Goal: Information Seeking & Learning: Compare options

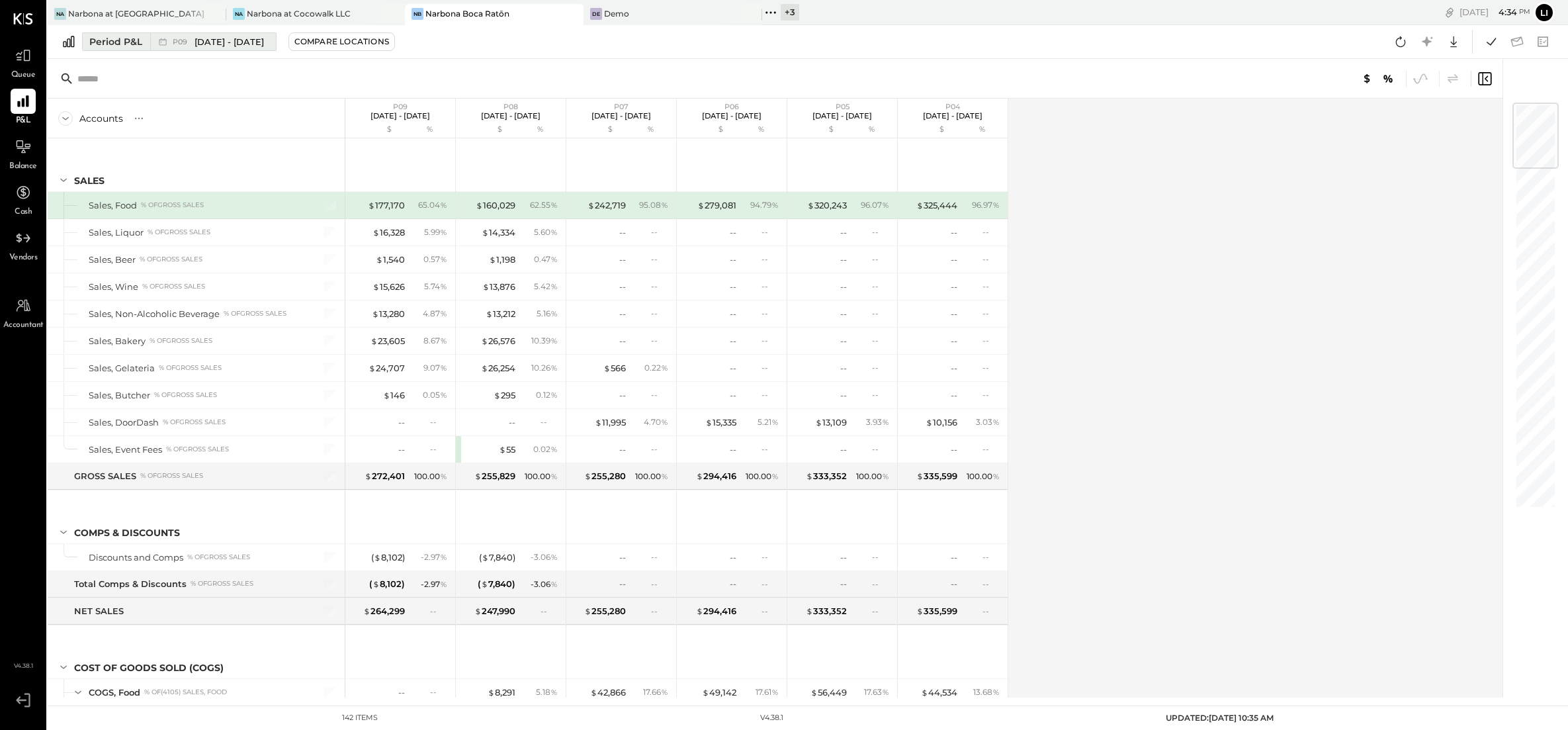
click at [219, 46] on span "[DATE] - [DATE]" at bounding box center [230, 42] width 70 height 13
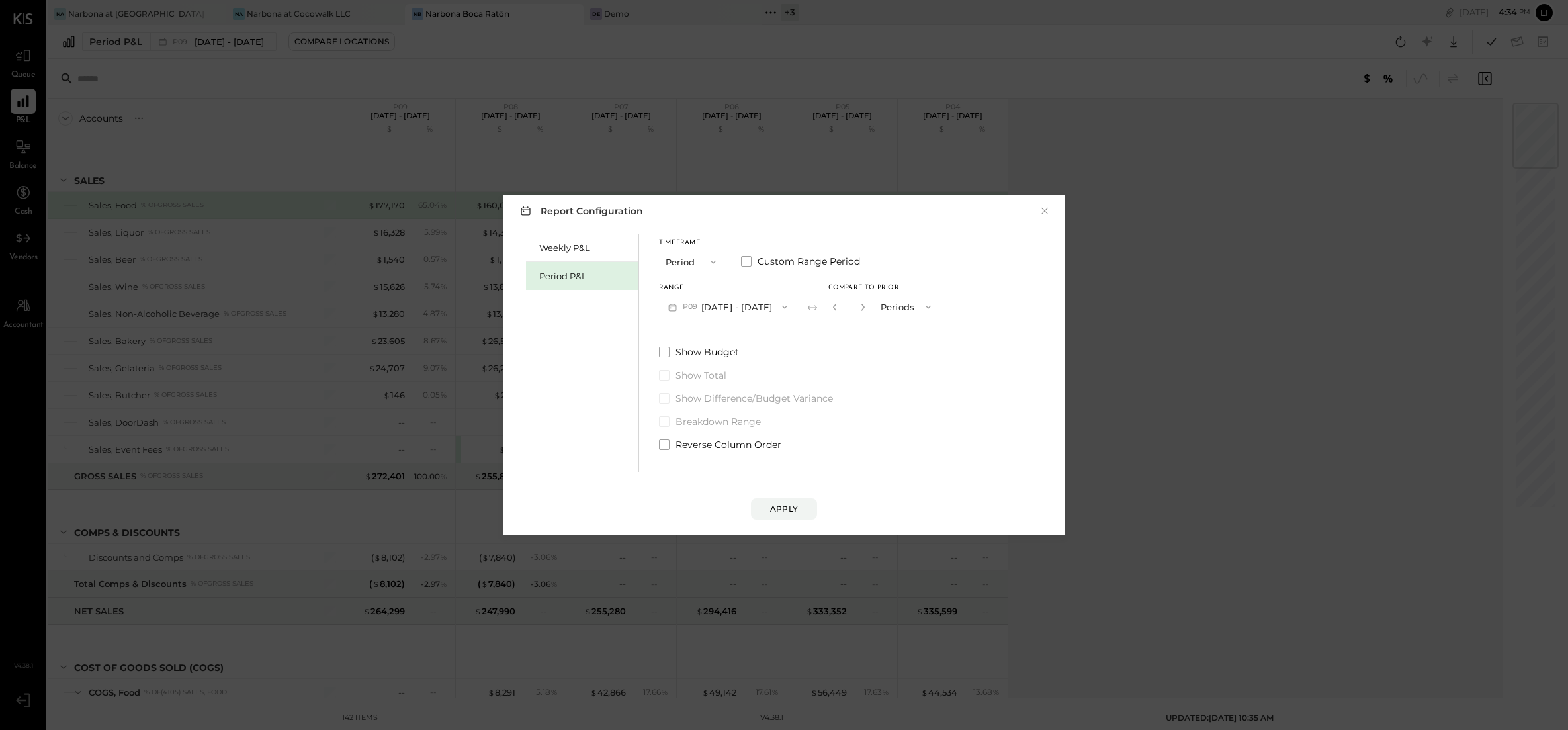
click at [746, 311] on button "P09 Aug 11 - Sep 7, 2025" at bounding box center [728, 307] width 138 height 24
click at [732, 312] on span "[DATE] - [DATE]" at bounding box center [718, 308] width 63 height 11
click at [763, 302] on button "P11 [DATE] - [DATE]" at bounding box center [726, 307] width 134 height 24
click at [743, 331] on span "[DATE] - [DATE]" at bounding box center [720, 336] width 63 height 11
click at [792, 514] on div "Apply" at bounding box center [783, 508] width 28 height 11
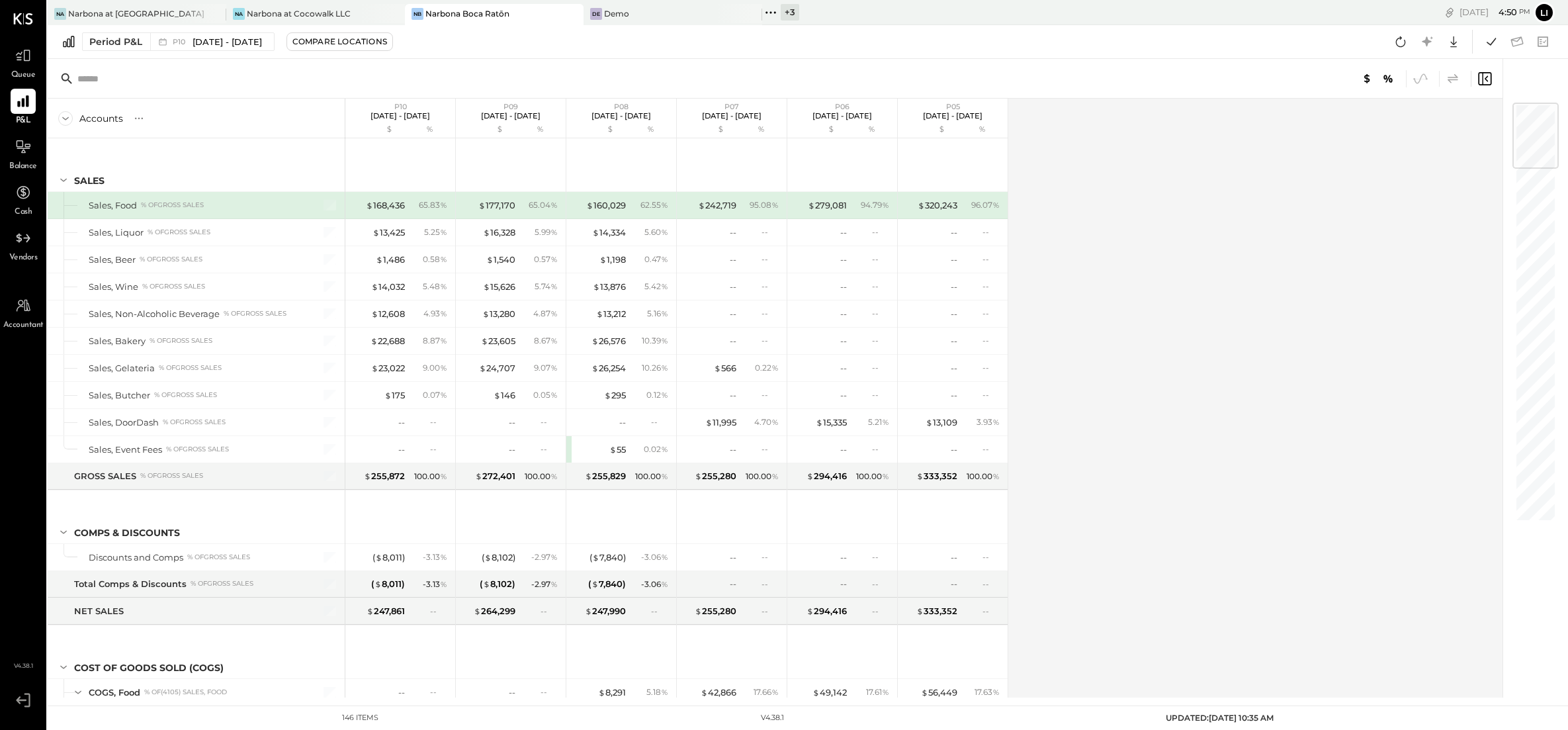
click at [1453, 83] on icon at bounding box center [1453, 79] width 16 height 16
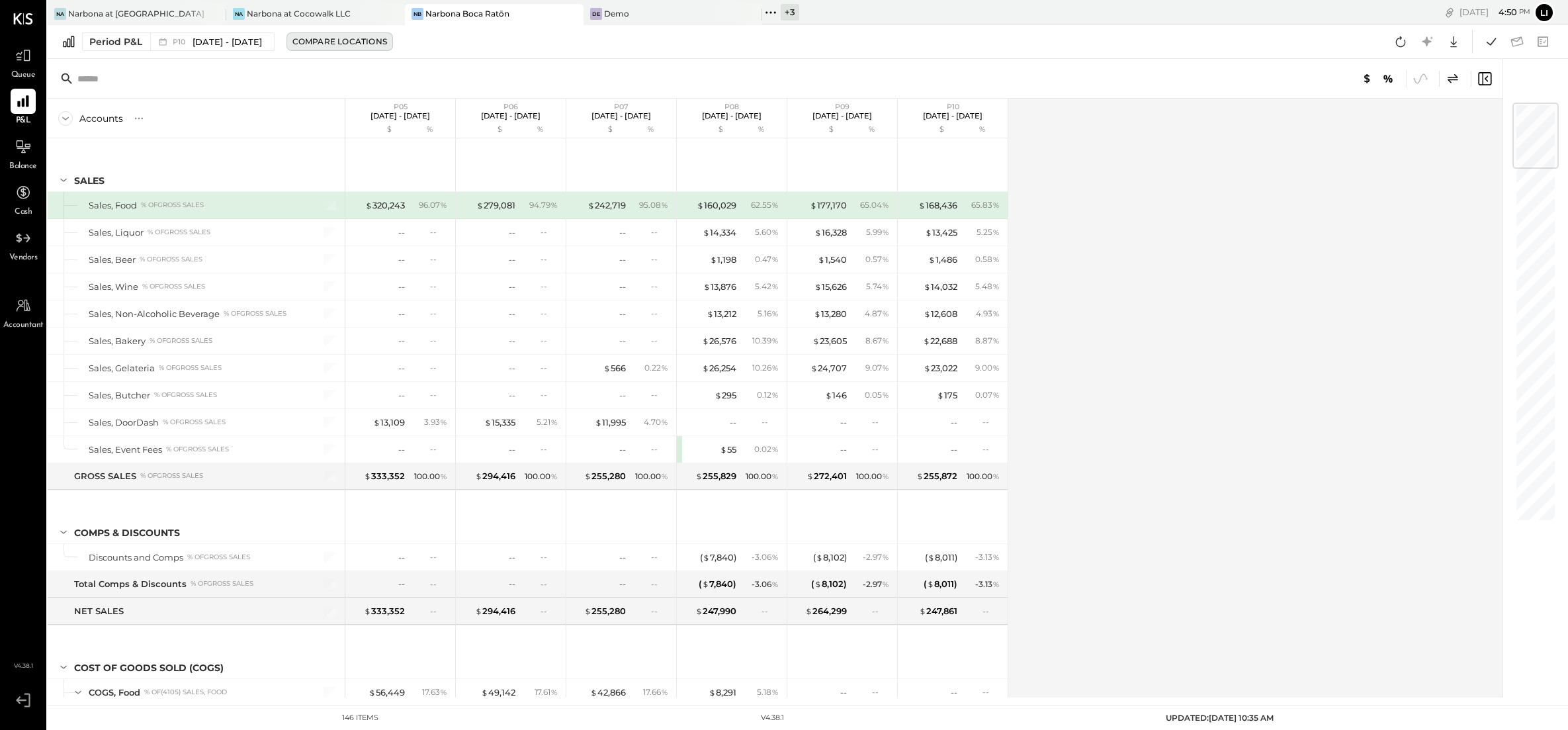
click at [332, 43] on div "Compare Locations" at bounding box center [340, 41] width 95 height 11
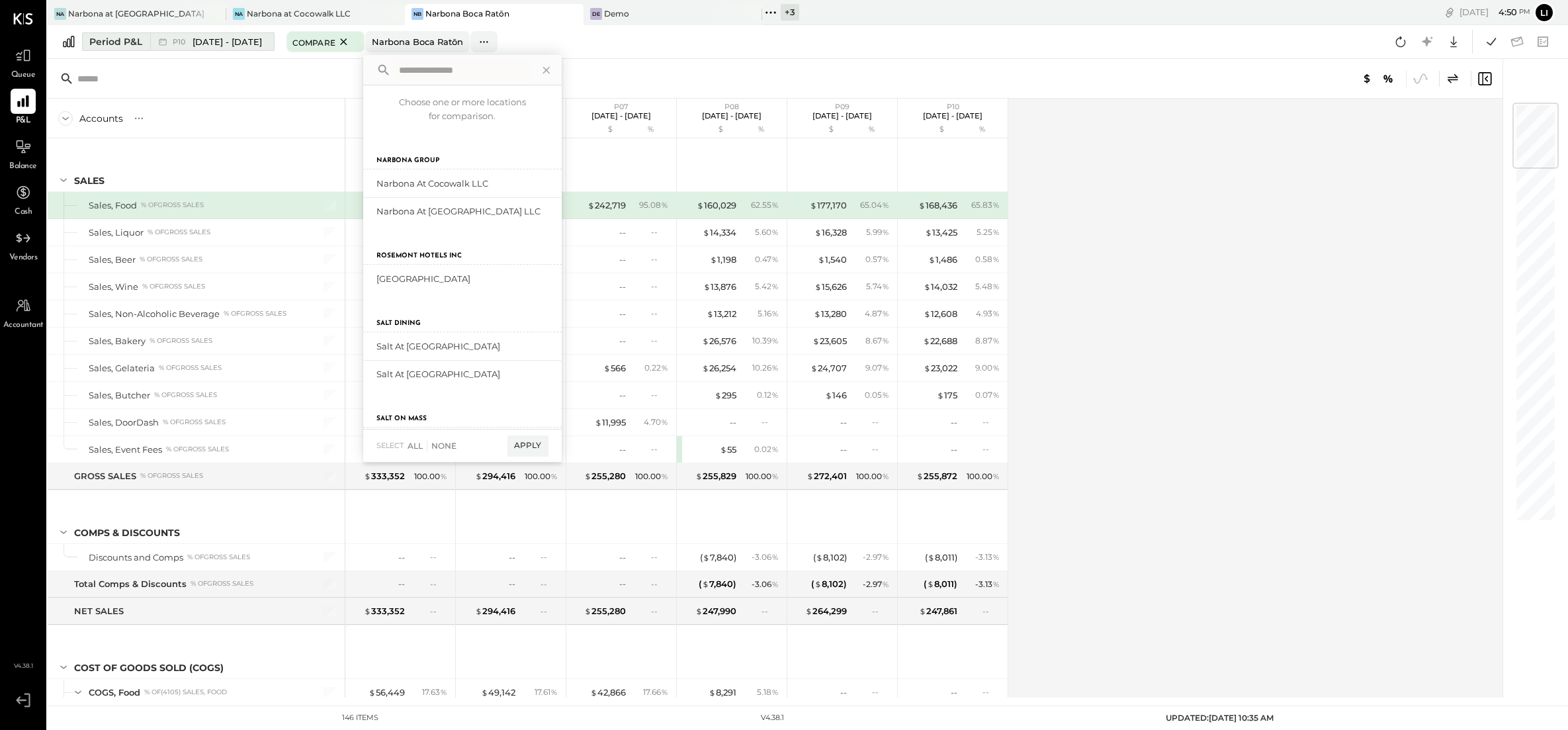
click at [351, 41] on icon at bounding box center [344, 42] width 17 height 16
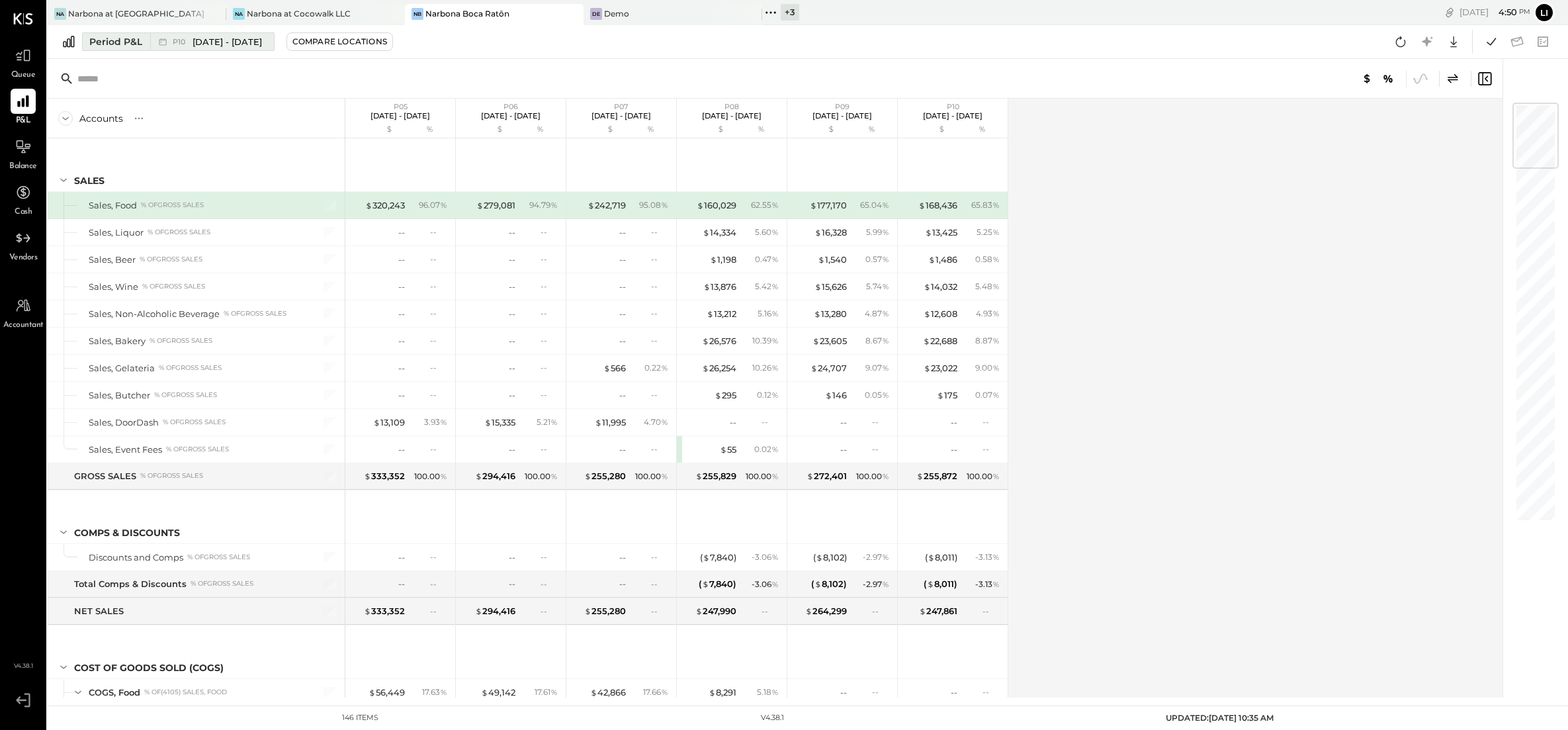
click at [226, 42] on span "[DATE] - [DATE]" at bounding box center [228, 42] width 70 height 13
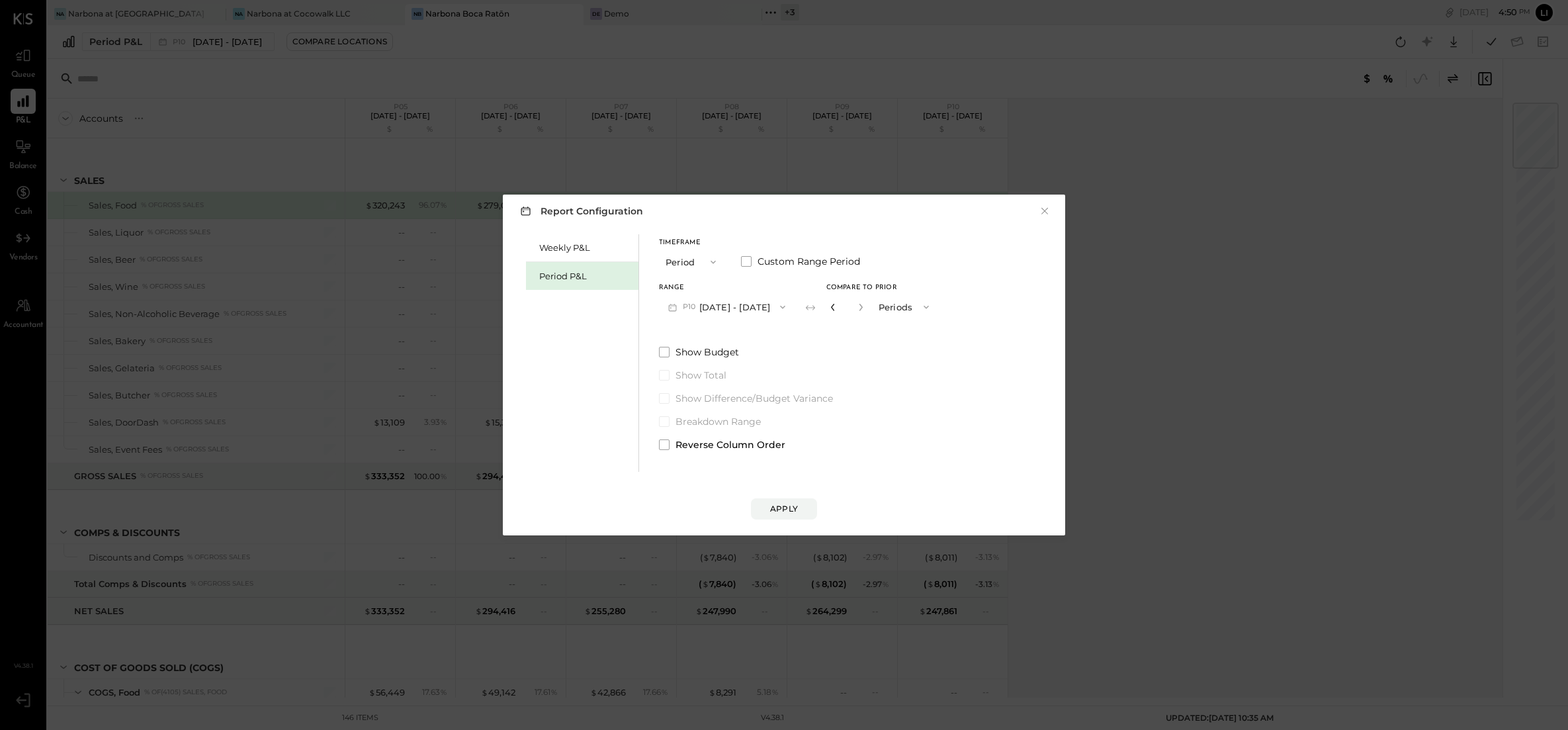
click at [837, 304] on icon "button" at bounding box center [833, 307] width 8 height 8
type input "*"
click at [793, 512] on div "Apply" at bounding box center [783, 508] width 28 height 11
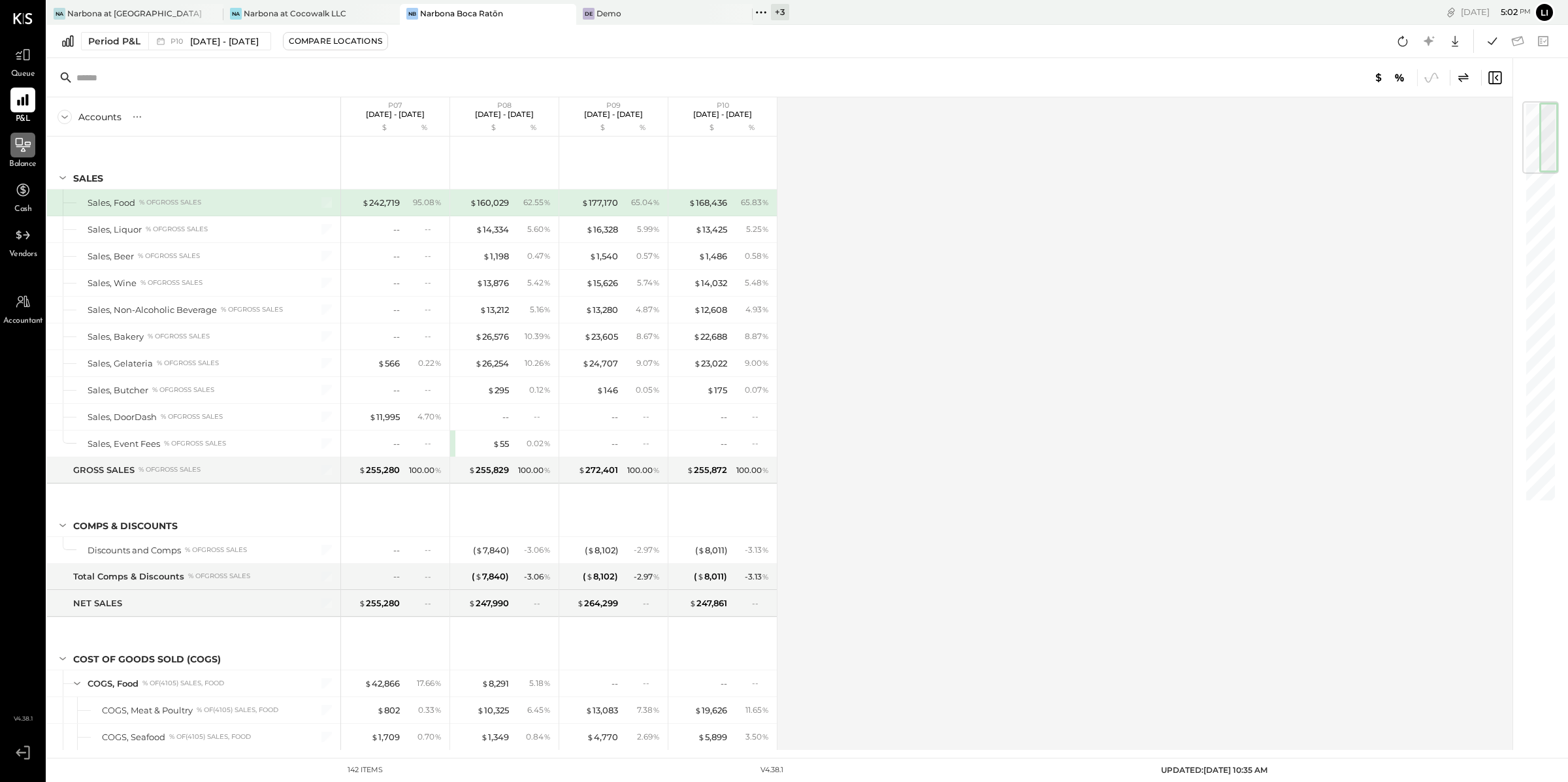
click at [20, 146] on icon at bounding box center [24, 147] width 15 height 1
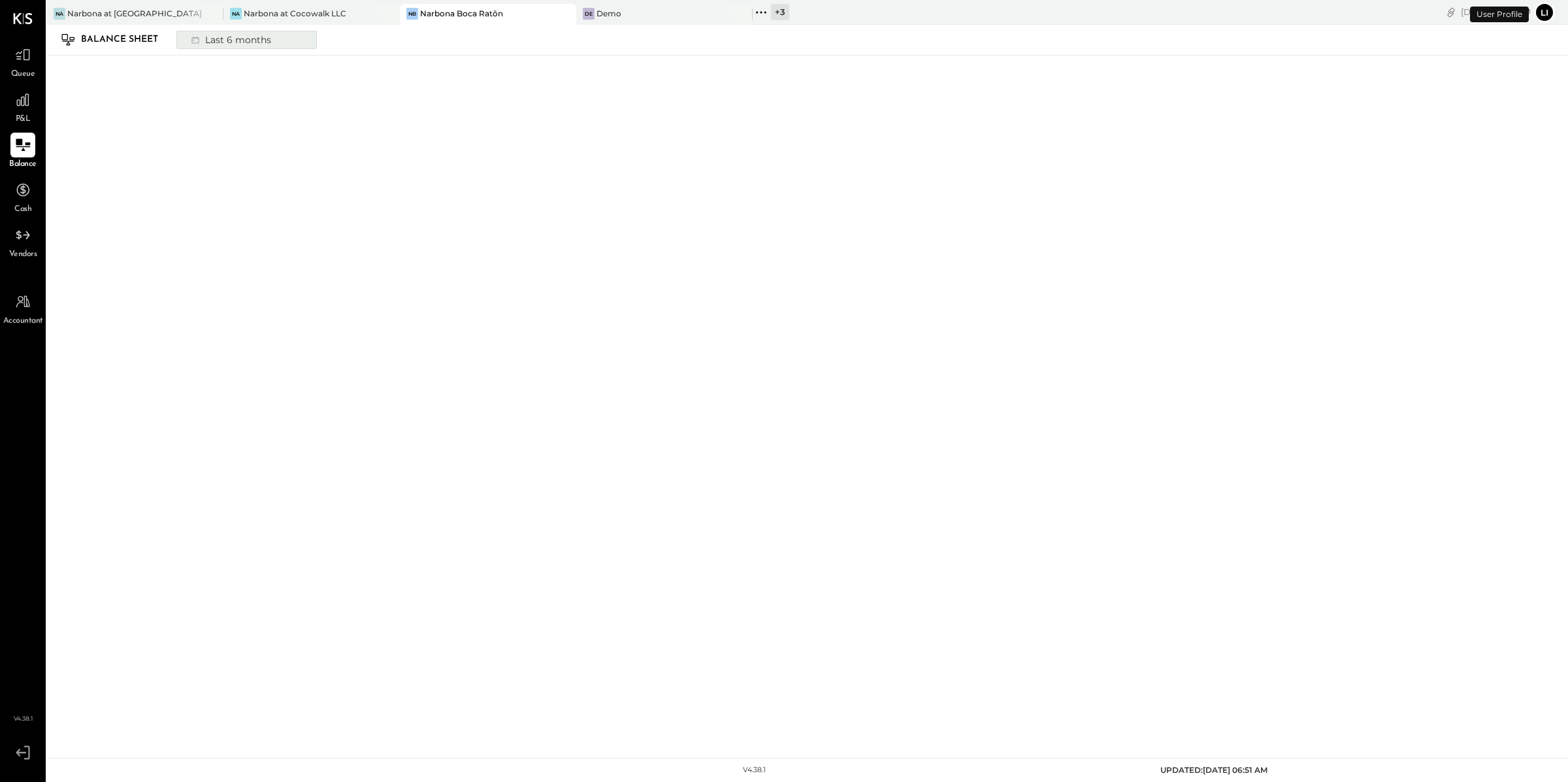
click at [231, 39] on div "Last 6 months" at bounding box center [230, 40] width 93 height 17
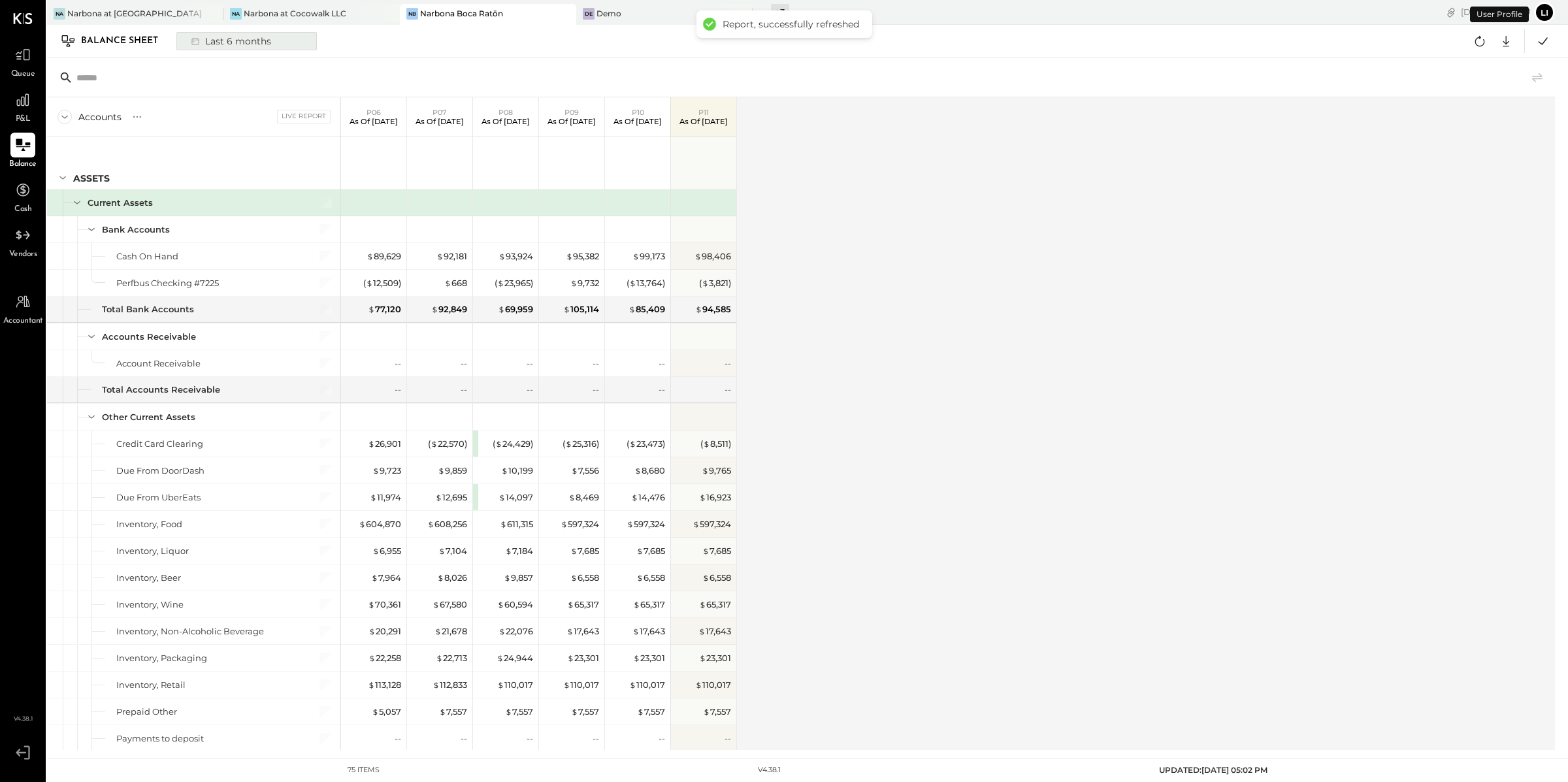
click at [235, 44] on div "Last 6 months" at bounding box center [230, 41] width 93 height 17
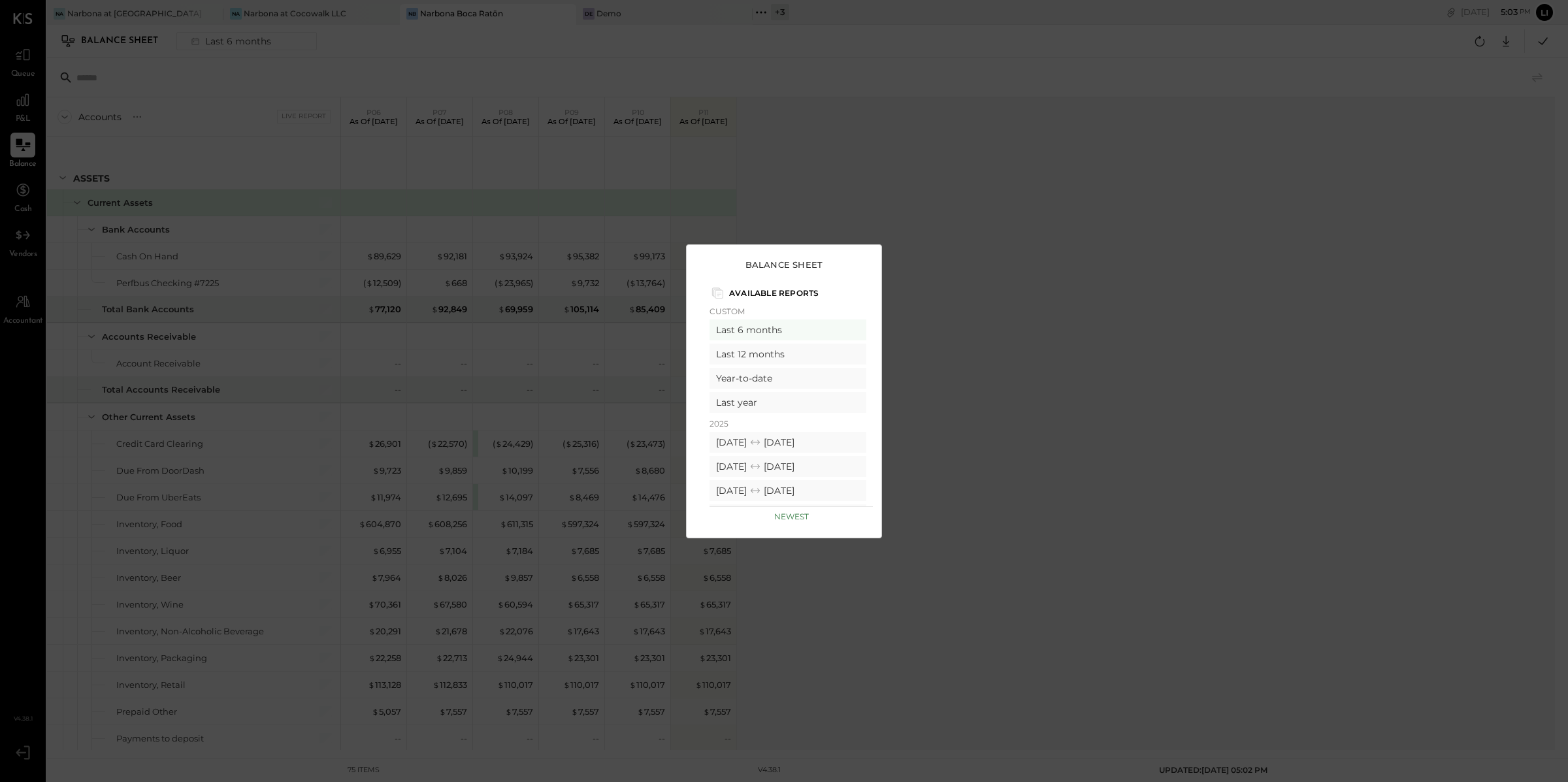
click at [830, 164] on div "Balance Sheet Available Reports Custom Last 6 months Last 12 months Year-to-dat…" at bounding box center [784, 391] width 1568 height 782
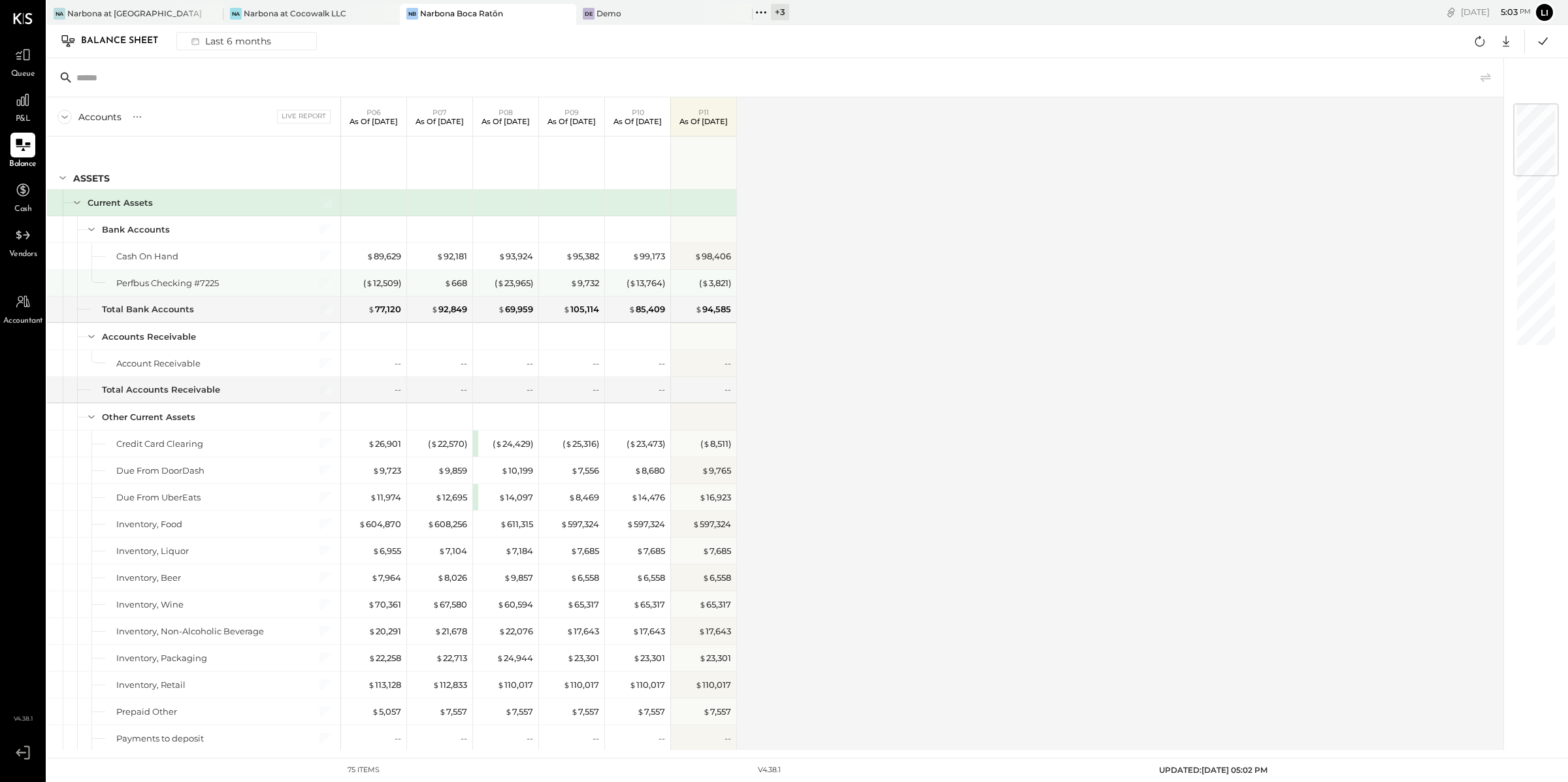
scroll to position [22, 0]
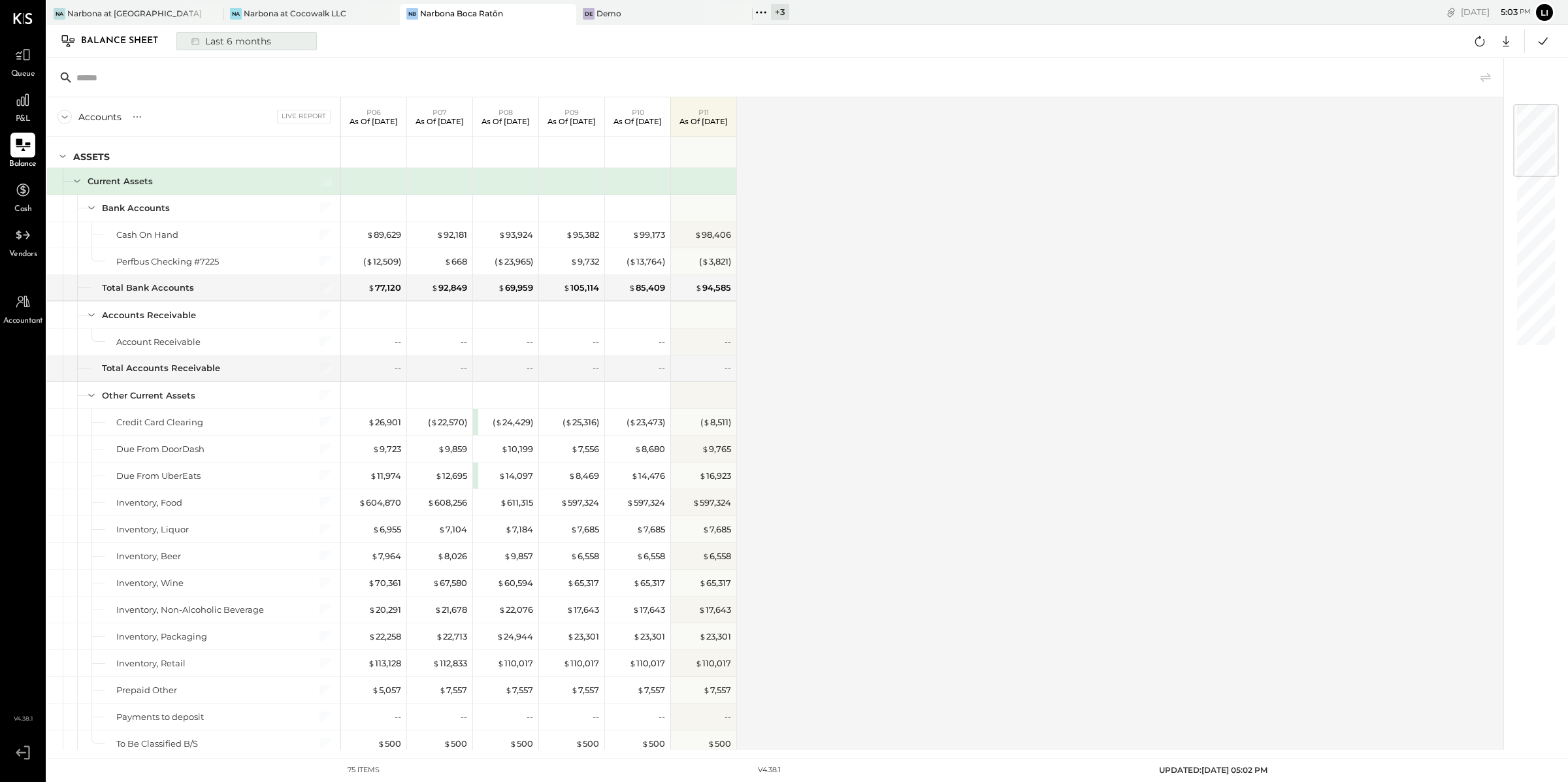
click at [232, 36] on div "Last 6 months" at bounding box center [230, 41] width 93 height 17
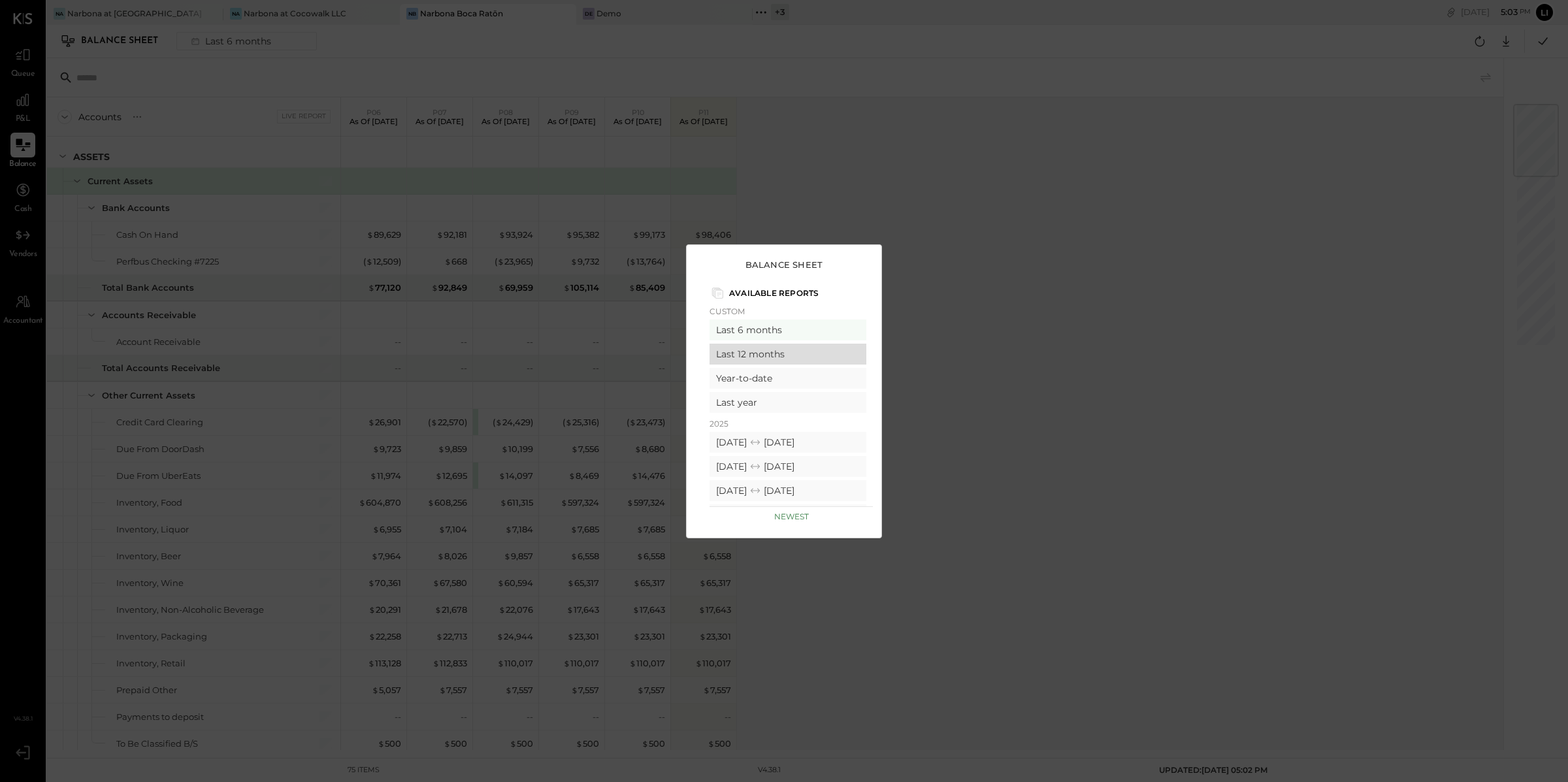
click at [768, 360] on div "Last 12 months" at bounding box center [788, 355] width 157 height 21
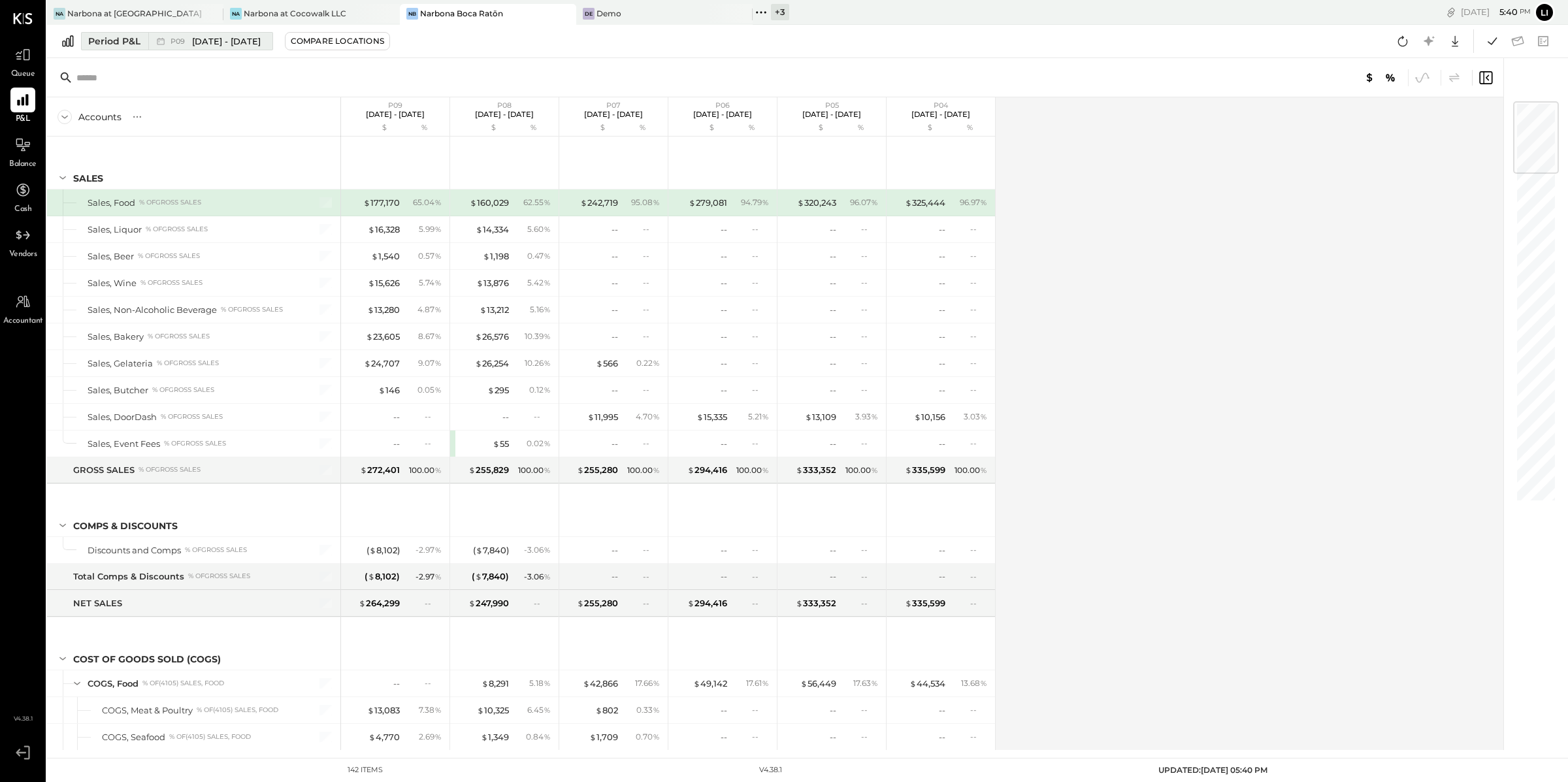
click at [201, 49] on div "P09 Aug 11 - Sep 7, 2025" at bounding box center [207, 41] width 117 height 17
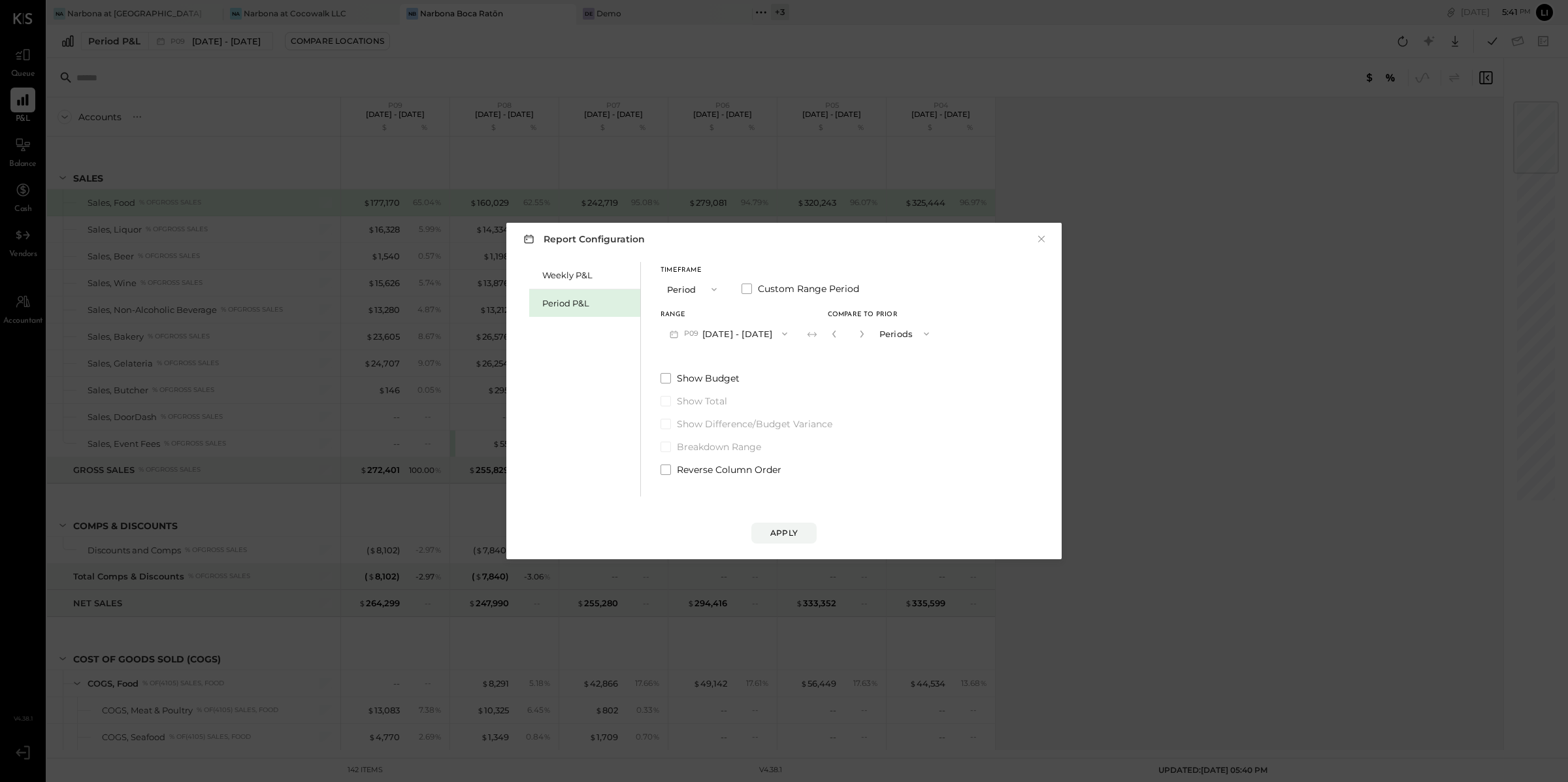
click at [704, 348] on div "Timeframe Period Custom Range Period Range P09 Aug 11 - Sep 7, 2025 Compare to …" at bounding box center [799, 368] width 278 height 214
click at [704, 334] on button "P09 Aug 11 - Sep 7, 2025" at bounding box center [728, 333] width 136 height 24
click at [708, 361] on span "[DATE] - [DATE]" at bounding box center [720, 363] width 62 height 11
click at [919, 412] on div "Show Budget Show Total Show Difference/Budget Variance Breakdown Range Reverse …" at bounding box center [799, 424] width 276 height 105
click at [764, 523] on button "Apply" at bounding box center [784, 533] width 66 height 21
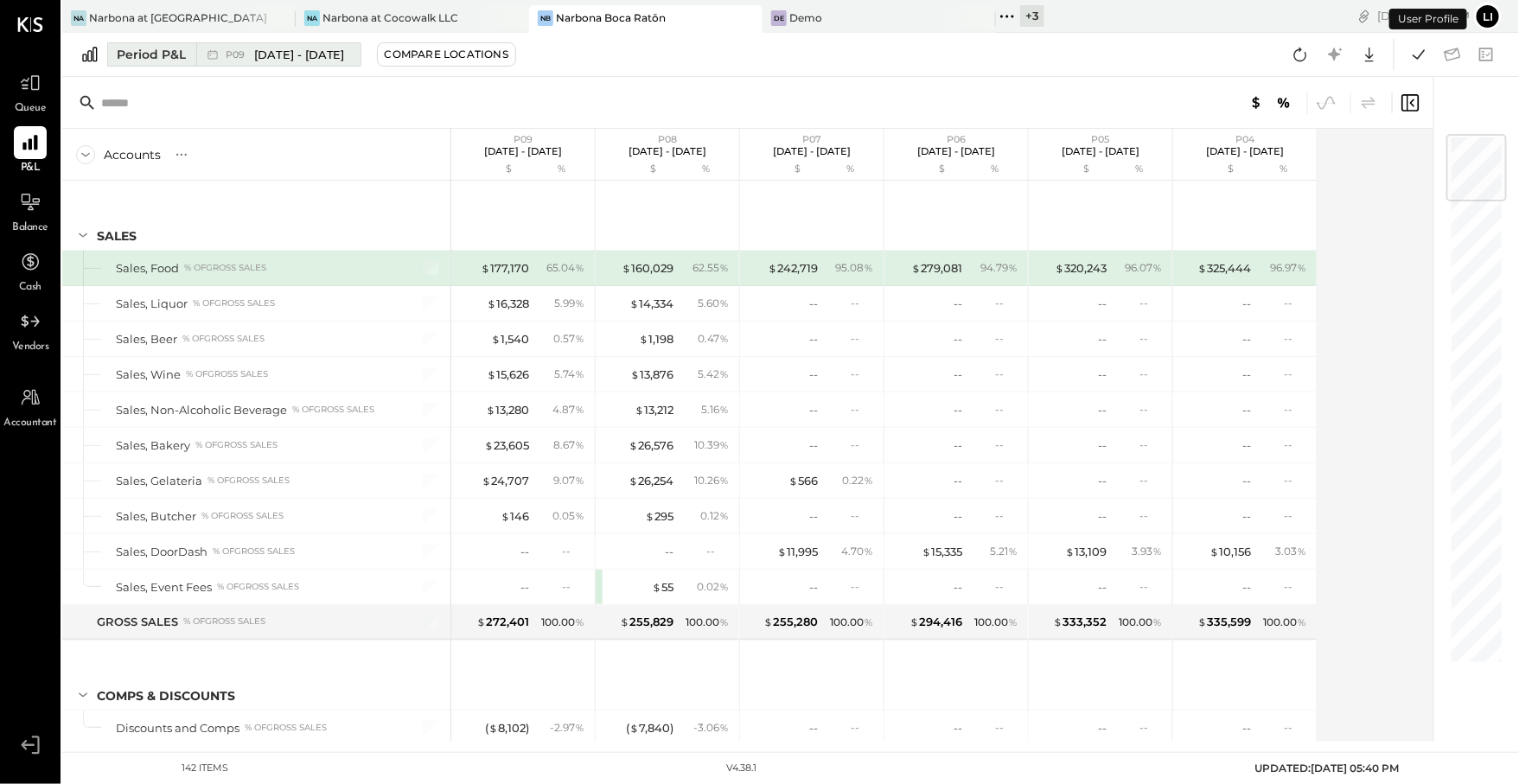
click at [275, 60] on span "[DATE] - [DATE]" at bounding box center [300, 54] width 91 height 17
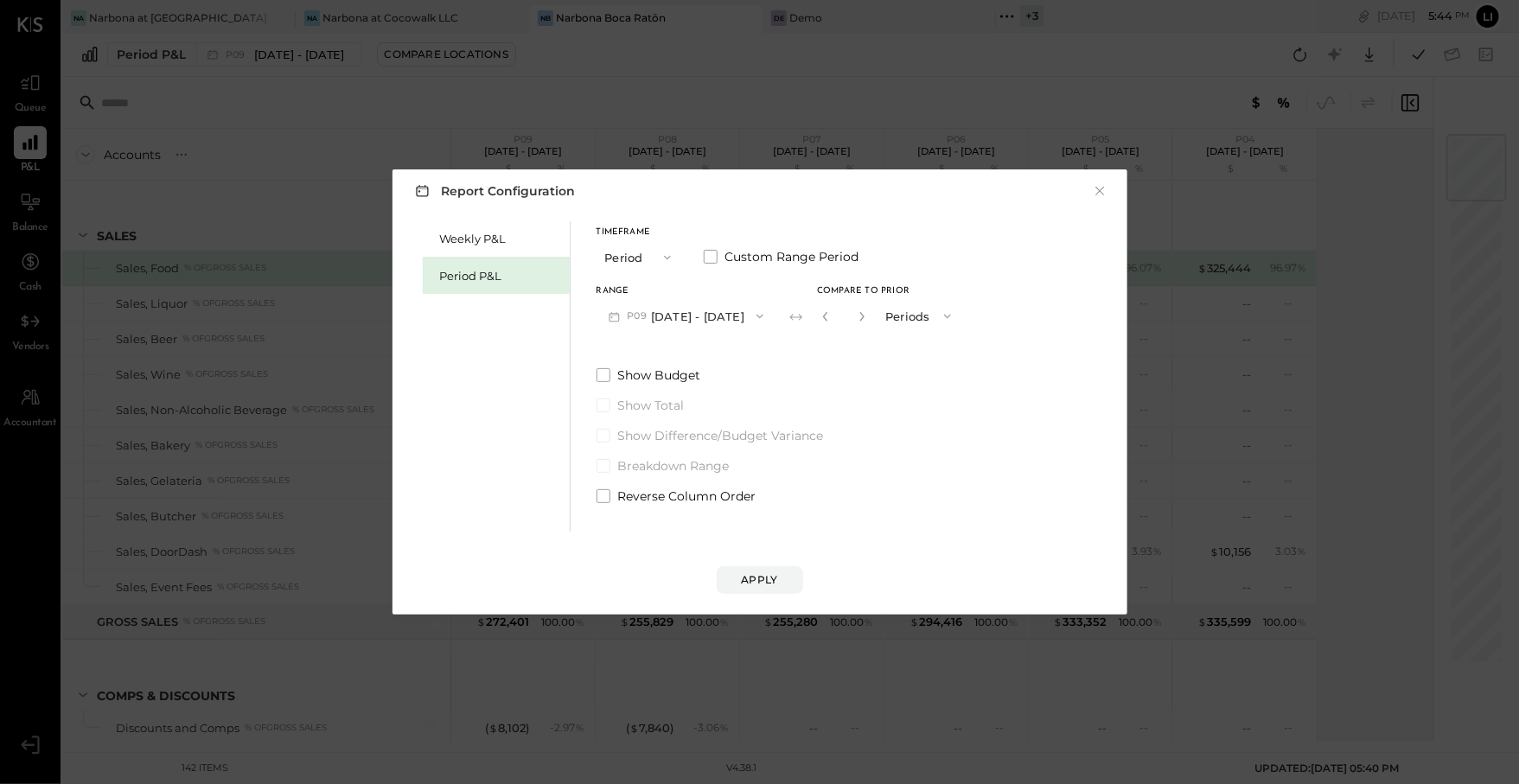
click at [770, 324] on button "P09 Aug 11 - Sep 7, 2025" at bounding box center [686, 316] width 180 height 32
click at [703, 345] on div "P10 Sep 8 - Oct 5, 2025" at bounding box center [695, 354] width 197 height 36
click at [1097, 195] on button "×" at bounding box center [1101, 191] width 16 height 18
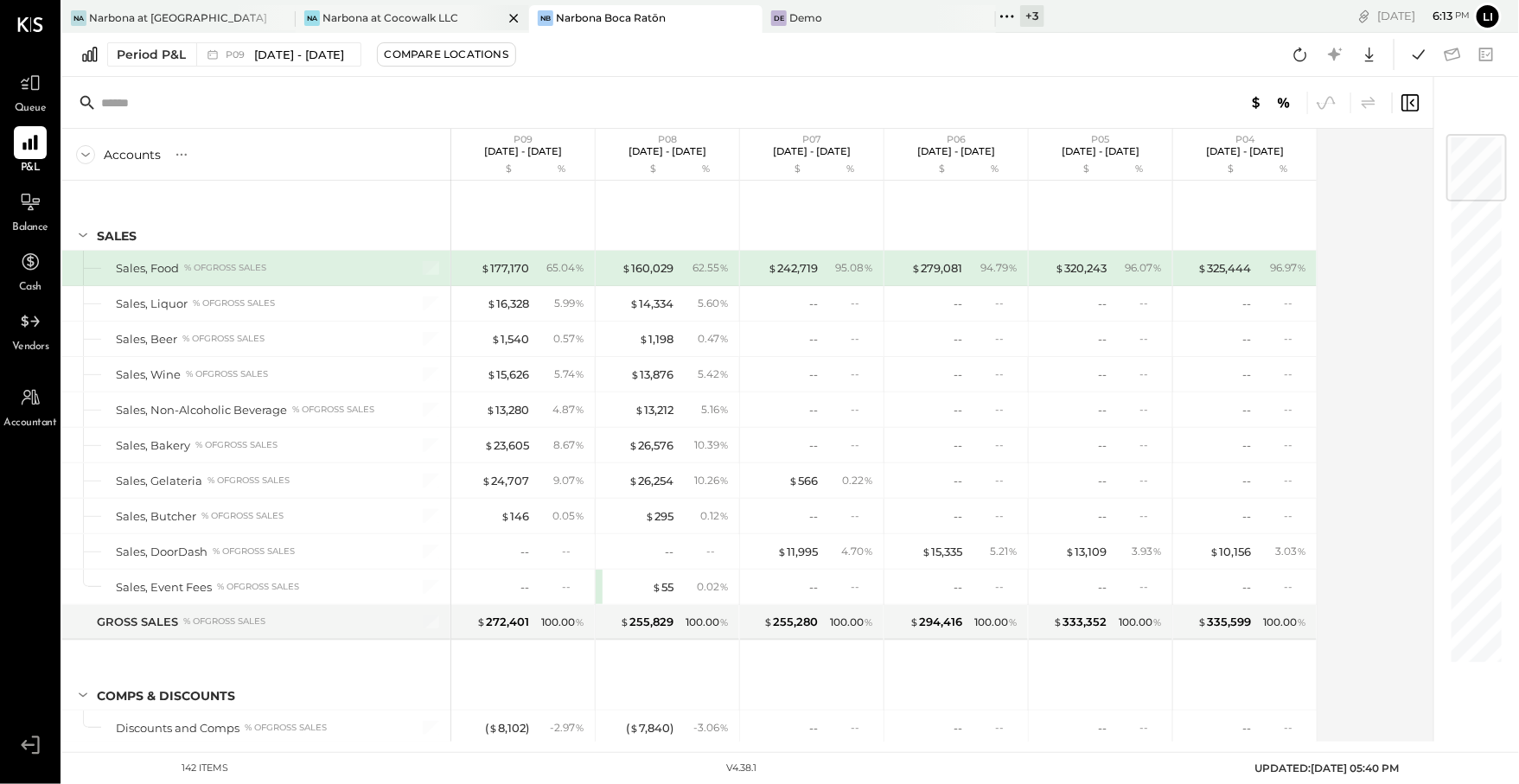
click at [375, 17] on div "Narbona at Cocowalk LLC" at bounding box center [390, 18] width 136 height 15
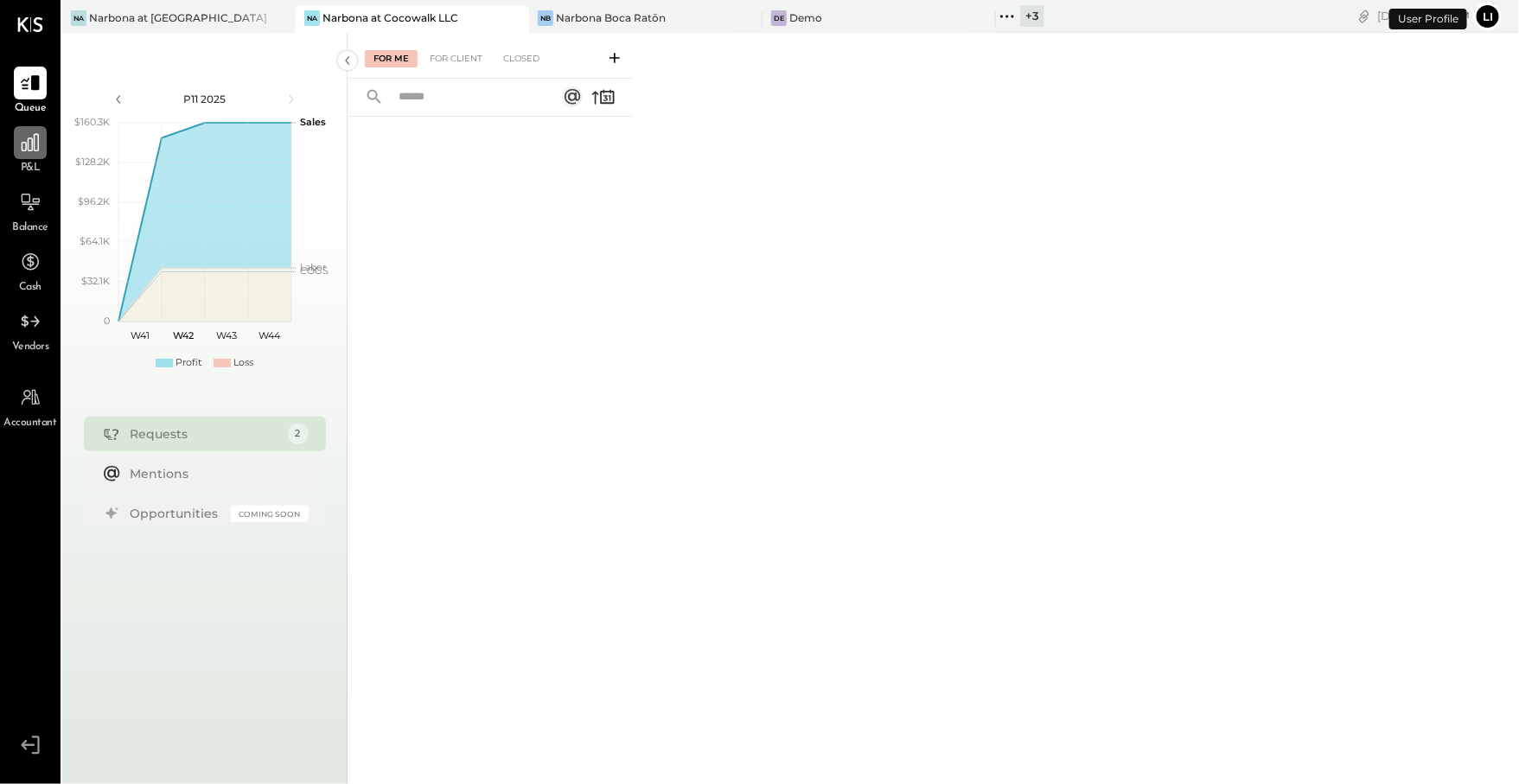
click at [27, 143] on icon at bounding box center [31, 143] width 23 height 23
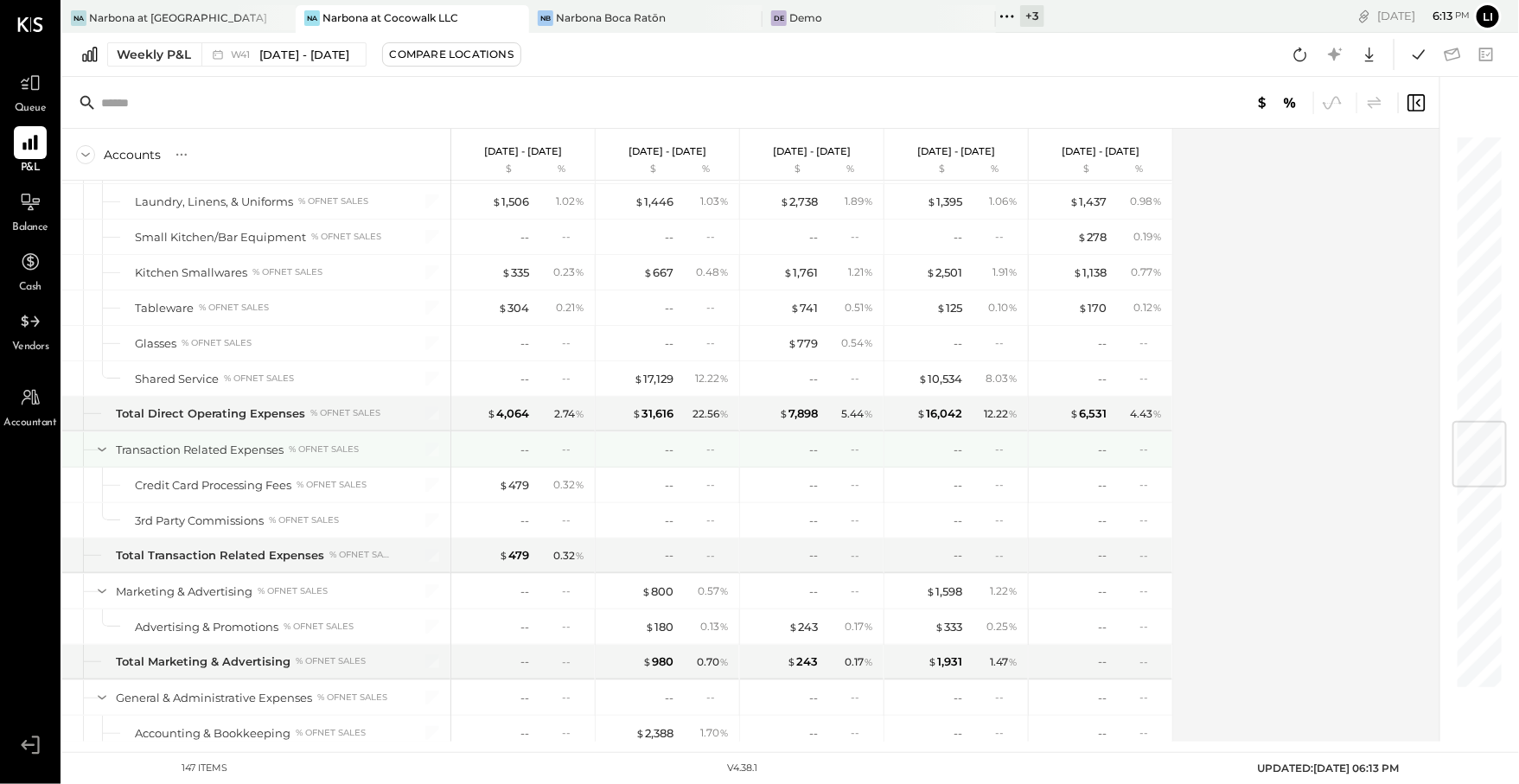
scroll to position [2420, 0]
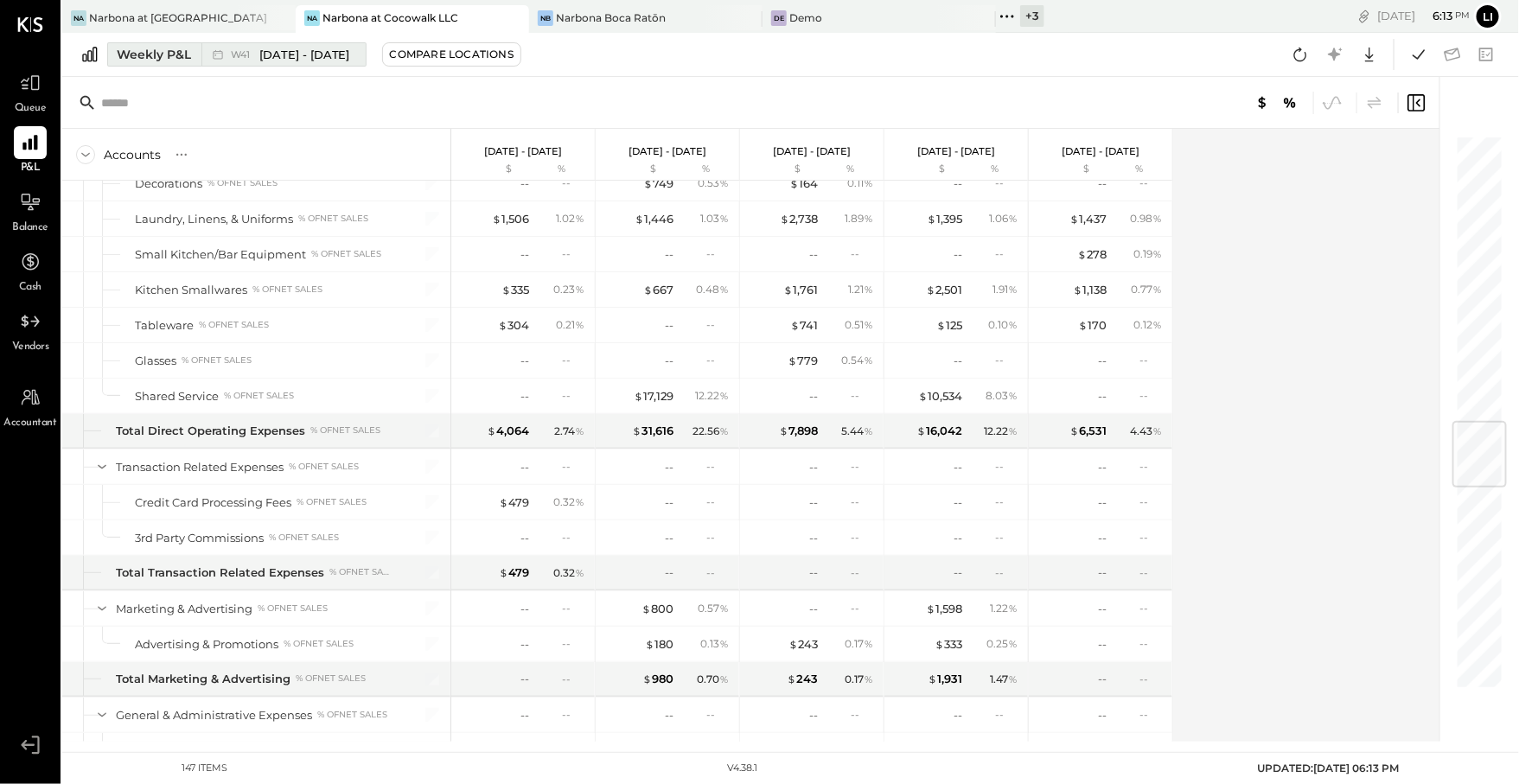
click at [179, 52] on div "Weekly P&L" at bounding box center [153, 54] width 75 height 18
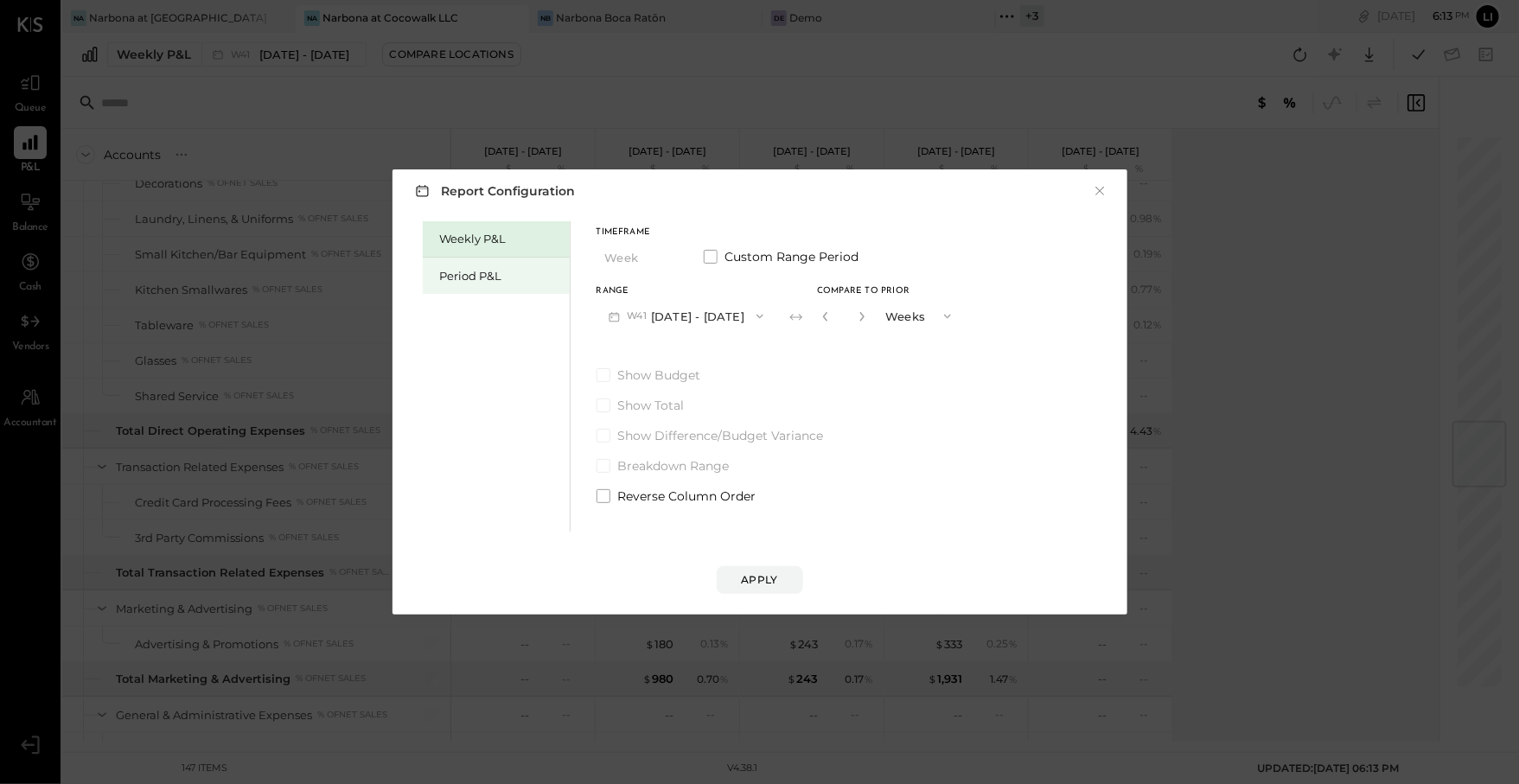
click at [469, 290] on div "Period P&L" at bounding box center [496, 275] width 147 height 36
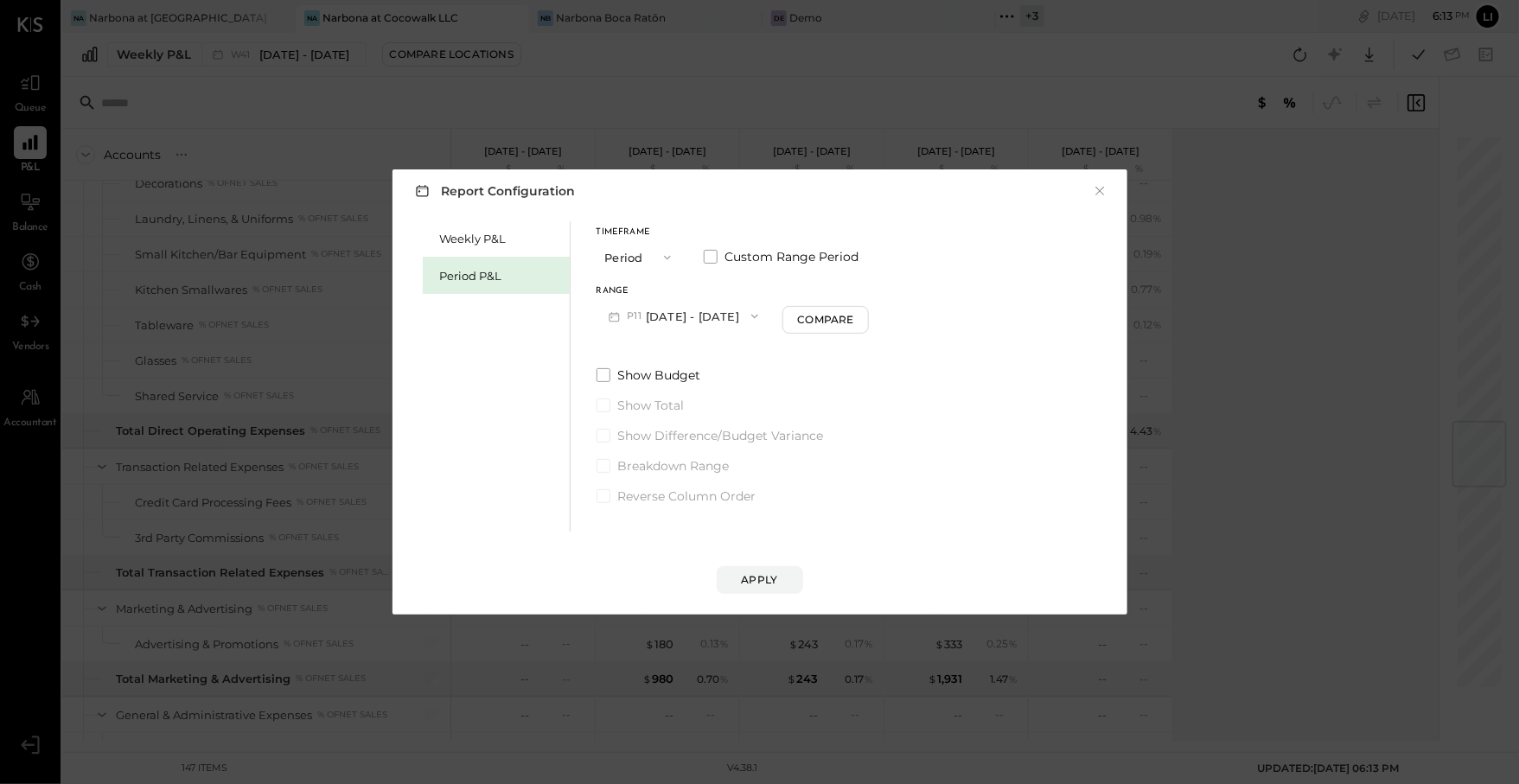
click at [755, 318] on span "button" at bounding box center [751, 317] width 23 height 14
click at [683, 346] on div "P10 [DATE] - [DATE]" at bounding box center [695, 354] width 197 height 36
click at [856, 326] on div "Compare" at bounding box center [828, 319] width 56 height 15
click at [865, 321] on icon "button" at bounding box center [859, 317] width 11 height 11
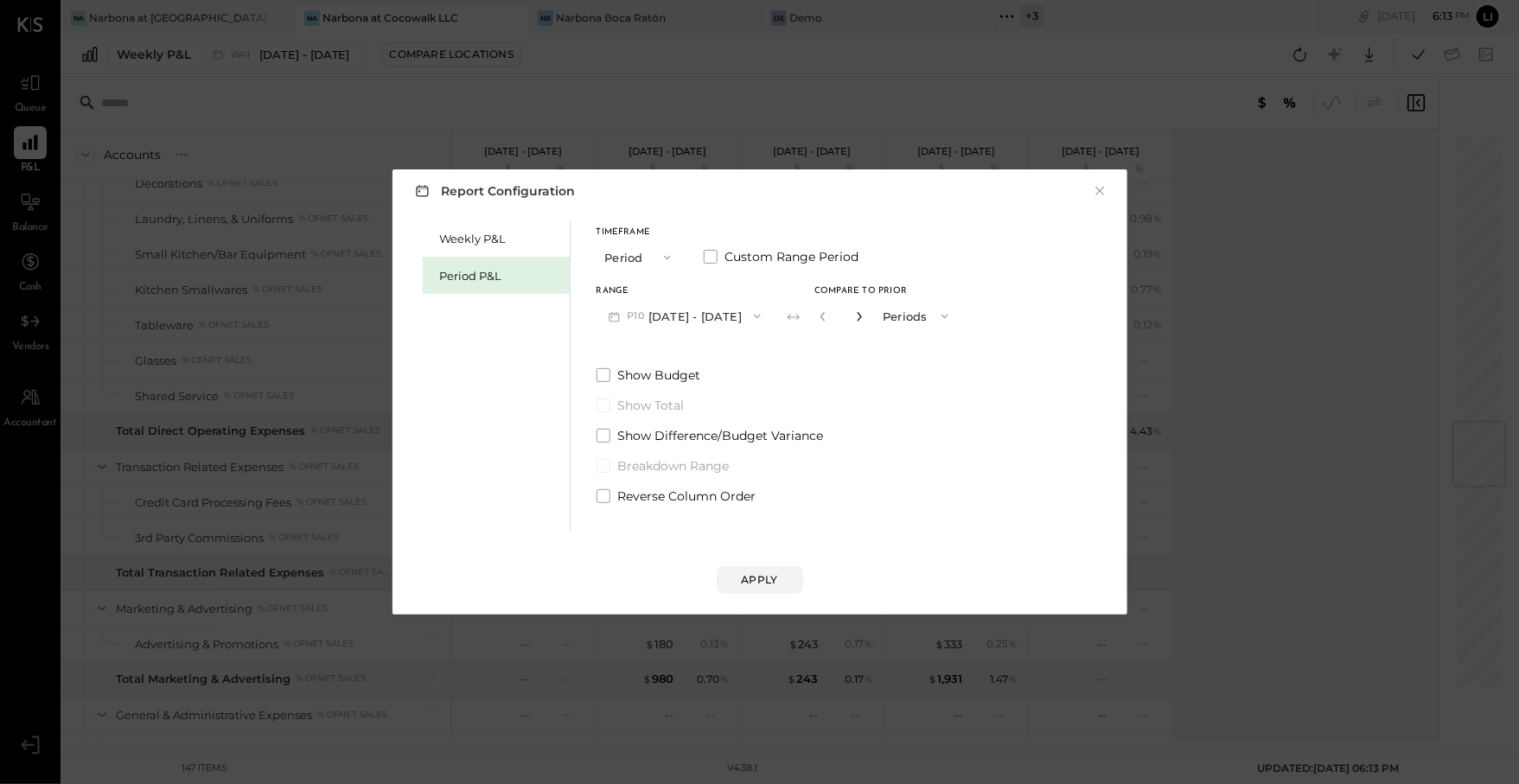
type input "*"
click at [769, 575] on div "Apply" at bounding box center [760, 580] width 36 height 15
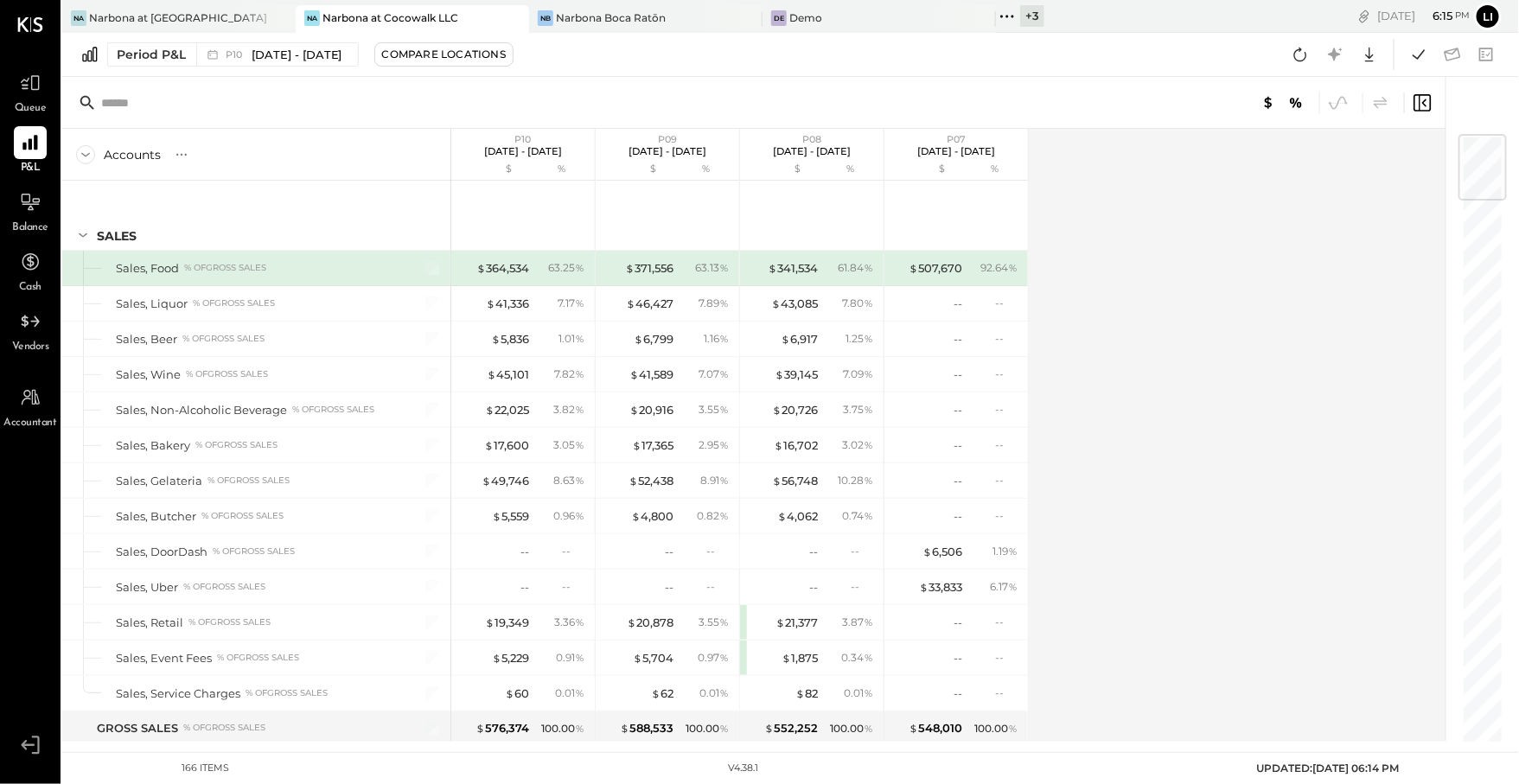
scroll to position [2789, 0]
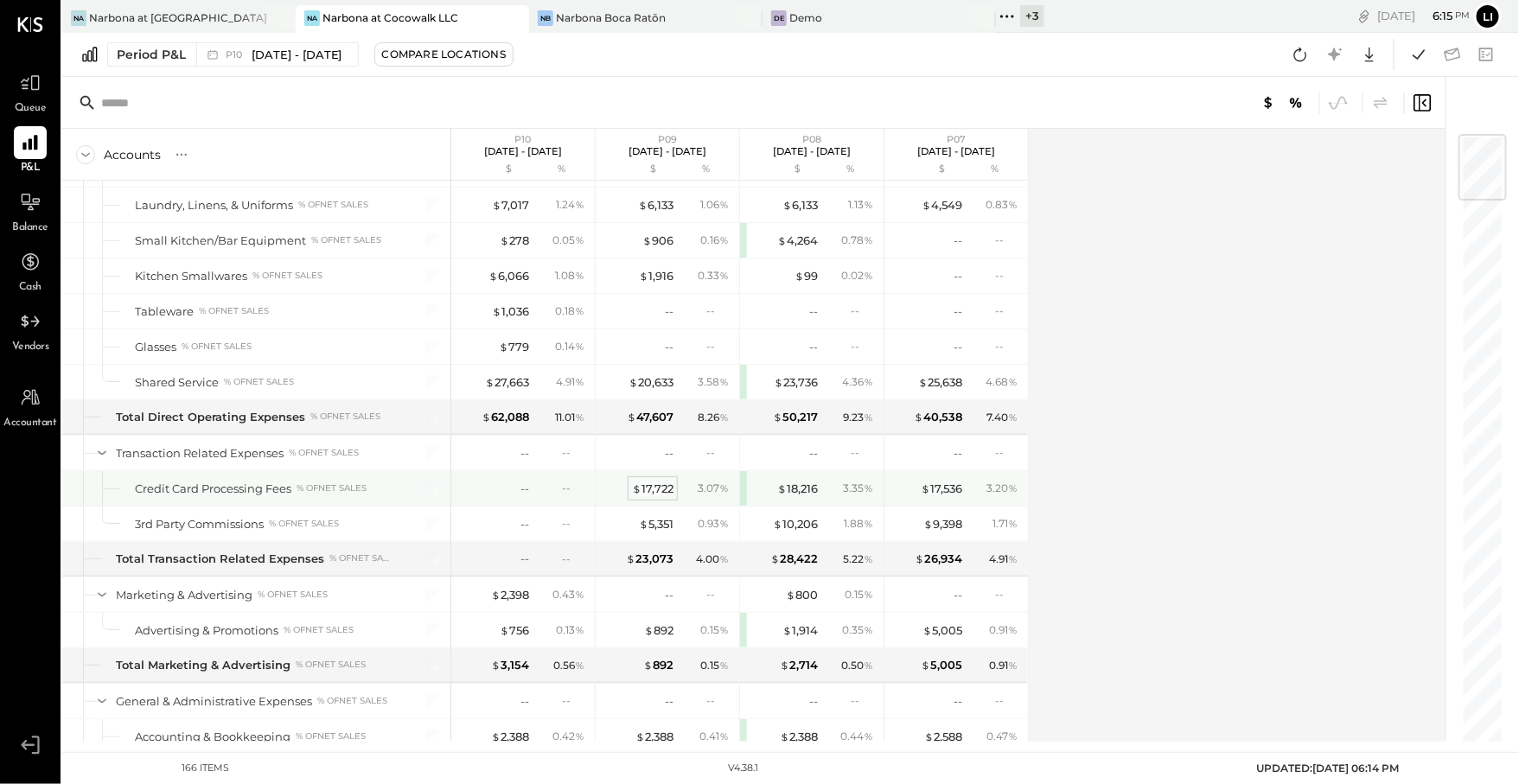
click at [661, 481] on div "$ 17,722" at bounding box center [653, 488] width 41 height 17
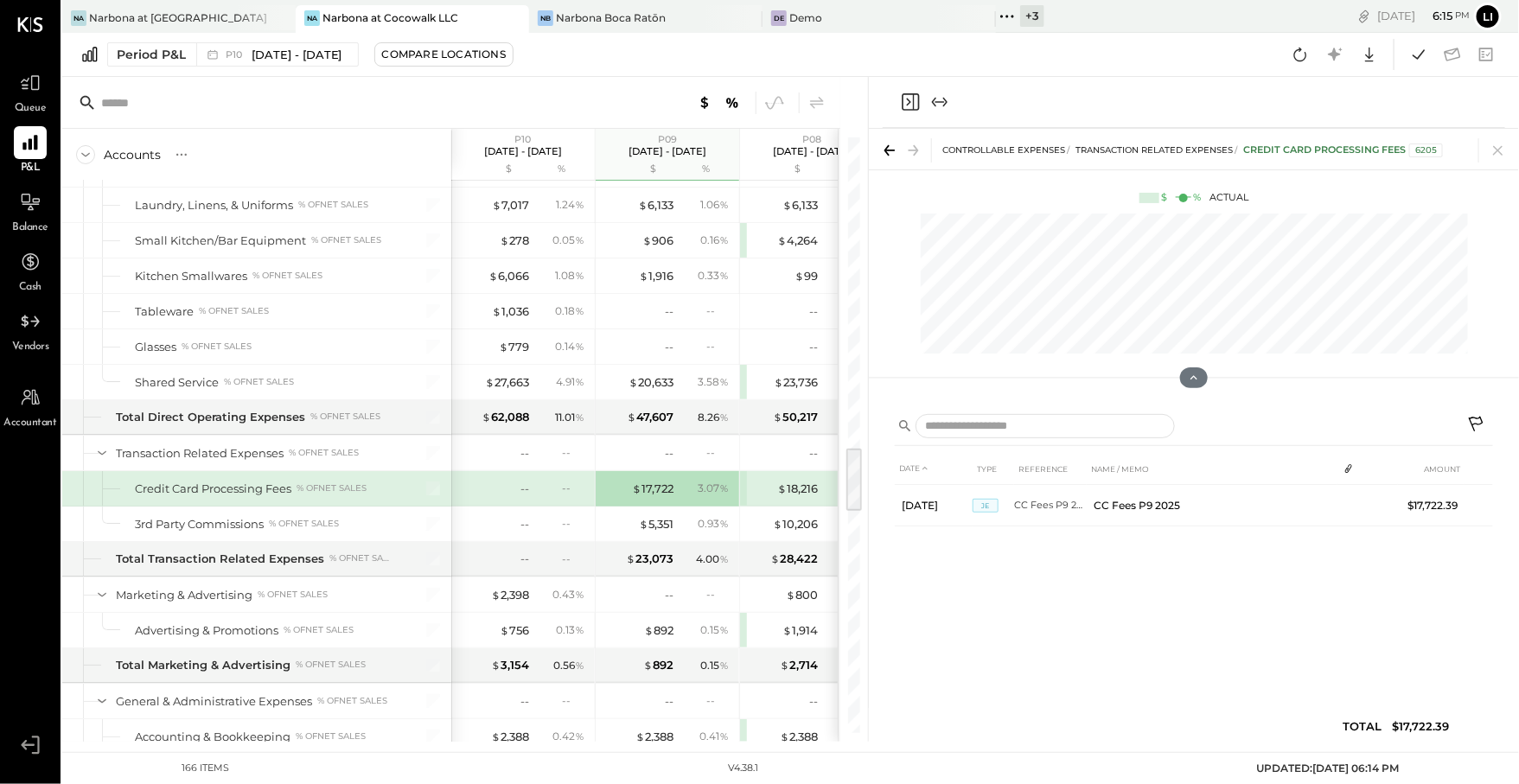
click at [908, 110] on icon "Close panel" at bounding box center [910, 102] width 18 height 18
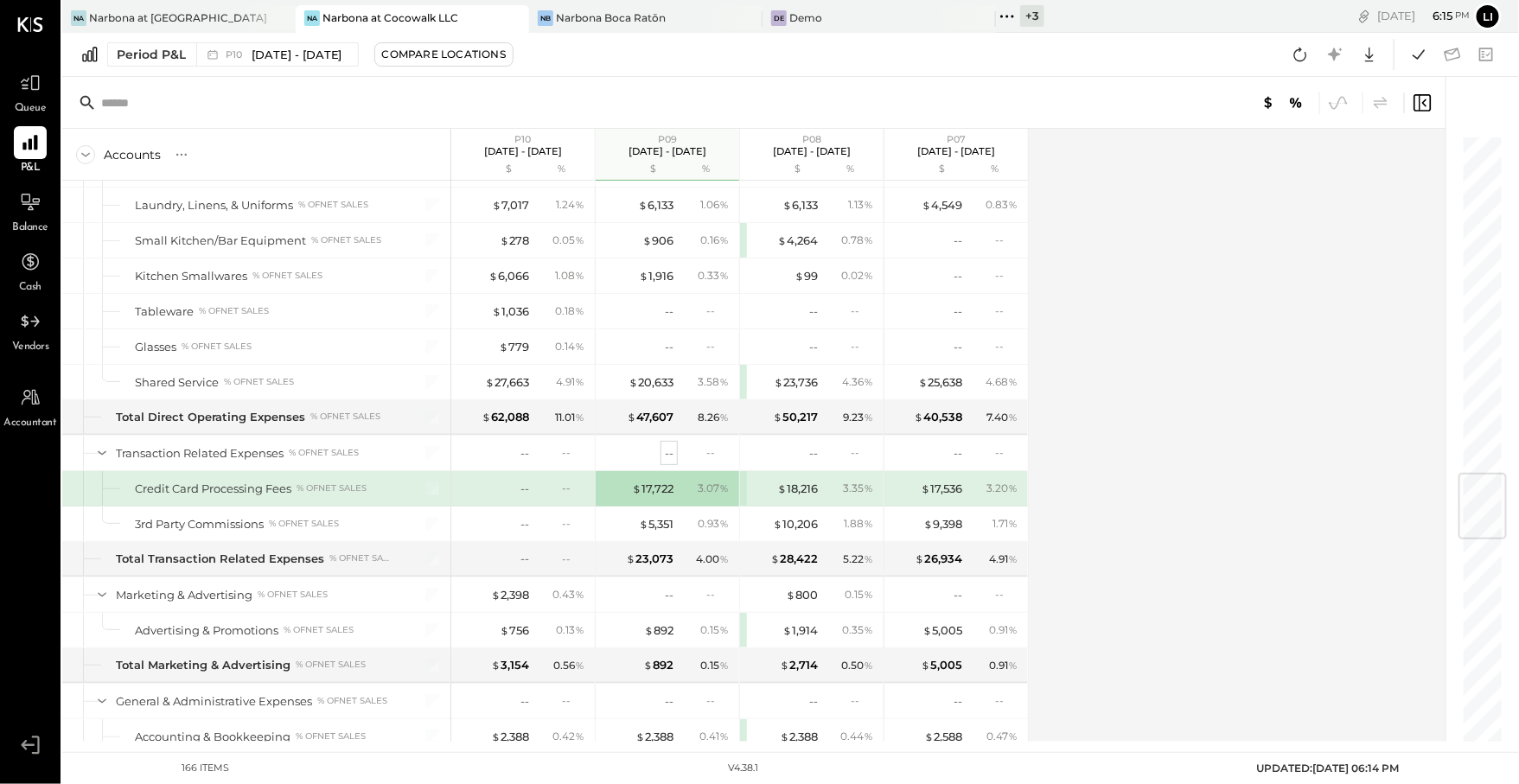
scroll to position [2842, 0]
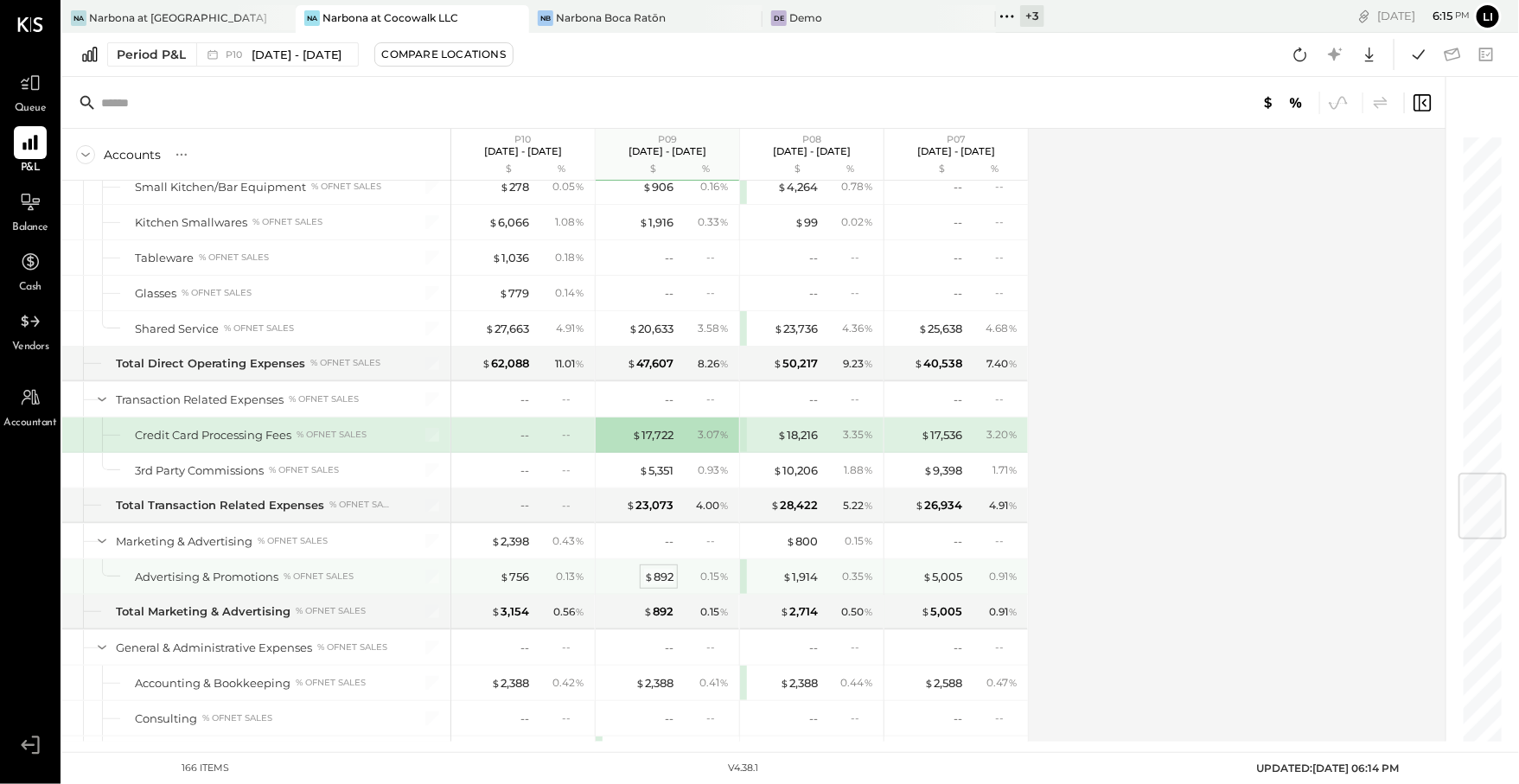
click at [660, 569] on div "$ 892" at bounding box center [659, 577] width 30 height 17
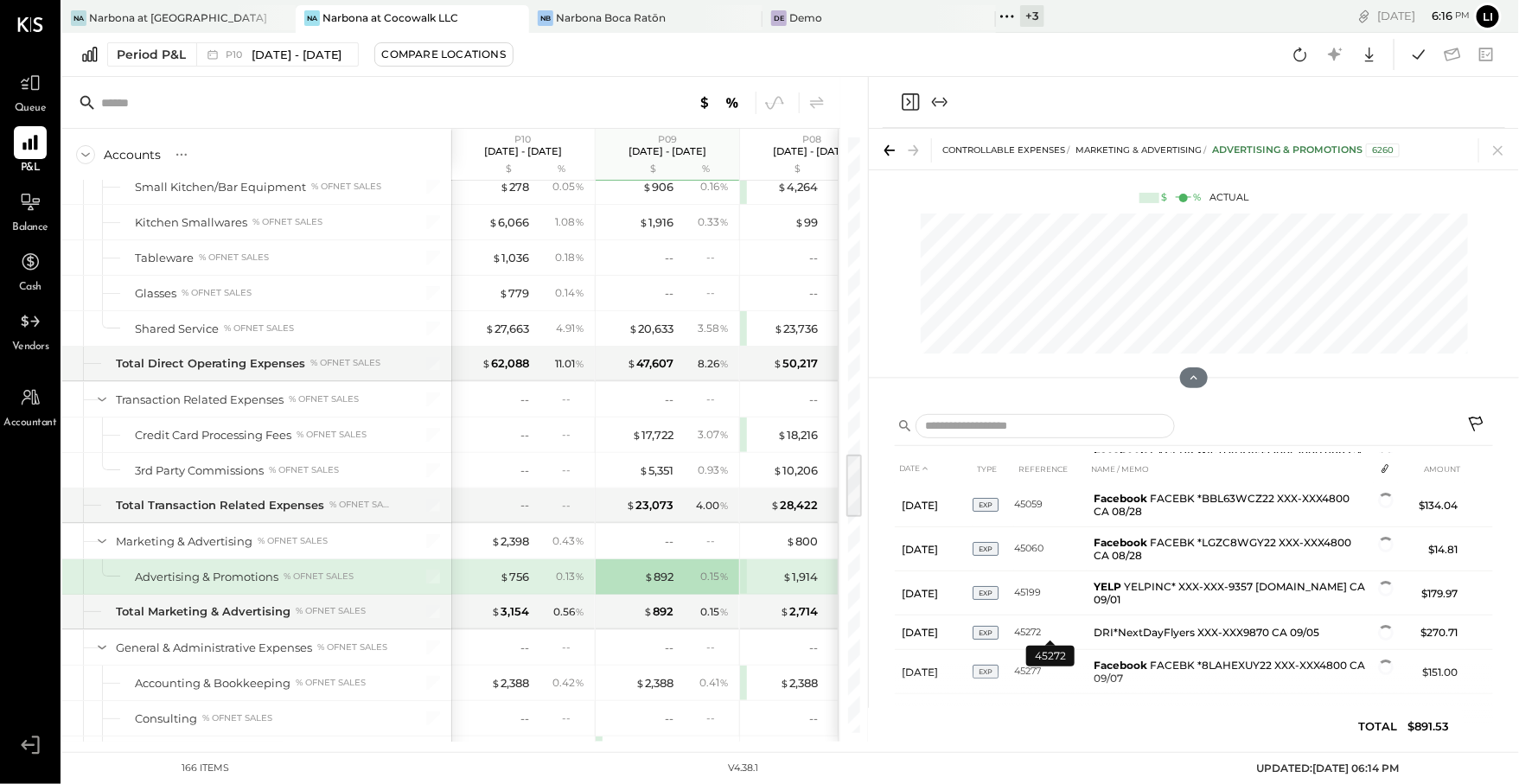
scroll to position [60, 0]
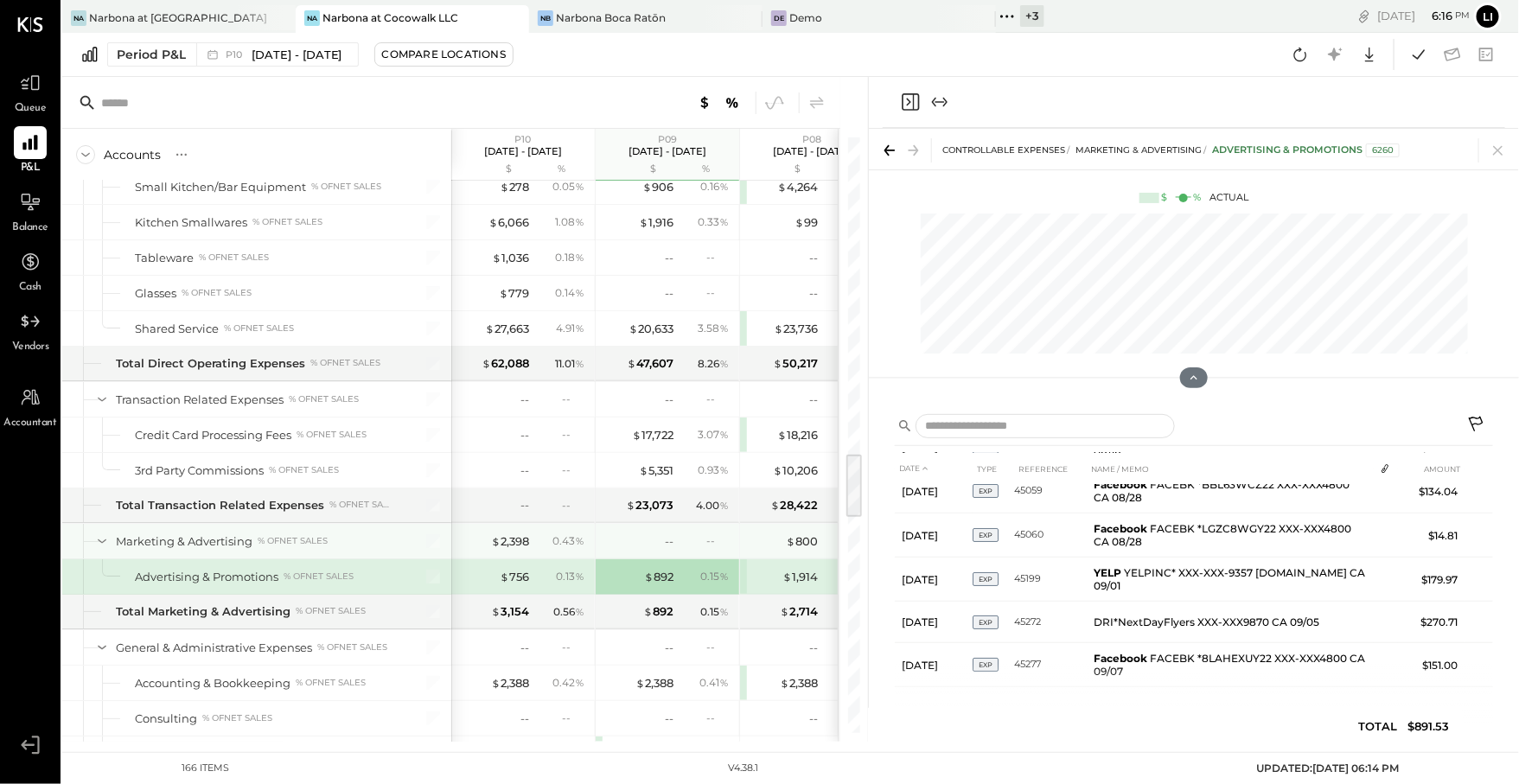
click at [781, 533] on div "$ 800" at bounding box center [783, 541] width 69 height 17
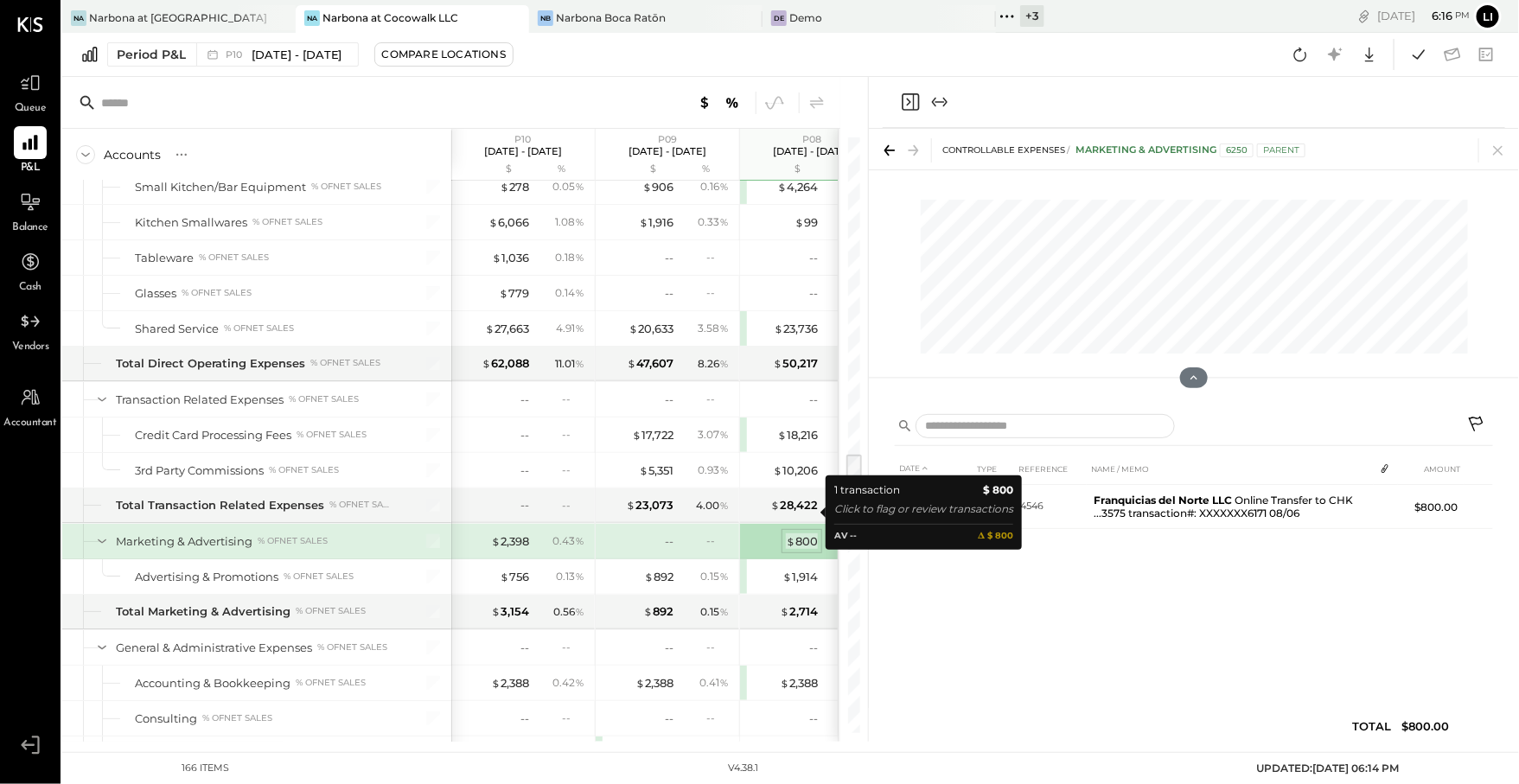
scroll to position [0, 0]
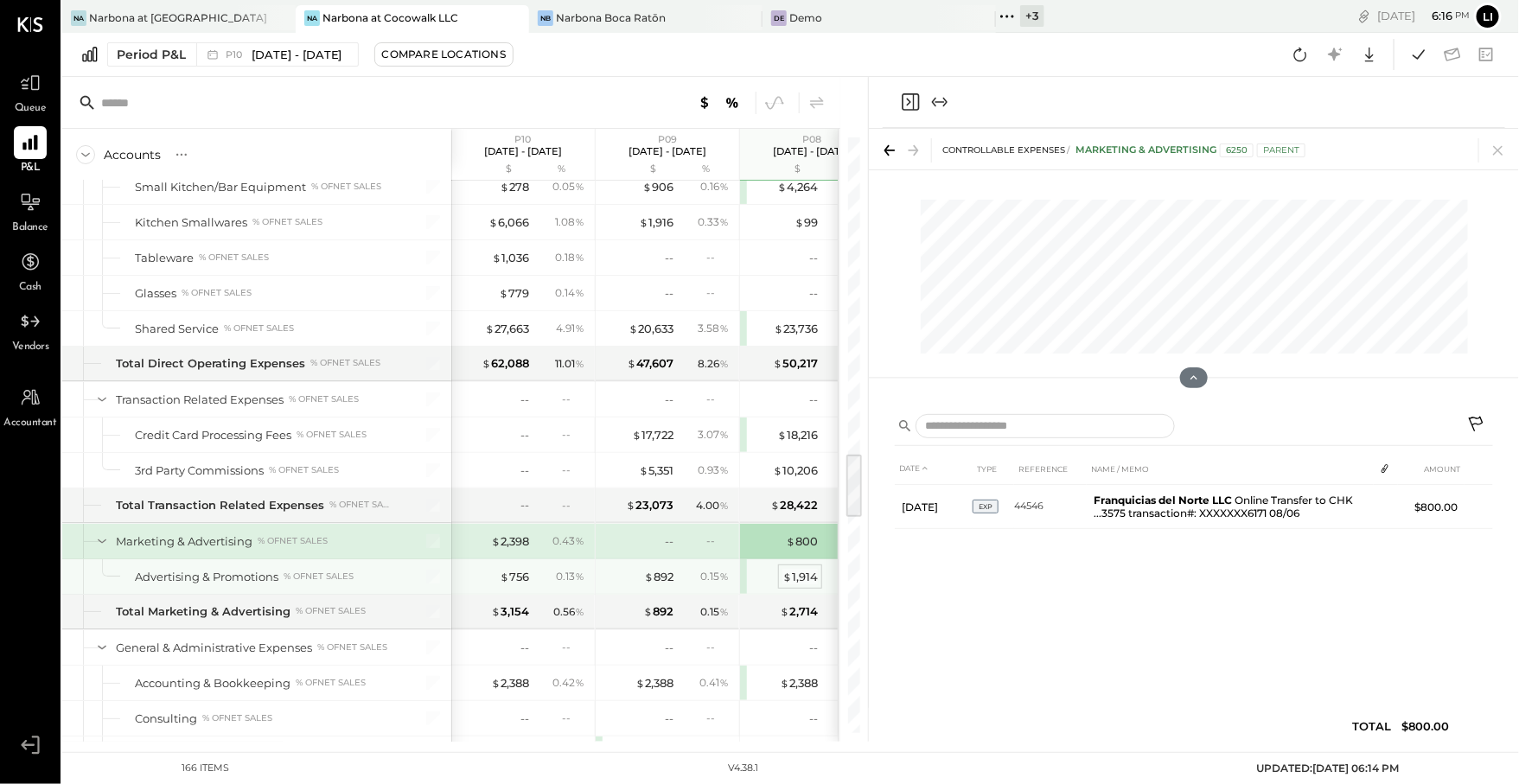
click at [786, 570] on span "$" at bounding box center [787, 577] width 10 height 14
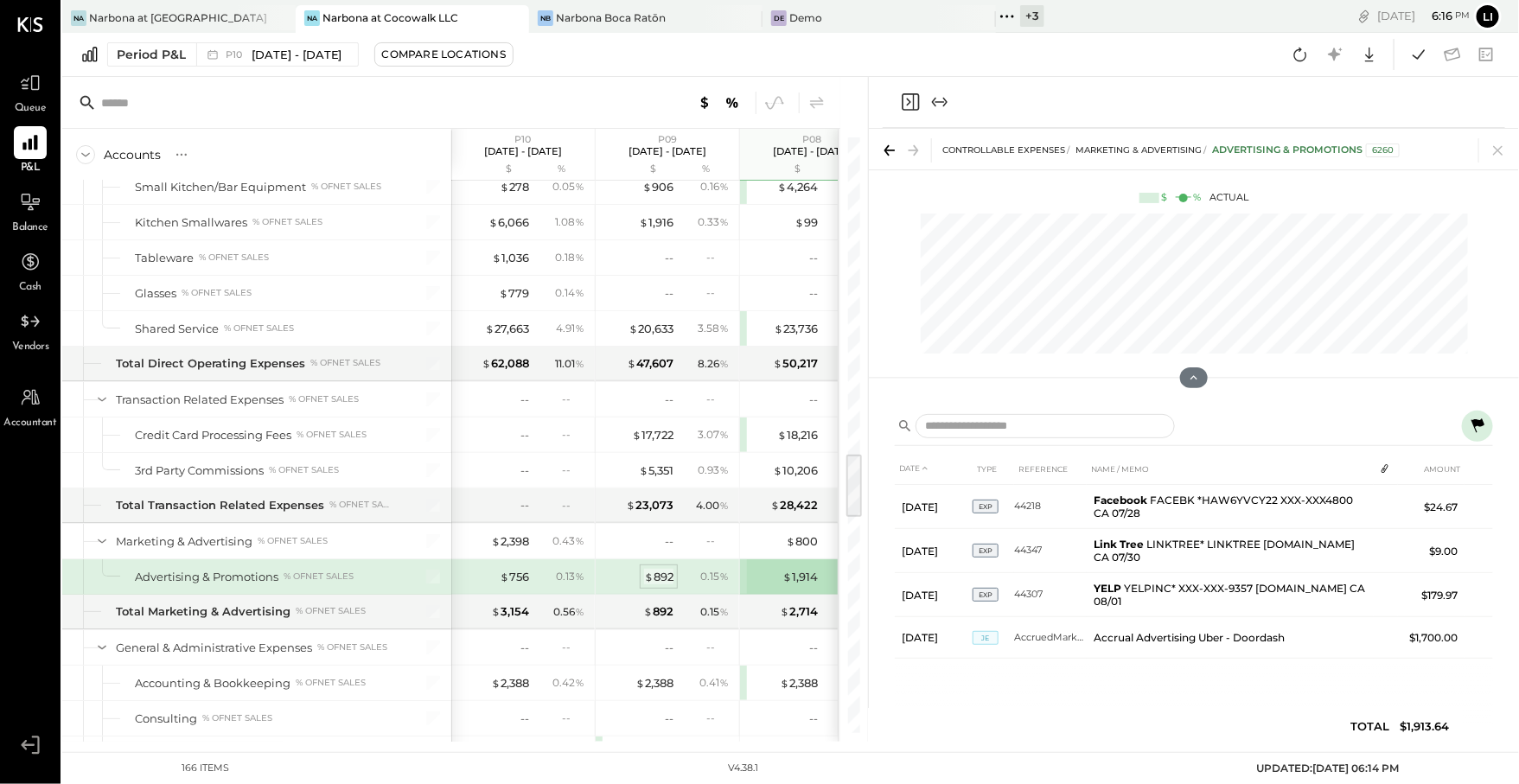
click at [660, 569] on div "$ 892" at bounding box center [659, 577] width 30 height 17
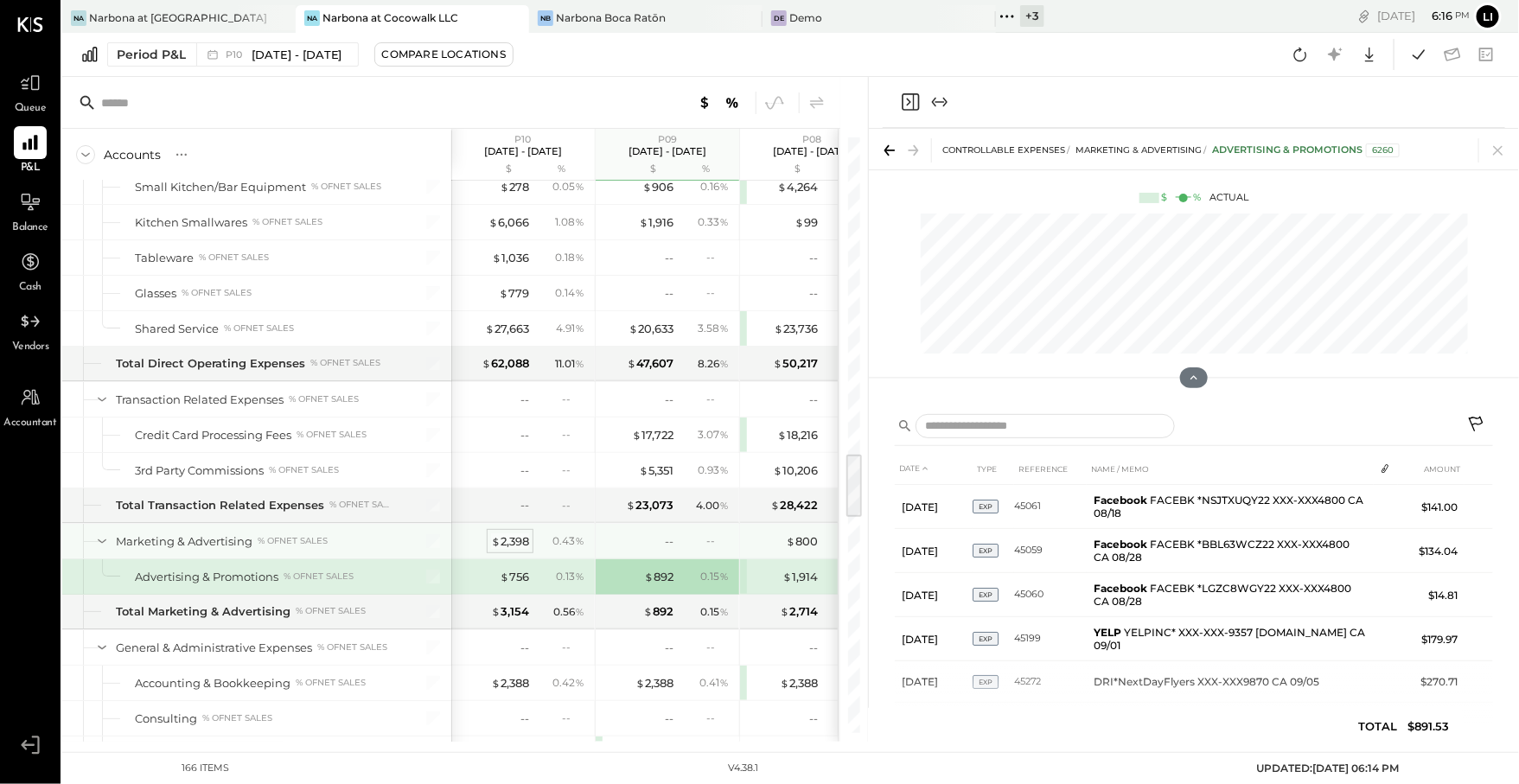
click at [510, 533] on div "$ 2,398" at bounding box center [510, 541] width 38 height 17
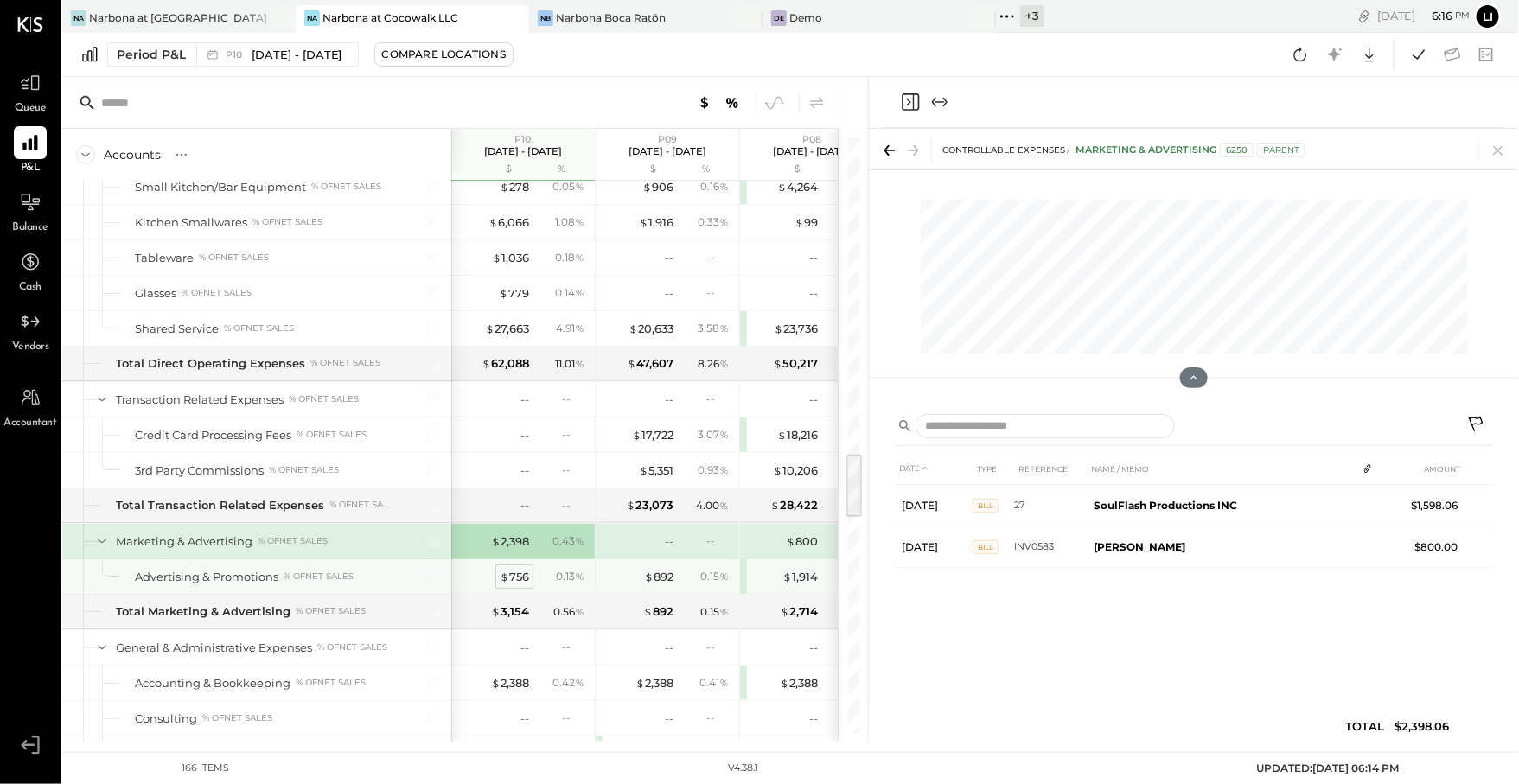
click at [509, 569] on div "$ 756" at bounding box center [515, 577] width 30 height 17
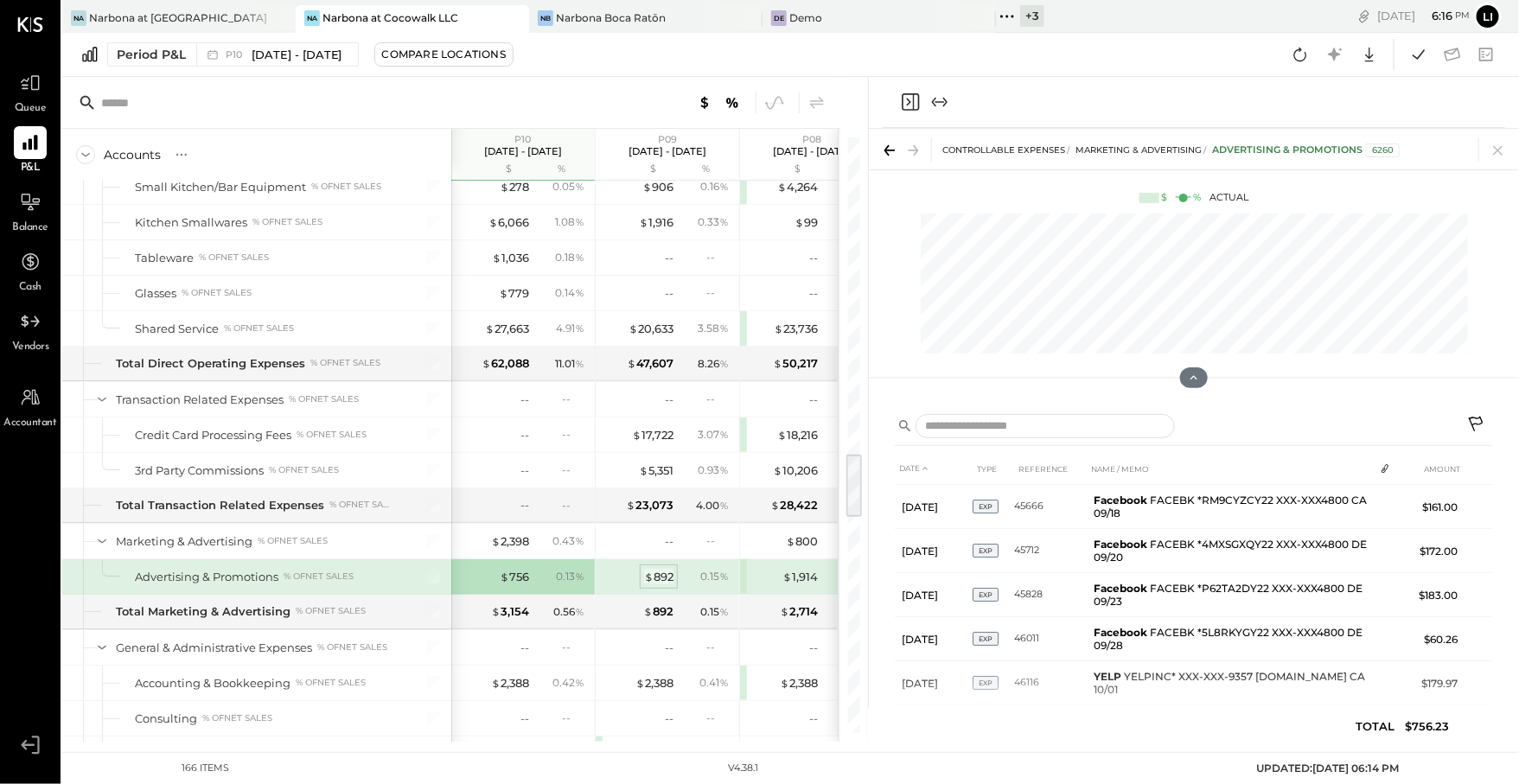
click at [662, 569] on div "$ 892" at bounding box center [659, 577] width 30 height 17
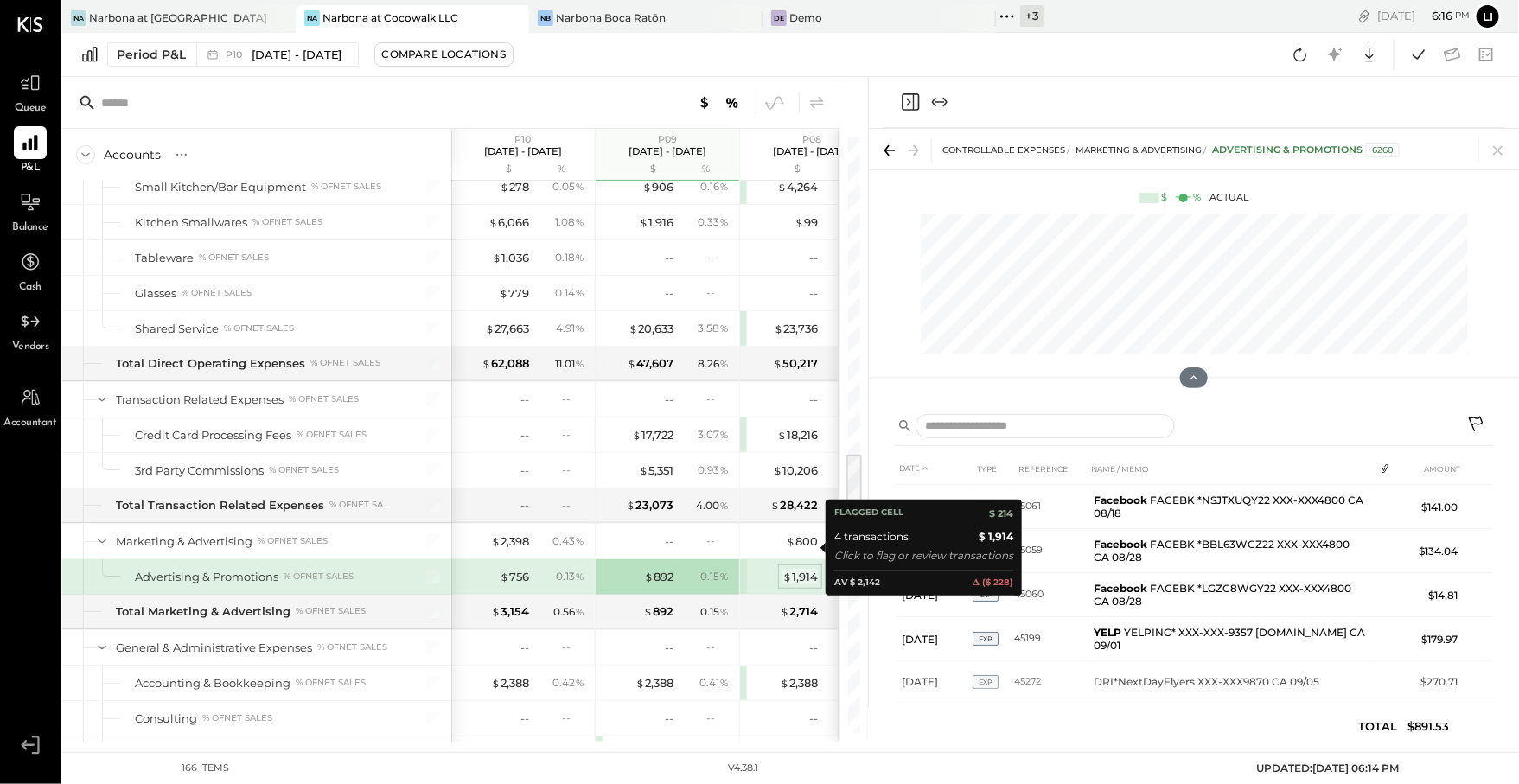
click at [788, 570] on span "$" at bounding box center [787, 577] width 10 height 14
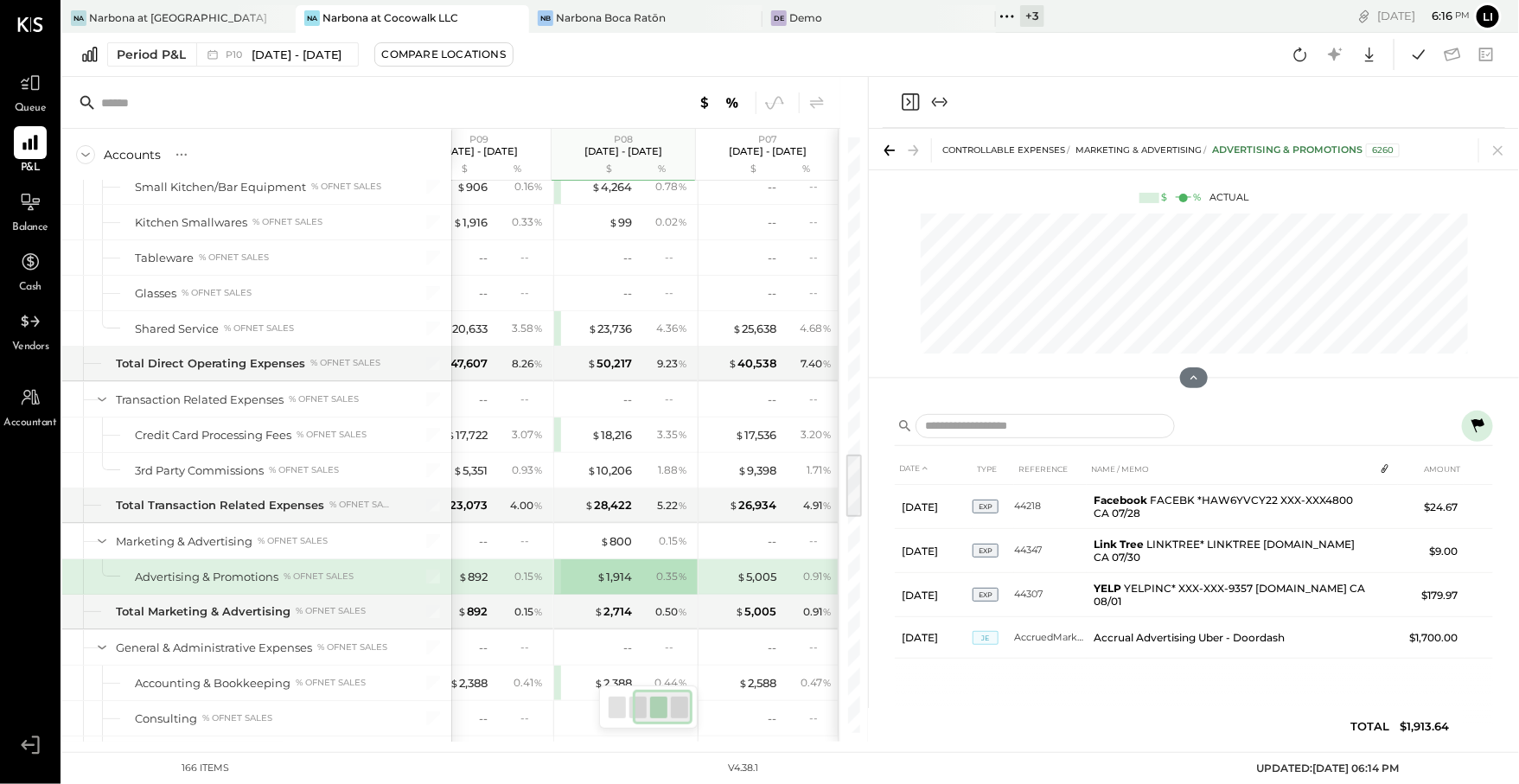
scroll to position [0, 186]
click at [729, 569] on div "$ 5,005" at bounding box center [741, 577] width 69 height 17
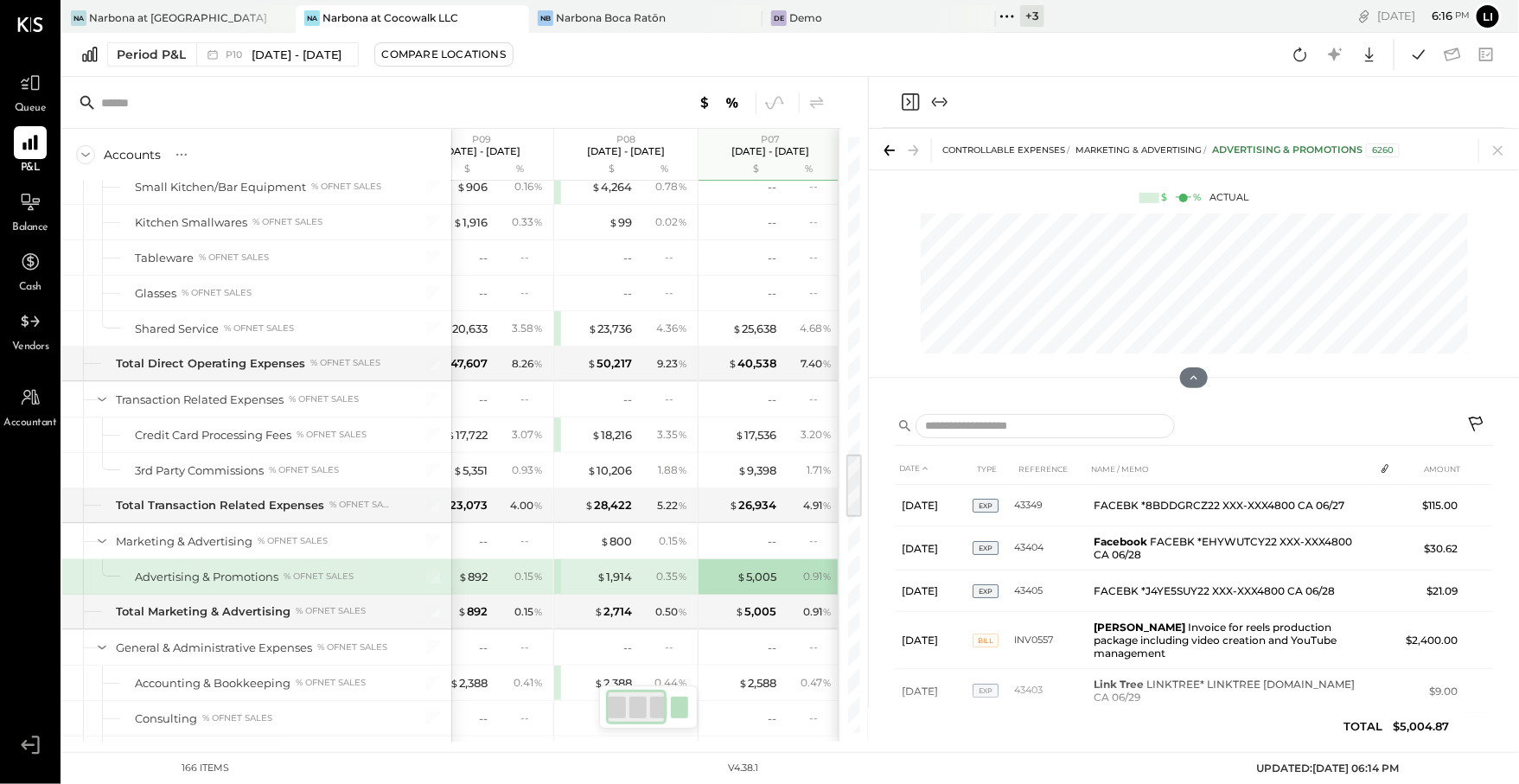
scroll to position [0, 17]
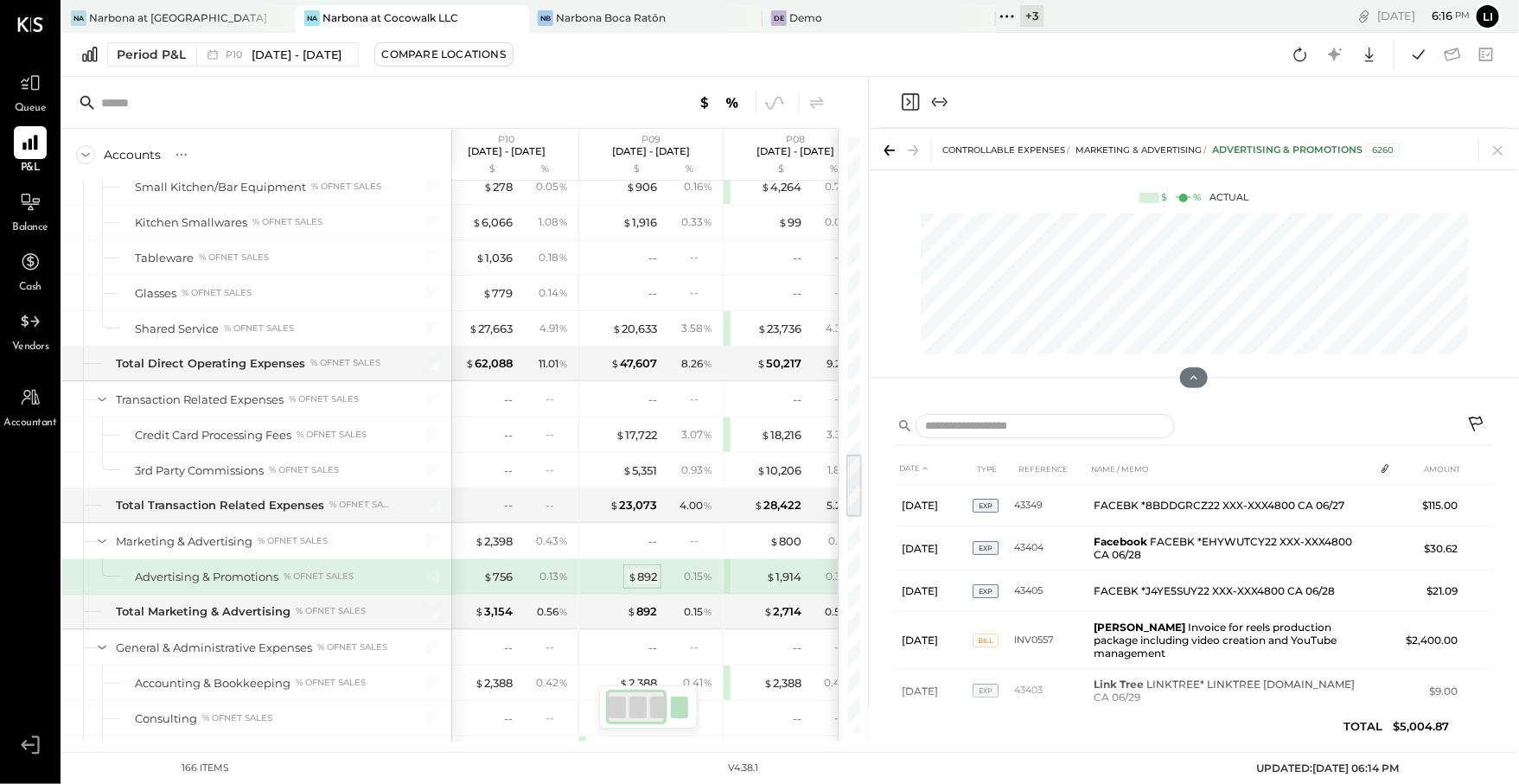
click at [638, 569] on div "$ 892" at bounding box center [643, 577] width 30 height 17
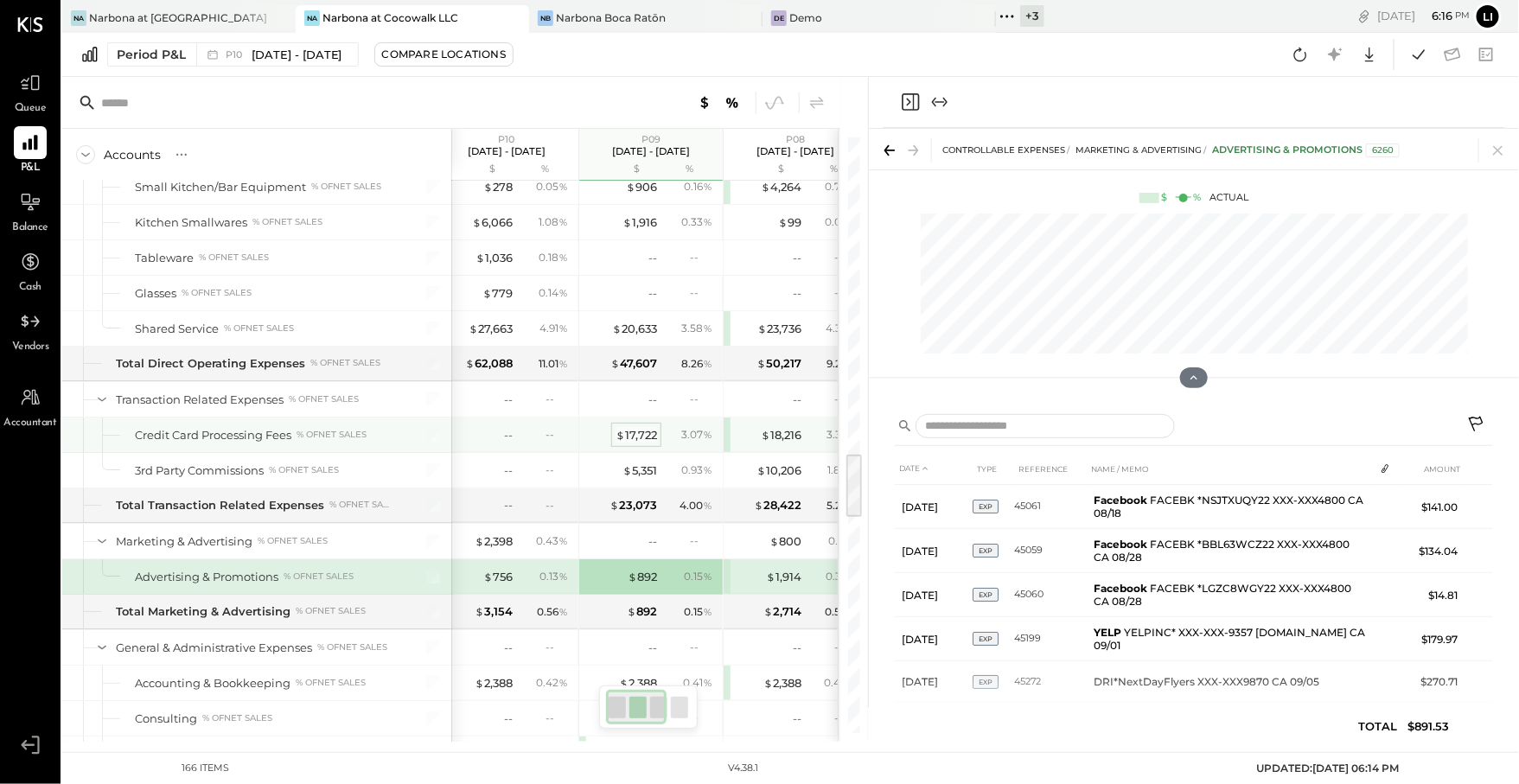
click at [638, 427] on div "$ 17,722" at bounding box center [636, 435] width 41 height 17
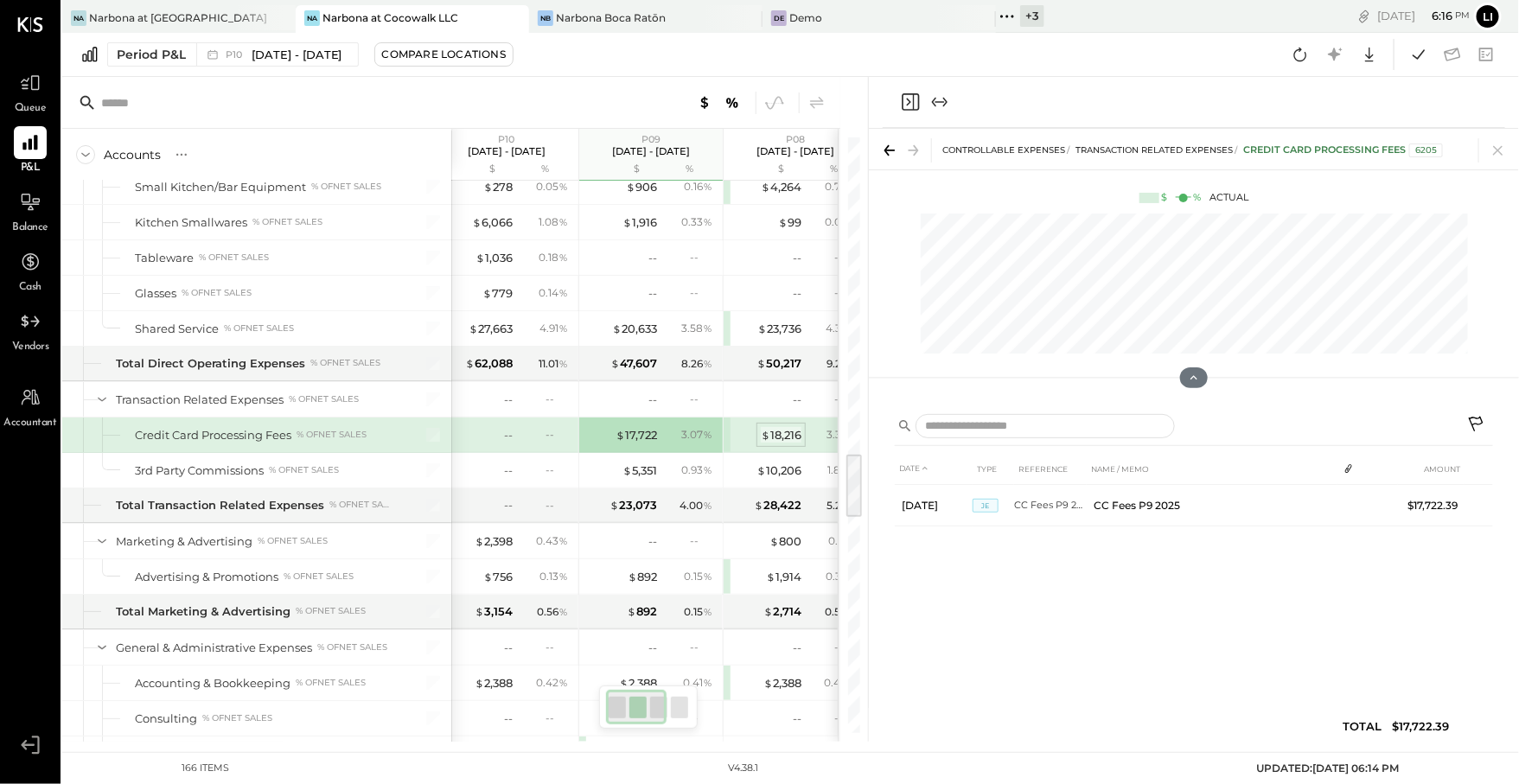
click at [788, 427] on div "$ 18,216" at bounding box center [781, 435] width 40 height 17
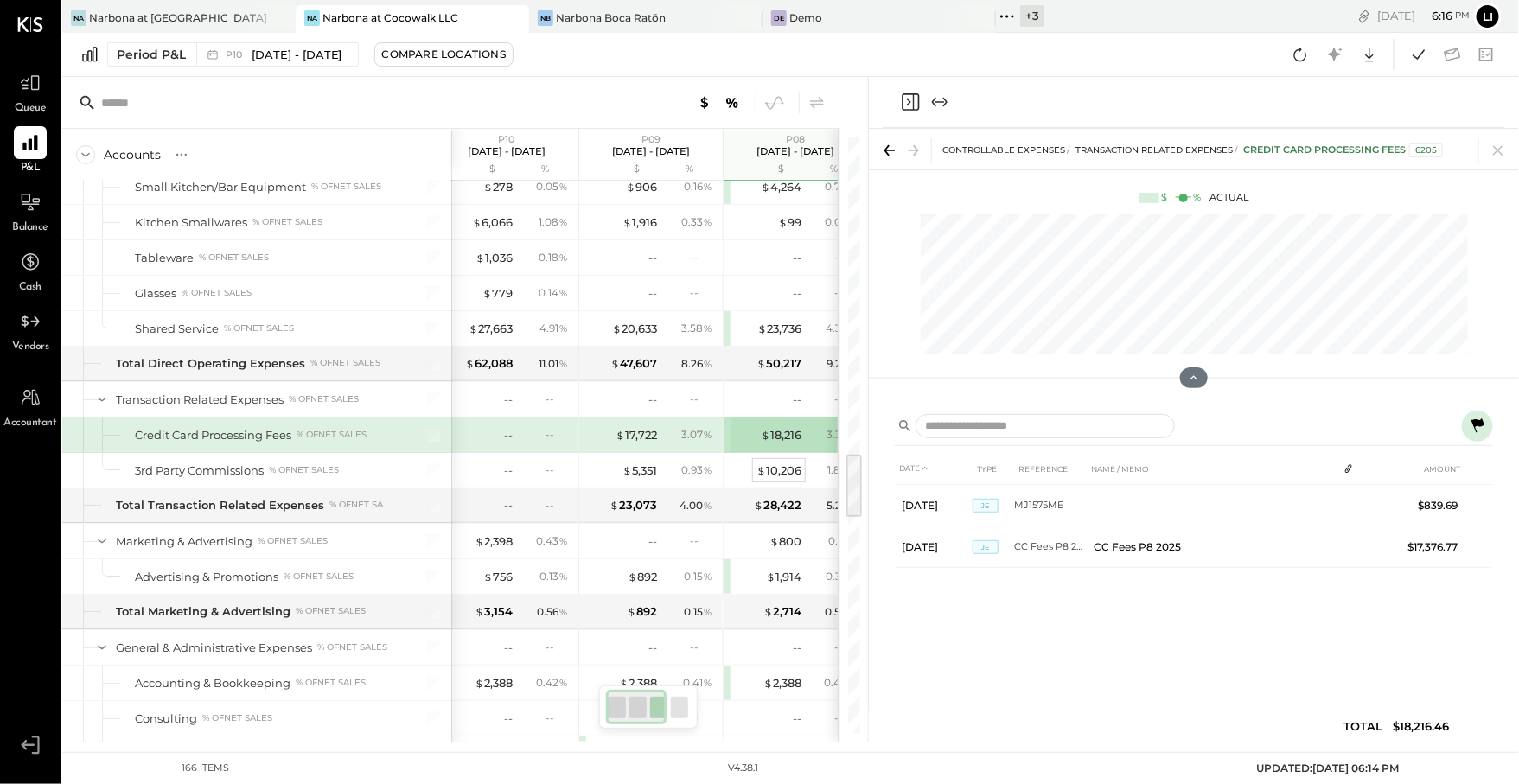
click at [774, 462] on div "$ 10,206" at bounding box center [779, 470] width 45 height 17
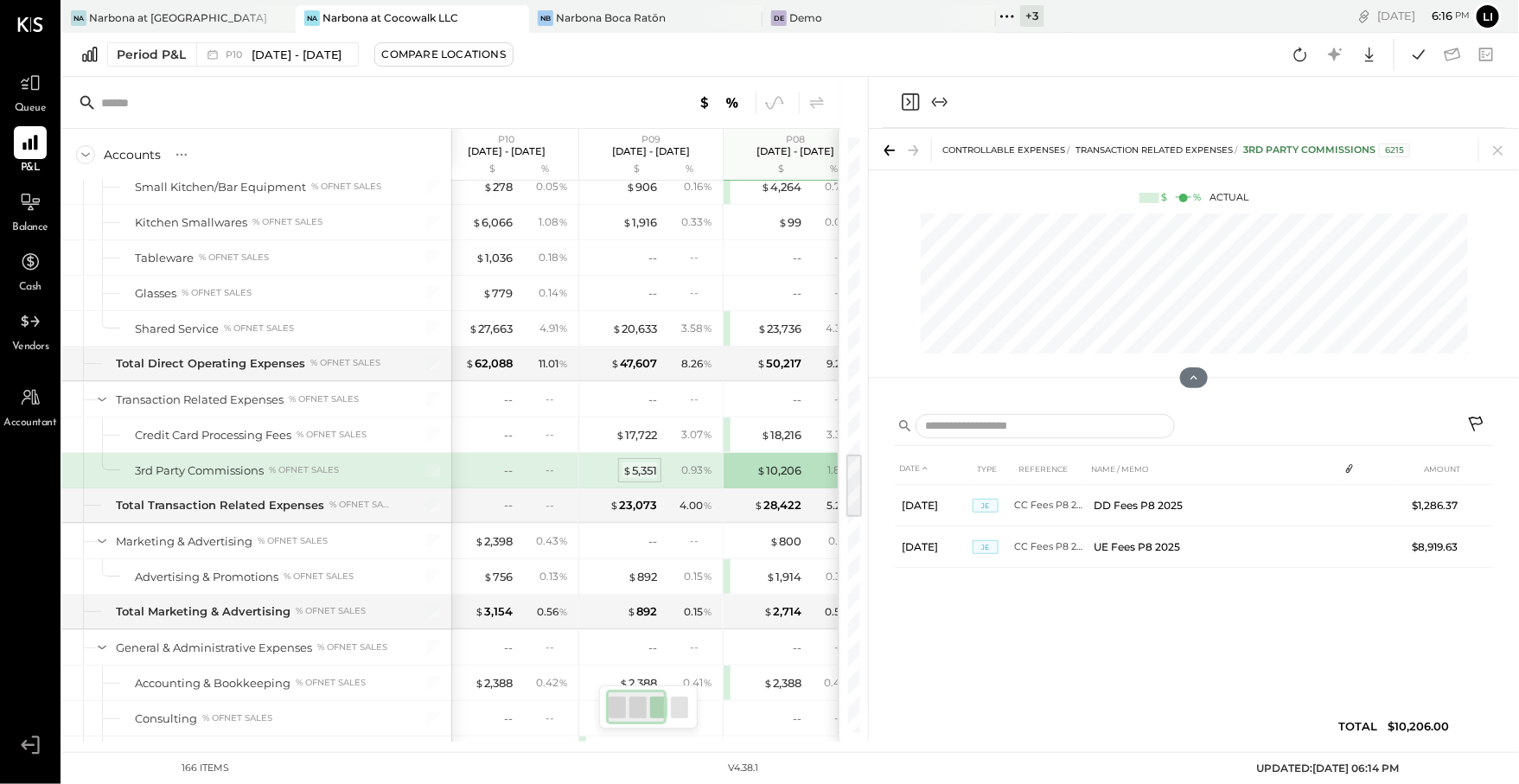
click at [640, 462] on div "$ 5,351" at bounding box center [639, 470] width 34 height 17
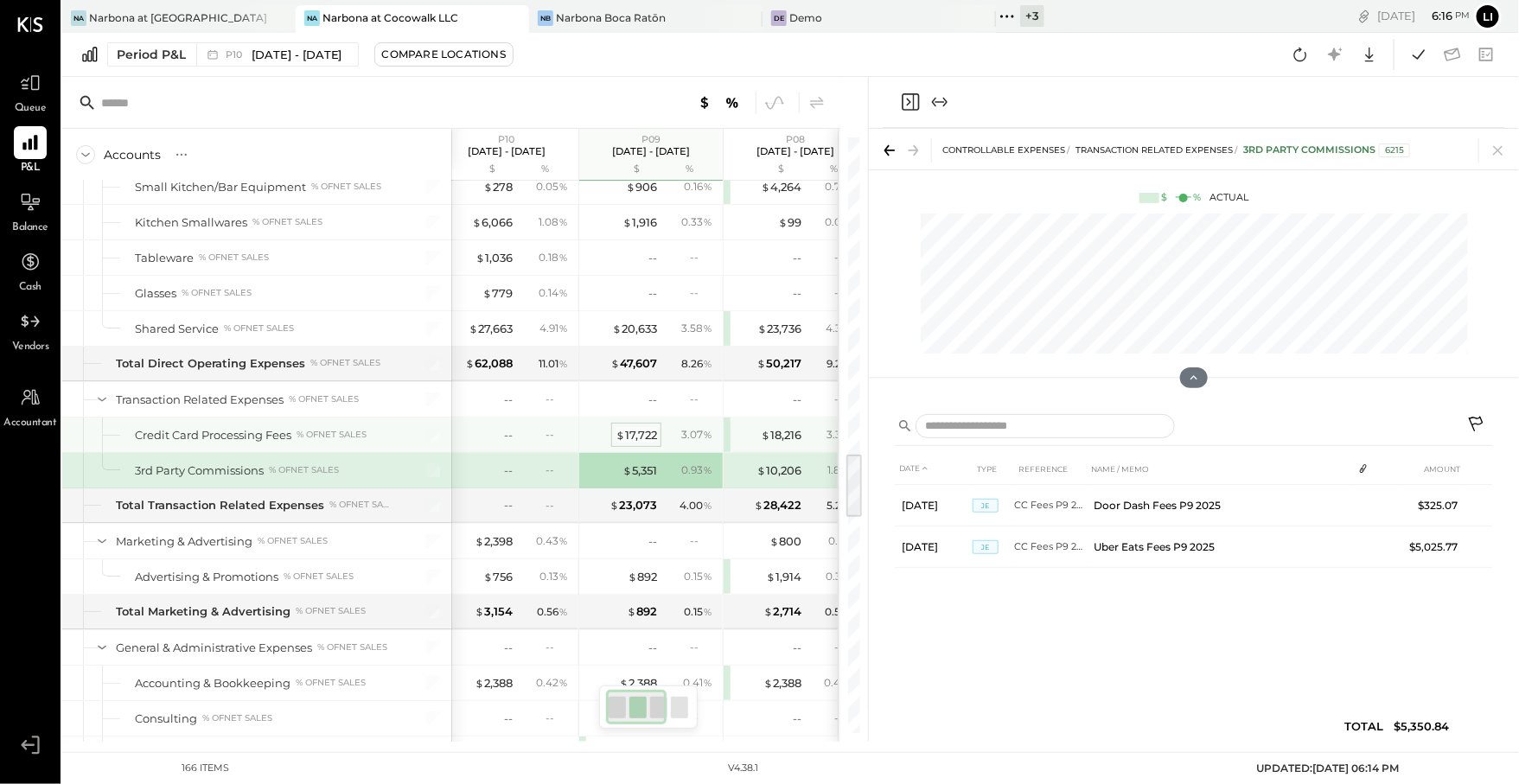
click at [639, 427] on div "$ 17,722" at bounding box center [636, 435] width 41 height 17
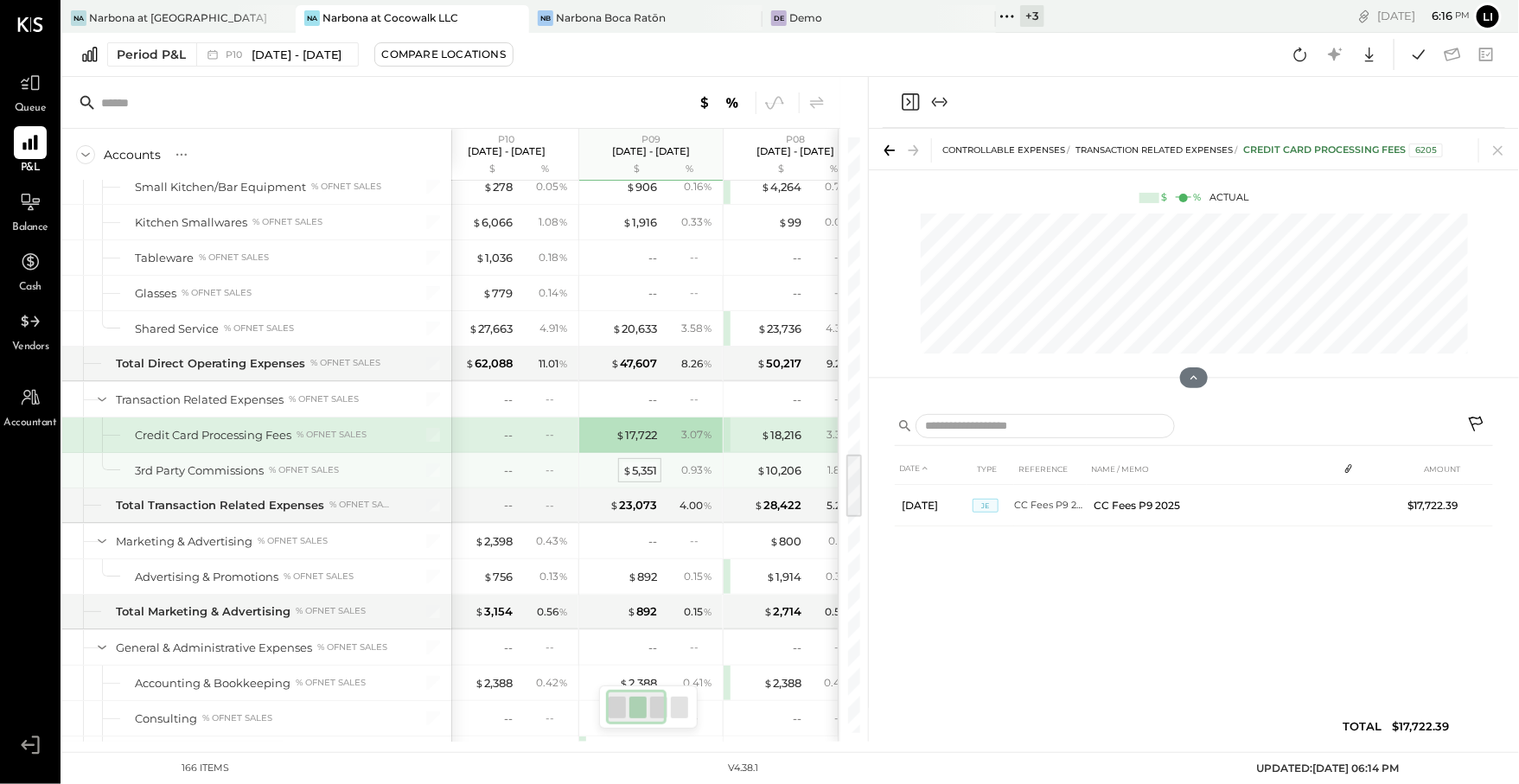
click at [636, 462] on div "$ 5,351" at bounding box center [639, 470] width 34 height 17
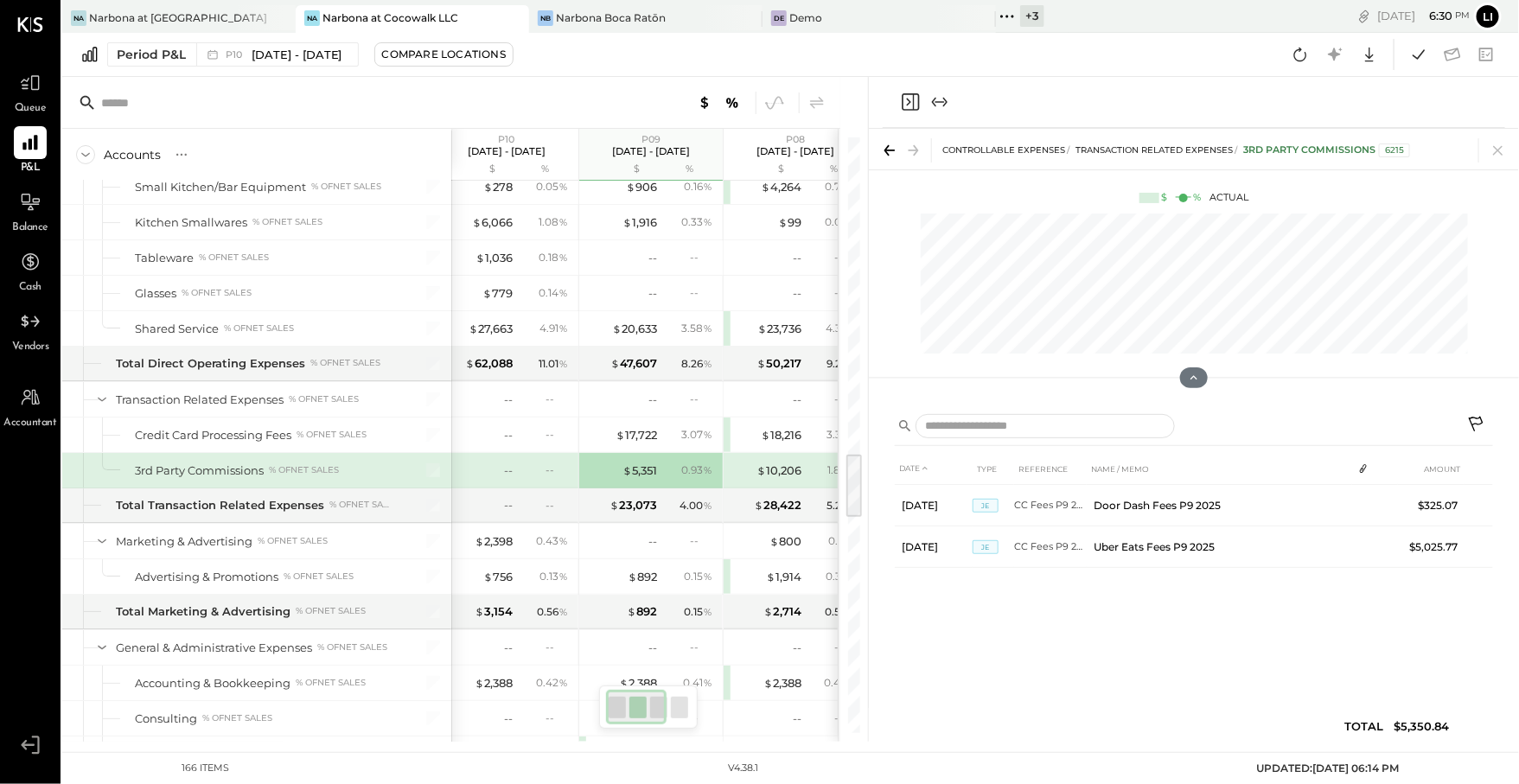
click at [913, 96] on icon "Close panel" at bounding box center [910, 102] width 18 height 18
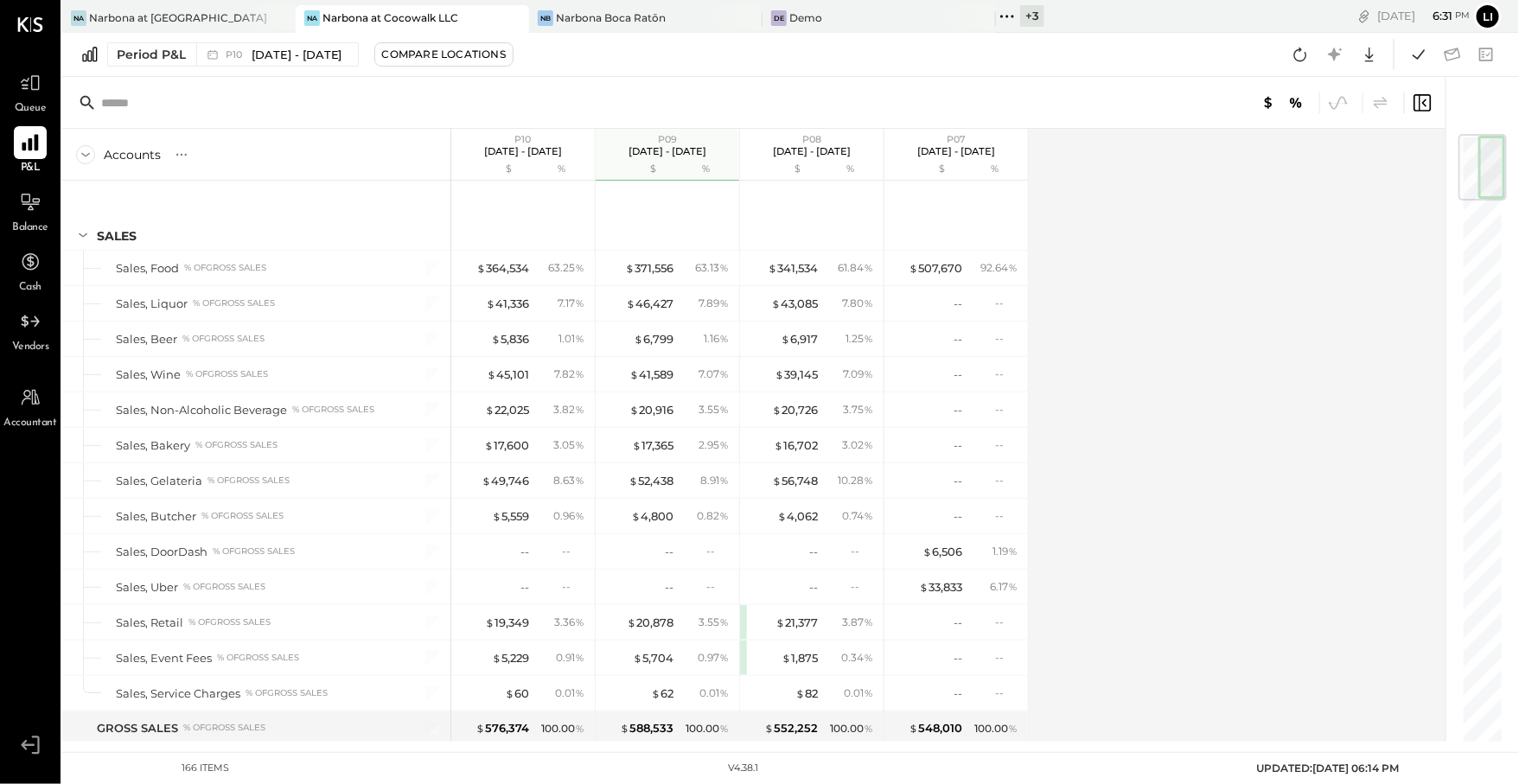
click at [17, 144] on div at bounding box center [30, 142] width 32 height 32
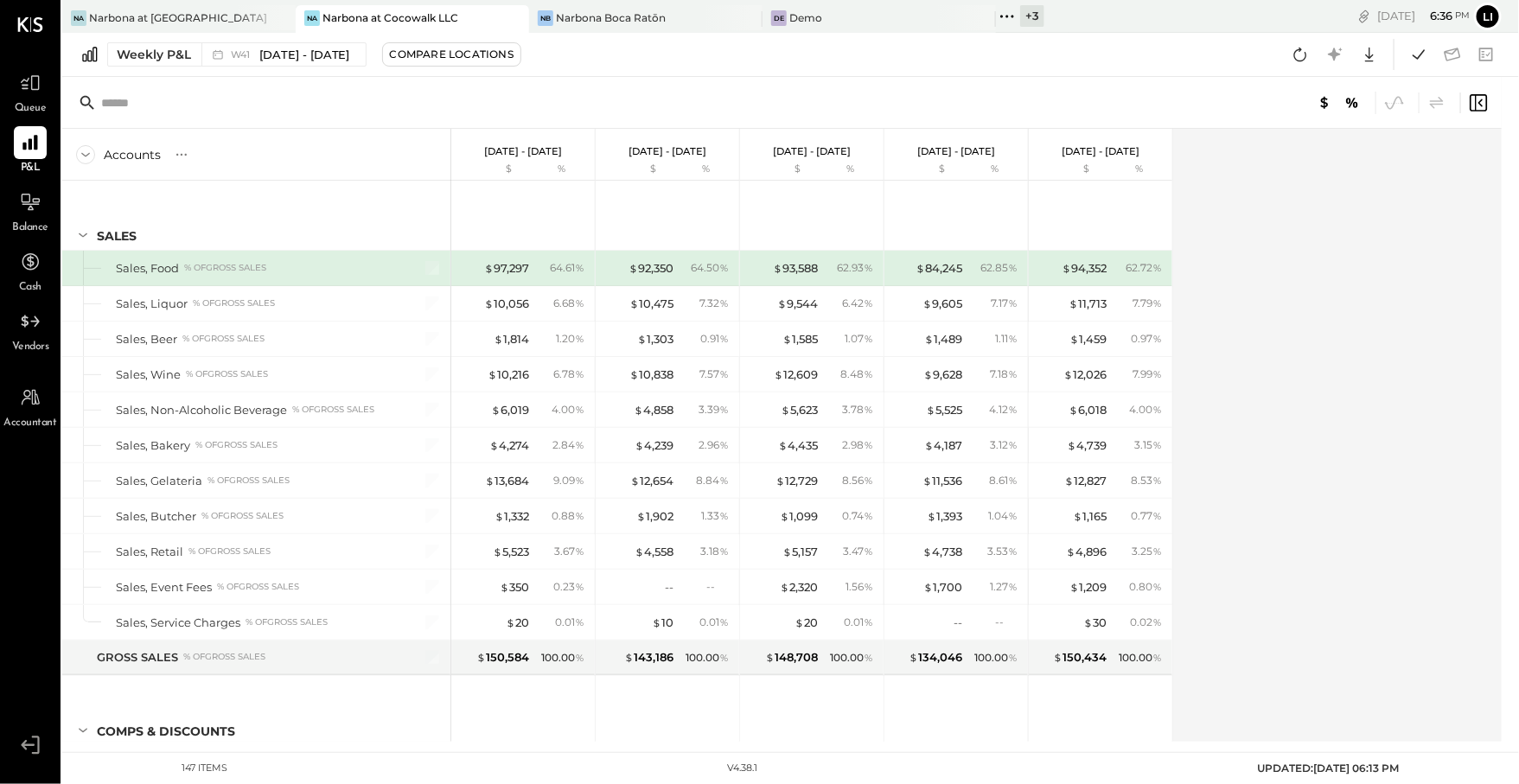
click at [617, 73] on div "Weekly P&L W41 [DATE] - [DATE] Compare Locations Google Sheets Excel" at bounding box center [790, 54] width 1457 height 44
click at [636, 14] on div "Narbona Boca Ratōn" at bounding box center [610, 18] width 110 height 15
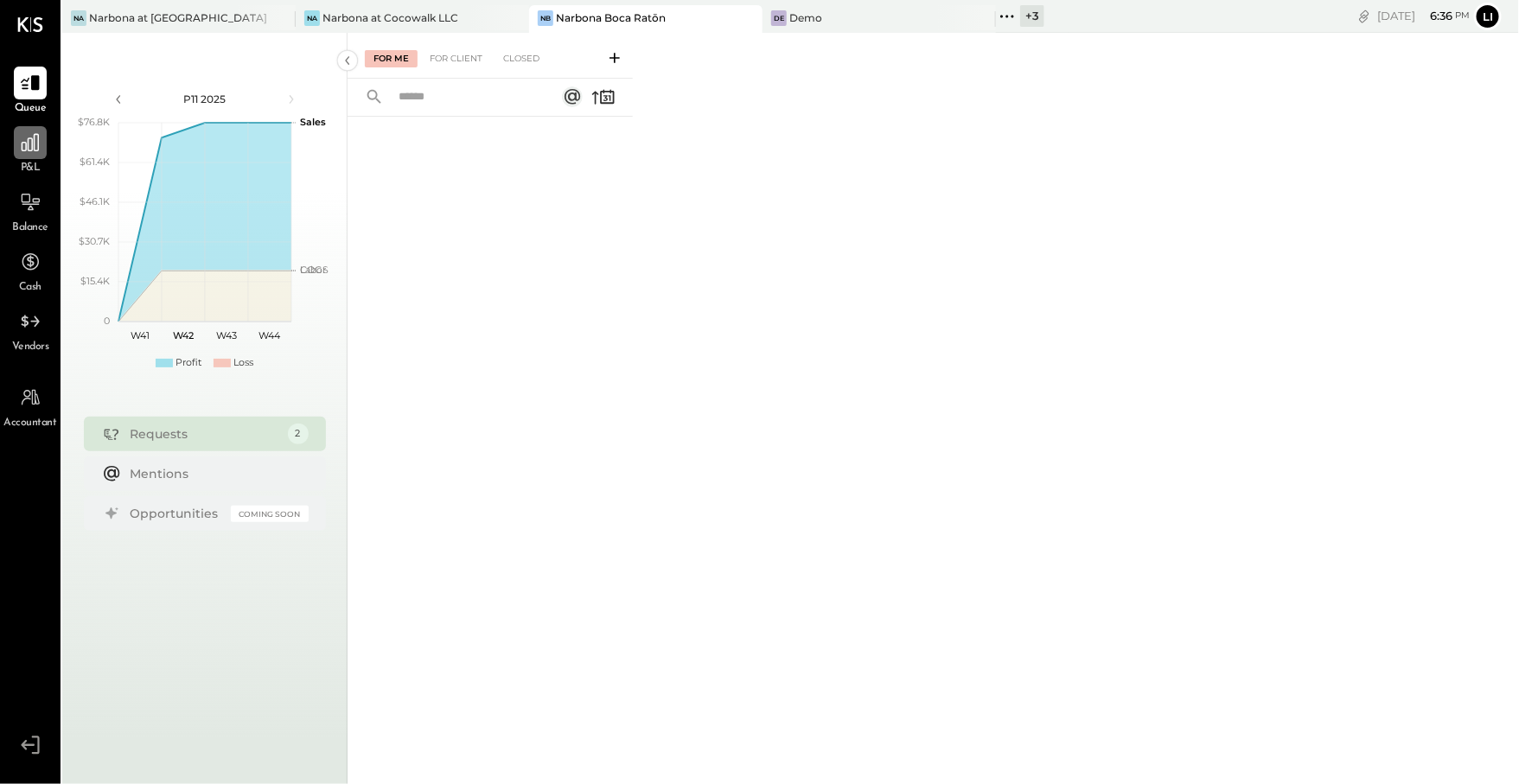
click at [42, 134] on div at bounding box center [30, 142] width 32 height 32
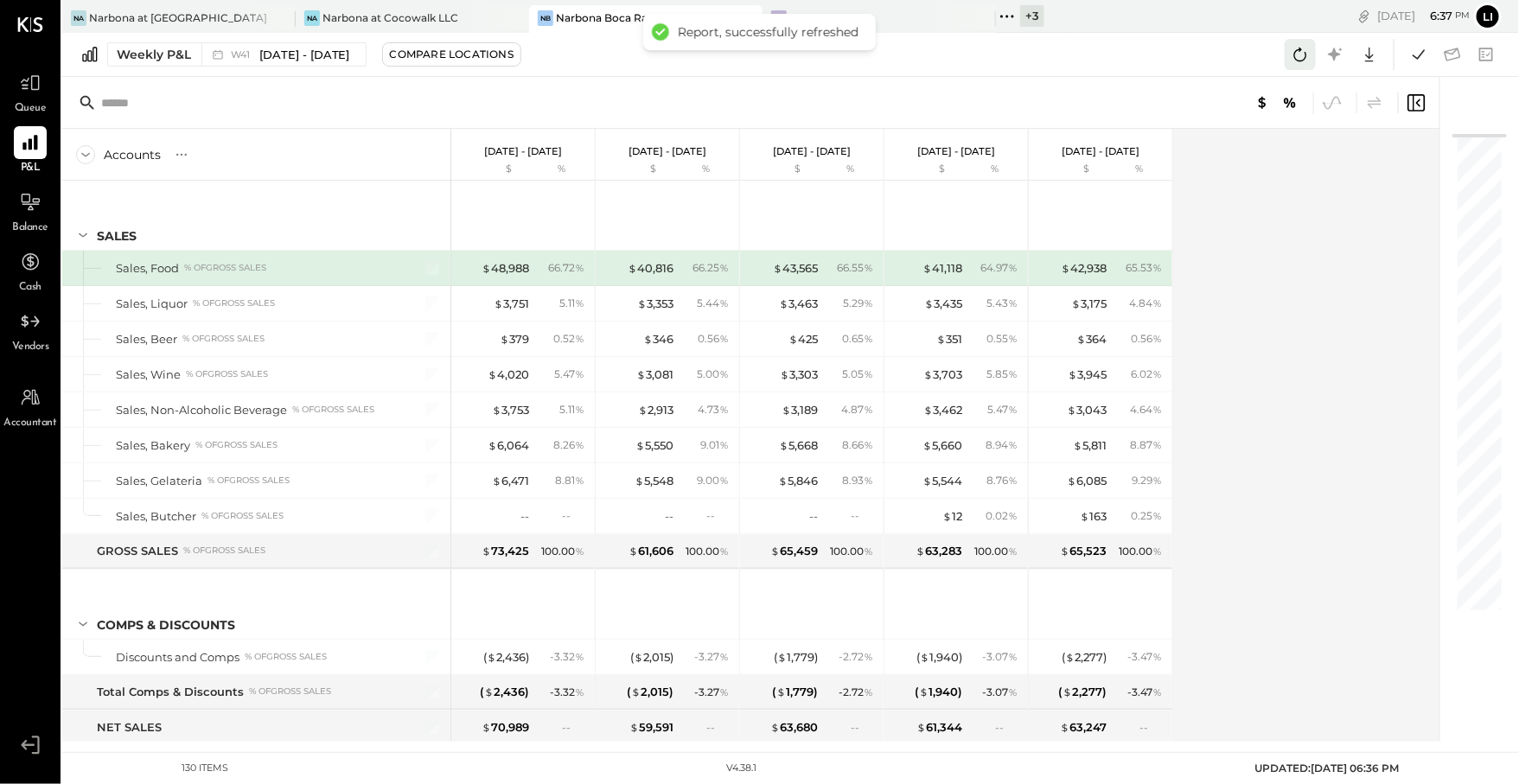
click at [1294, 65] on icon at bounding box center [1301, 54] width 23 height 23
click at [1422, 54] on icon at bounding box center [1419, 53] width 12 height 10
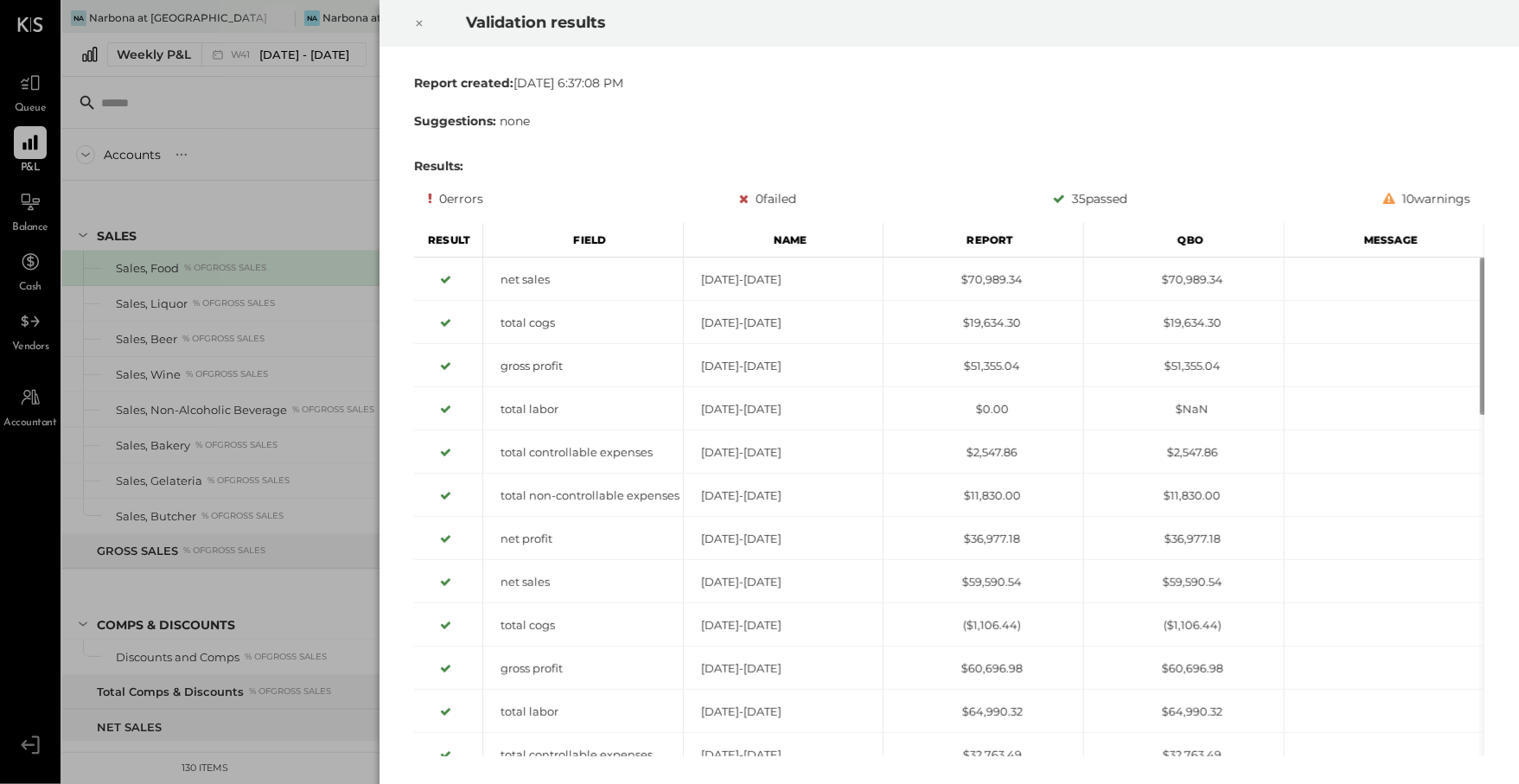
click at [425, 22] on div at bounding box center [418, 23] width 38 height 48
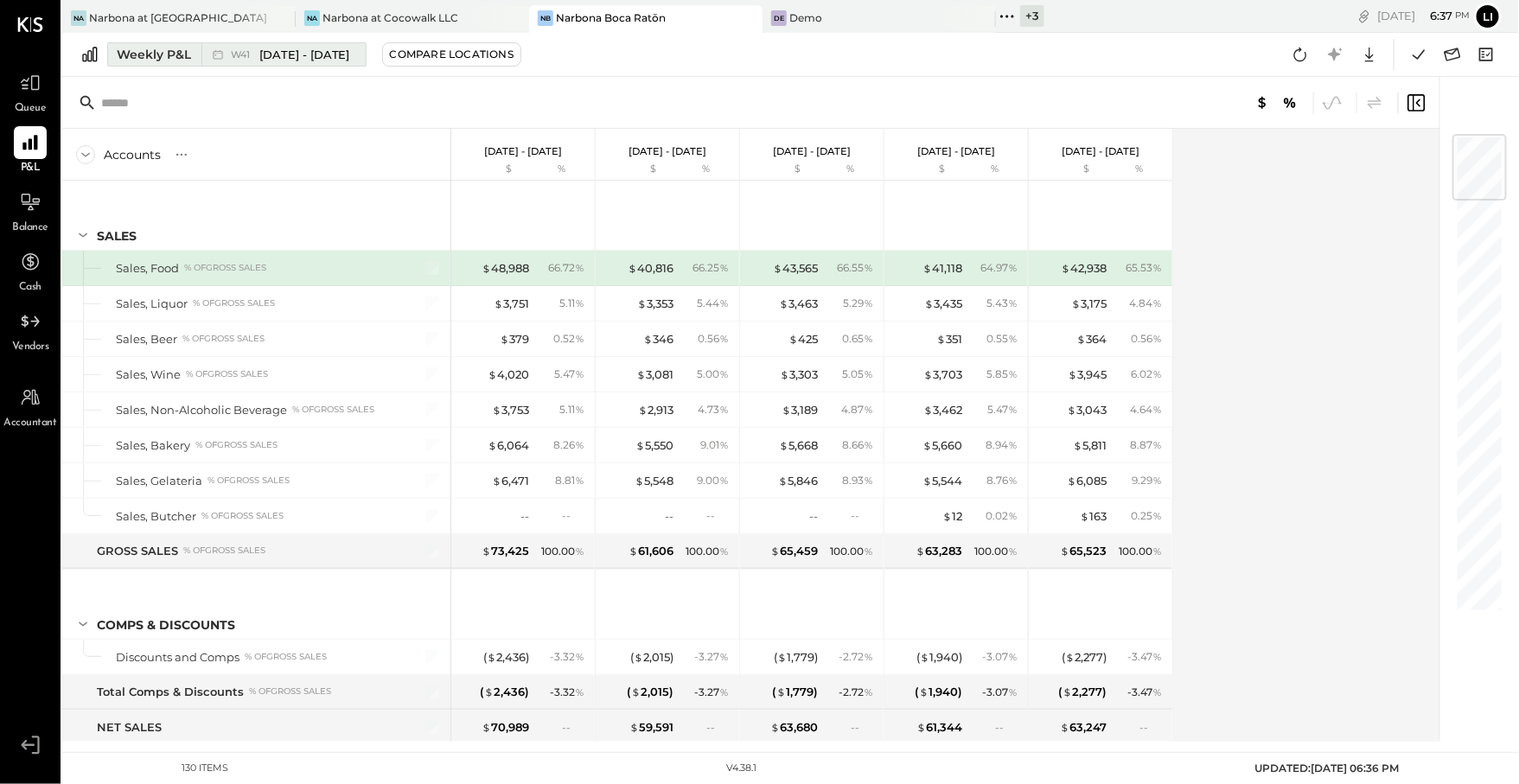
click at [332, 57] on span "[DATE] - [DATE]" at bounding box center [305, 54] width 91 height 17
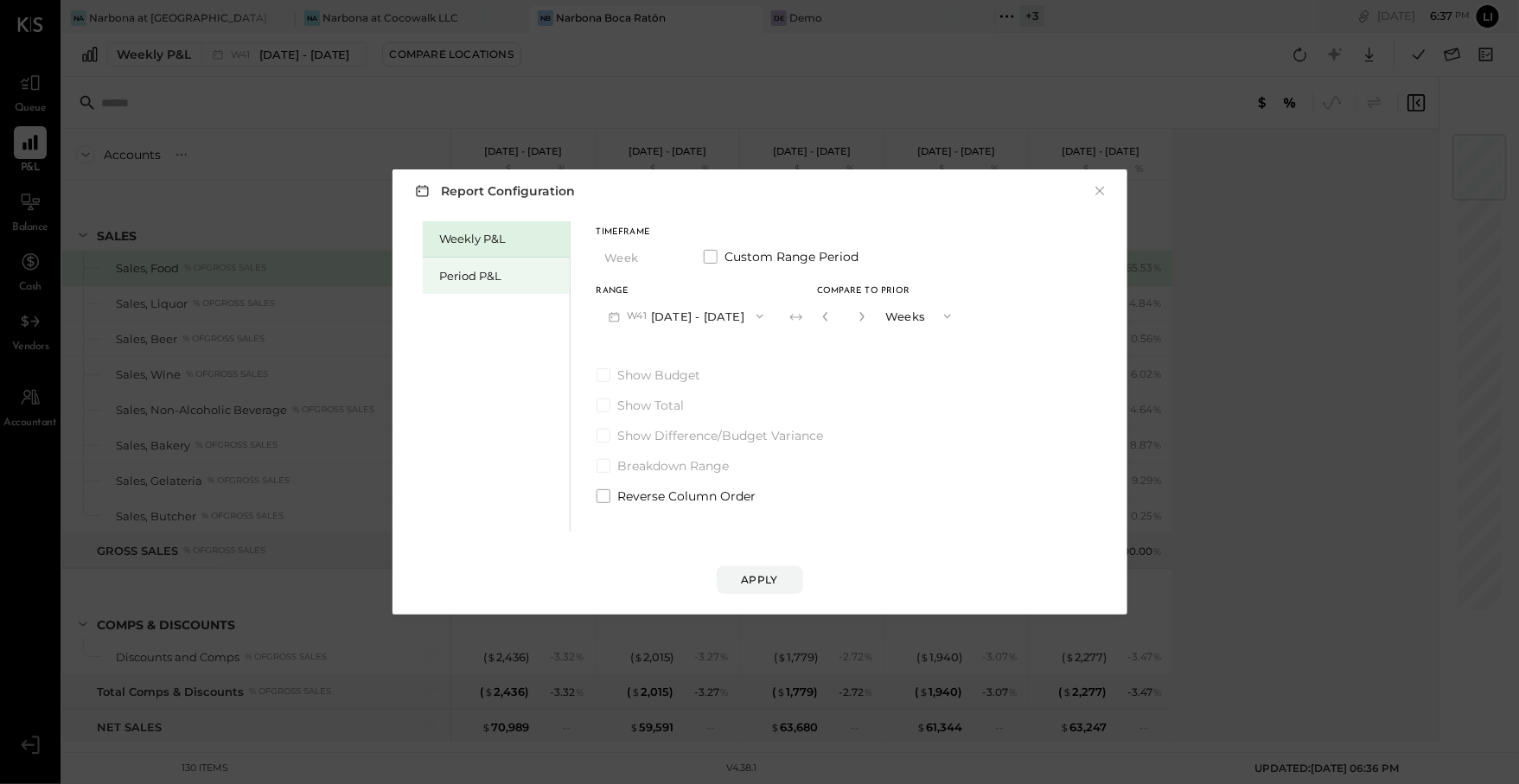
click at [495, 273] on div "Period P&L" at bounding box center [501, 276] width 121 height 17
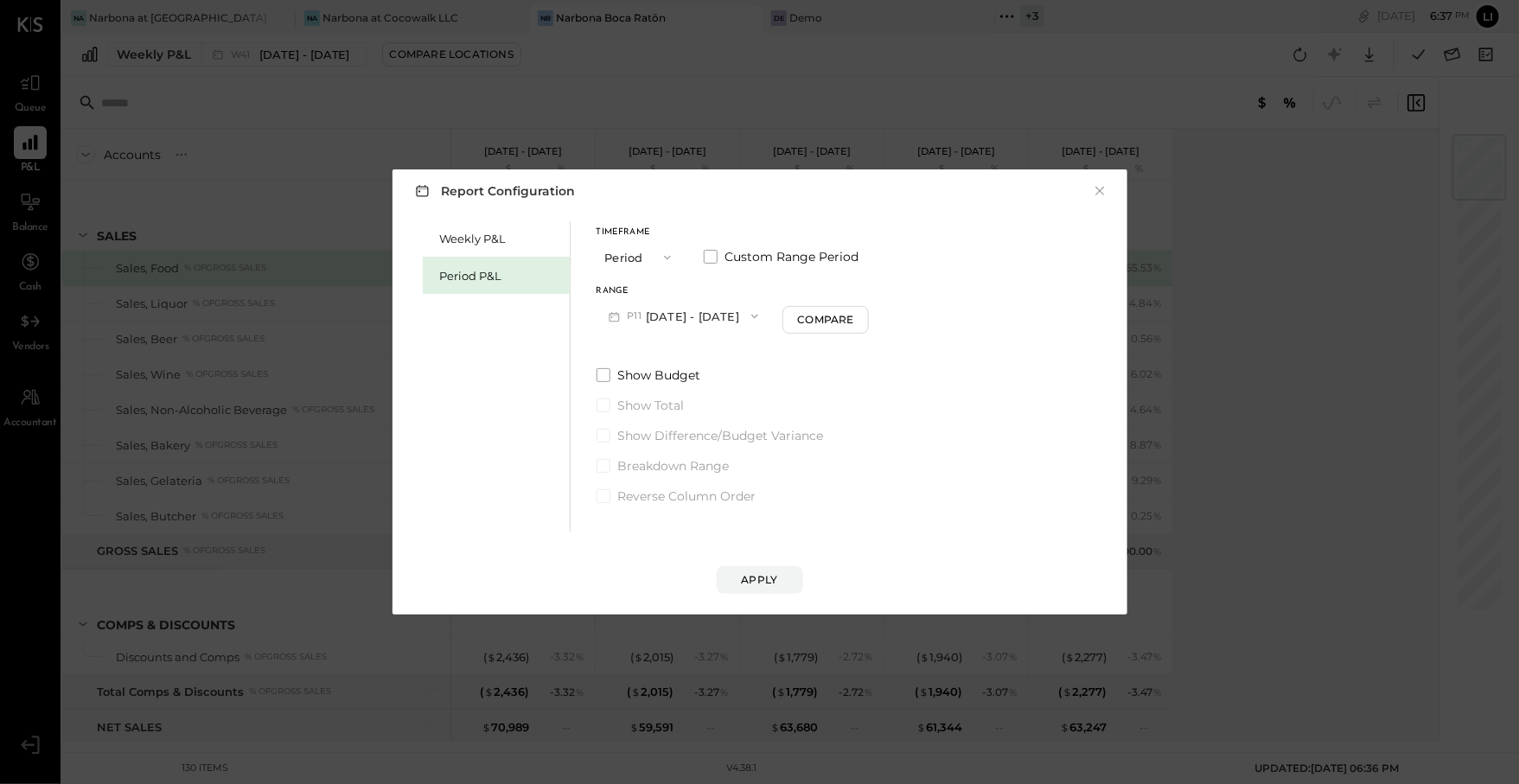
click at [681, 334] on div "Timeframe Period Custom Range Period Range P11 Oct 6 - Nov 2, 2025 Compare Show…" at bounding box center [733, 362] width 274 height 283
click at [649, 326] on button "P11 [DATE] - [DATE]" at bounding box center [683, 316] width 175 height 32
click at [683, 389] on span "[DATE] - [DATE]" at bounding box center [678, 391] width 82 height 15
click at [937, 309] on div "Weekly P&L Period P&L Timeframe Period Custom Range Period Range P09 Aug 11 - S…" at bounding box center [760, 374] width 700 height 315
click at [868, 310] on button "Compare" at bounding box center [831, 320] width 87 height 28
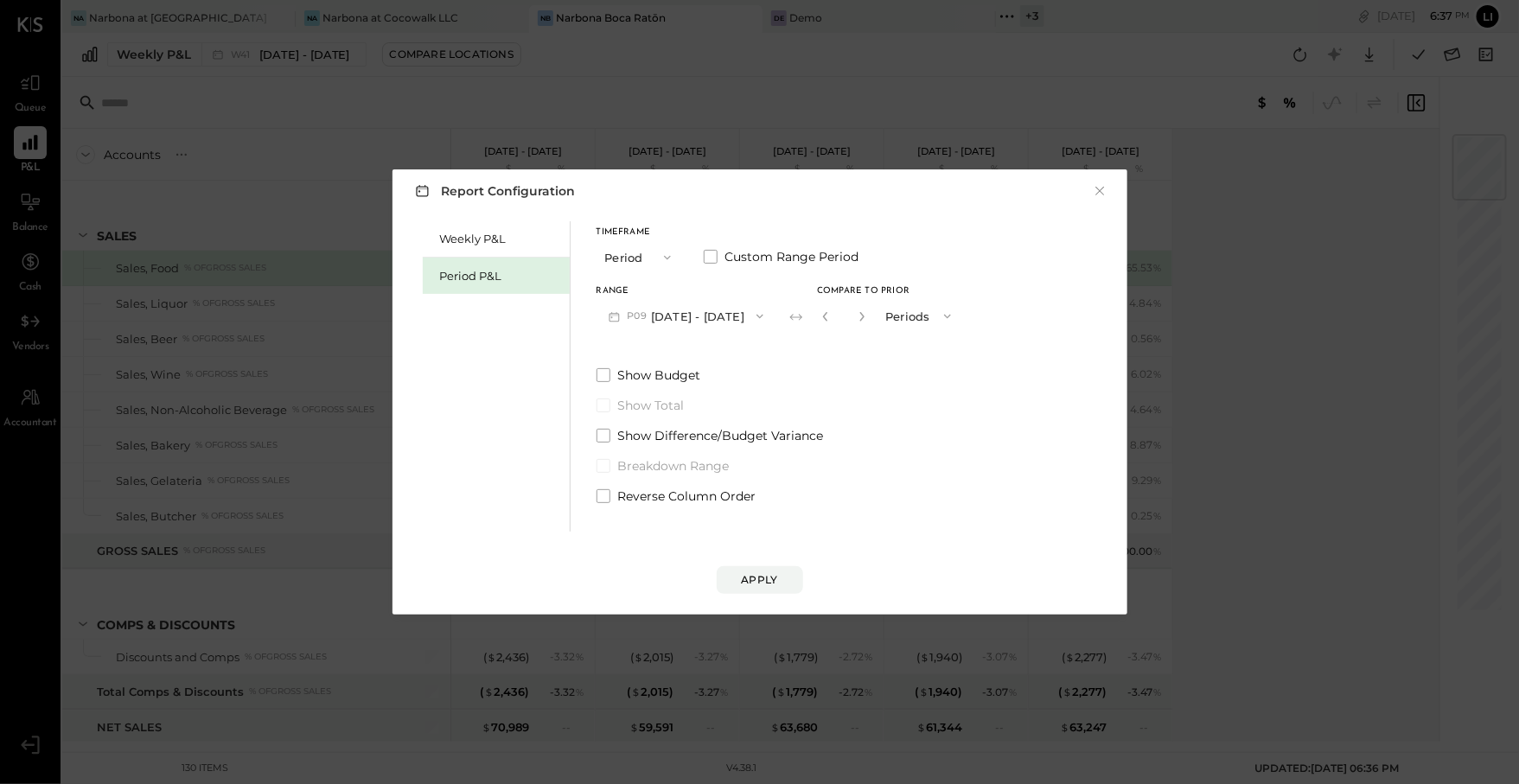
click at [738, 314] on button "P09 Aug 11 - Sep 7, 2025" at bounding box center [686, 316] width 180 height 32
click at [938, 457] on label "Breakdown Range" at bounding box center [780, 466] width 367 height 18
click at [790, 575] on button "Apply" at bounding box center [760, 581] width 87 height 28
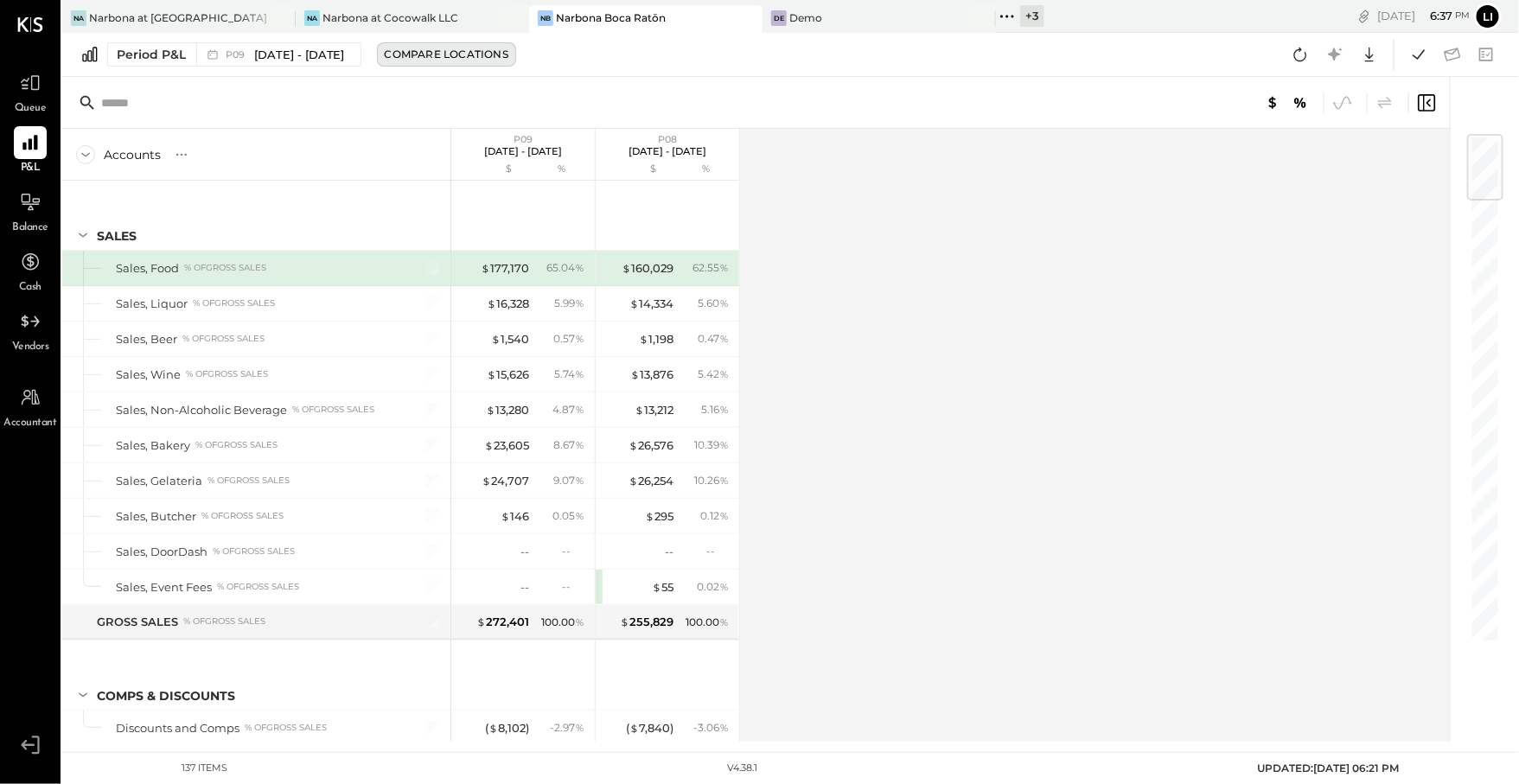
click at [472, 53] on div "Compare Locations" at bounding box center [446, 53] width 124 height 15
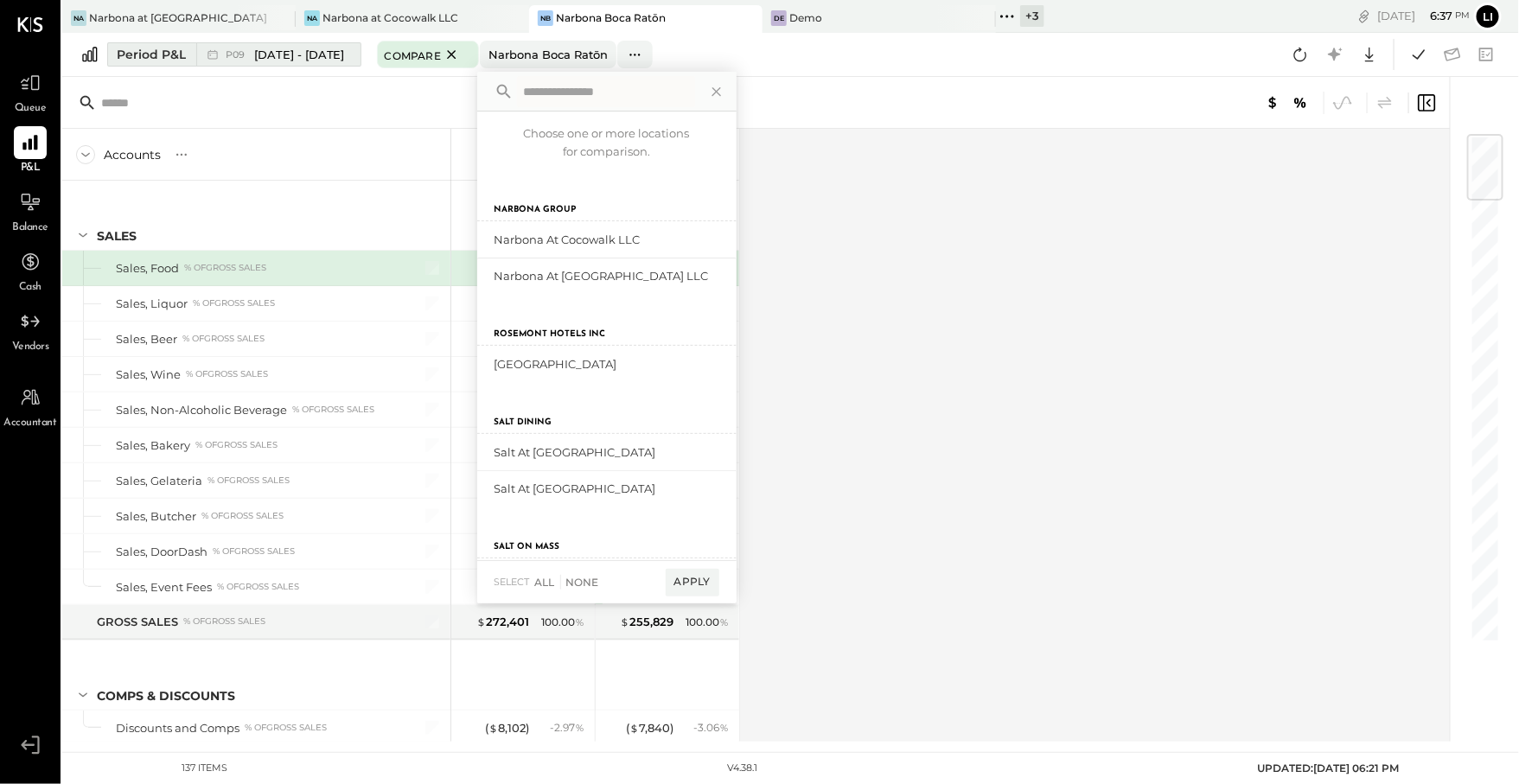
click at [310, 56] on span "[DATE] - [DATE]" at bounding box center [300, 54] width 91 height 17
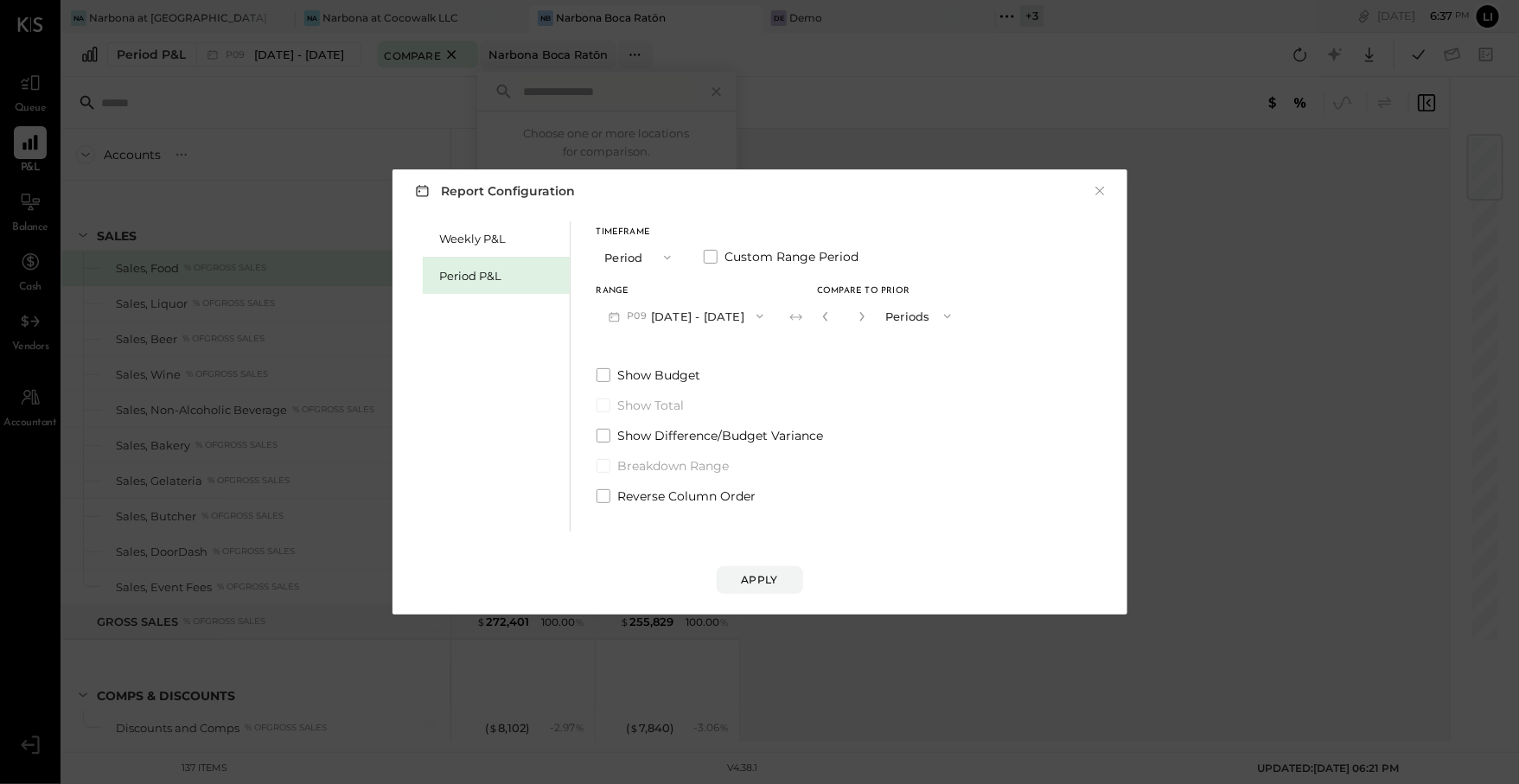
click at [702, 314] on button "P09 Aug 11 - Sep 7, 2025" at bounding box center [686, 316] width 180 height 32
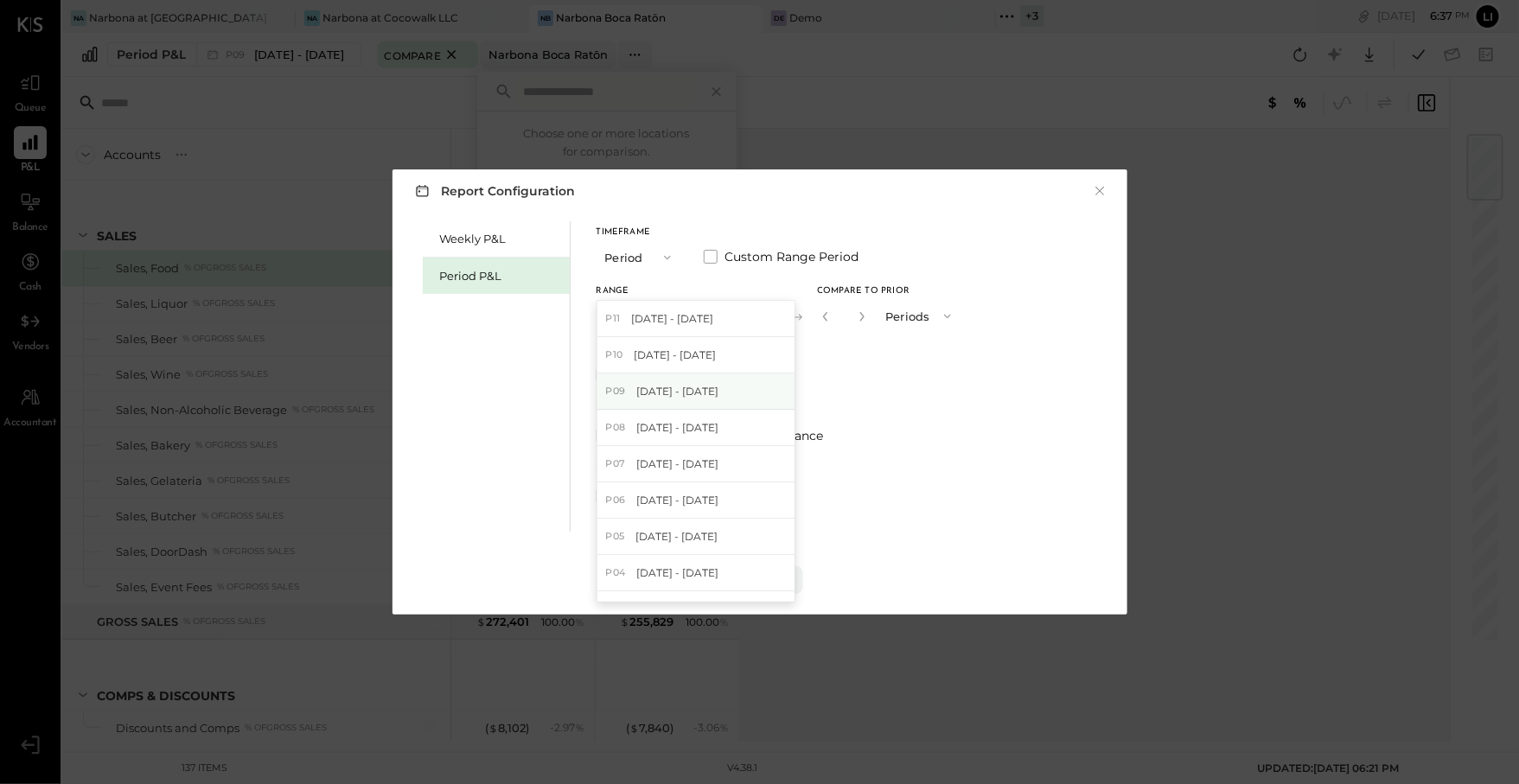
click at [672, 382] on div "P09 Aug 11 - Sep 7, 2025" at bounding box center [695, 391] width 197 height 36
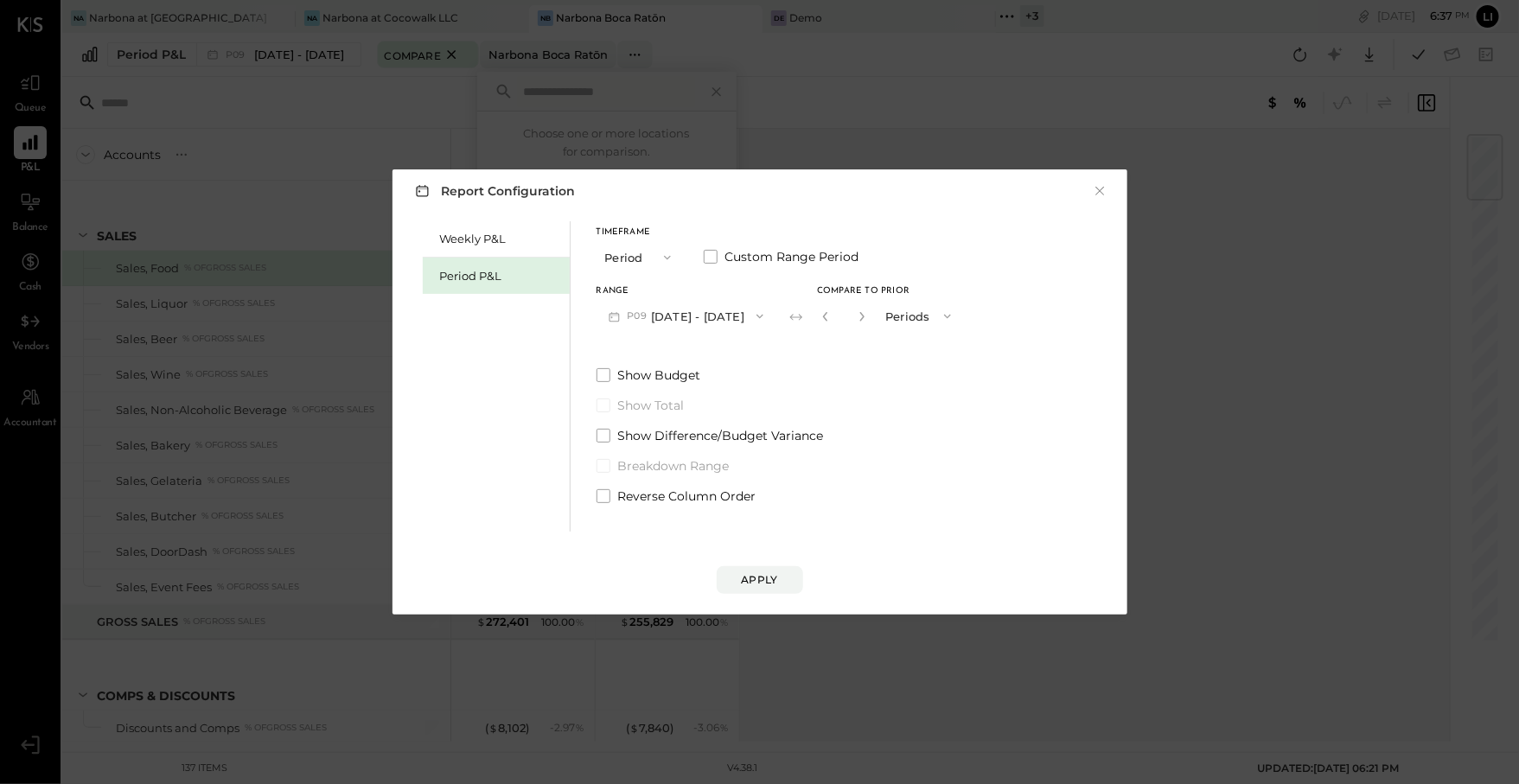
click at [911, 395] on div "Show Budget Show Total Show Difference/Budget Variance Breakdown Range Reverse …" at bounding box center [780, 436] width 367 height 139
click at [765, 564] on div "Apply" at bounding box center [760, 562] width 700 height 62
click at [776, 564] on div "Apply" at bounding box center [760, 562] width 700 height 62
click at [770, 565] on div "Apply" at bounding box center [760, 562] width 700 height 62
click at [760, 576] on div "Apply" at bounding box center [760, 580] width 36 height 15
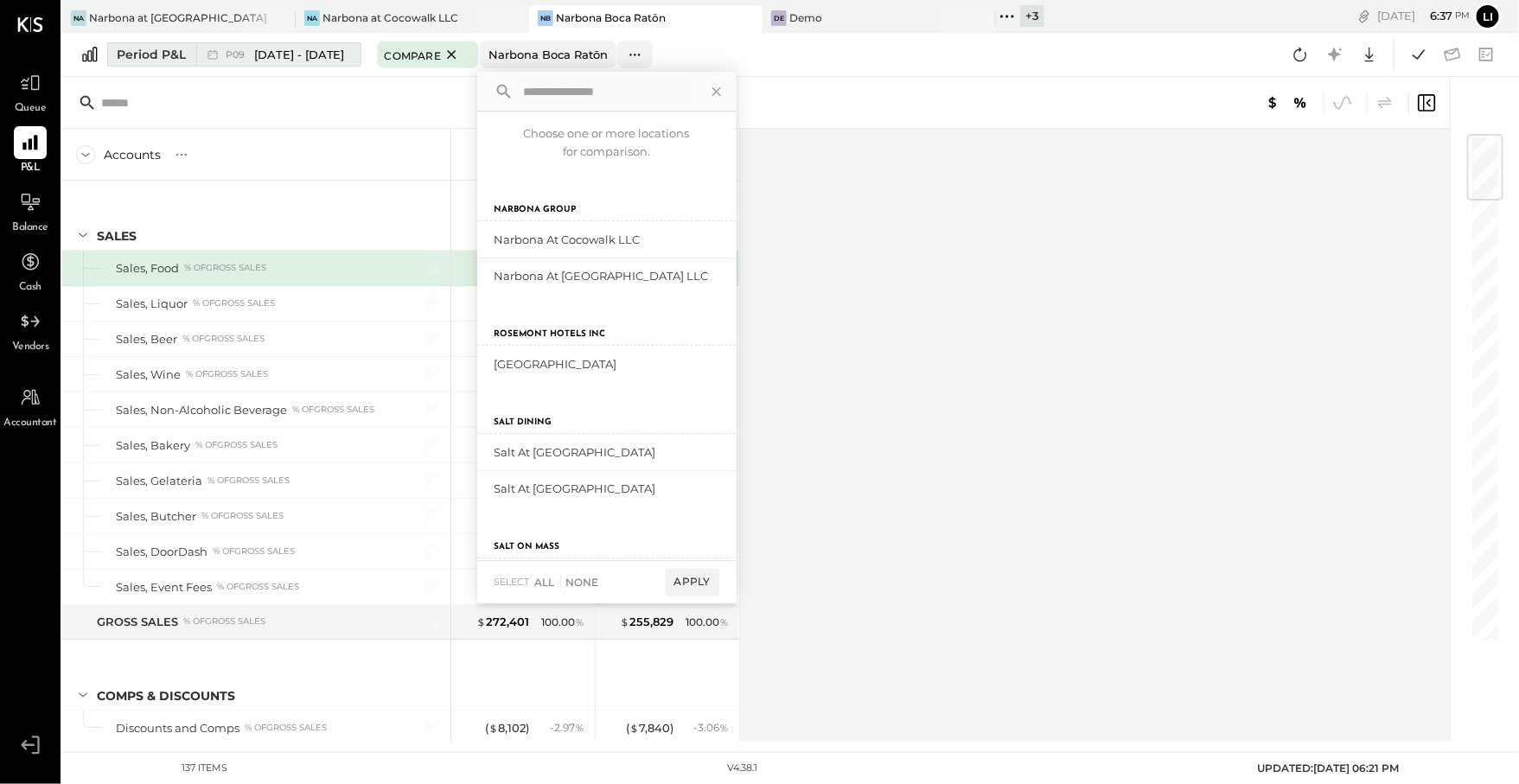
click at [333, 58] on span "[DATE] - [DATE]" at bounding box center [300, 54] width 91 height 17
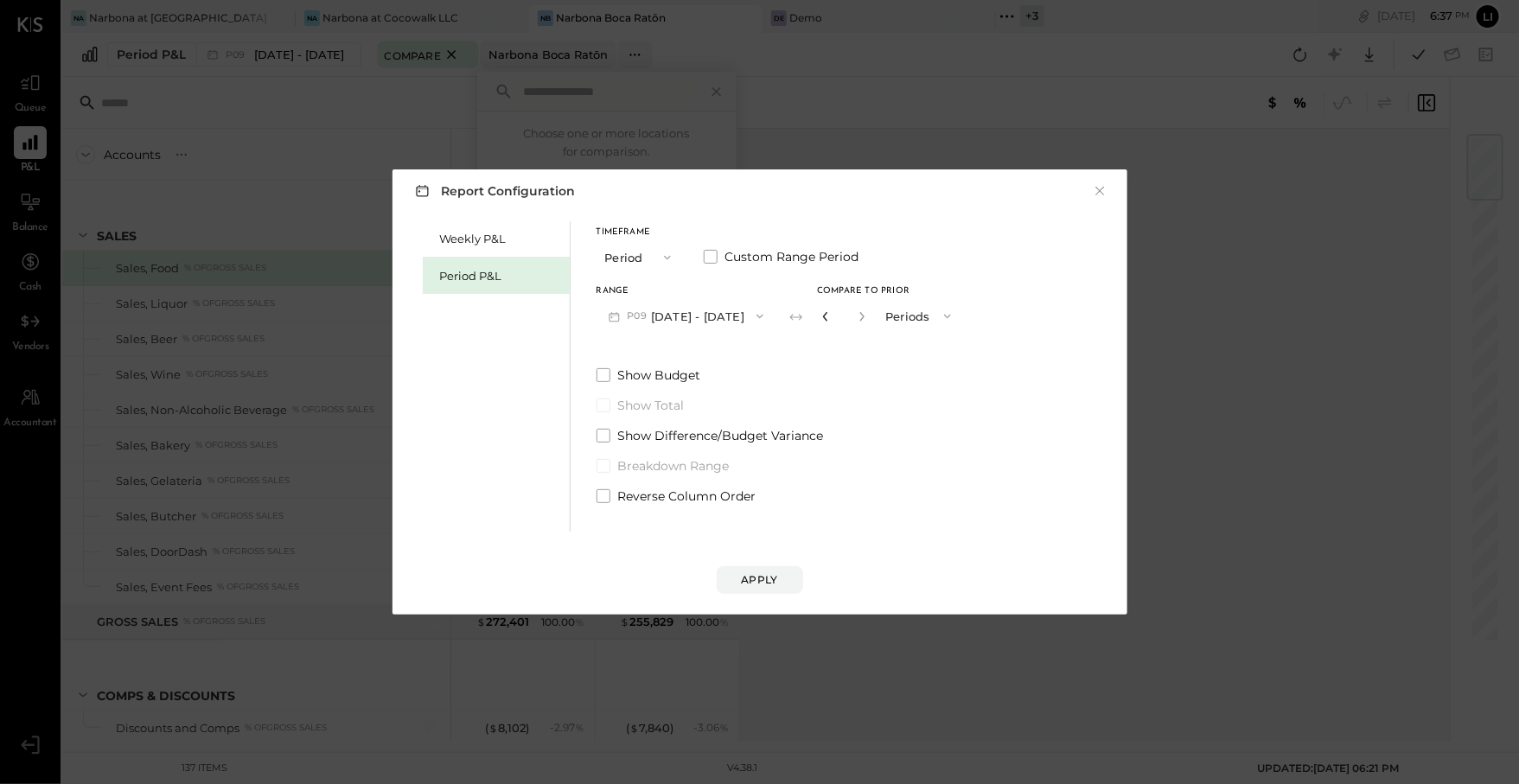
click at [831, 314] on icon "button" at bounding box center [826, 317] width 11 height 11
click at [769, 588] on button "Apply" at bounding box center [760, 581] width 87 height 28
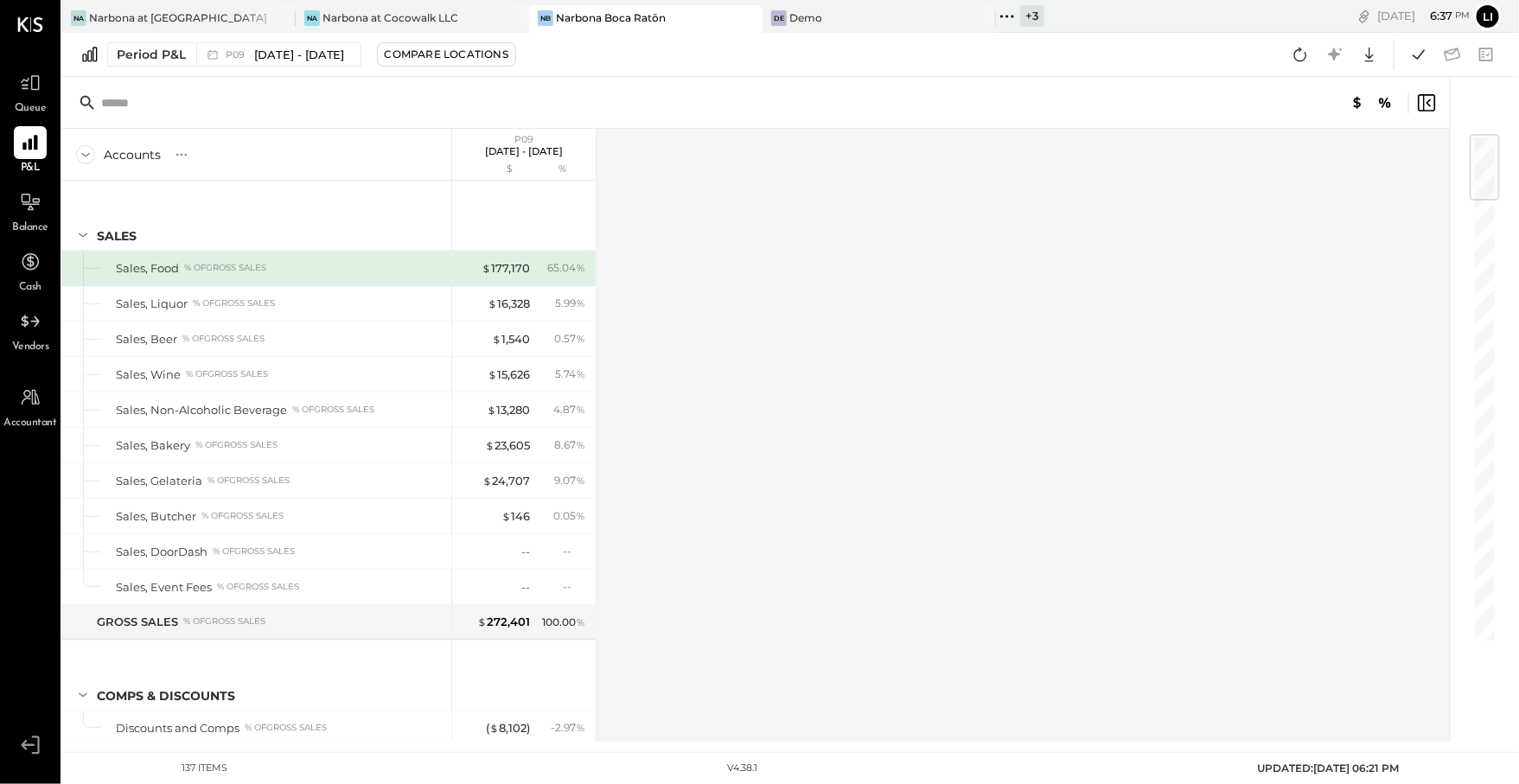
click at [717, 98] on div at bounding box center [756, 103] width 1387 height 52
click at [1412, 62] on icon at bounding box center [1419, 54] width 23 height 23
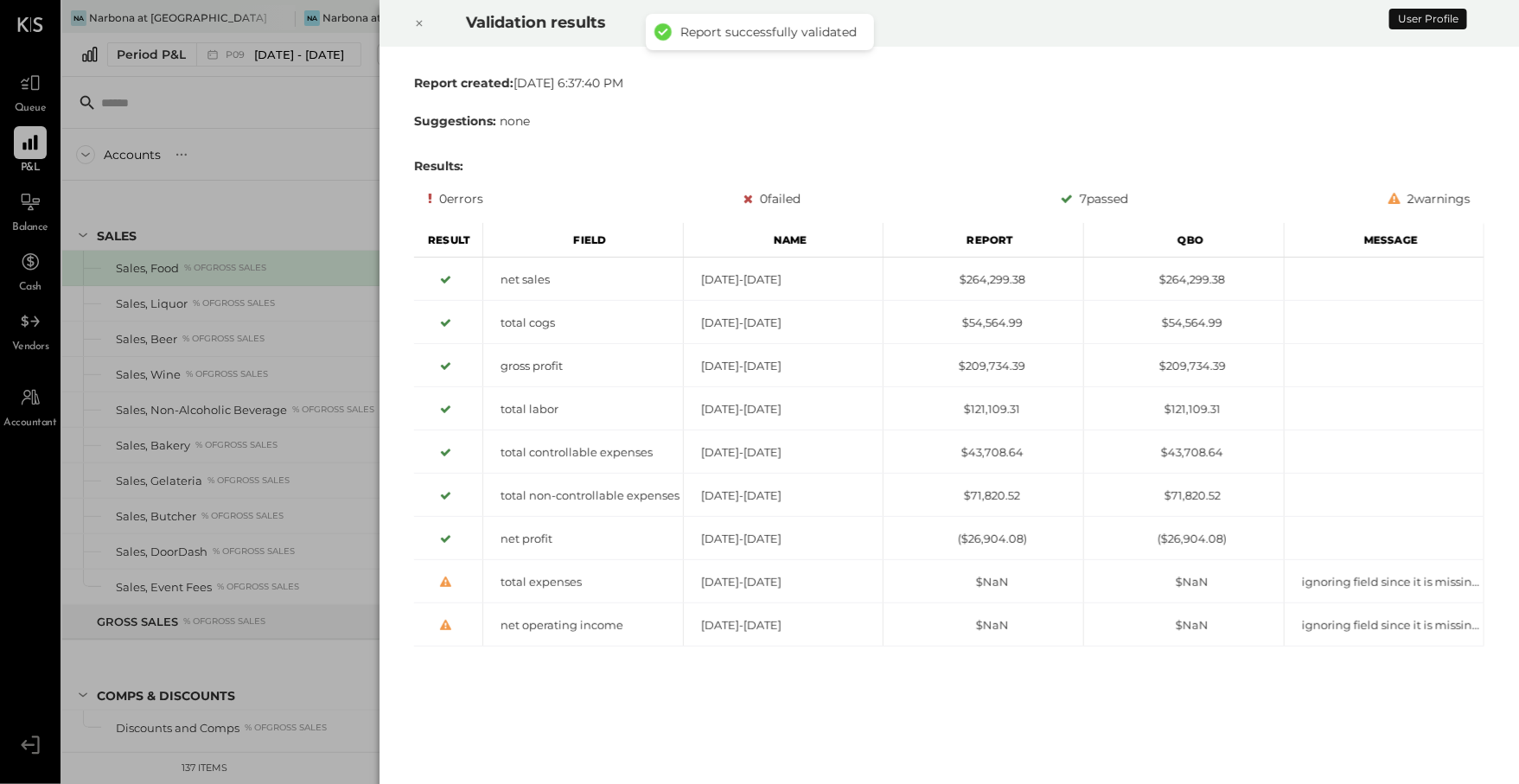
click at [415, 30] on icon at bounding box center [419, 24] width 11 height 21
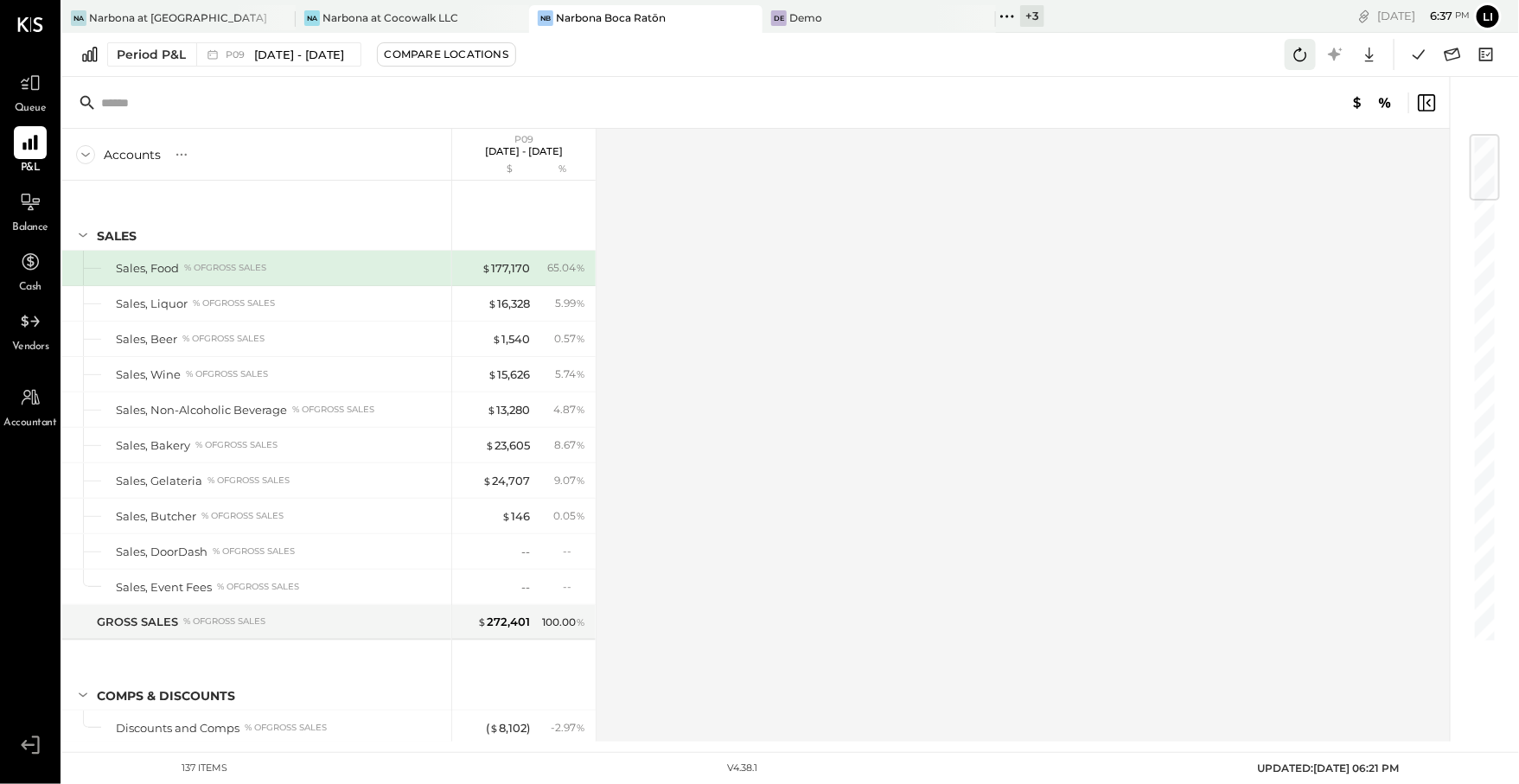
click at [1304, 45] on icon at bounding box center [1301, 54] width 23 height 23
click at [1369, 57] on icon at bounding box center [1370, 54] width 9 height 15
click at [1347, 85] on link "CSV" at bounding box center [1316, 82] width 139 height 36
click at [1420, 53] on icon at bounding box center [1419, 54] width 23 height 23
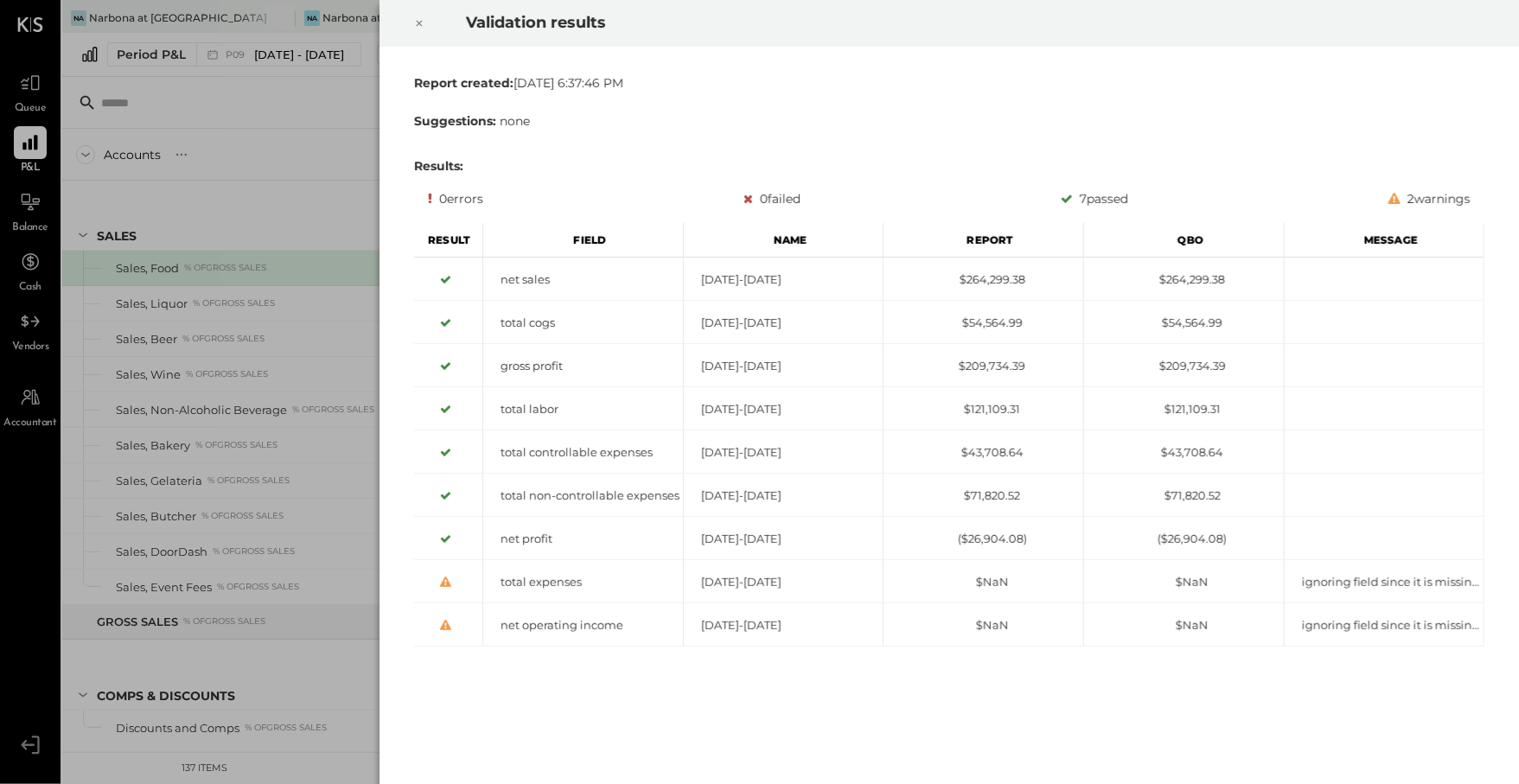
click at [424, 24] on icon at bounding box center [419, 24] width 11 height 21
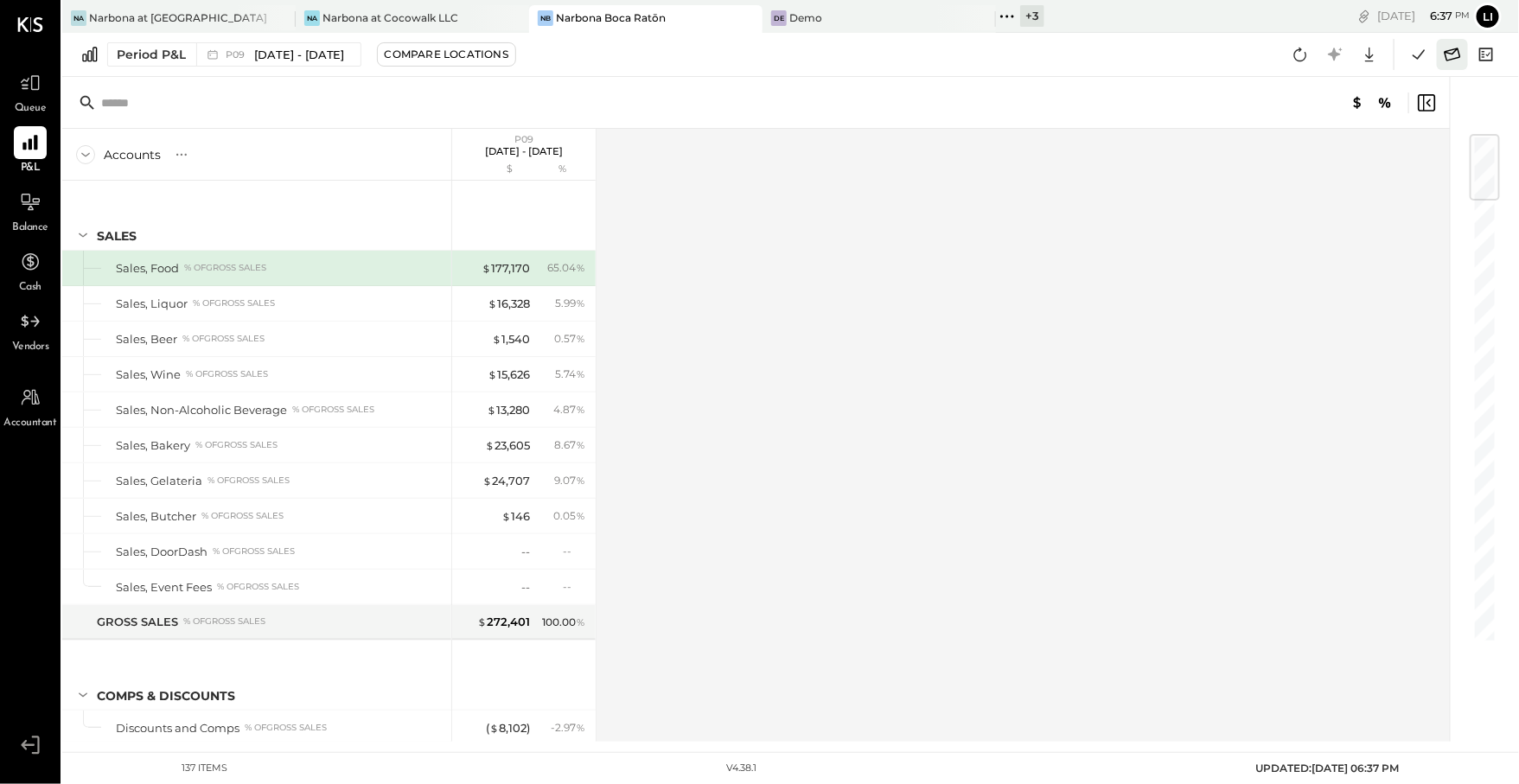
click at [1458, 54] on icon at bounding box center [1452, 54] width 23 height 23
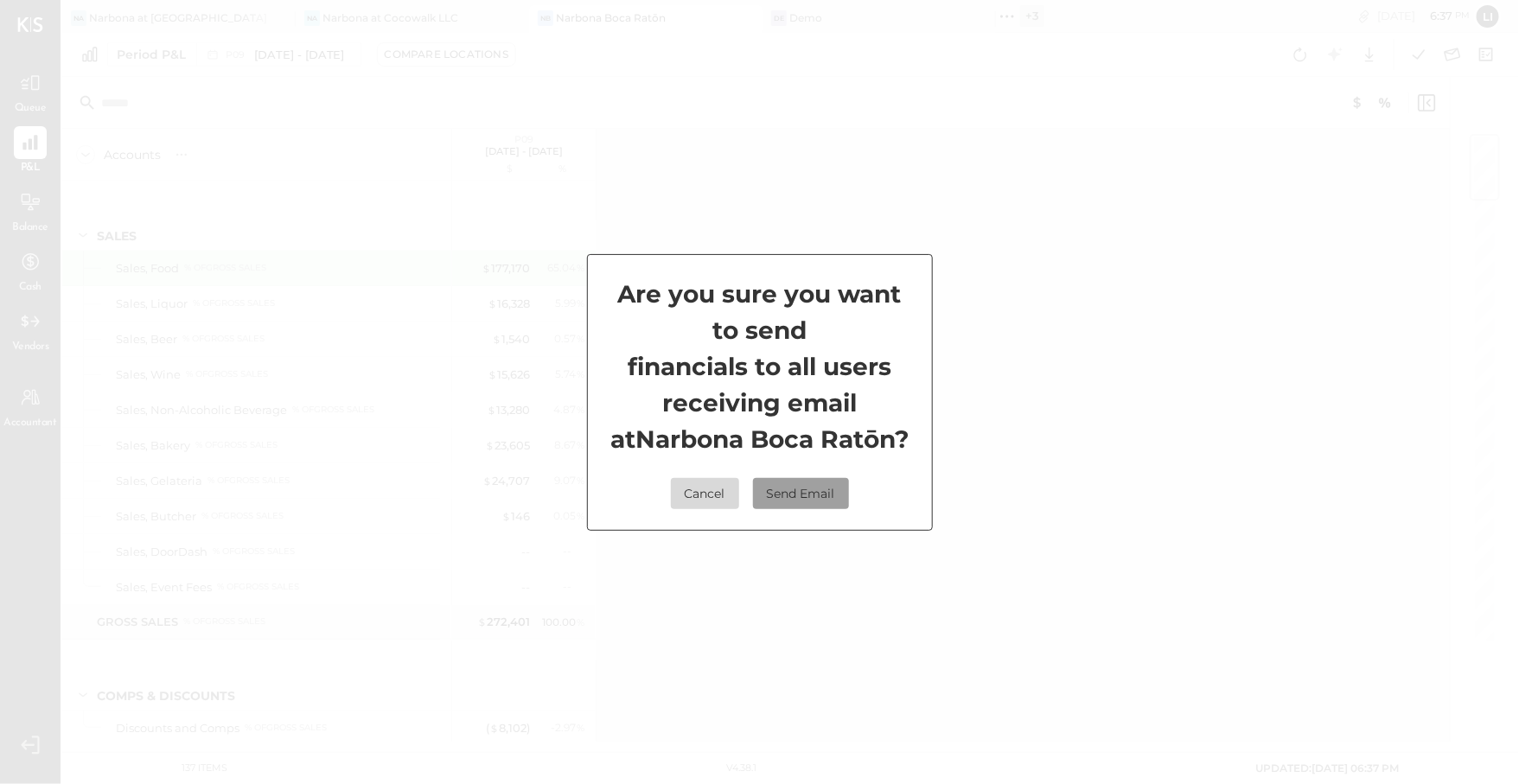
click at [794, 496] on button "Send Email" at bounding box center [801, 493] width 96 height 31
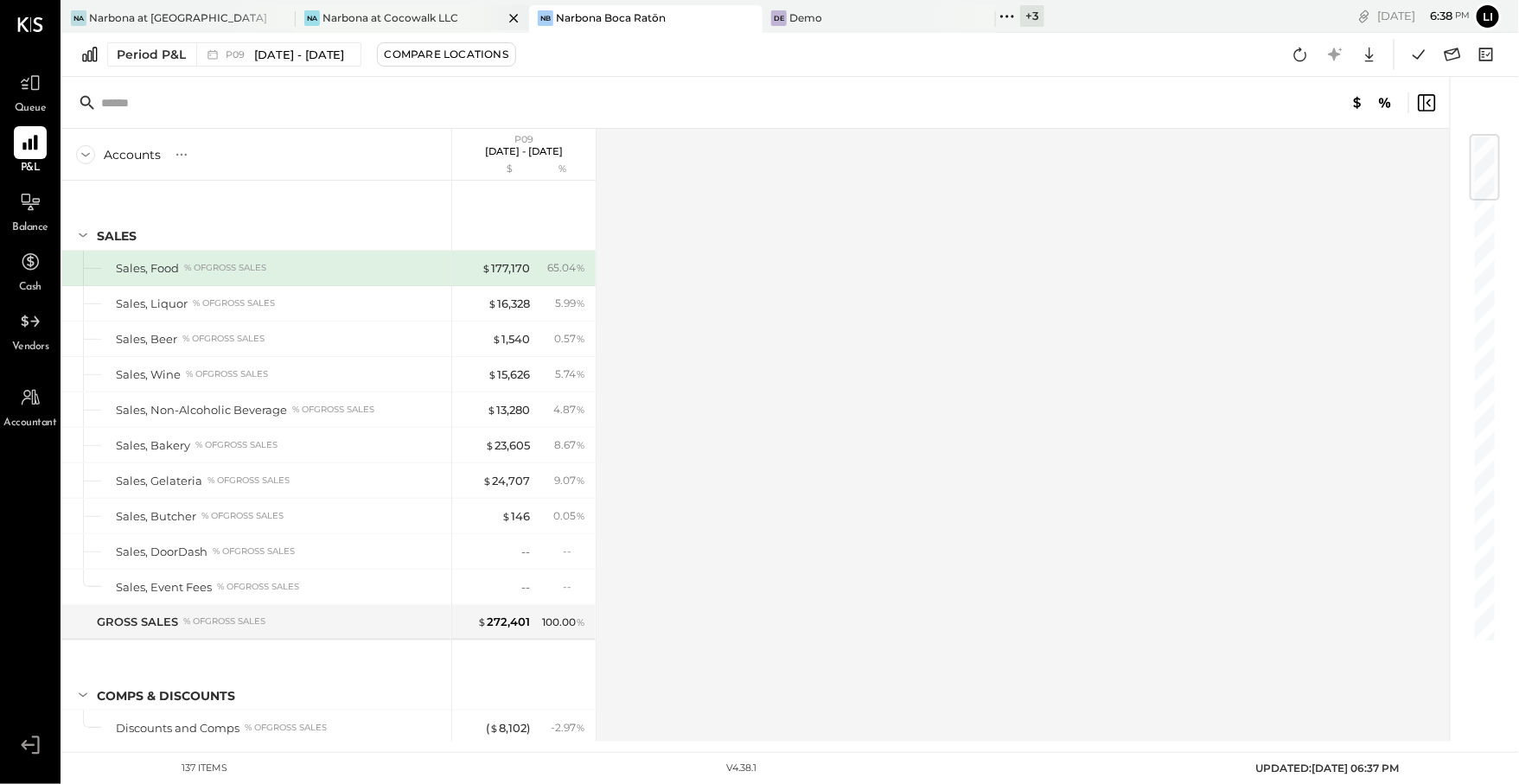
click at [396, 16] on div "Narbona at Cocowalk LLC" at bounding box center [390, 18] width 136 height 15
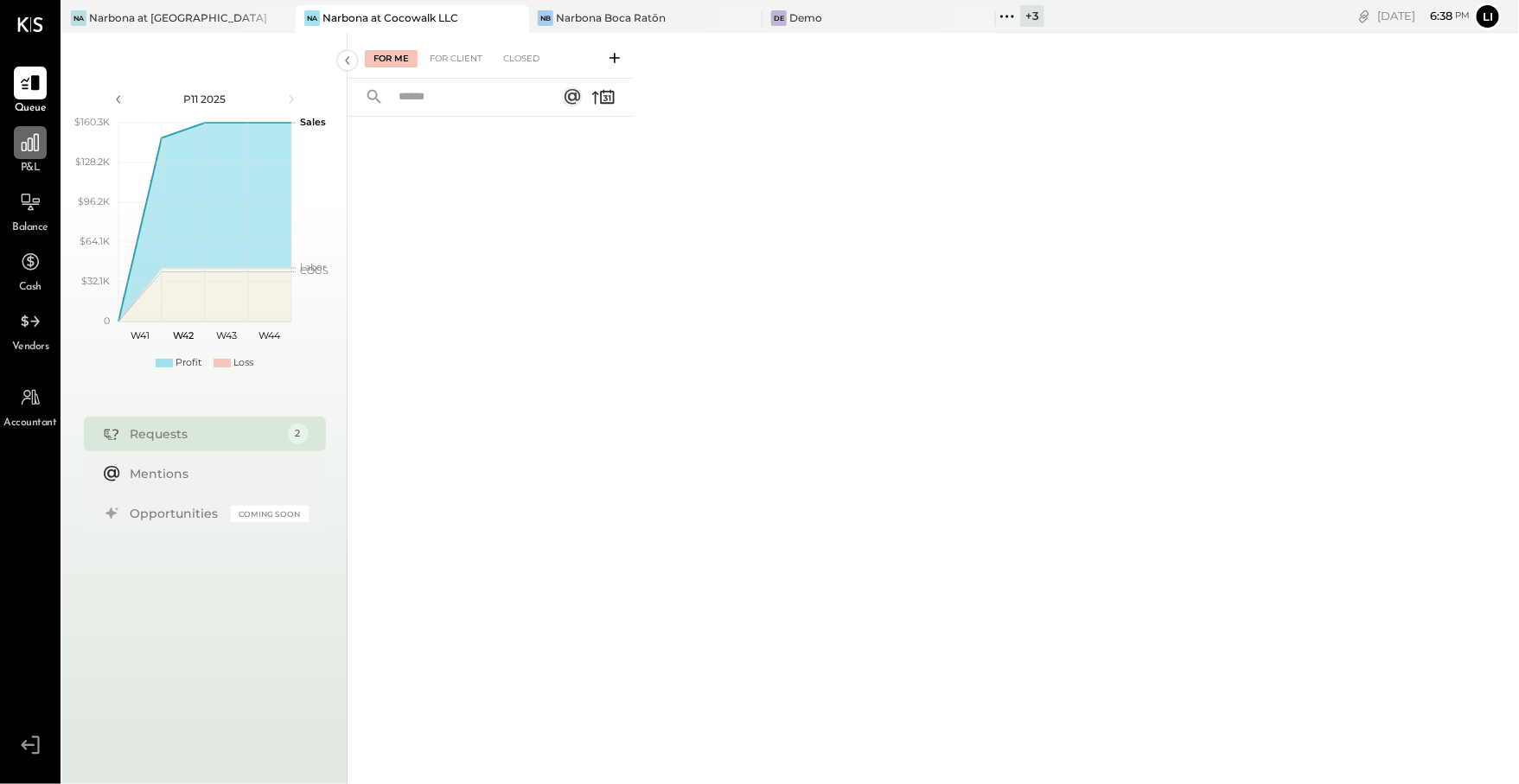
click at [38, 152] on icon at bounding box center [31, 143] width 23 height 23
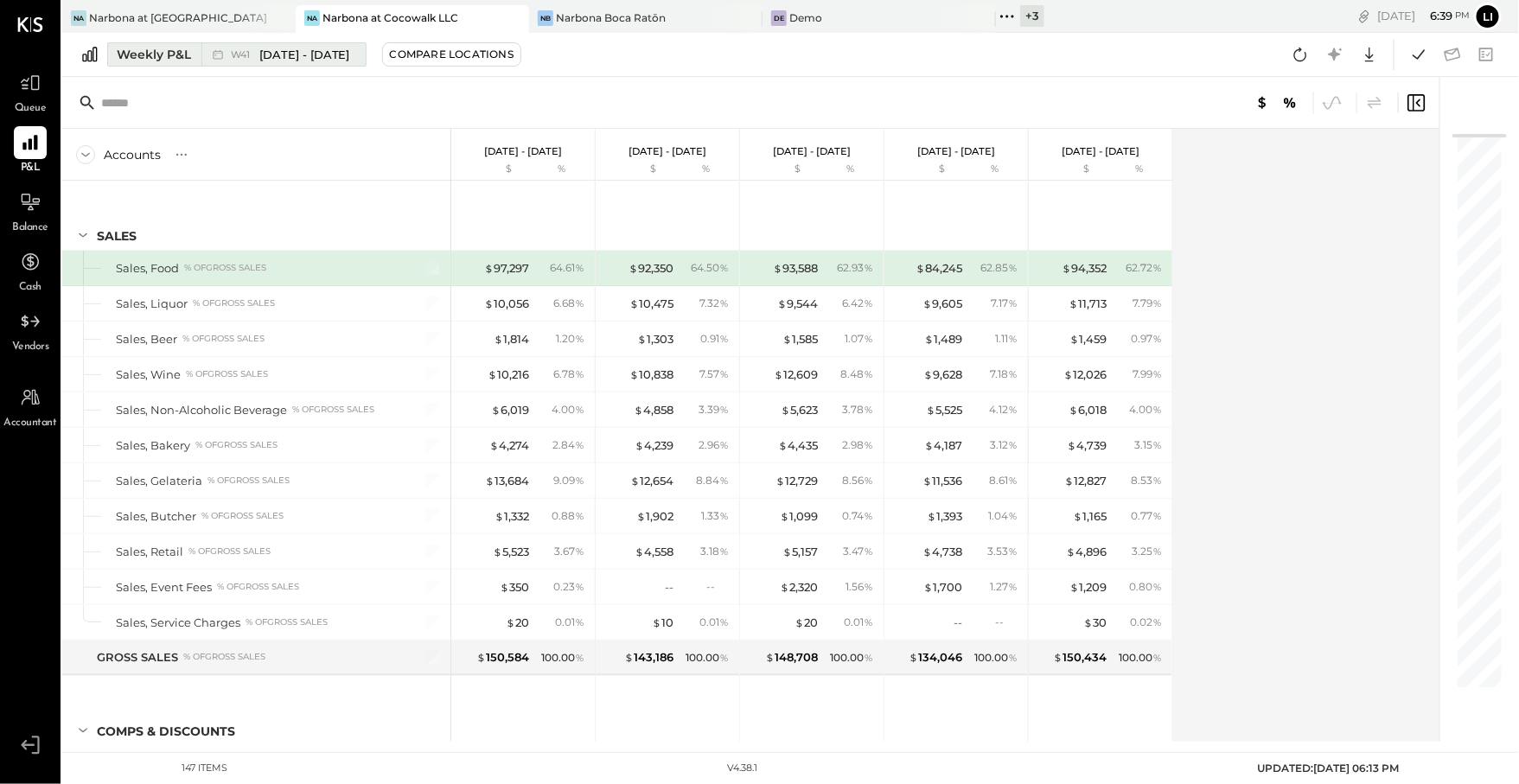
click at [296, 46] on span "[DATE] - [DATE]" at bounding box center [305, 54] width 91 height 17
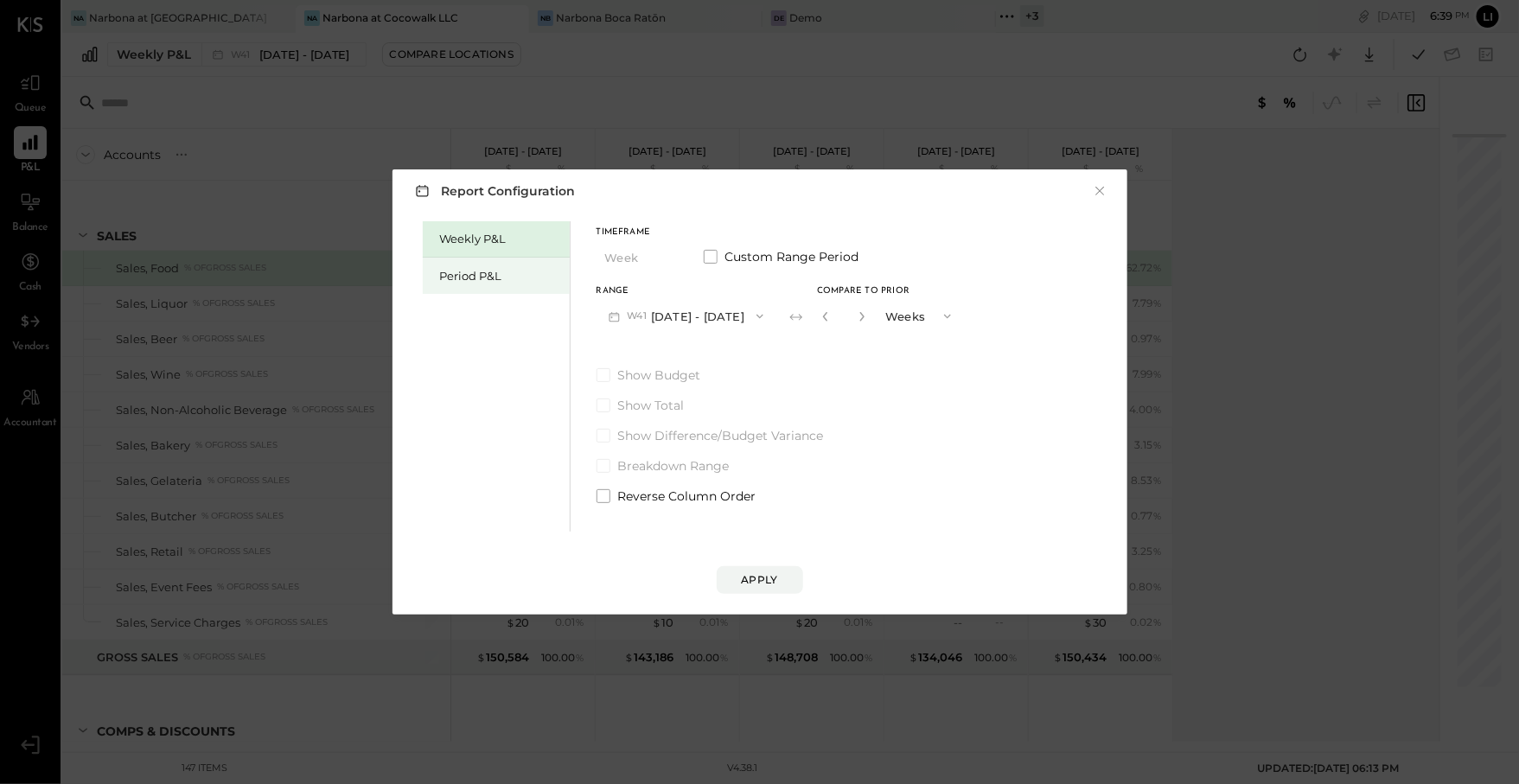
click at [474, 276] on div "Period P&L" at bounding box center [501, 276] width 121 height 17
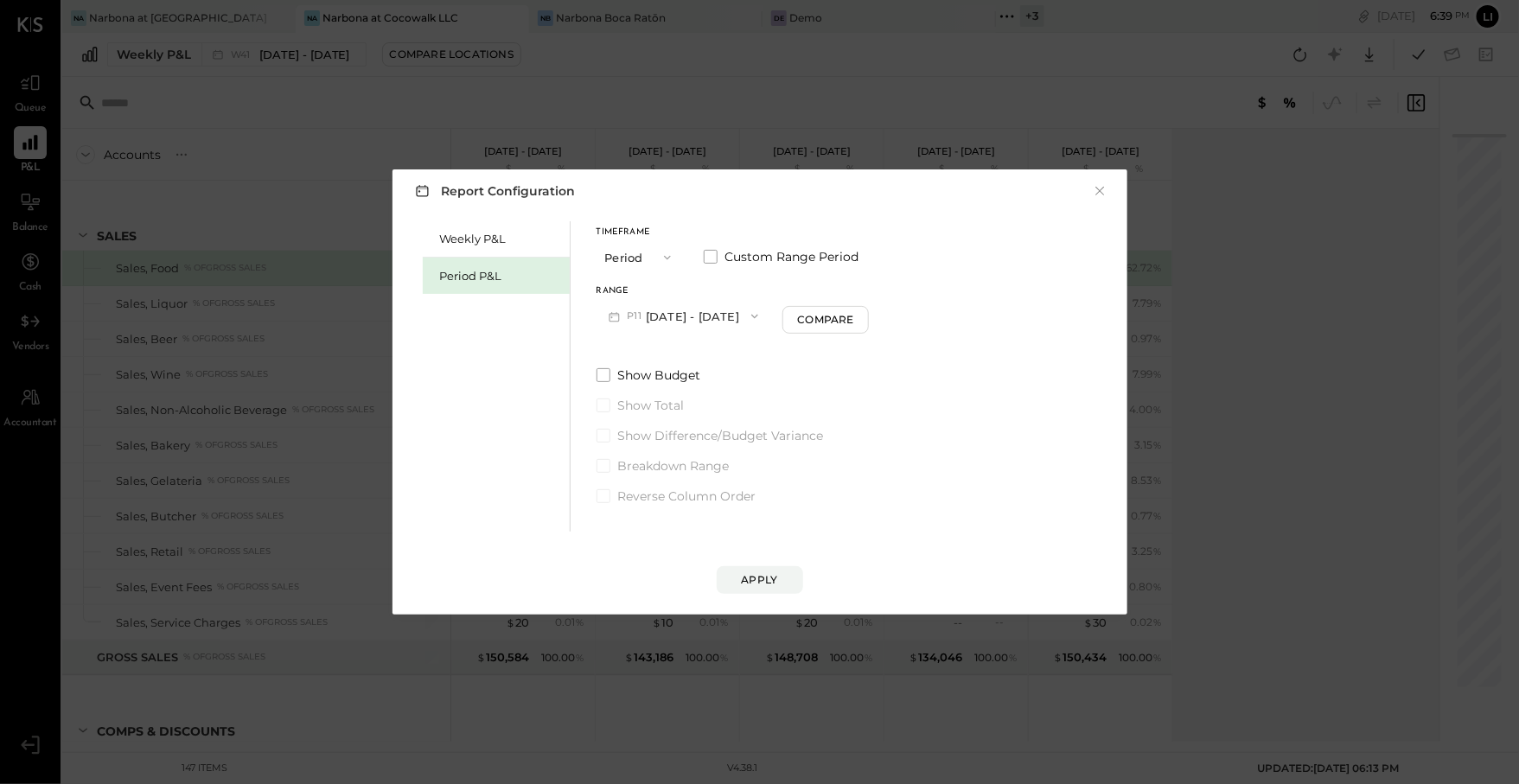
click at [726, 321] on button "P11 [DATE] - [DATE]" at bounding box center [683, 316] width 175 height 32
click at [677, 335] on div "P11 Oct 6 - Nov 2, 2025" at bounding box center [695, 318] width 197 height 36
click at [656, 314] on button "P11 [DATE] - [DATE]" at bounding box center [683, 316] width 175 height 32
click at [668, 356] on span "[DATE] - [DATE]" at bounding box center [675, 354] width 82 height 15
click at [933, 274] on div "Weekly P&L Period P&L Timeframe Period Custom Range Period Range P10 [DATE] - […" at bounding box center [760, 374] width 700 height 315
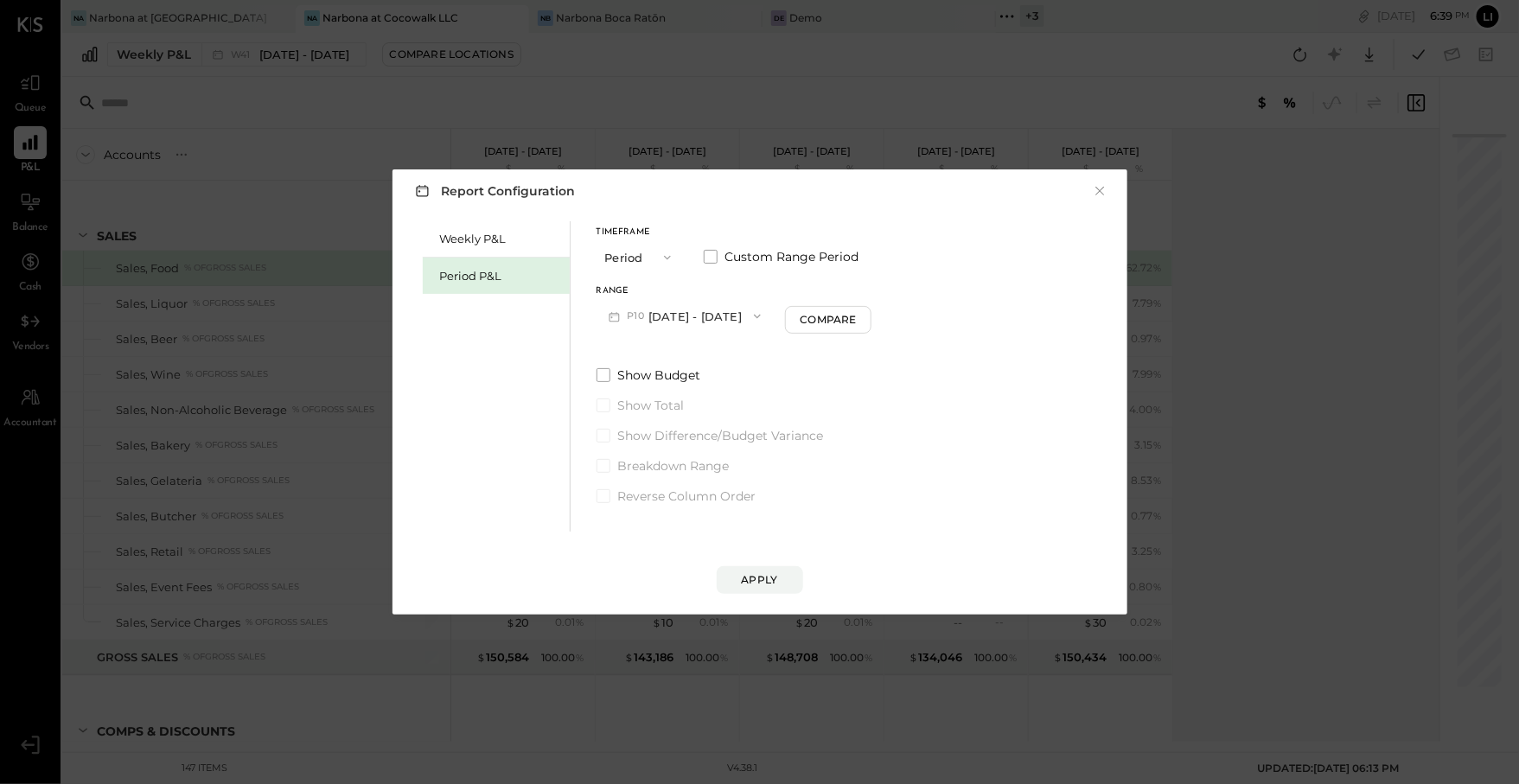
click at [865, 291] on div "Range P10 Sep 8 - Oct 5, 2025 Compare" at bounding box center [734, 309] width 275 height 45
click at [731, 556] on div "Apply" at bounding box center [760, 562] width 700 height 62
click at [735, 559] on div "Apply" at bounding box center [760, 562] width 700 height 62
click at [739, 572] on button "Apply" at bounding box center [760, 581] width 87 height 28
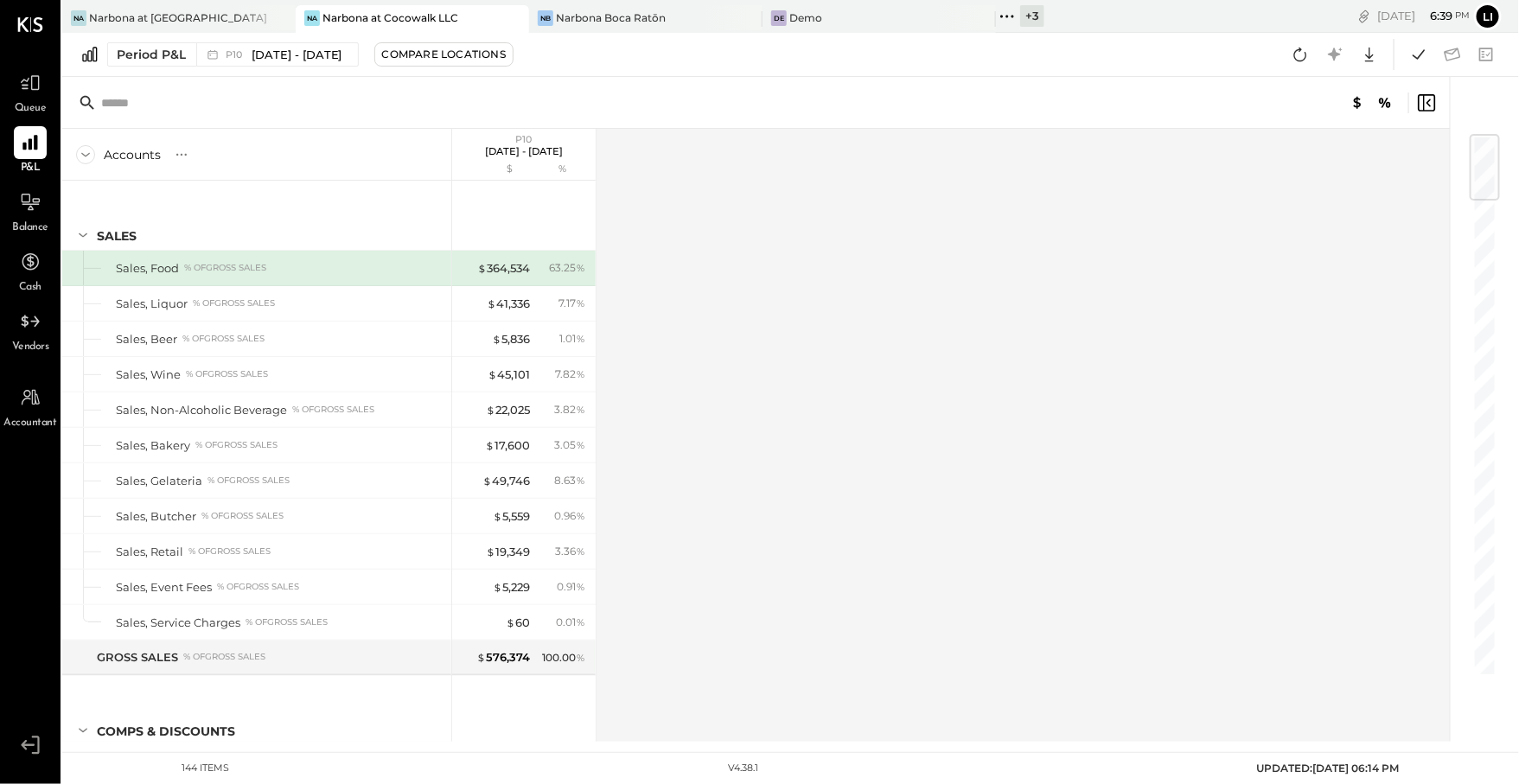
click at [1180, 49] on div "Period P&L P10 Sep 8 - Oct 5, 2025 Compare Locations Google Sheets Excel" at bounding box center [790, 54] width 1457 height 44
click at [1415, 55] on icon at bounding box center [1419, 53] width 12 height 10
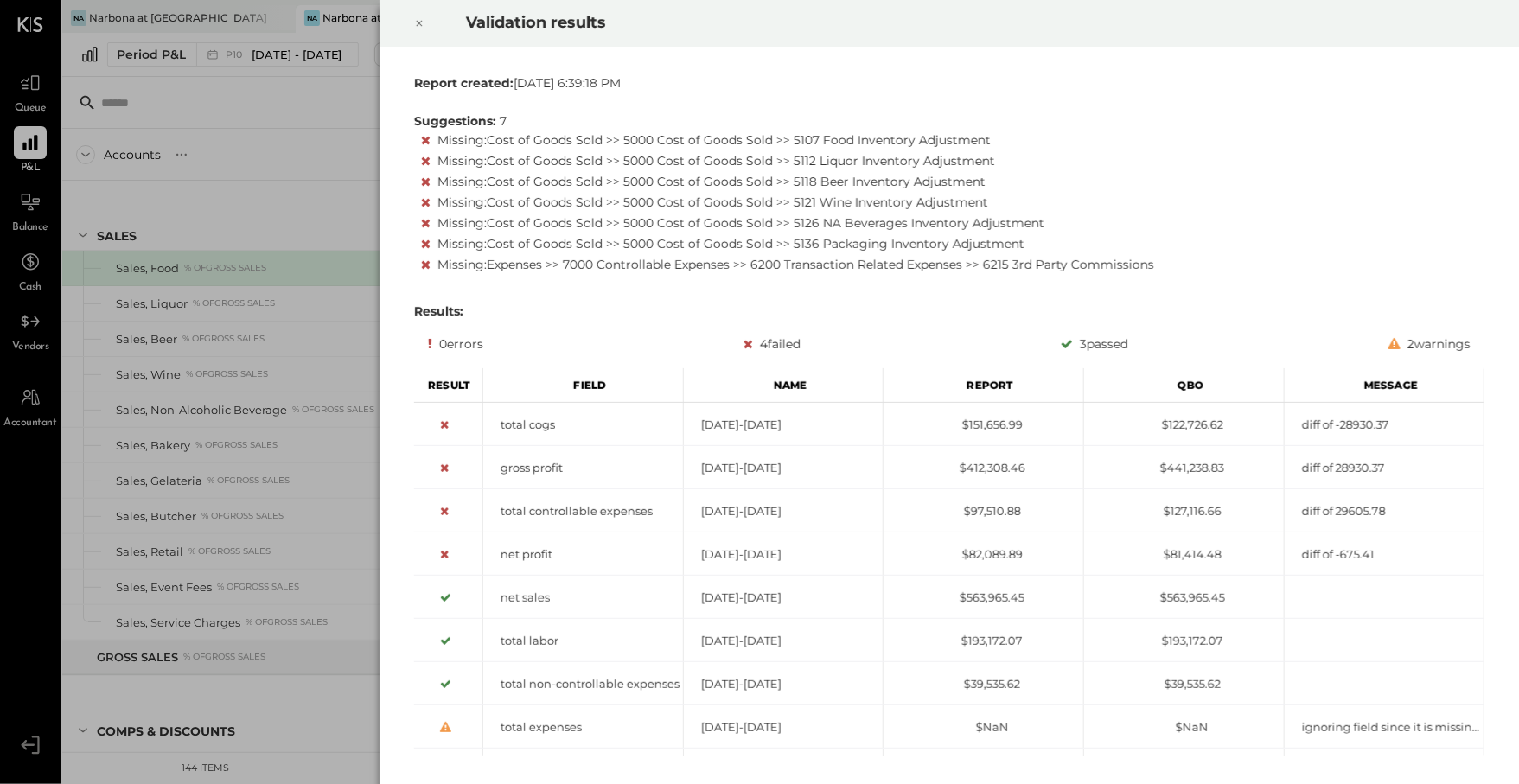
click at [412, 17] on div at bounding box center [418, 23] width 38 height 48
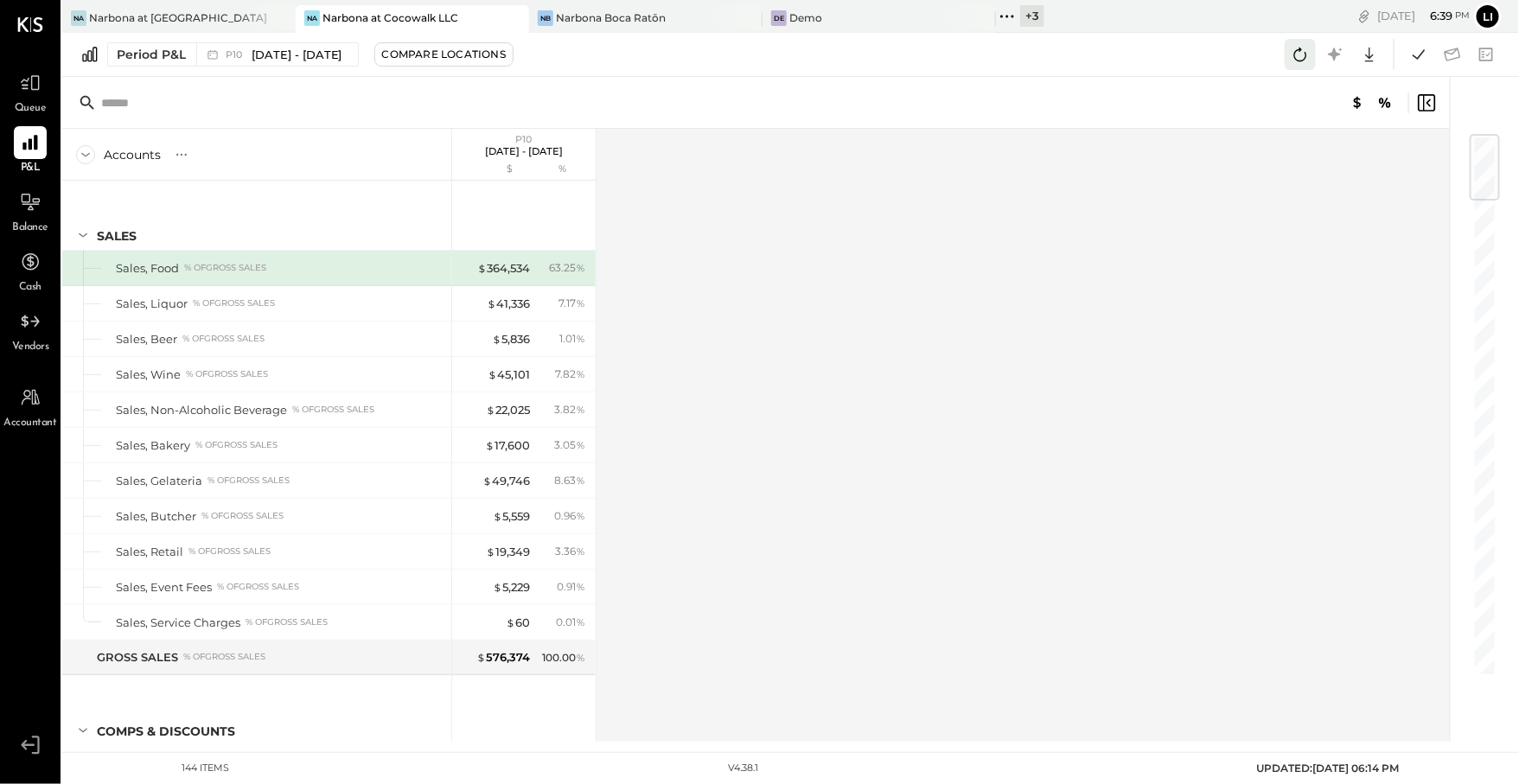
click at [1296, 64] on icon at bounding box center [1301, 54] width 23 height 23
click at [1412, 59] on icon at bounding box center [1419, 54] width 23 height 23
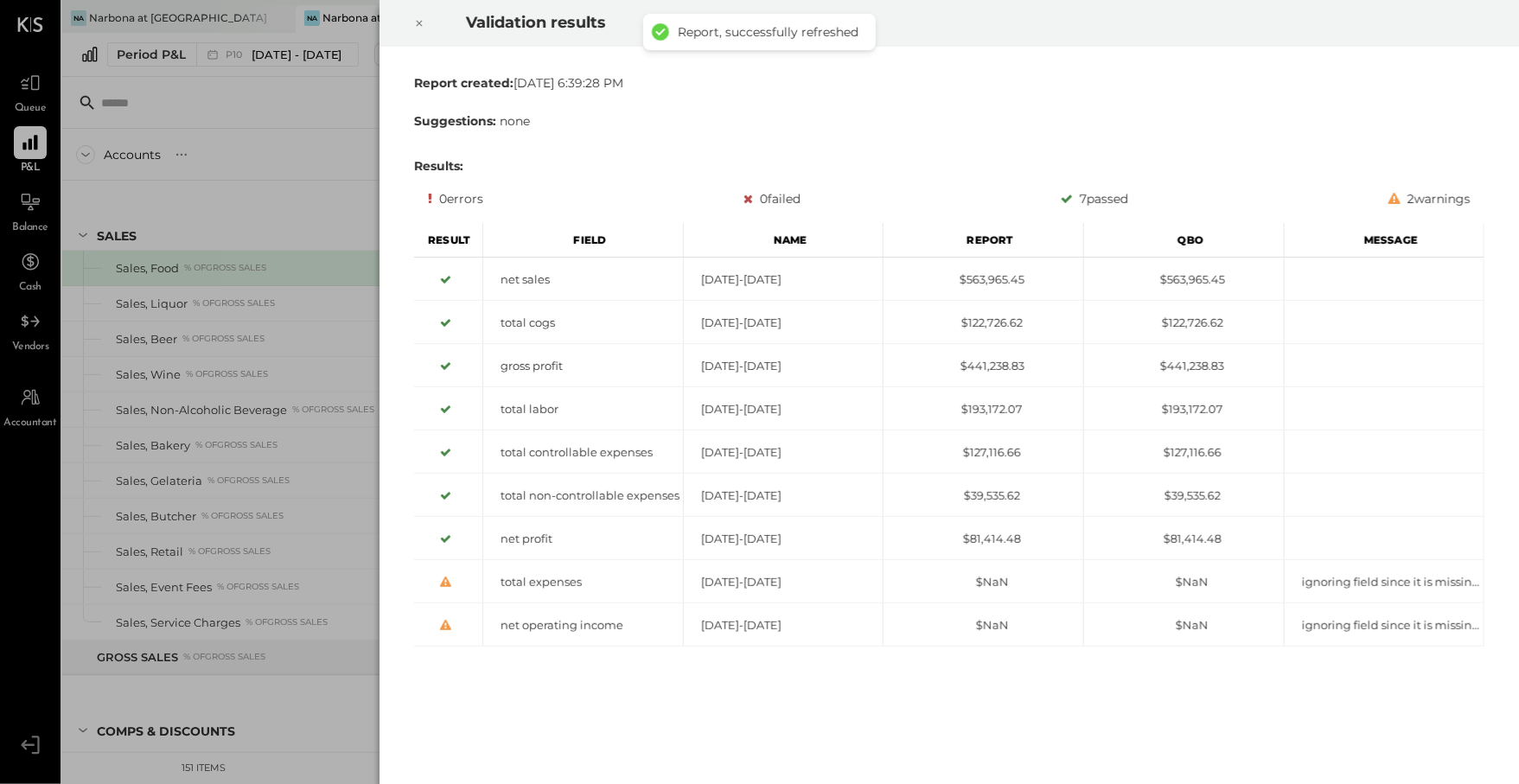
click at [421, 31] on icon at bounding box center [419, 24] width 11 height 21
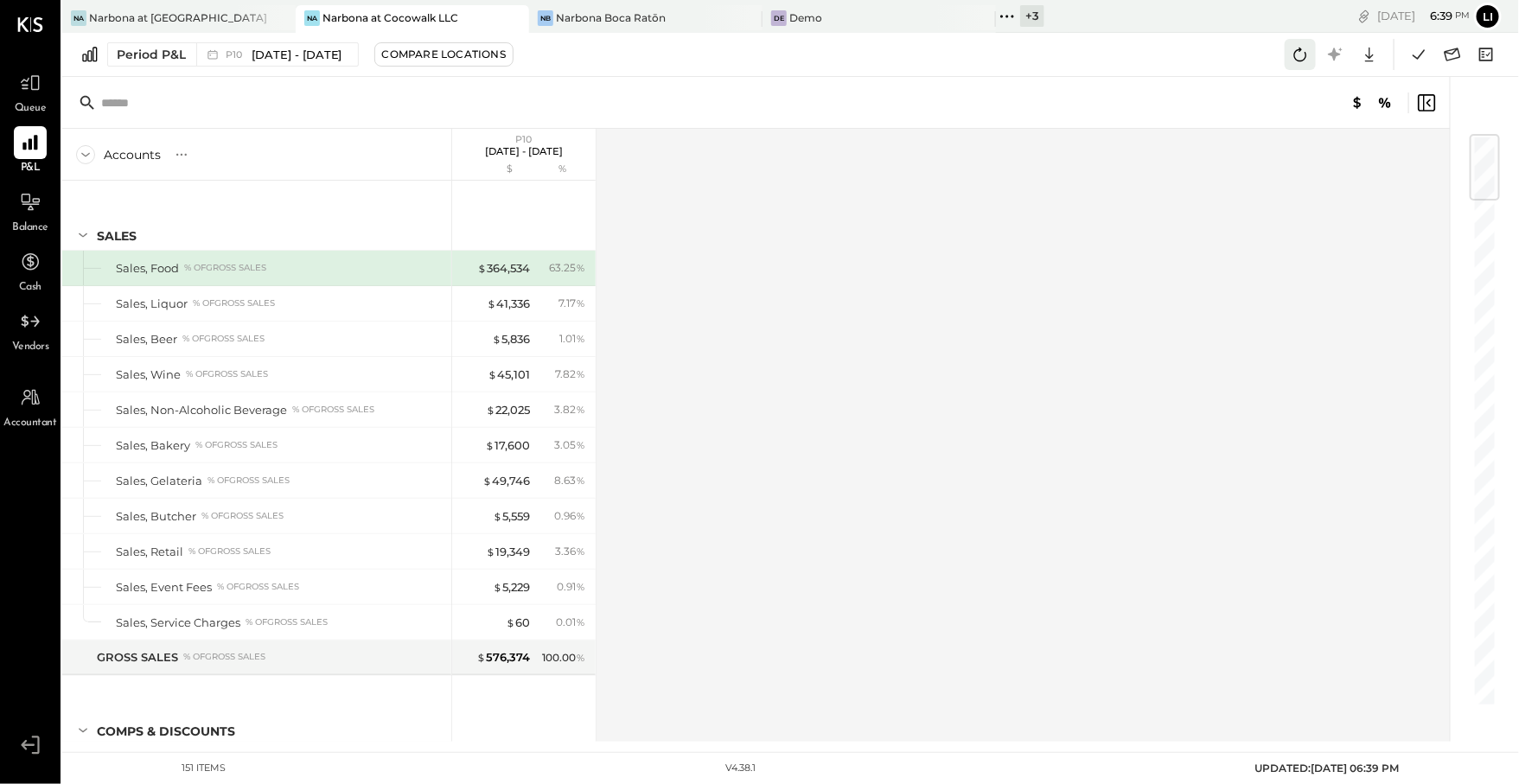
click at [1294, 62] on icon at bounding box center [1301, 54] width 23 height 23
click at [1421, 62] on icon at bounding box center [1419, 54] width 23 height 23
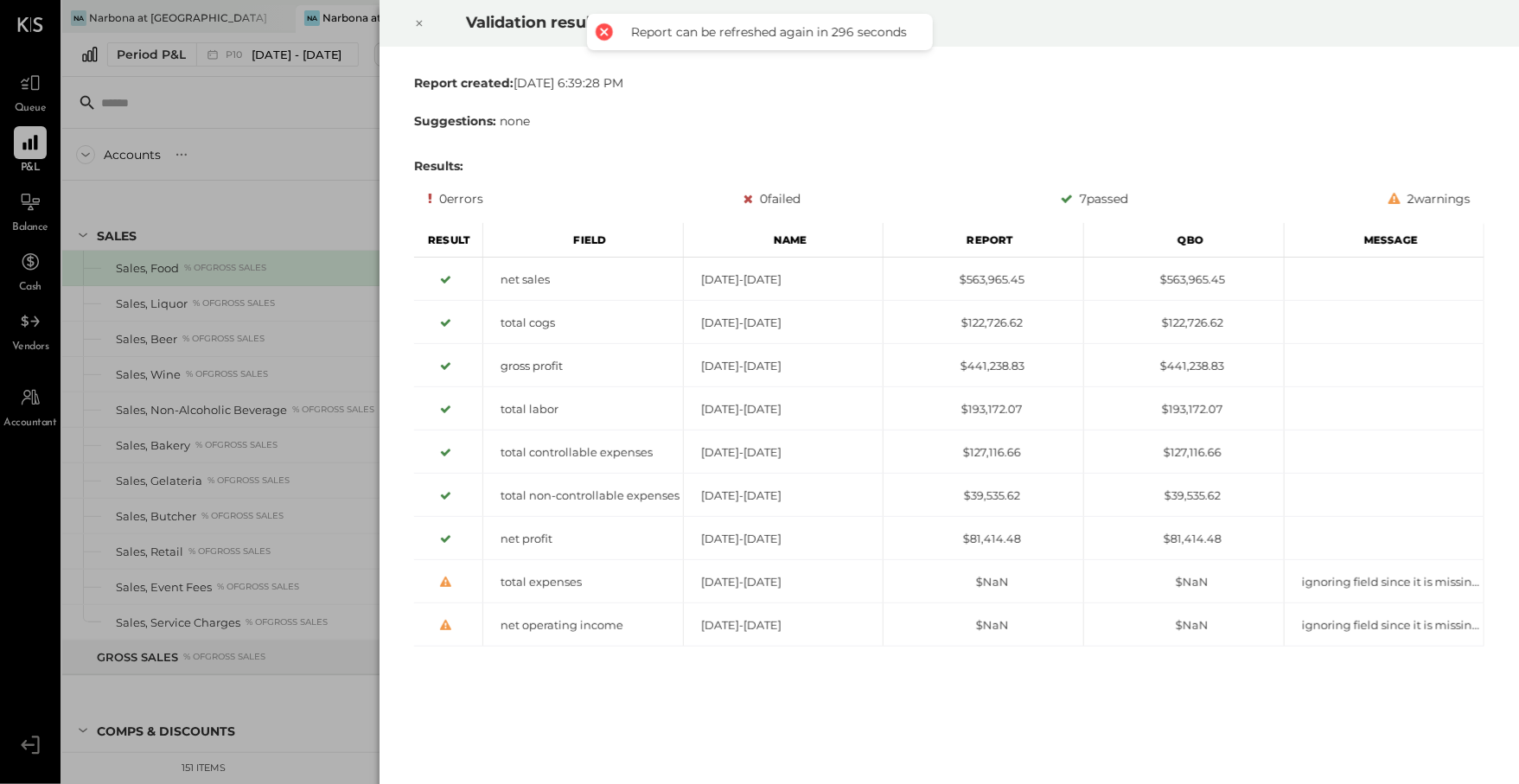
click at [426, 25] on div at bounding box center [418, 23] width 38 height 48
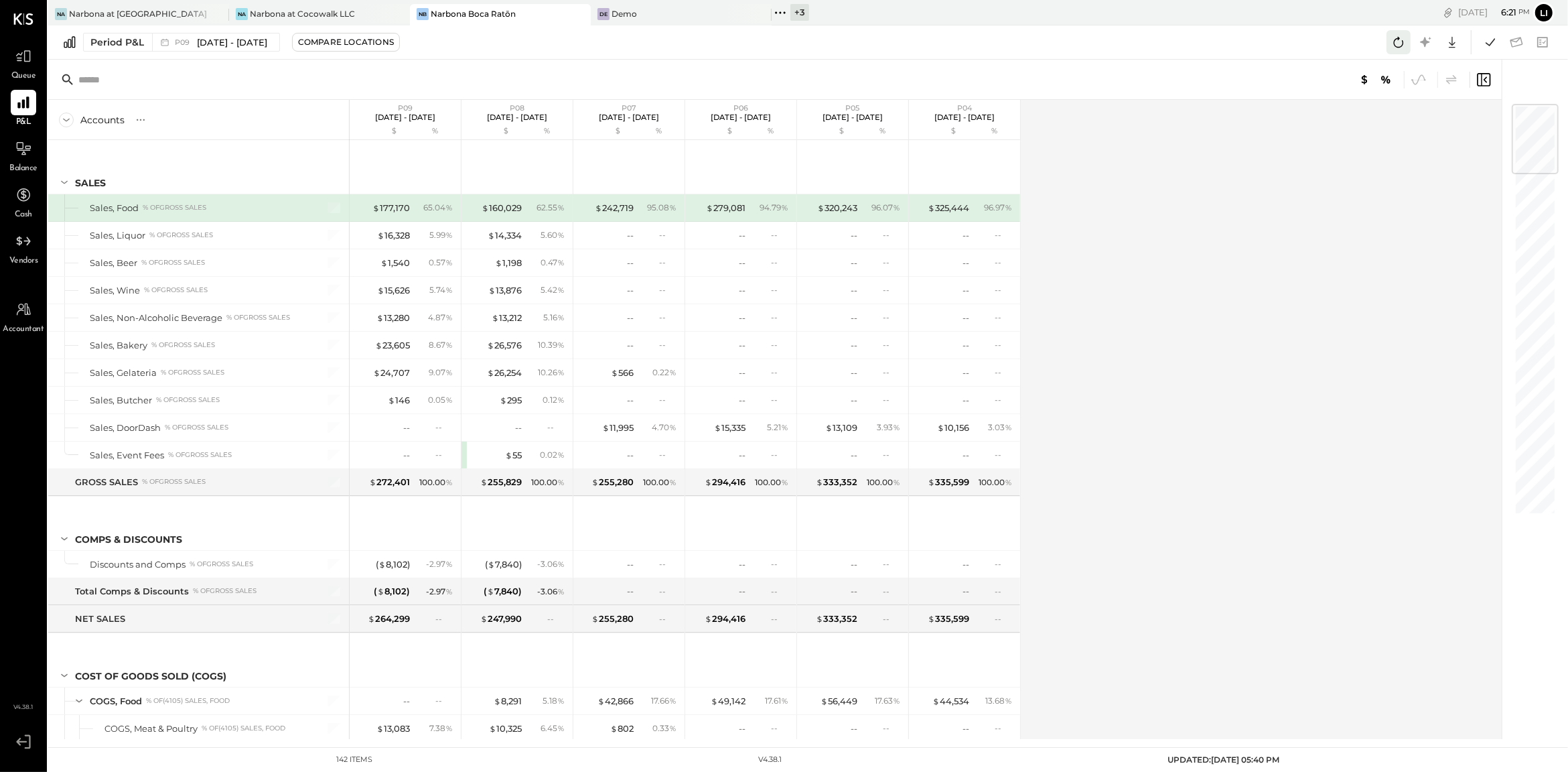
click at [1399, 41] on icon at bounding box center [1398, 42] width 18 height 18
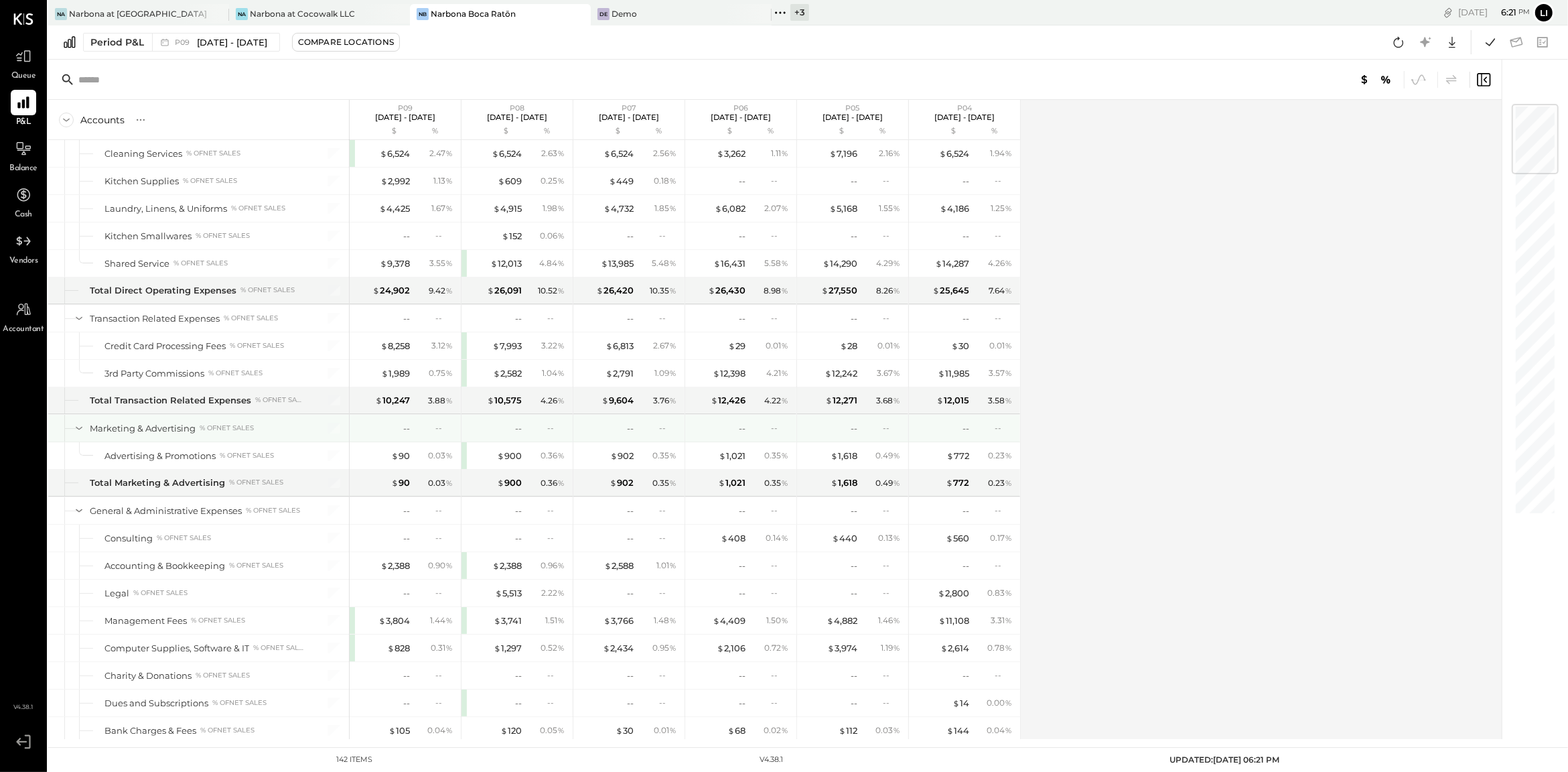
scroll to position [1966, 0]
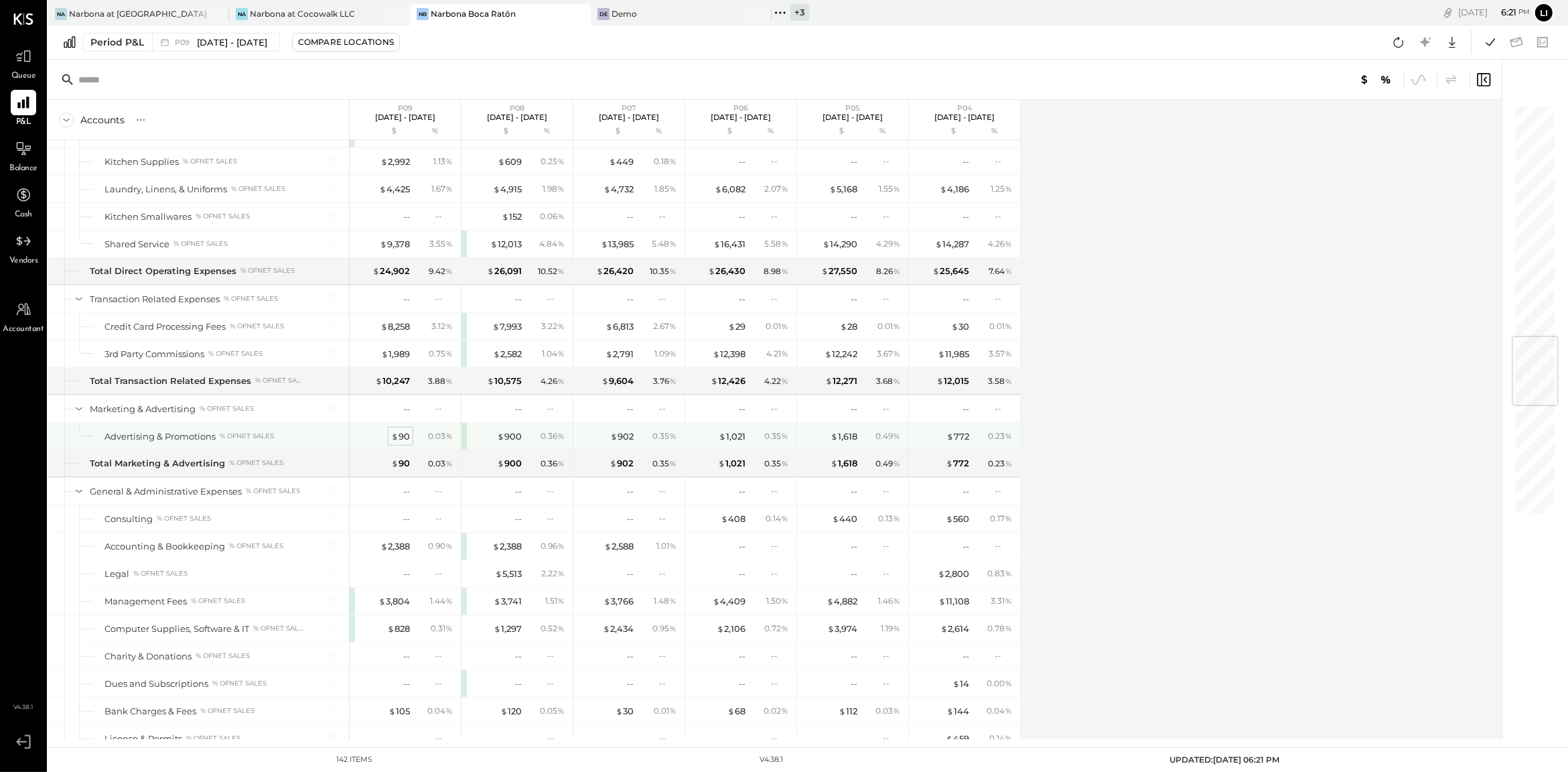
click at [395, 442] on span "$" at bounding box center [395, 436] width 7 height 11
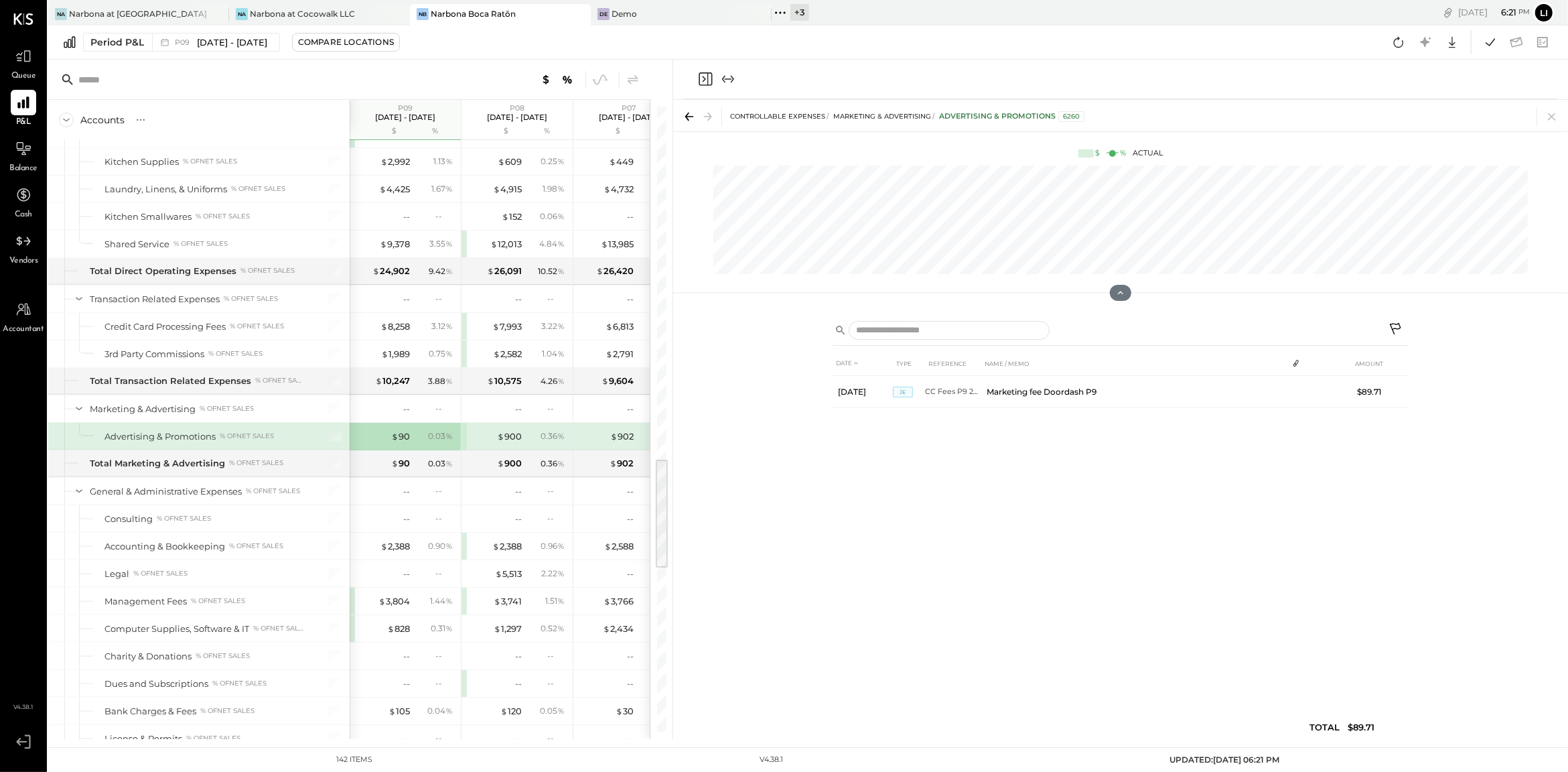
click at [709, 76] on icon "Close panel" at bounding box center [705, 79] width 16 height 16
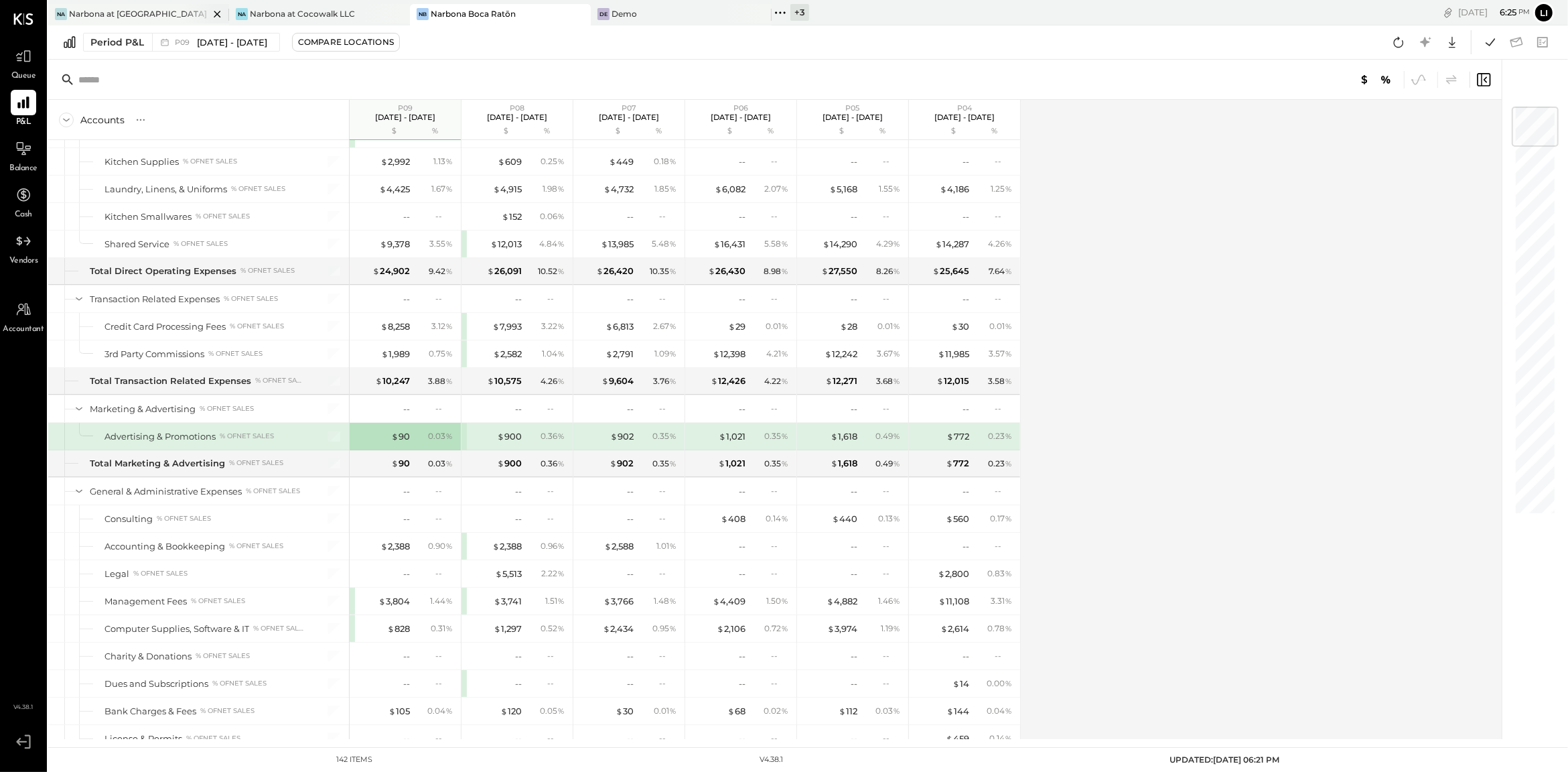
click at [120, 20] on div "Na Narbona at Key Biscayne LLC" at bounding box center [139, 15] width 181 height 22
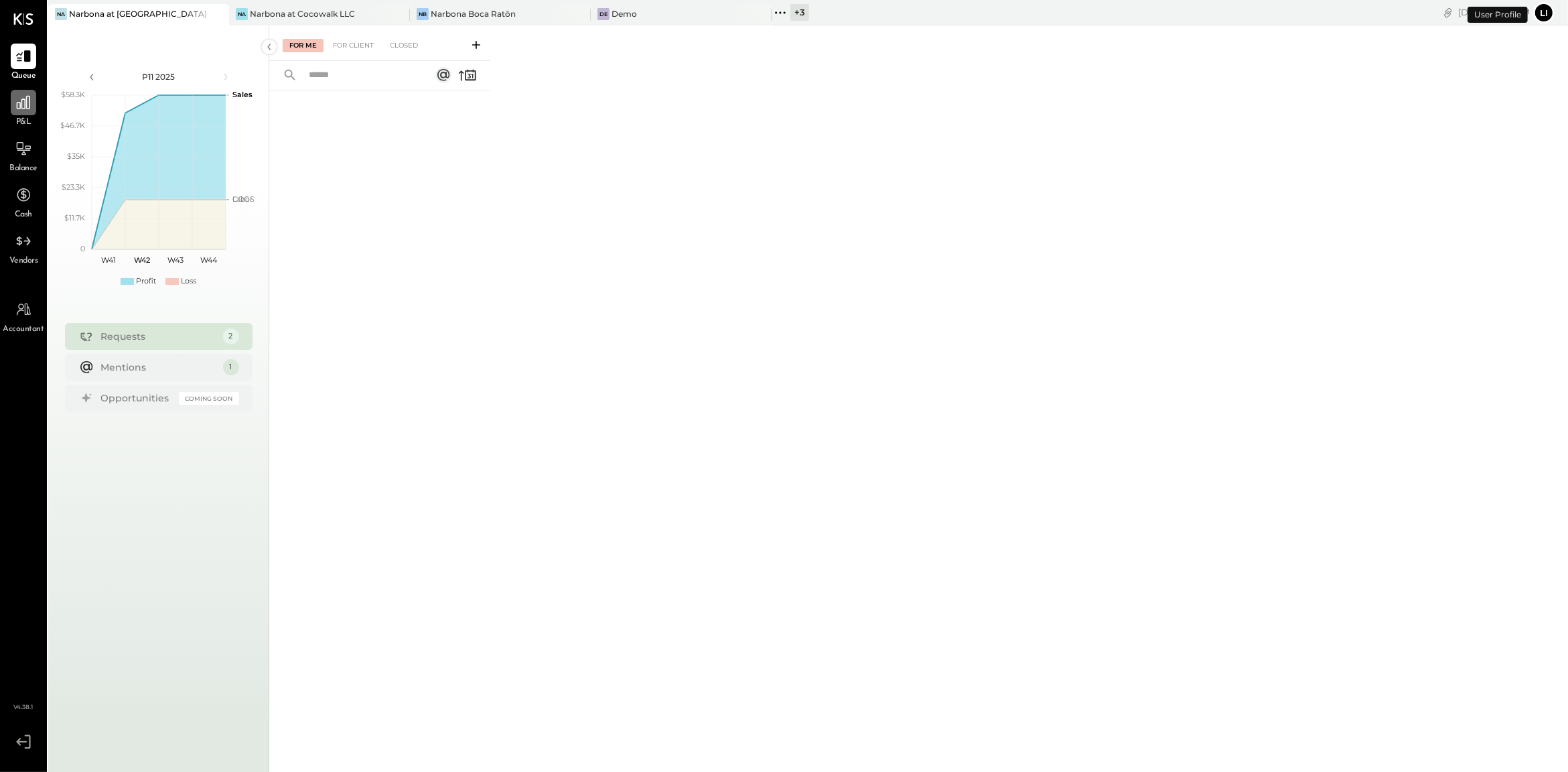
click at [22, 111] on div at bounding box center [23, 102] width 25 height 25
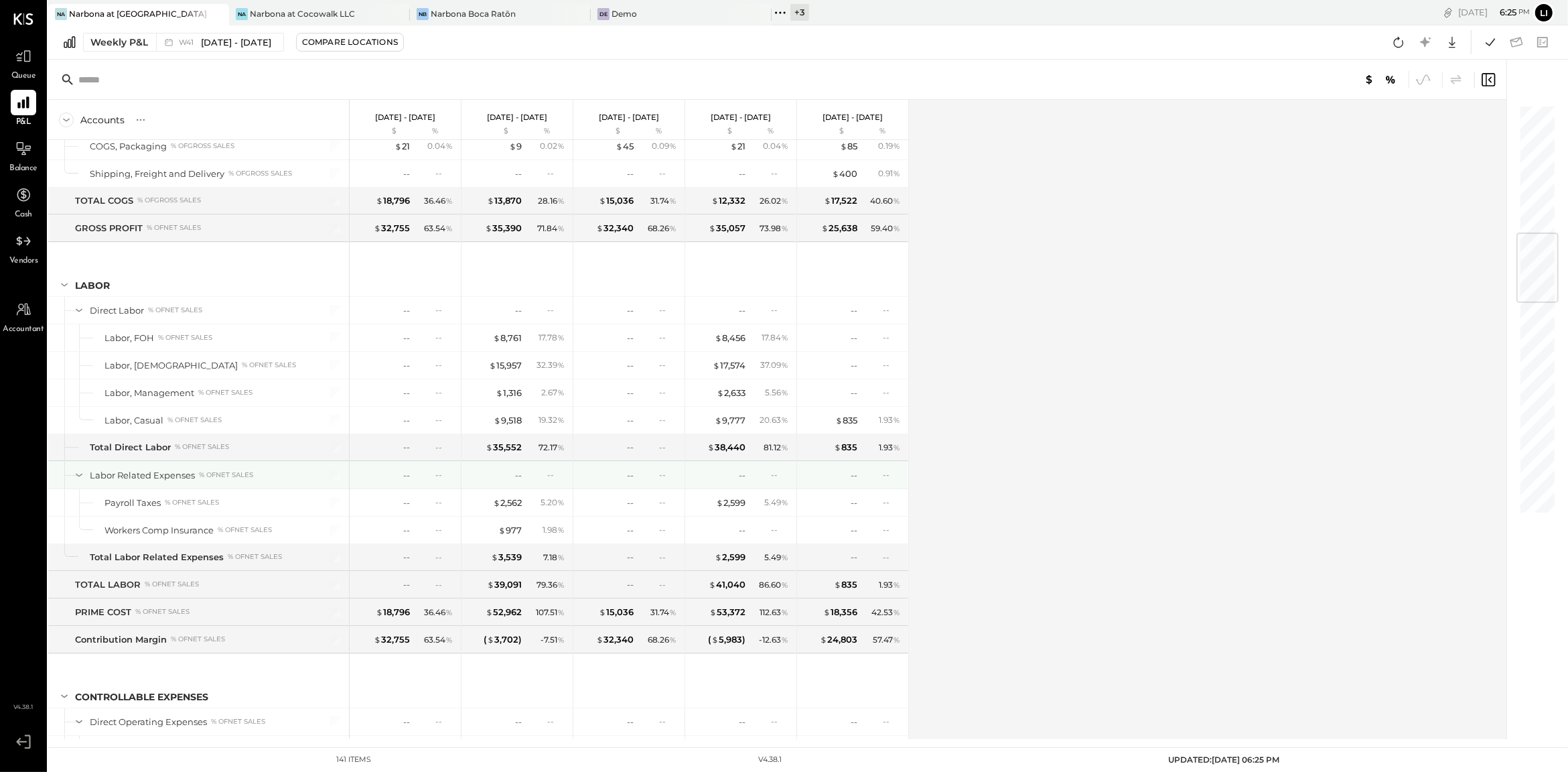
scroll to position [1863, 0]
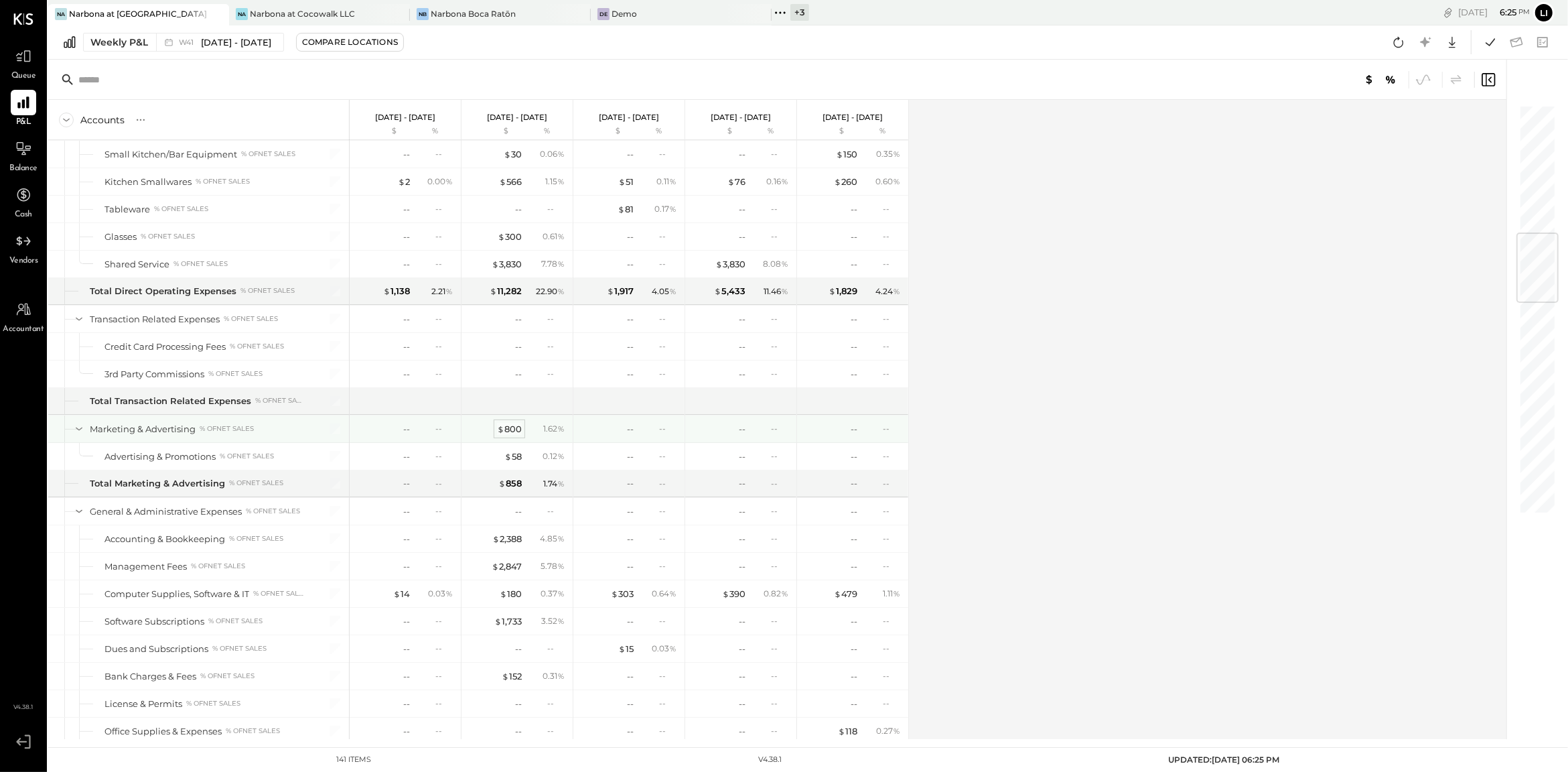
click at [510, 436] on div "$ 800" at bounding box center [509, 429] width 24 height 13
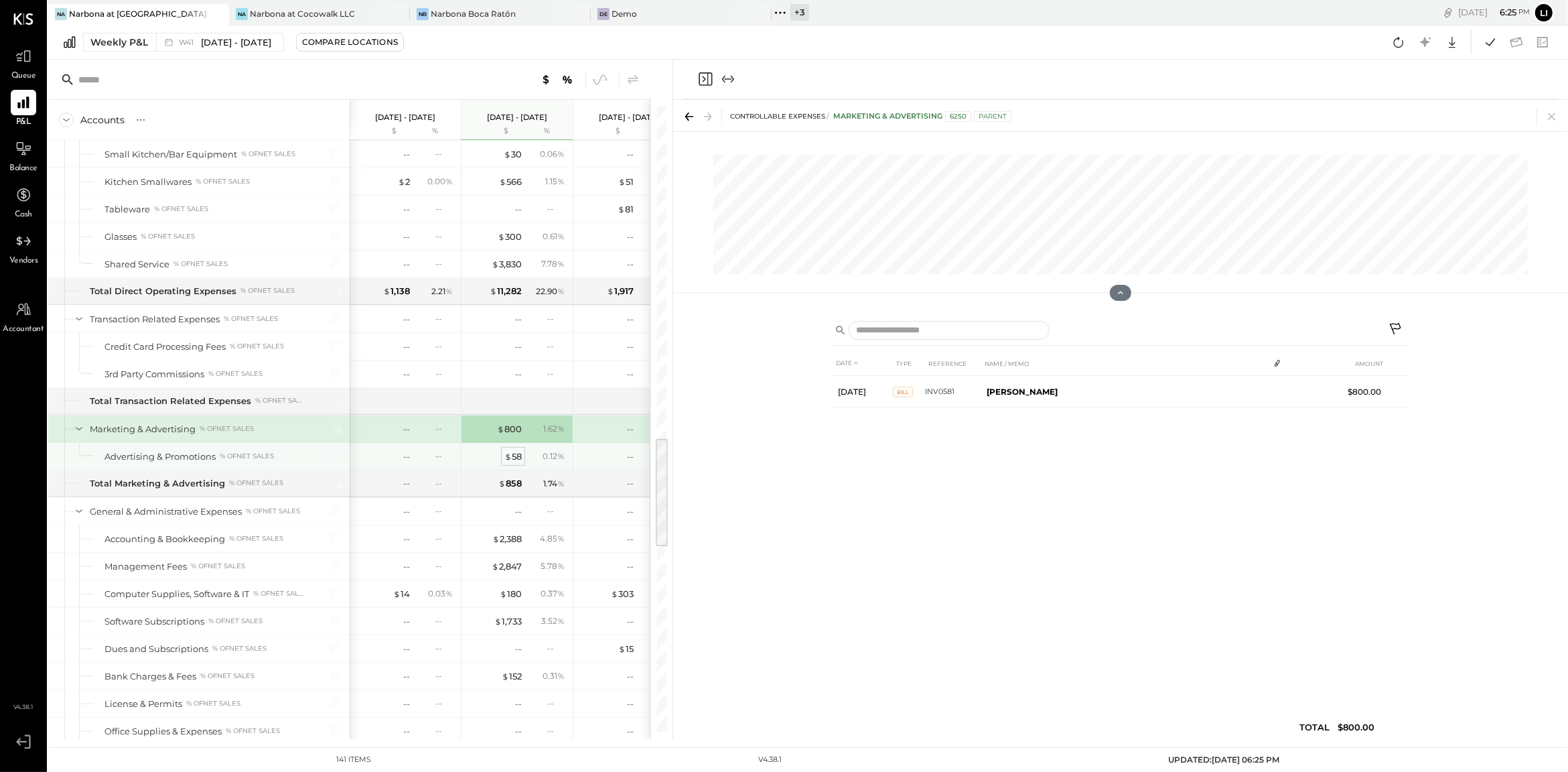
click at [507, 461] on span "$" at bounding box center [507, 456] width 7 height 11
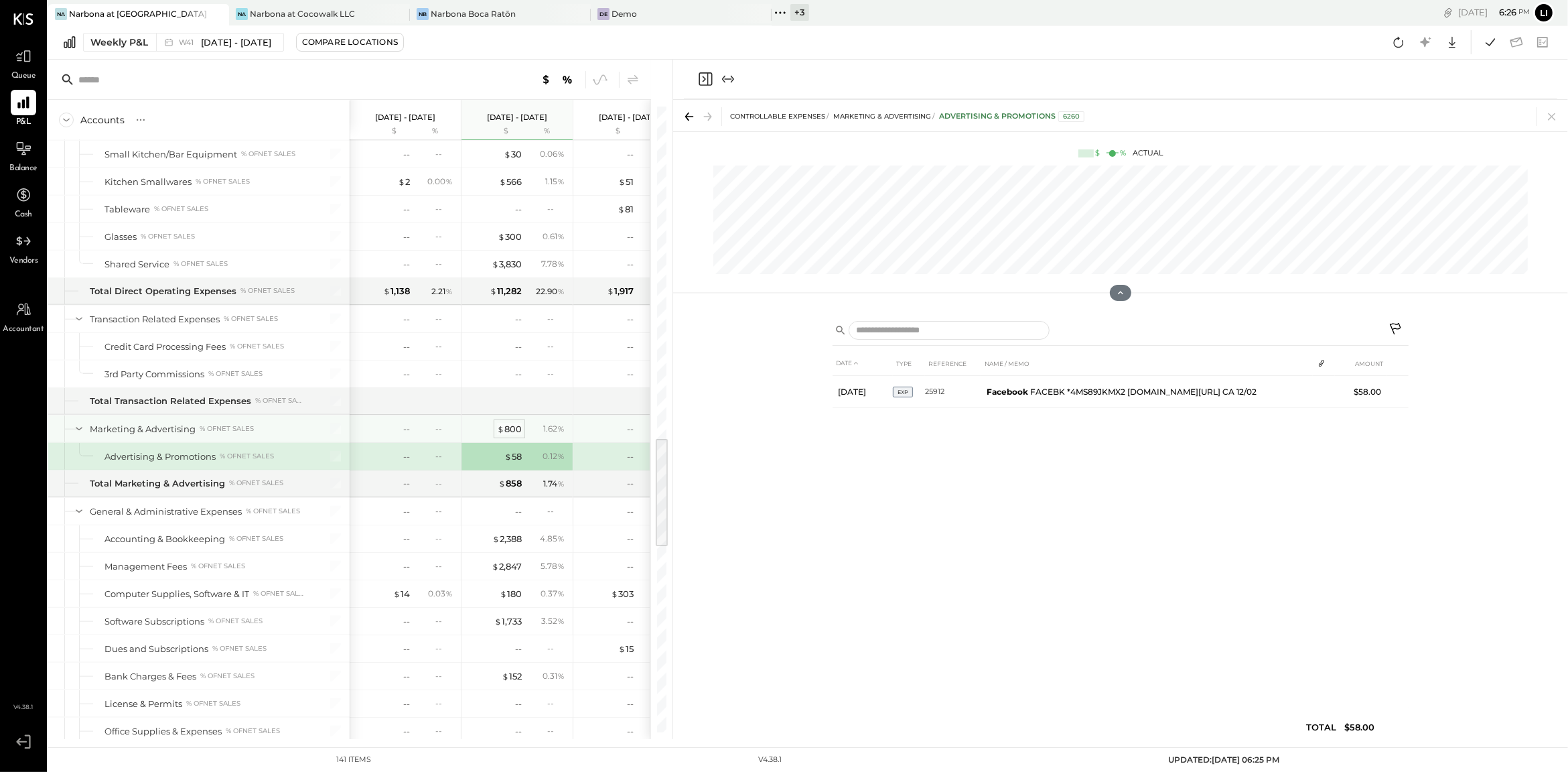
click at [507, 436] on div "$ 800" at bounding box center [509, 429] width 24 height 13
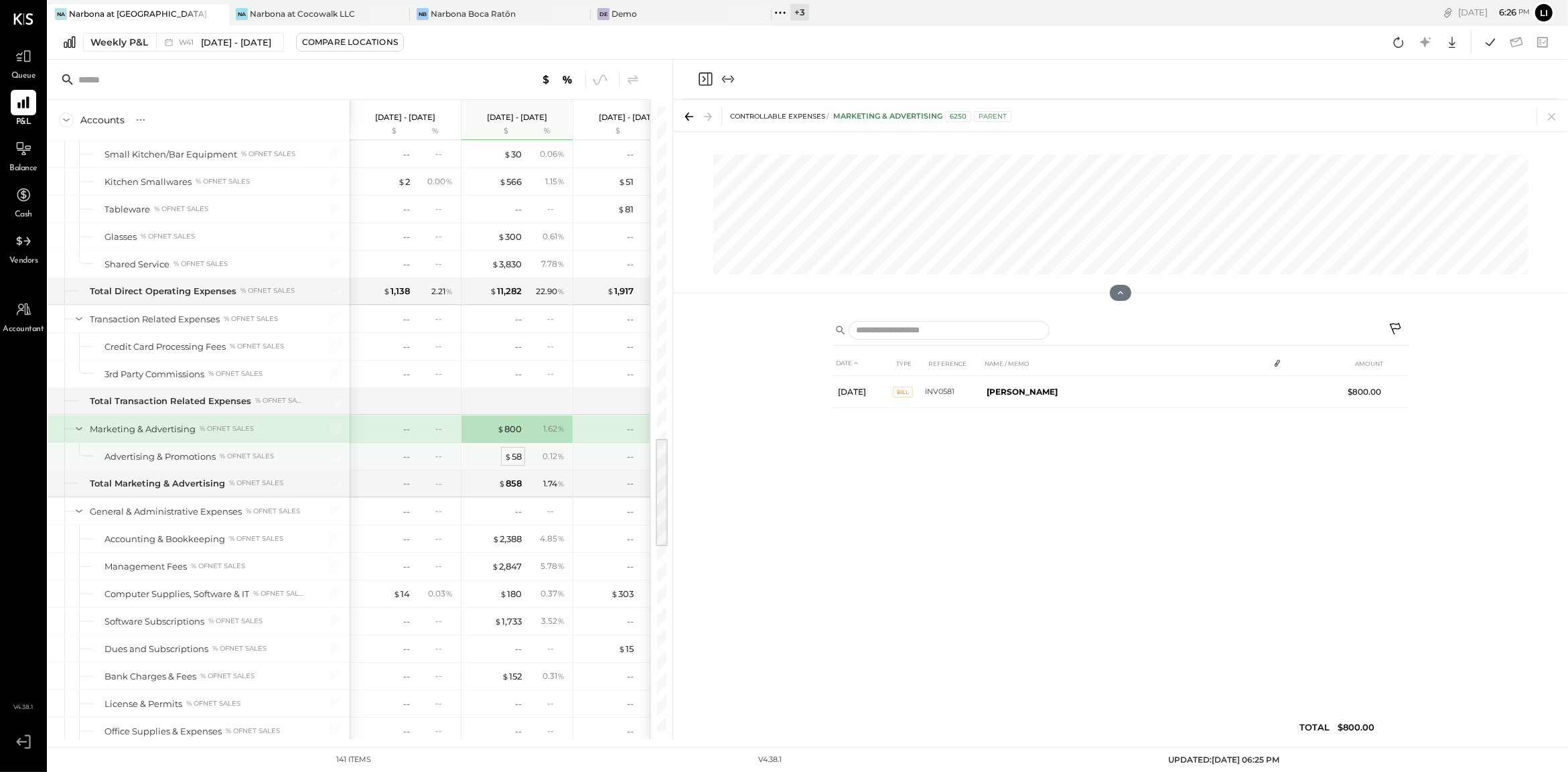
click at [507, 461] on span "$" at bounding box center [507, 456] width 7 height 11
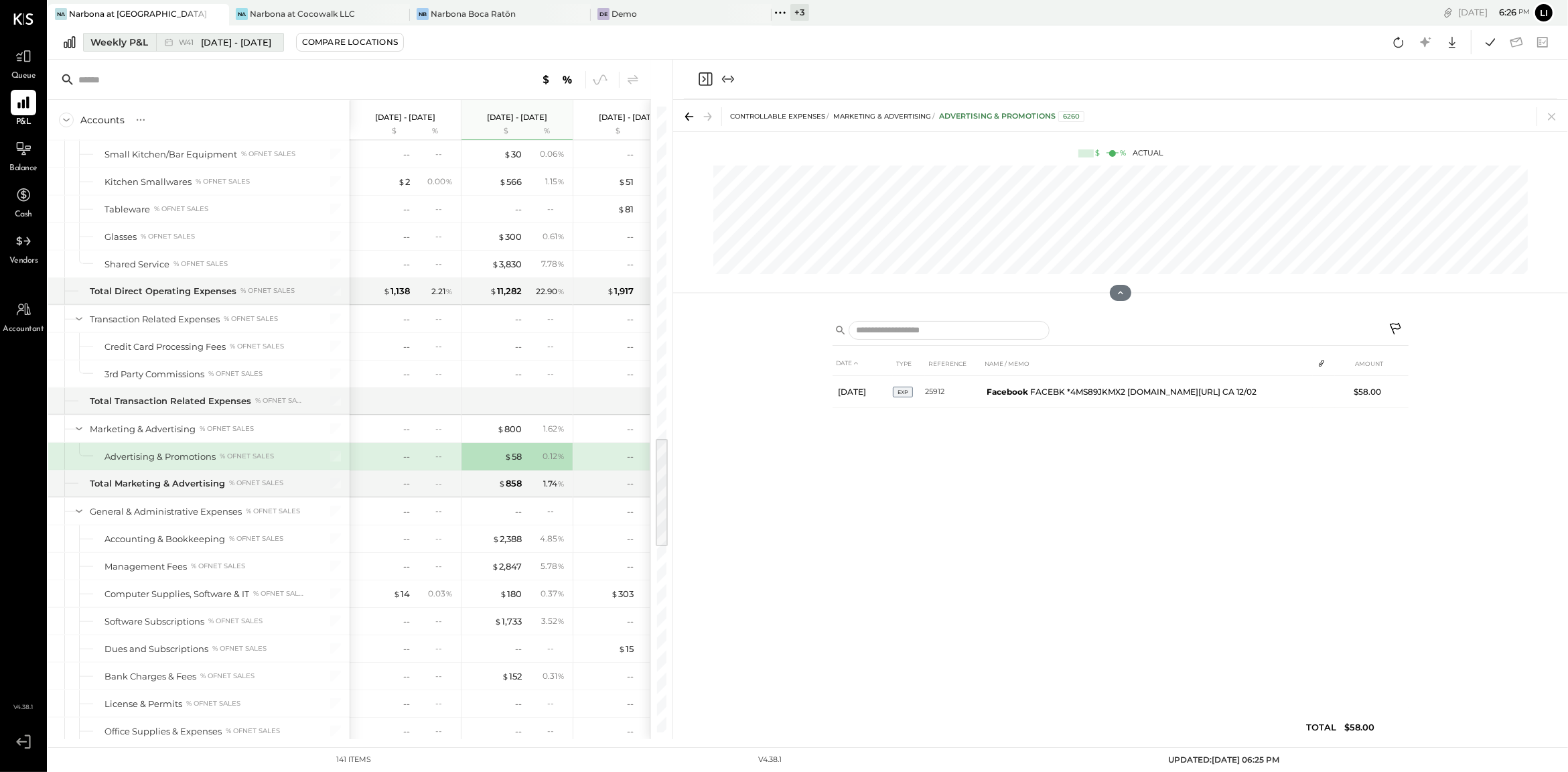
click at [130, 46] on div "Weekly P&L" at bounding box center [119, 42] width 58 height 14
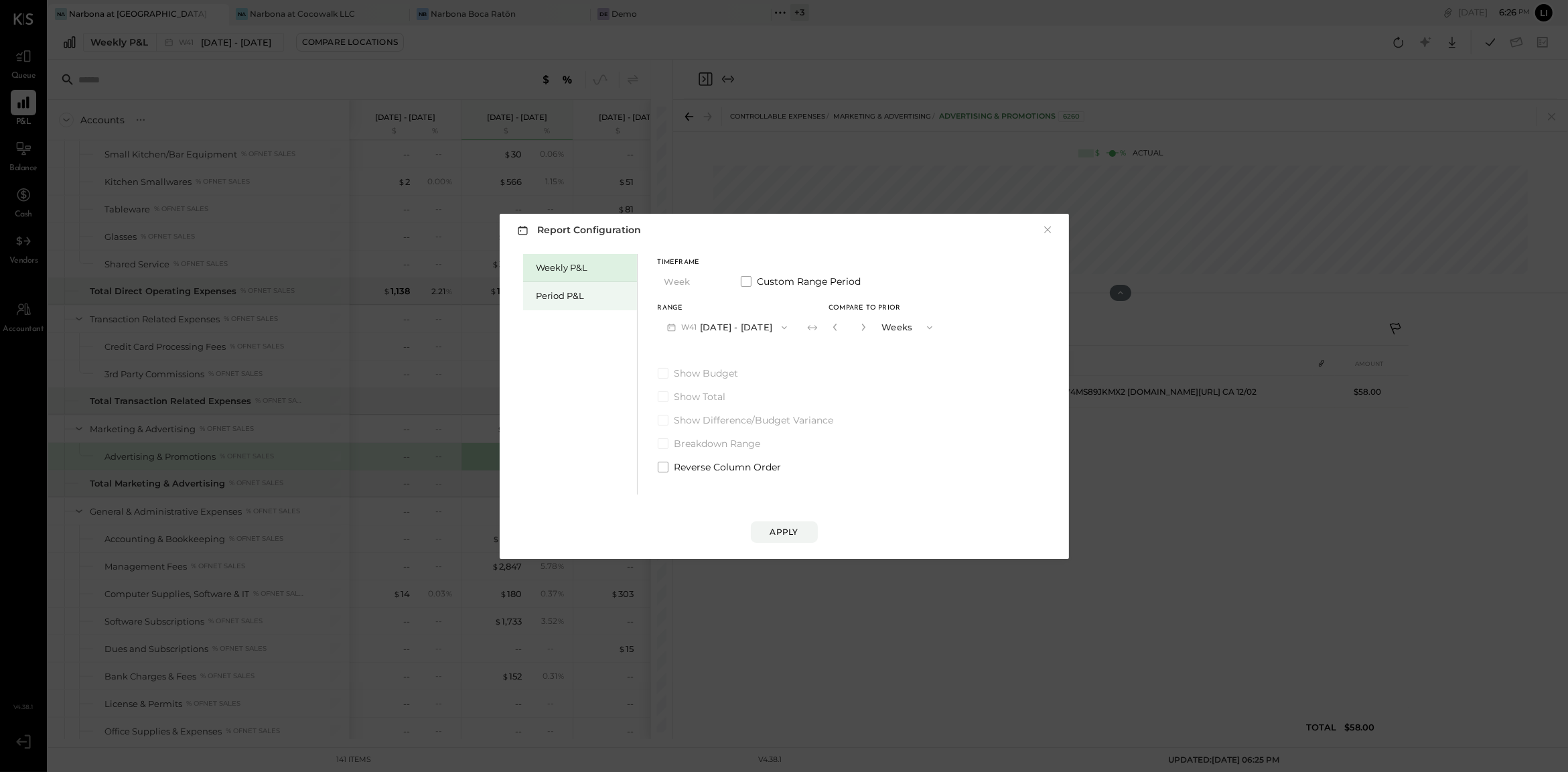
click at [571, 296] on div "Period P&L" at bounding box center [584, 296] width 94 height 13
click at [760, 329] on button "P11 [DATE] - [DATE]" at bounding box center [725, 327] width 135 height 24
click at [725, 359] on span "[DATE] - [DATE]" at bounding box center [718, 357] width 64 height 12
click at [836, 330] on div "Compare" at bounding box center [837, 330] width 43 height 12
click at [867, 332] on button "button" at bounding box center [861, 327] width 11 height 15
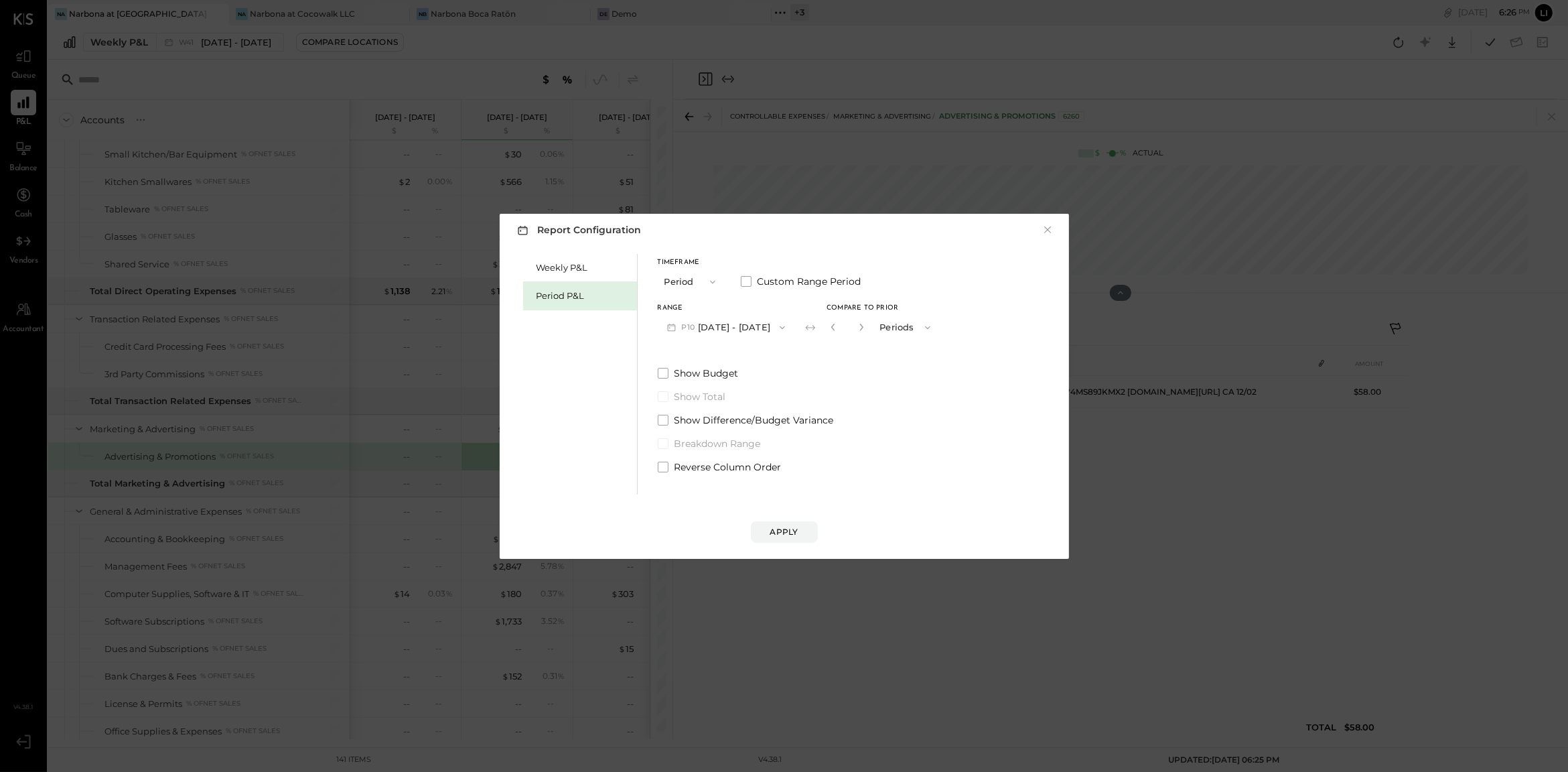
click at [867, 332] on button "button" at bounding box center [861, 327] width 11 height 15
type input "*"
click at [807, 533] on button "Apply" at bounding box center [784, 532] width 67 height 22
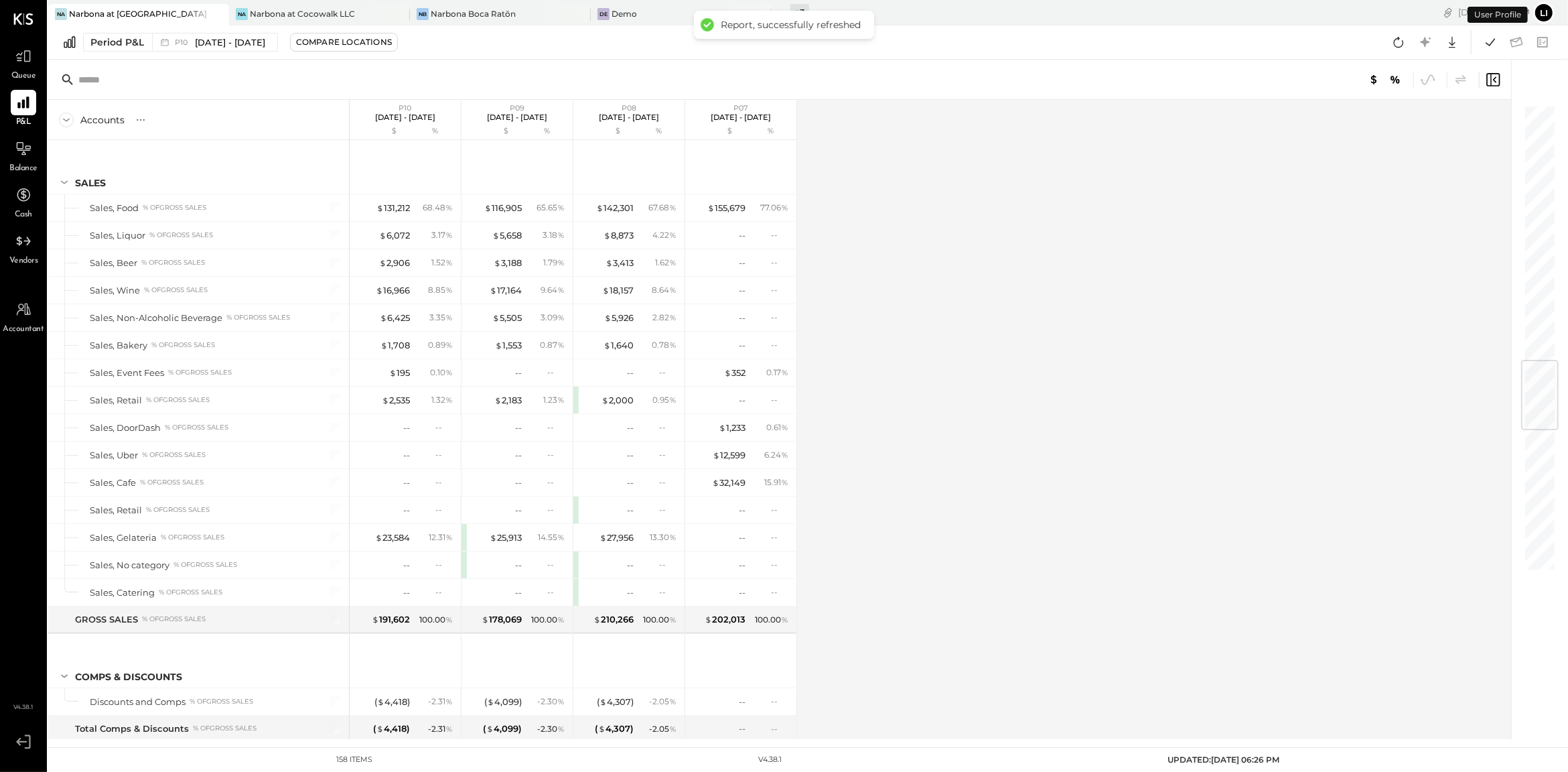
scroll to position [2183, 0]
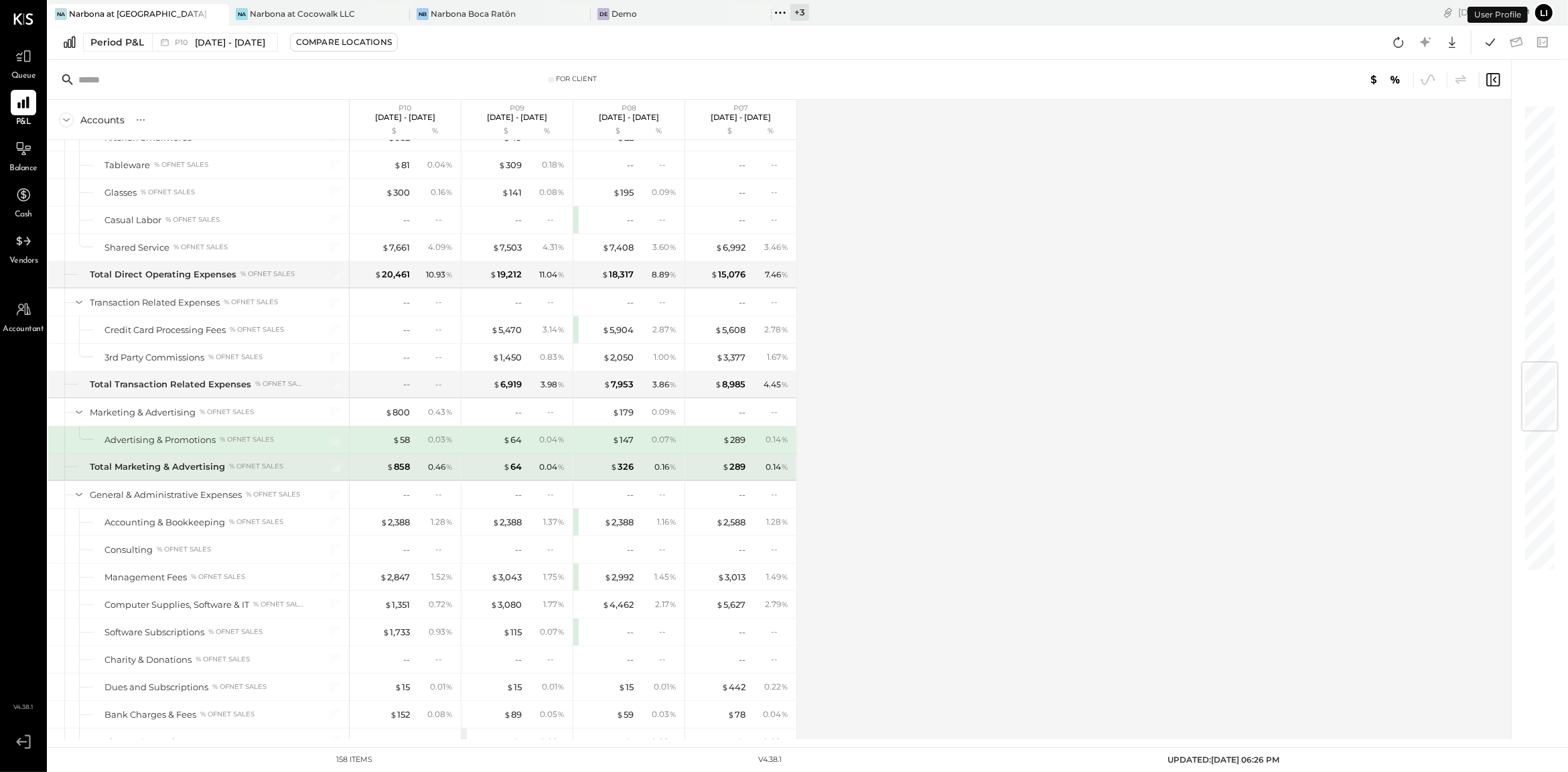
scroll to position [2195, 0]
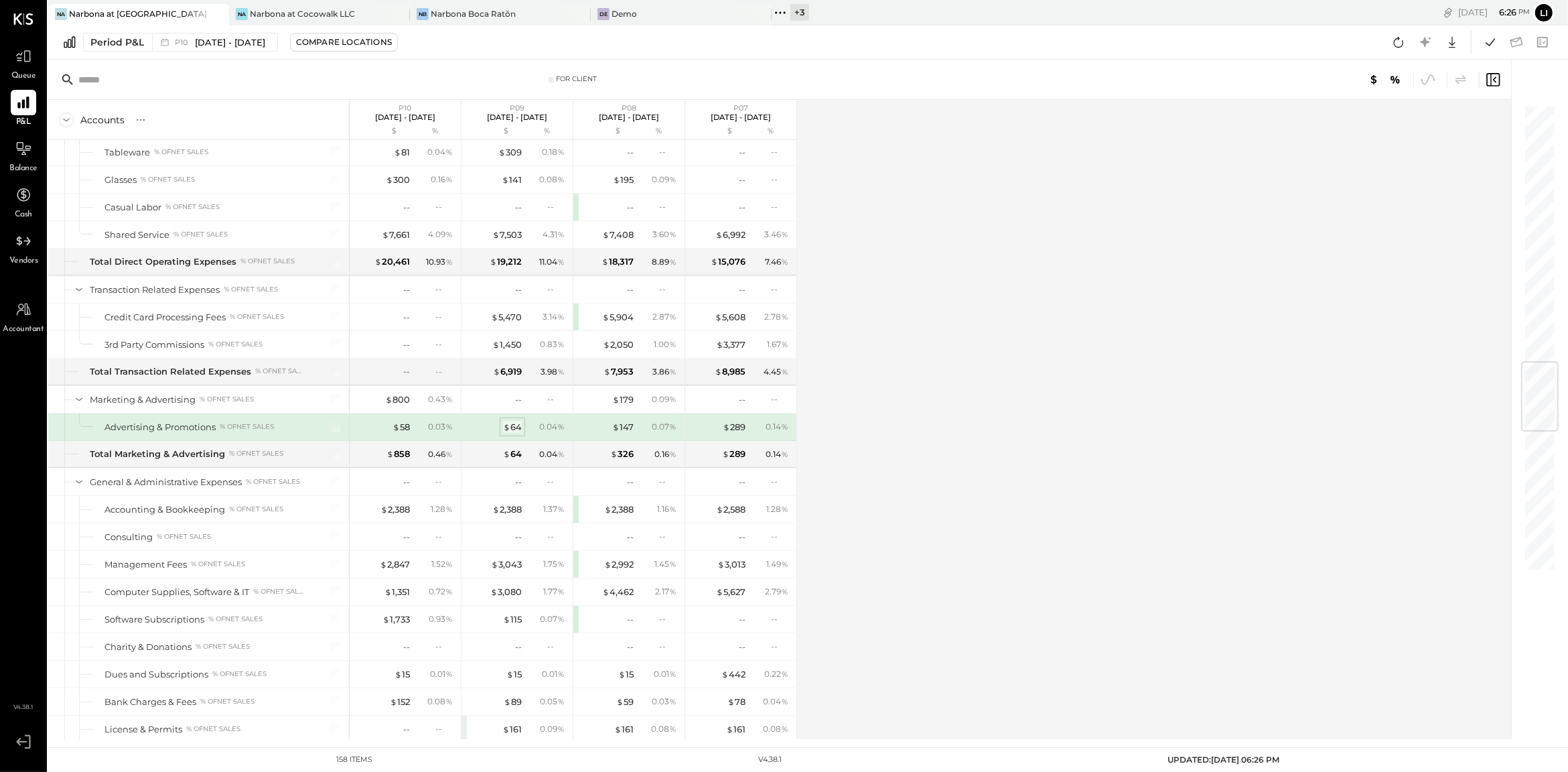
click at [518, 434] on div "$ 64" at bounding box center [512, 427] width 19 height 13
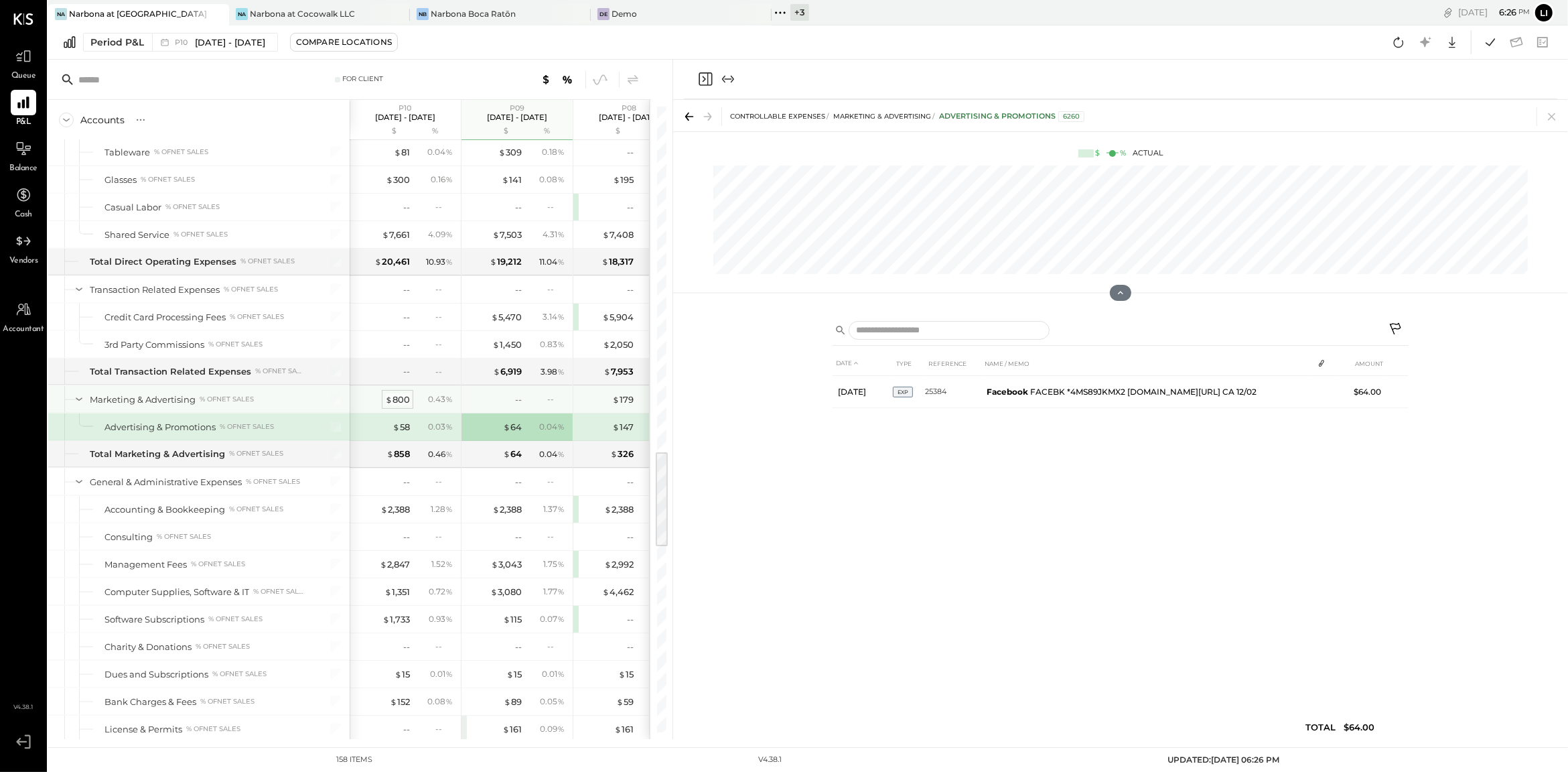
click at [393, 406] on div "$ 800" at bounding box center [397, 400] width 24 height 13
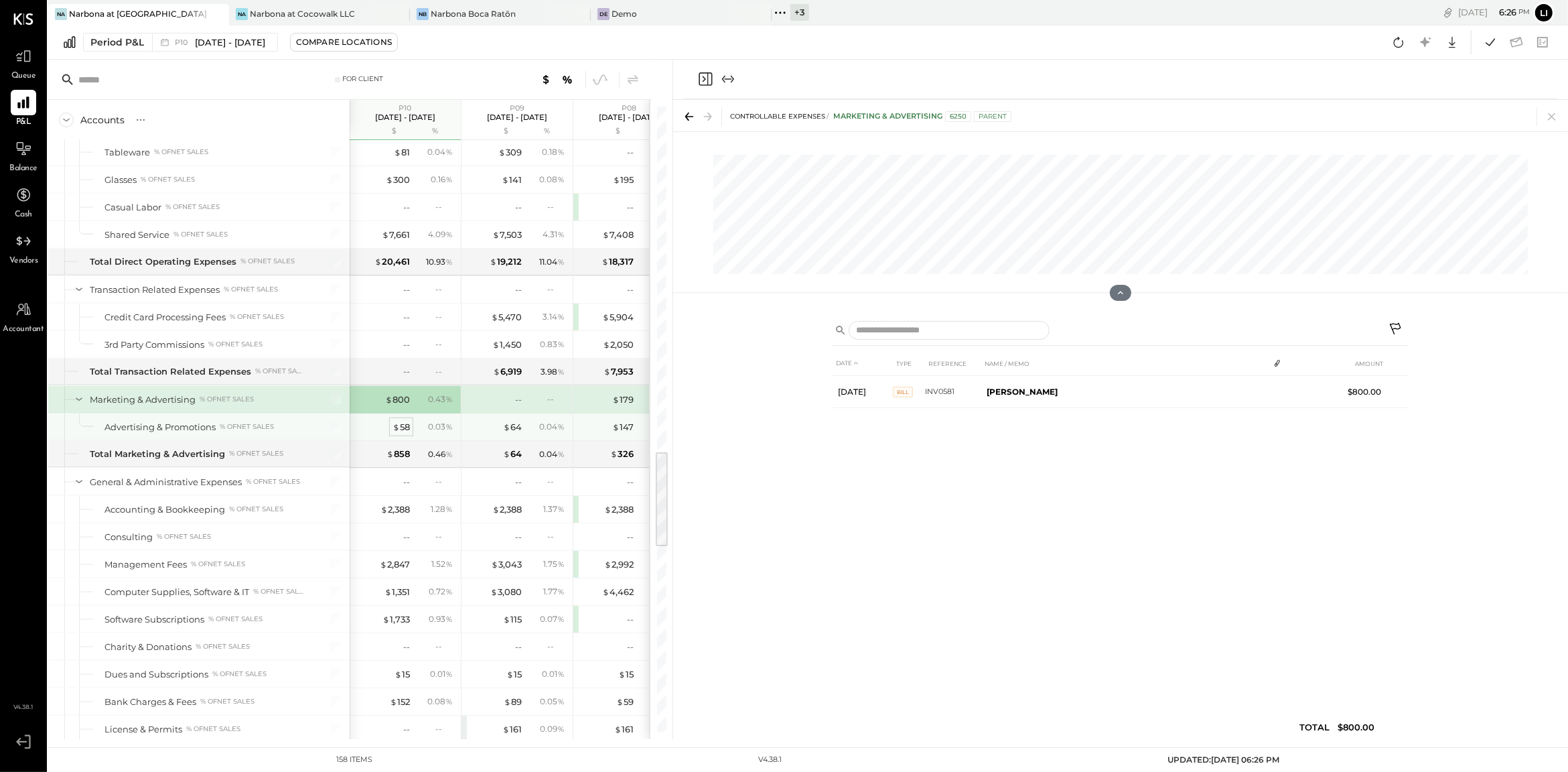
click at [403, 434] on div "$ 58" at bounding box center [402, 427] width 18 height 13
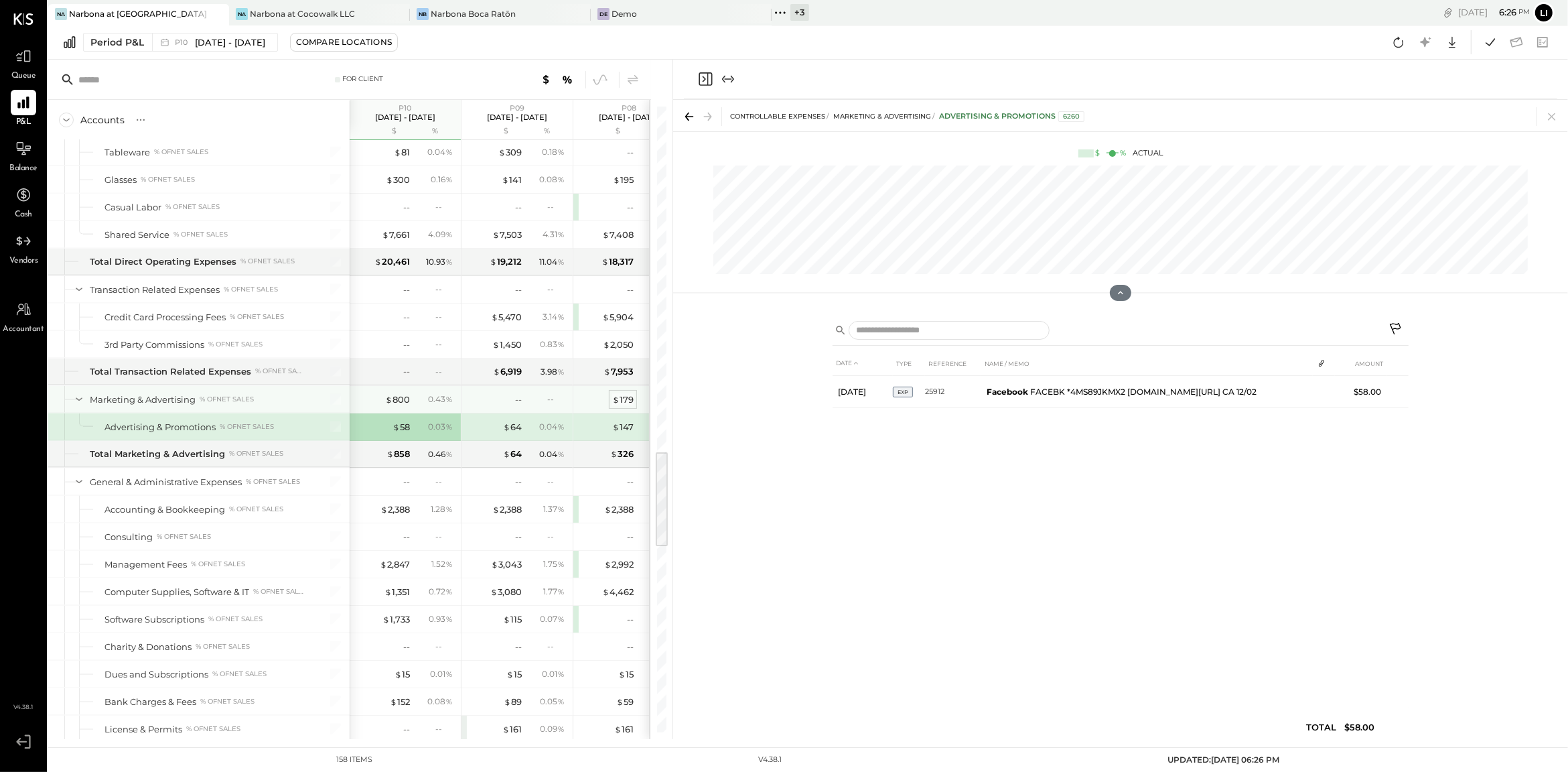
click at [620, 406] on div "$ 179" at bounding box center [623, 400] width 22 height 13
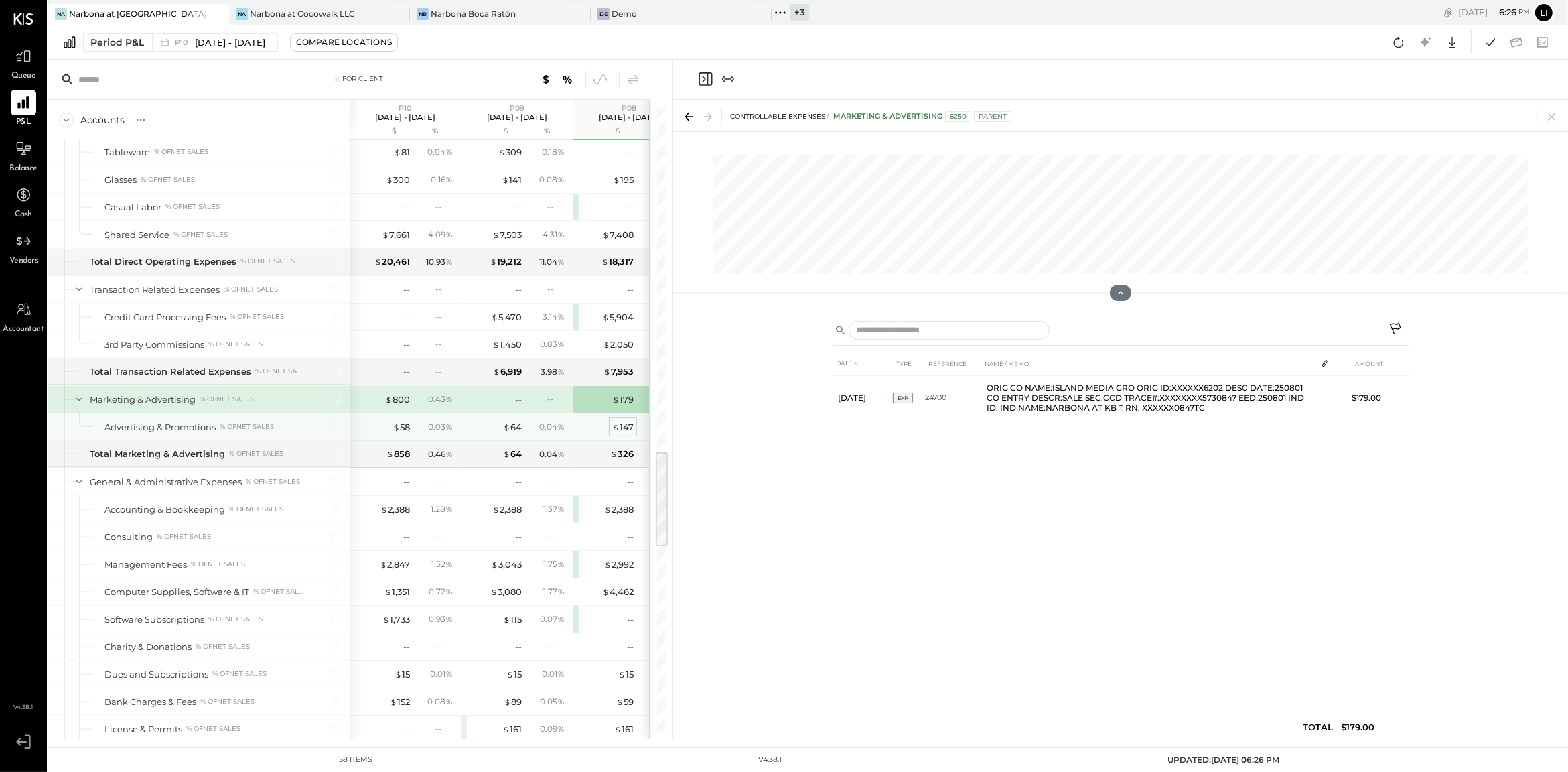
click at [620, 434] on div "$ 147" at bounding box center [623, 427] width 22 height 13
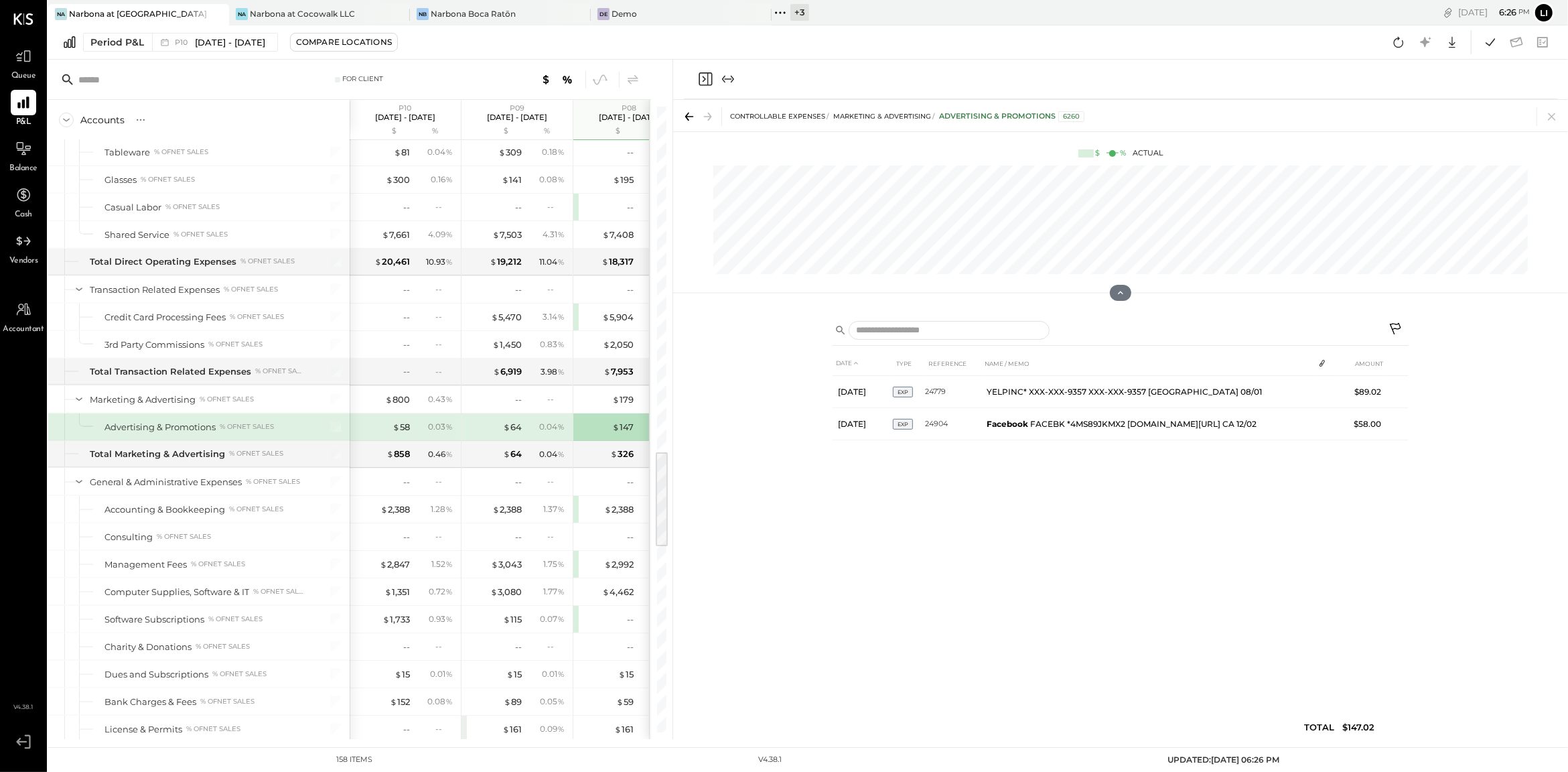
click at [864, 578] on div "DATE TYPE REFERENCE NAME / MEMO AMOUNT Aug 1, 25 EXP 24779 YELPINC* XXX-XXX-935…" at bounding box center [1120, 548] width 576 height 395
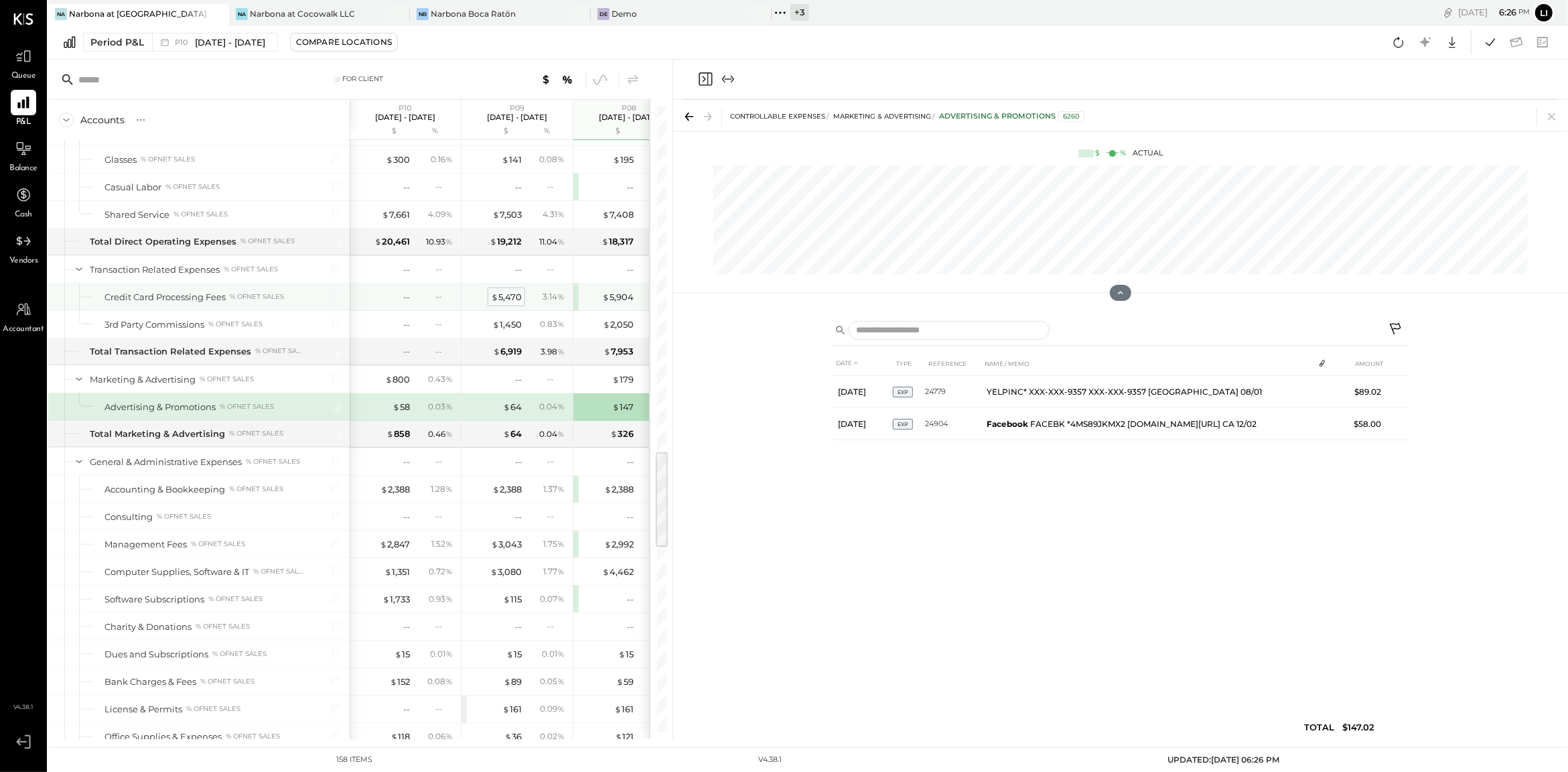
scroll to position [2198, 0]
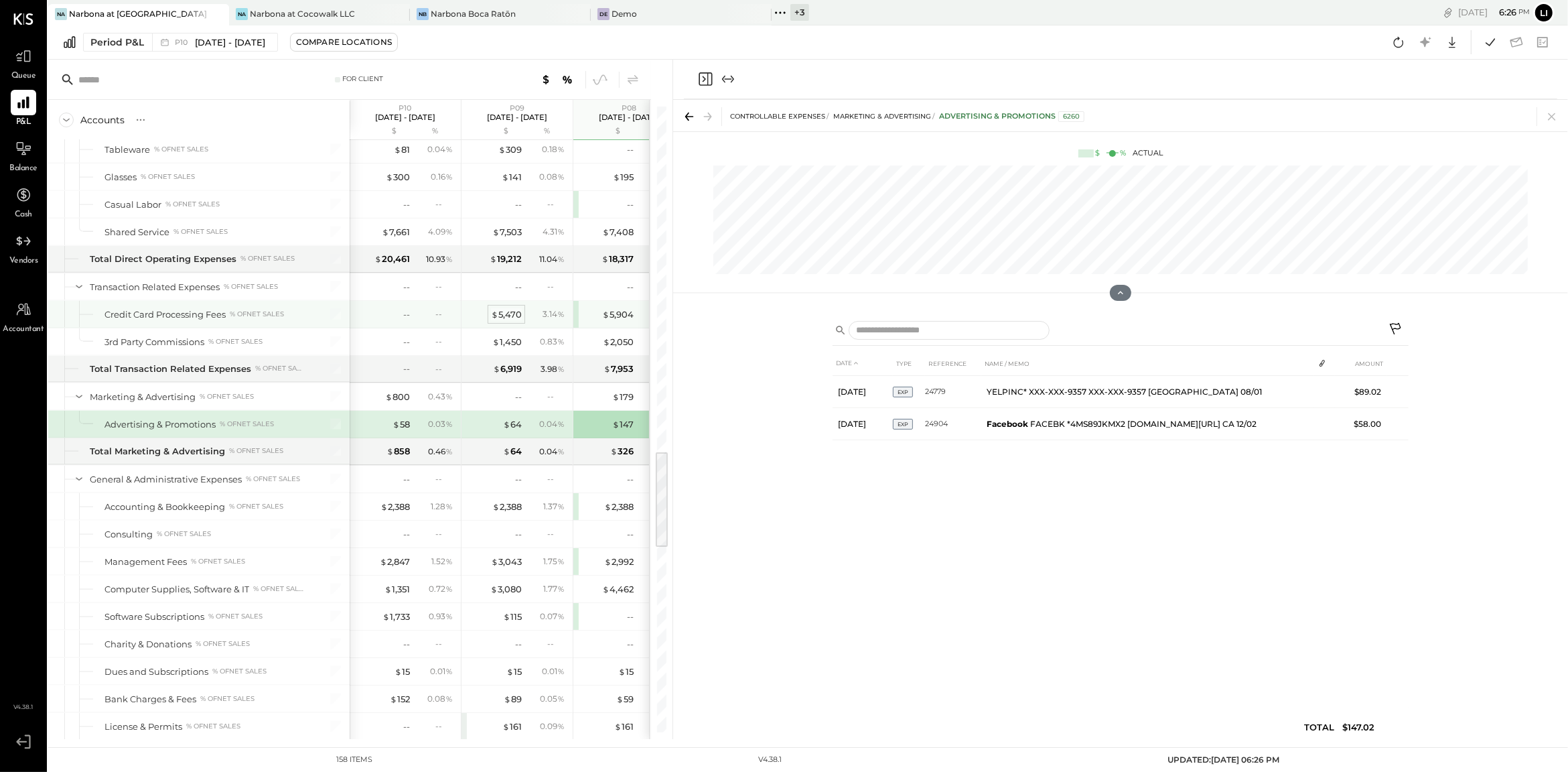
click at [507, 321] on div "$ 5,470" at bounding box center [506, 314] width 31 height 13
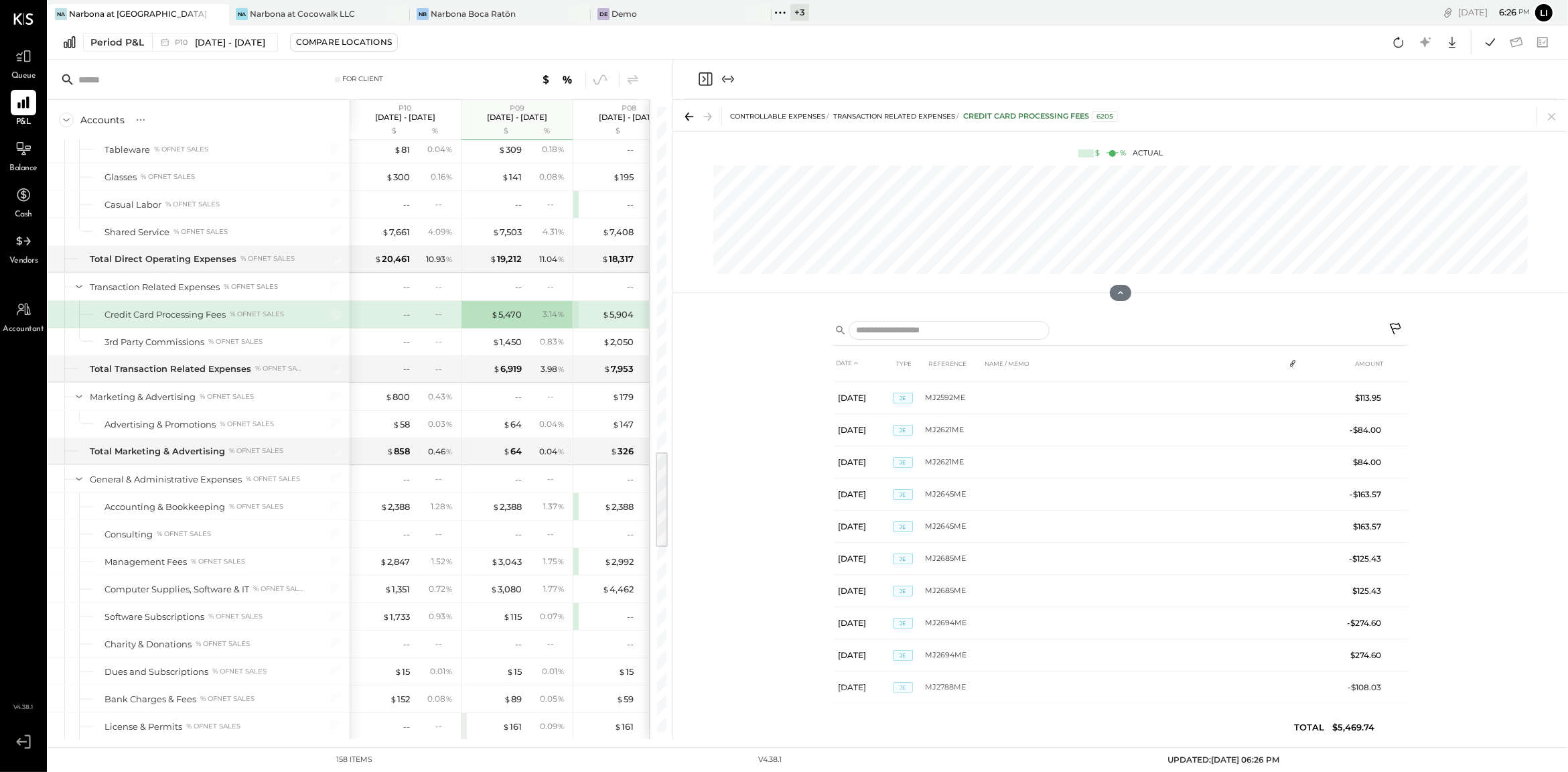
scroll to position [556, 0]
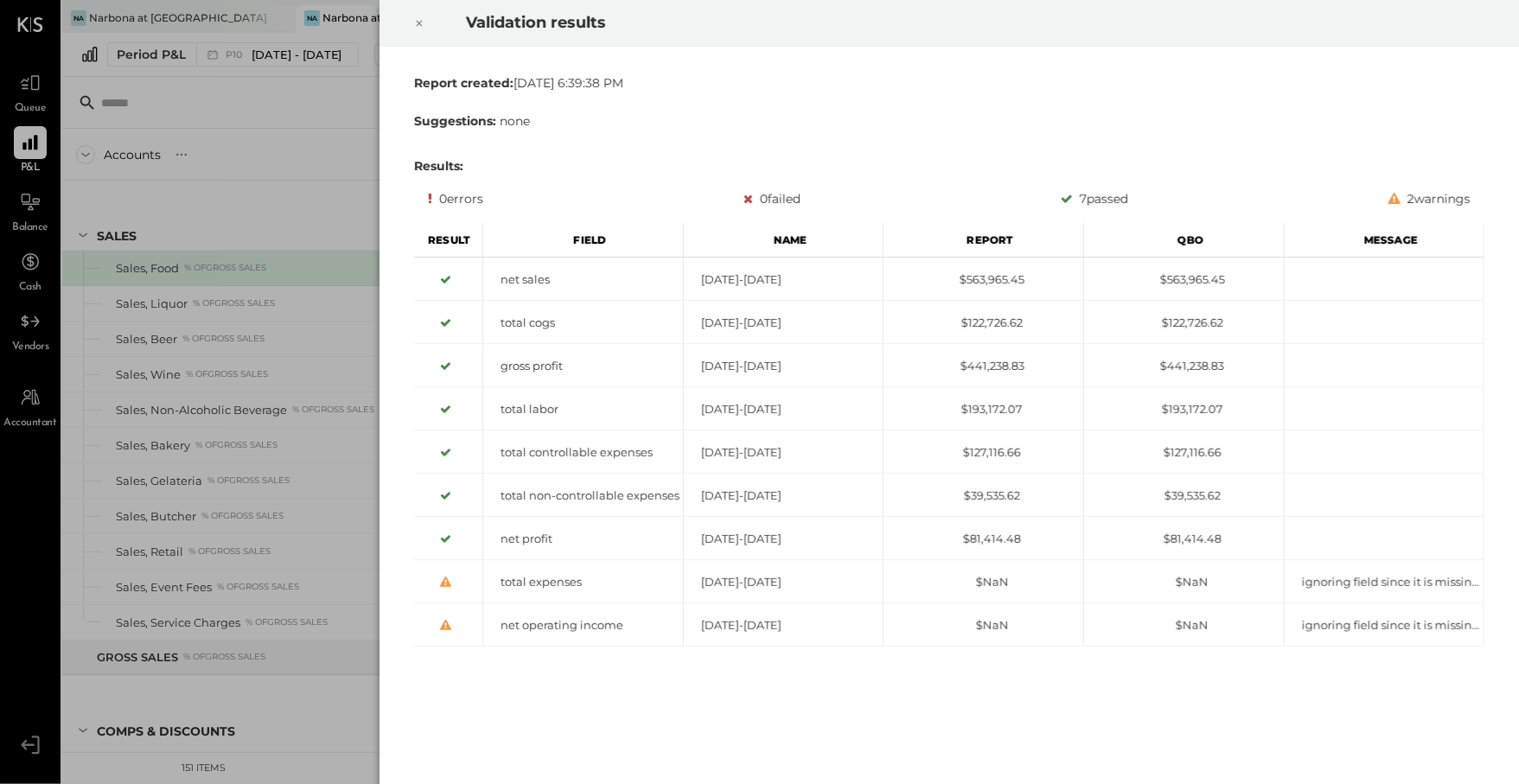
click at [431, 25] on div at bounding box center [418, 23] width 38 height 48
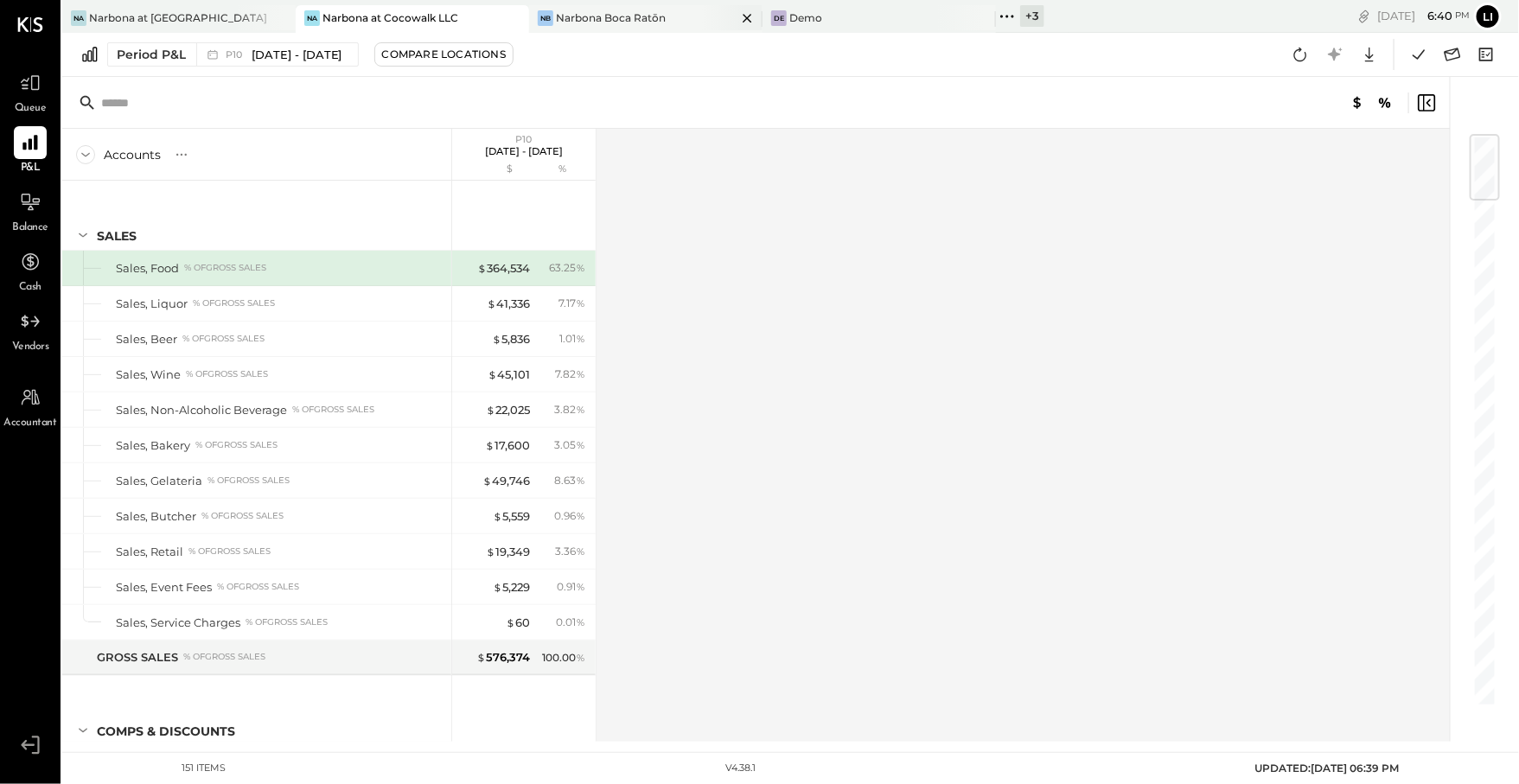
click at [610, 20] on div "Narbona Boca Ratōn" at bounding box center [610, 18] width 110 height 15
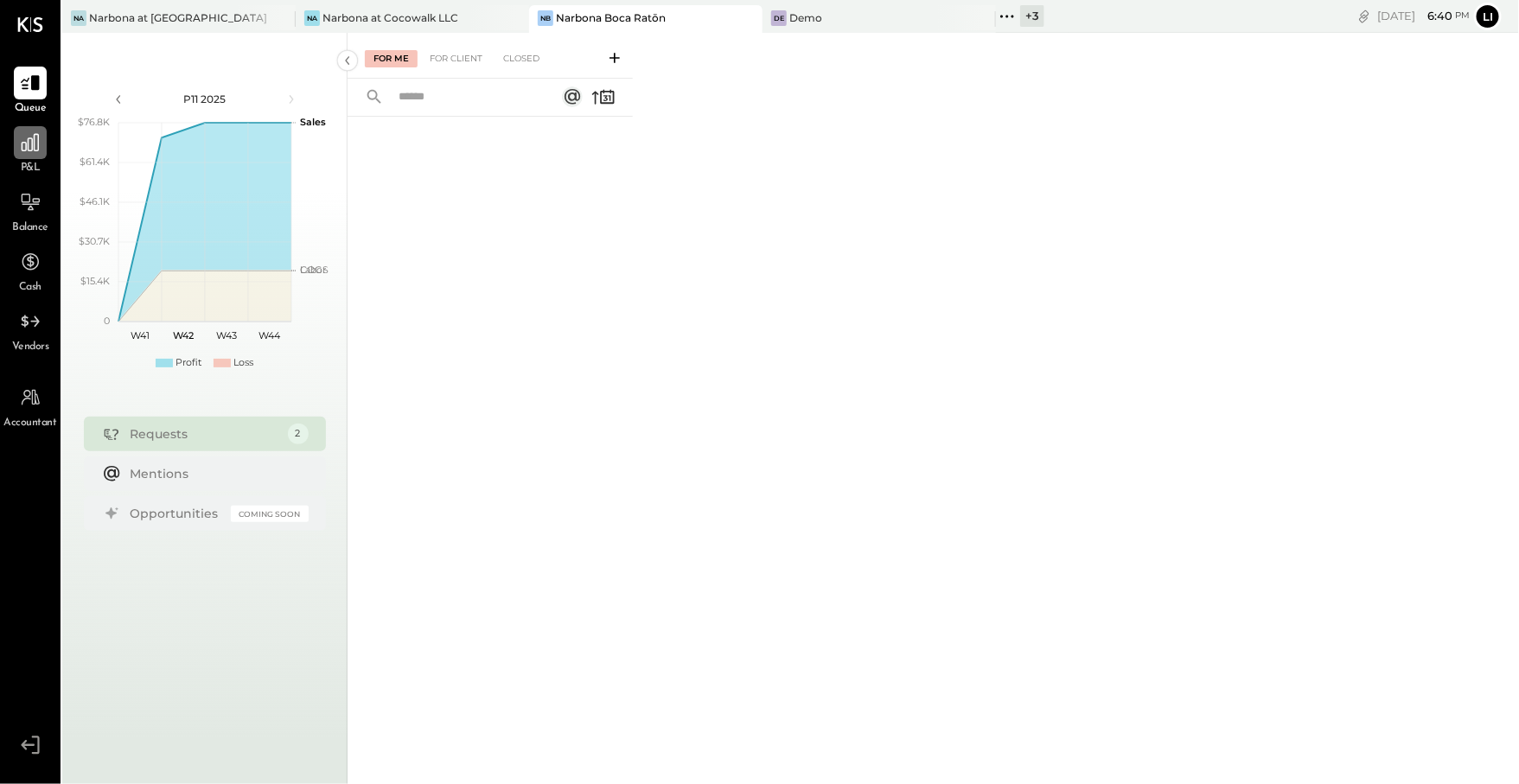
click at [31, 140] on icon at bounding box center [31, 143] width 23 height 23
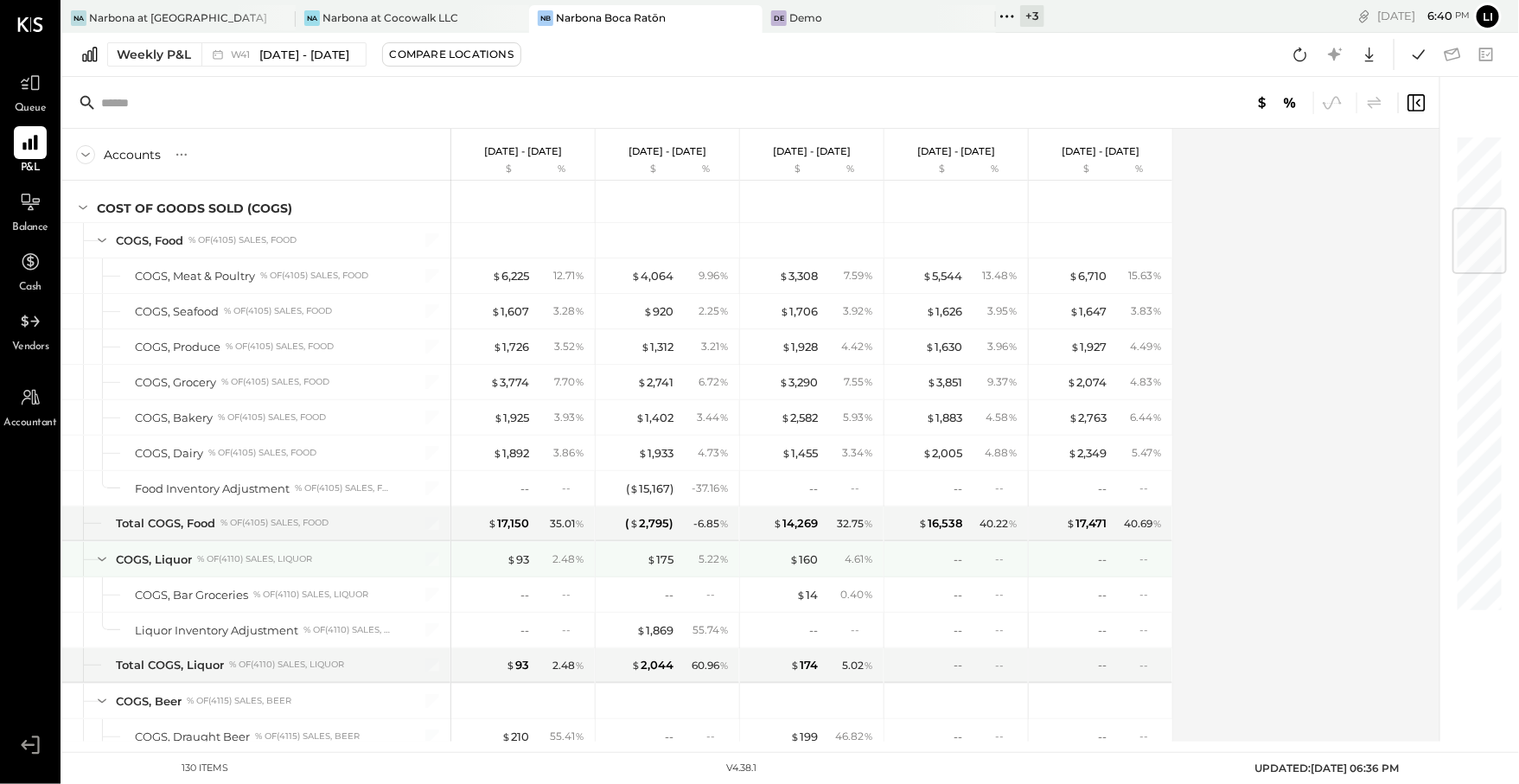
scroll to position [619, 0]
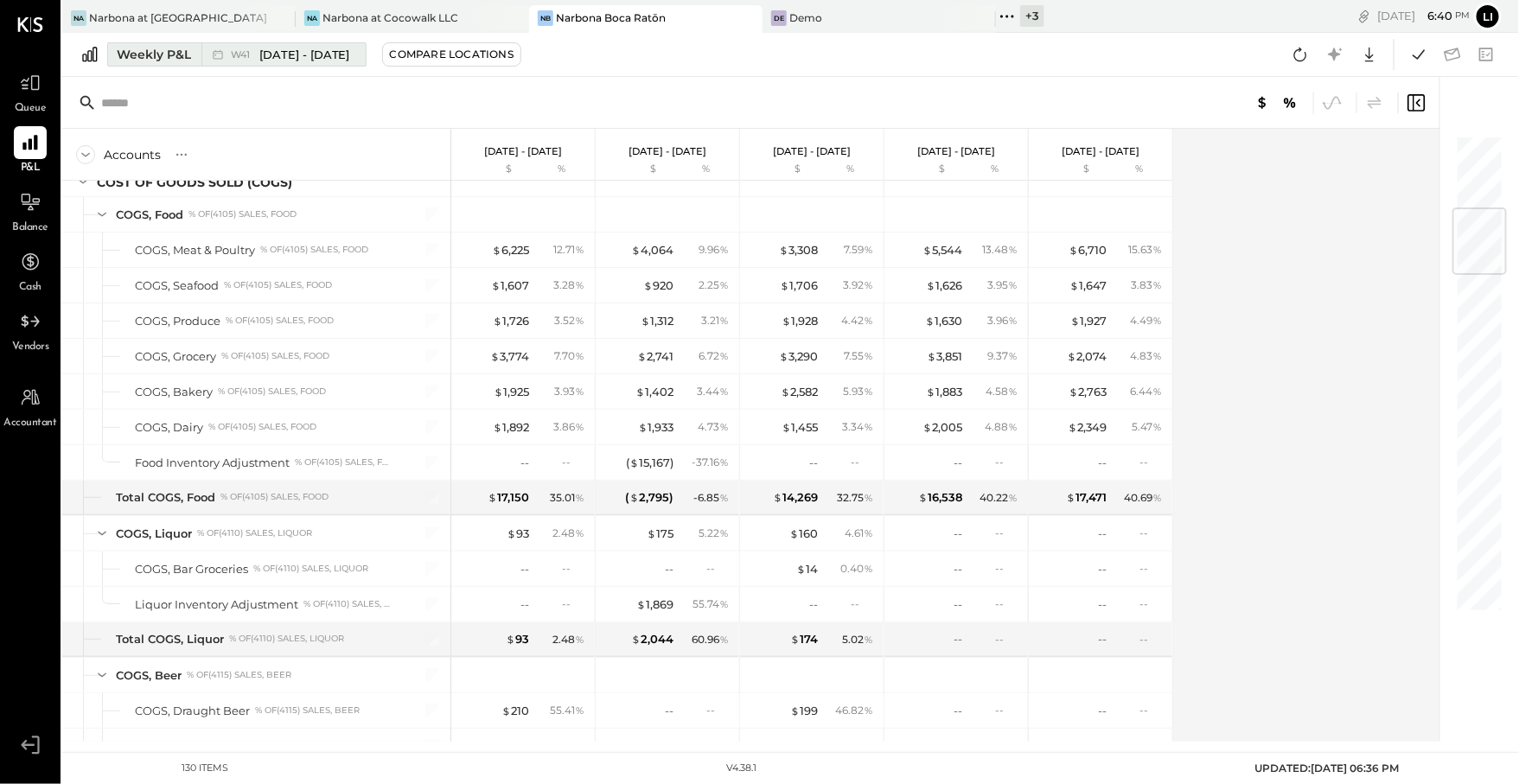
click at [218, 58] on icon at bounding box center [218, 54] width 18 height 18
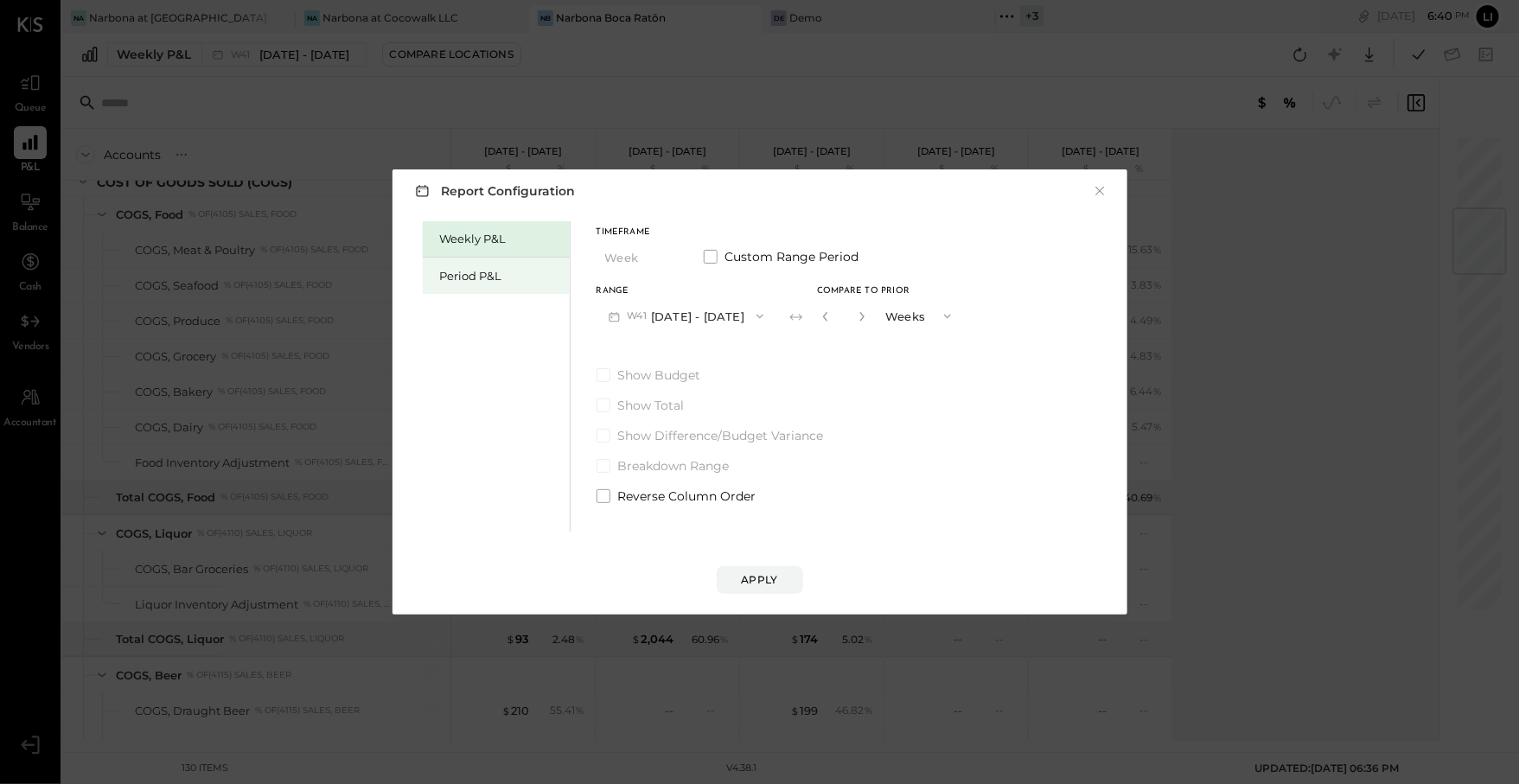
click at [510, 285] on div "Period P&L" at bounding box center [496, 275] width 147 height 36
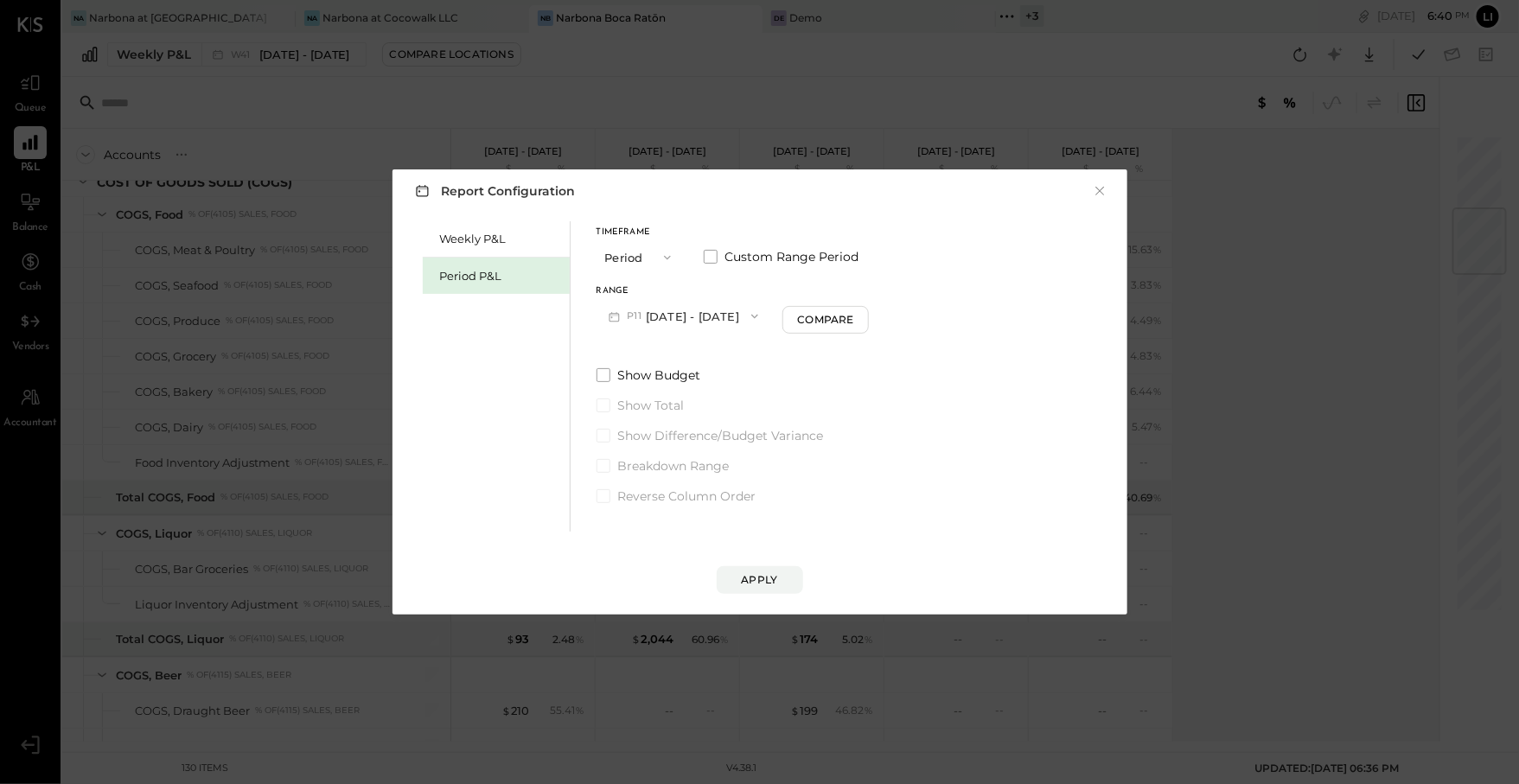
click at [730, 315] on button "P11 [DATE] - [DATE]" at bounding box center [683, 316] width 175 height 32
click at [692, 355] on span "[DATE] - [DATE]" at bounding box center [675, 354] width 82 height 15
click at [742, 587] on button "Apply" at bounding box center [760, 581] width 87 height 28
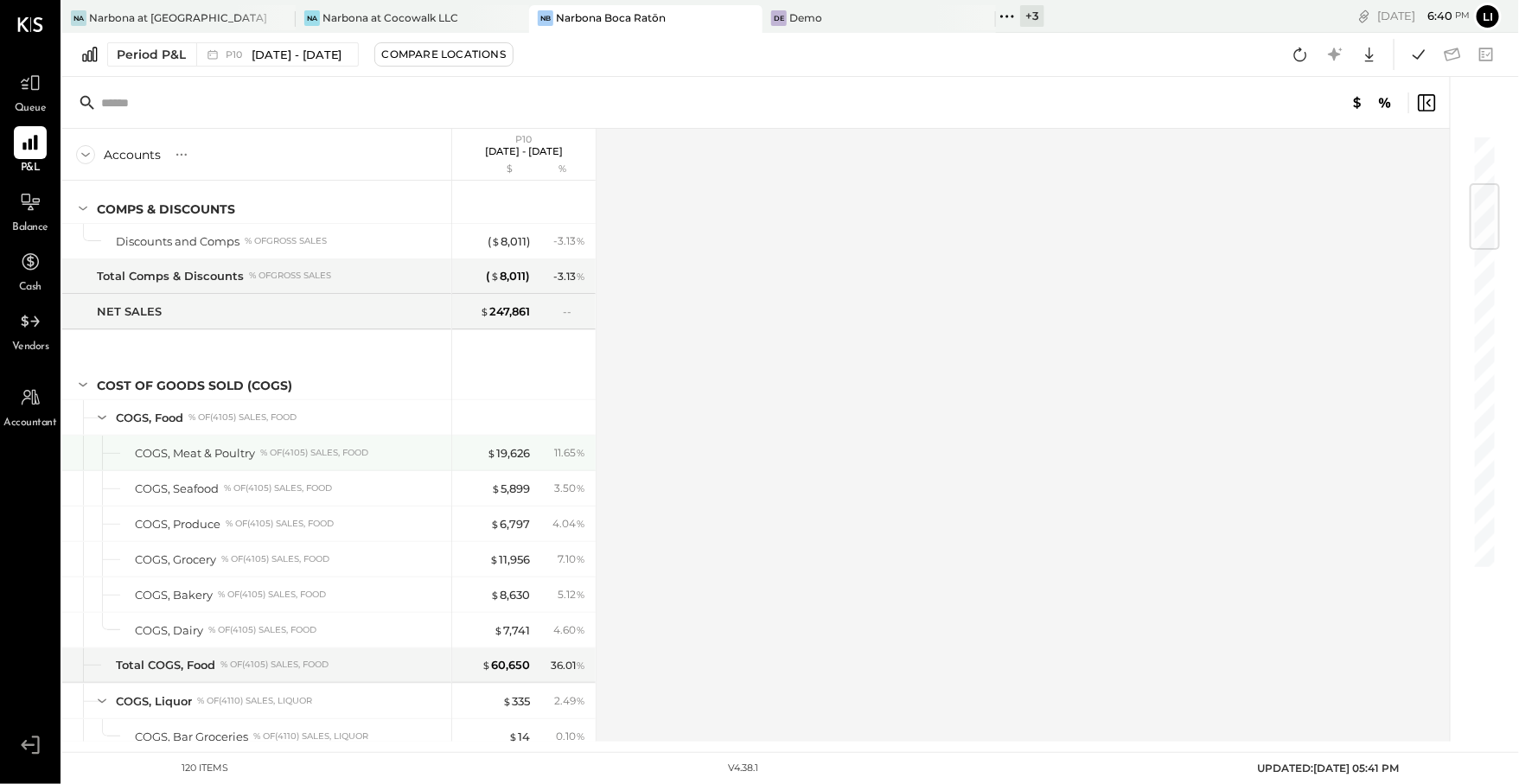
scroll to position [417, 0]
click at [392, 53] on button "Compare Locations" at bounding box center [444, 54] width 139 height 25
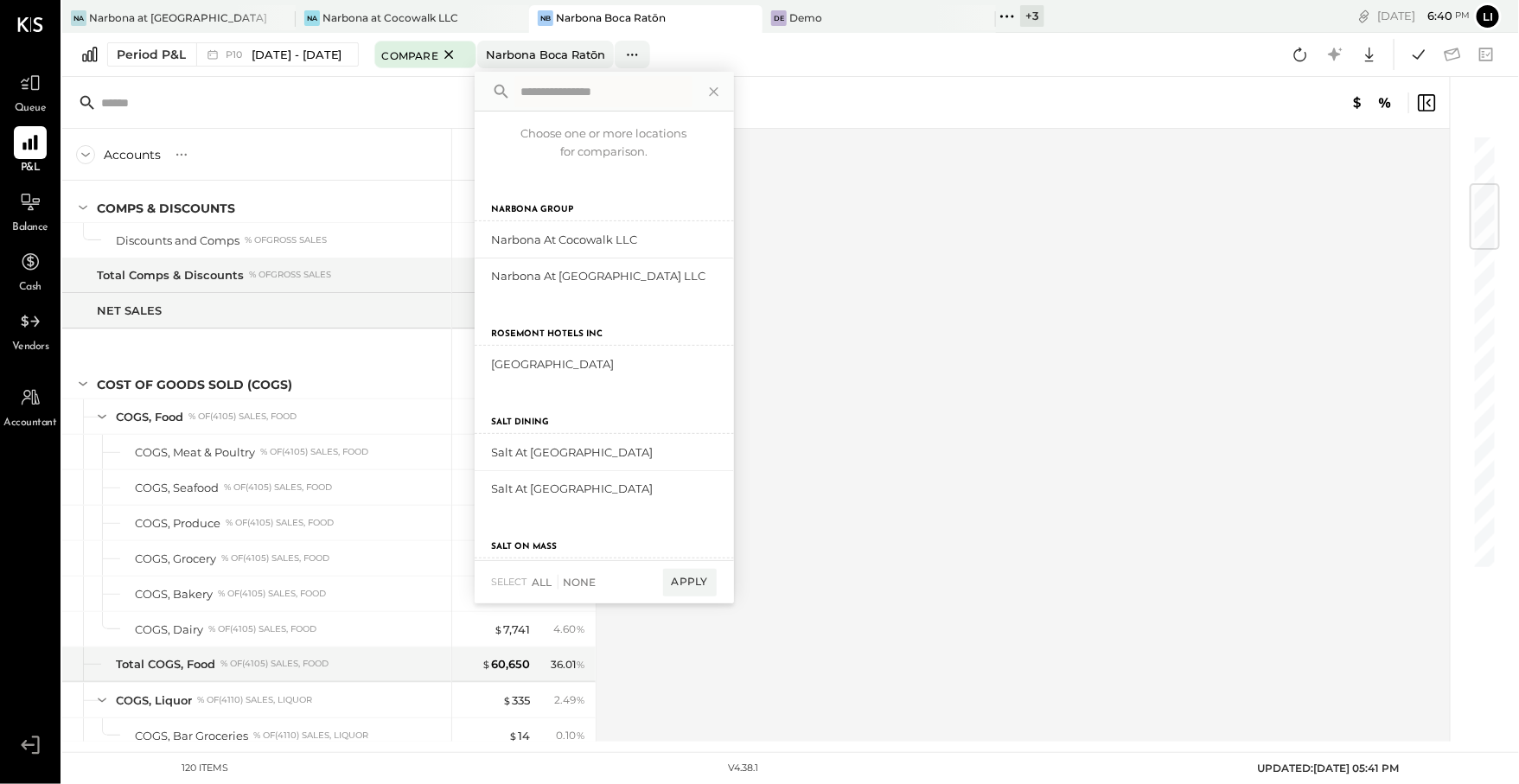
click at [298, 68] on div "Period P&L P10 [DATE] - [DATE] Compare [GEOGRAPHIC_DATA] [GEOGRAPHIC_DATA] Choo…" at bounding box center [790, 54] width 1457 height 44
click at [260, 59] on span "[DATE] - [DATE]" at bounding box center [297, 54] width 91 height 17
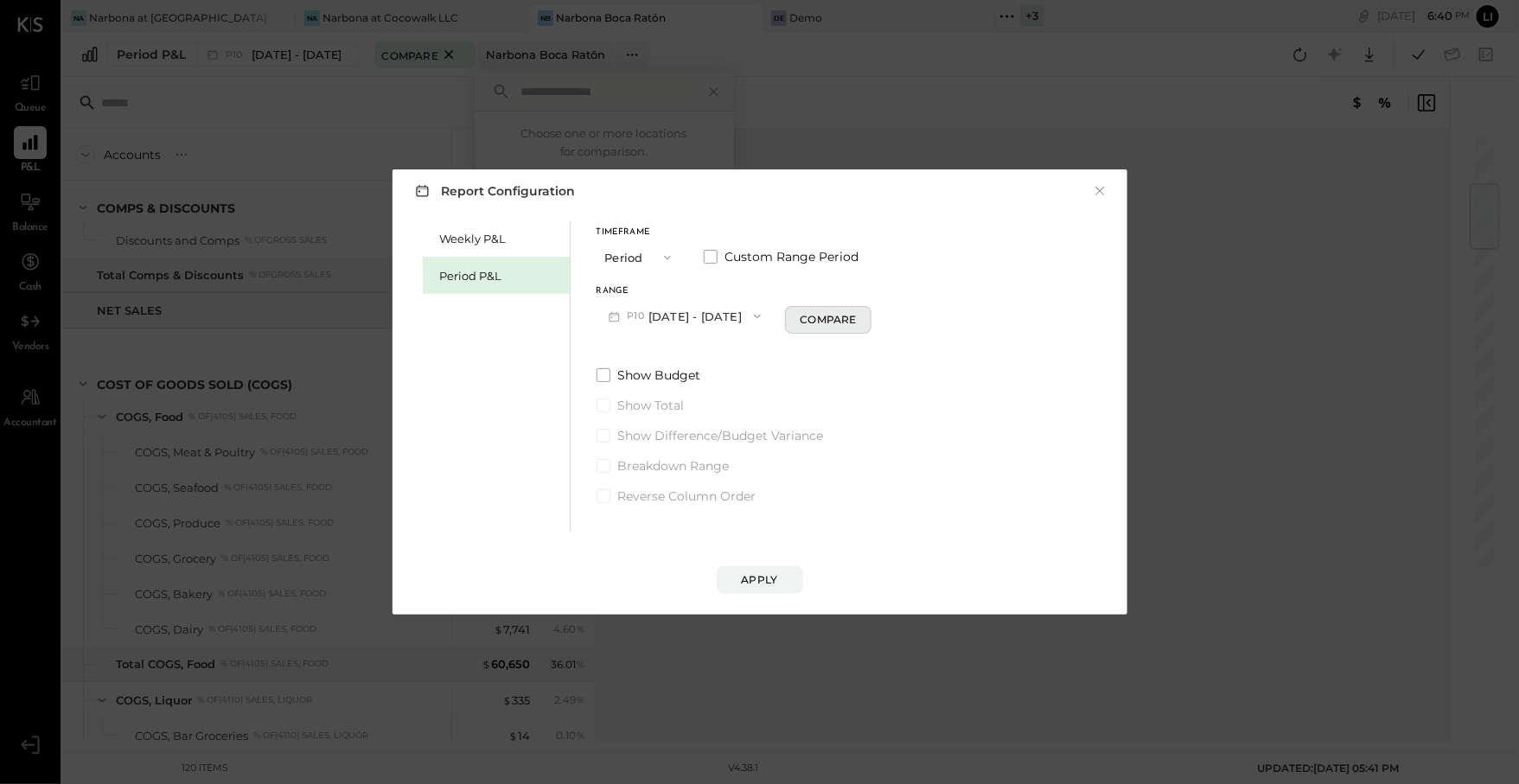
click at [839, 326] on div "Compare" at bounding box center [828, 319] width 56 height 15
click at [865, 321] on icon "button" at bounding box center [859, 317] width 11 height 11
type input "*"
click at [767, 567] on button "Apply" at bounding box center [760, 581] width 87 height 28
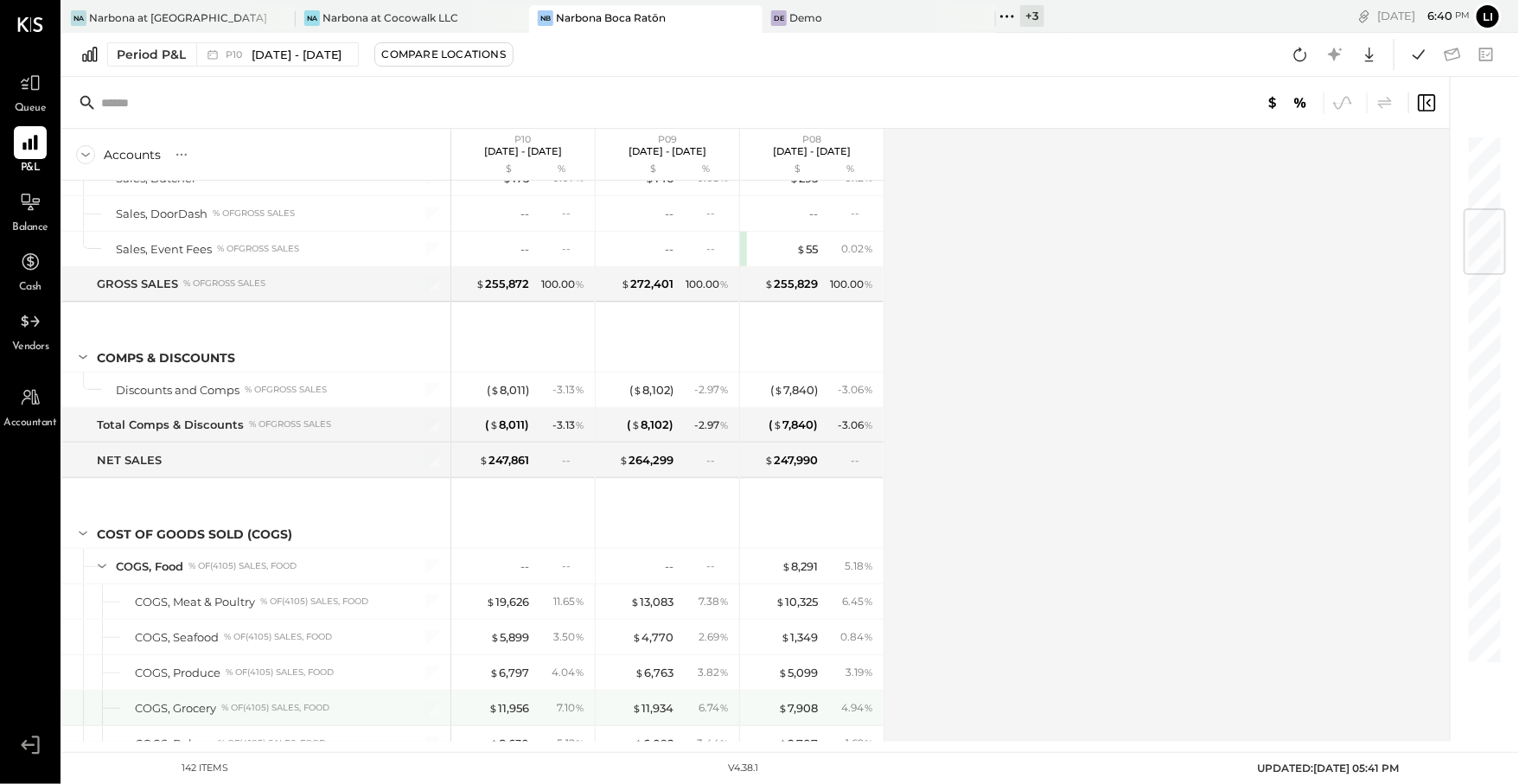
scroll to position [621, 0]
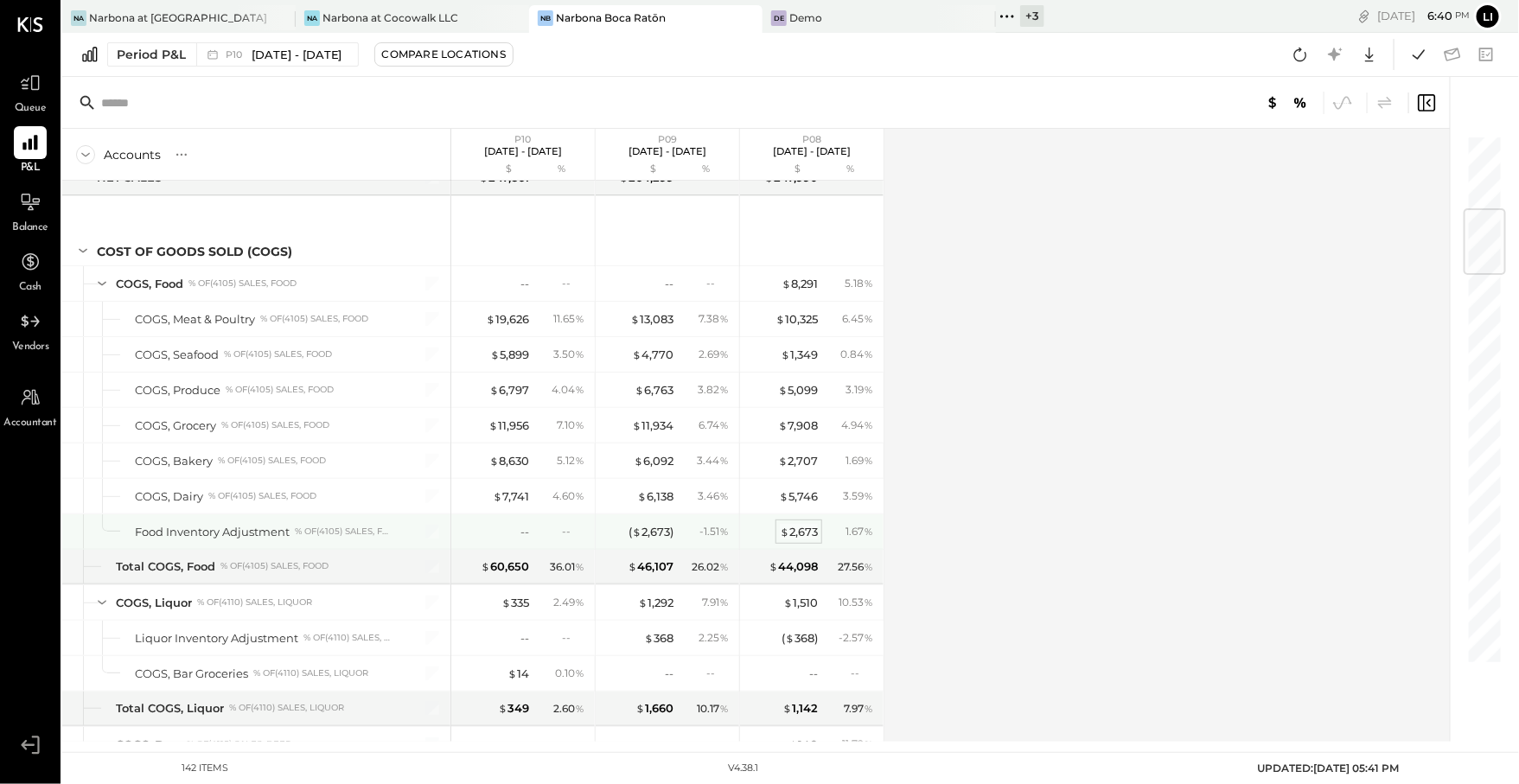
click at [801, 529] on div "$ 2,673" at bounding box center [798, 531] width 38 height 17
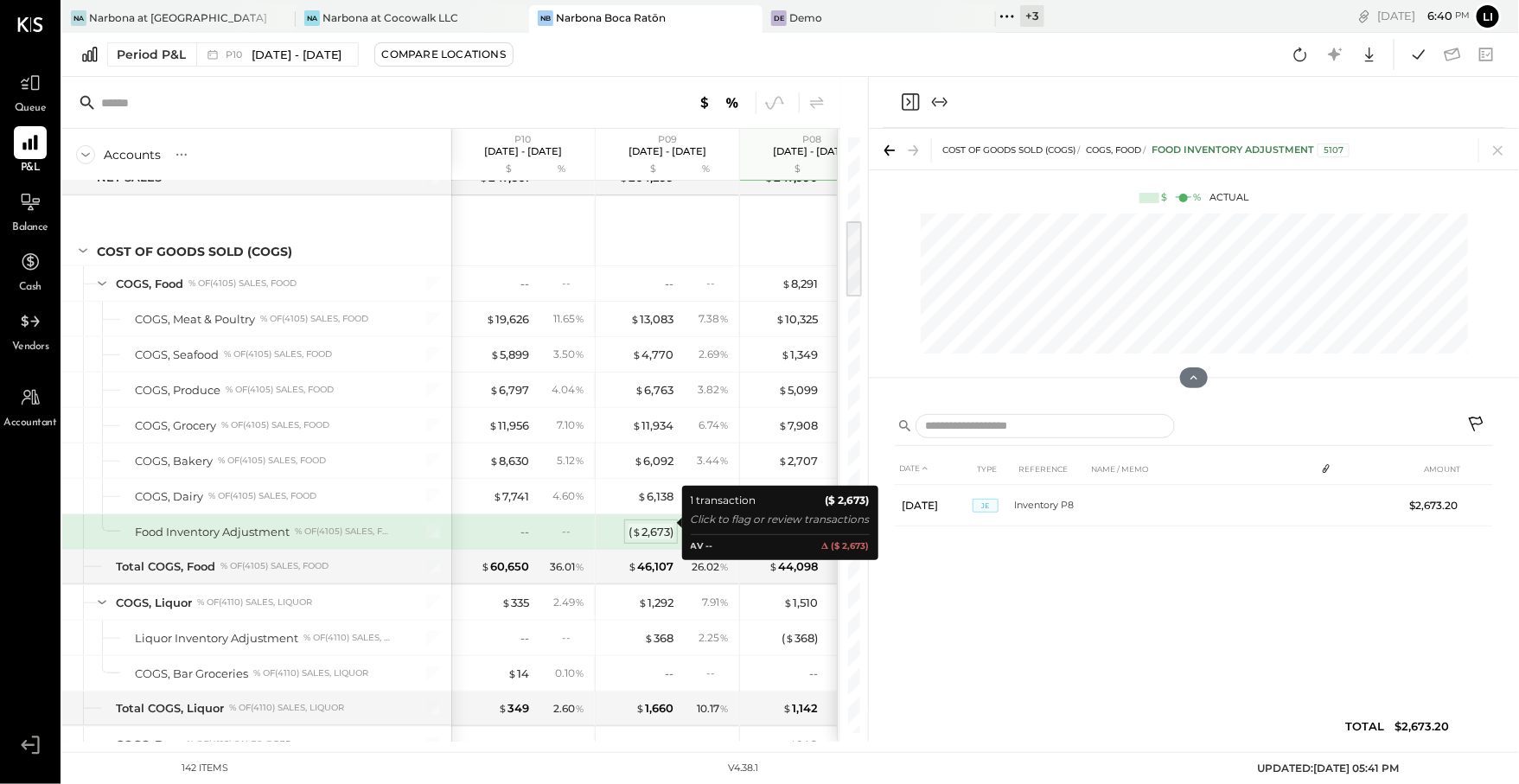
click at [655, 524] on div "( $ 2,673 )" at bounding box center [651, 531] width 45 height 17
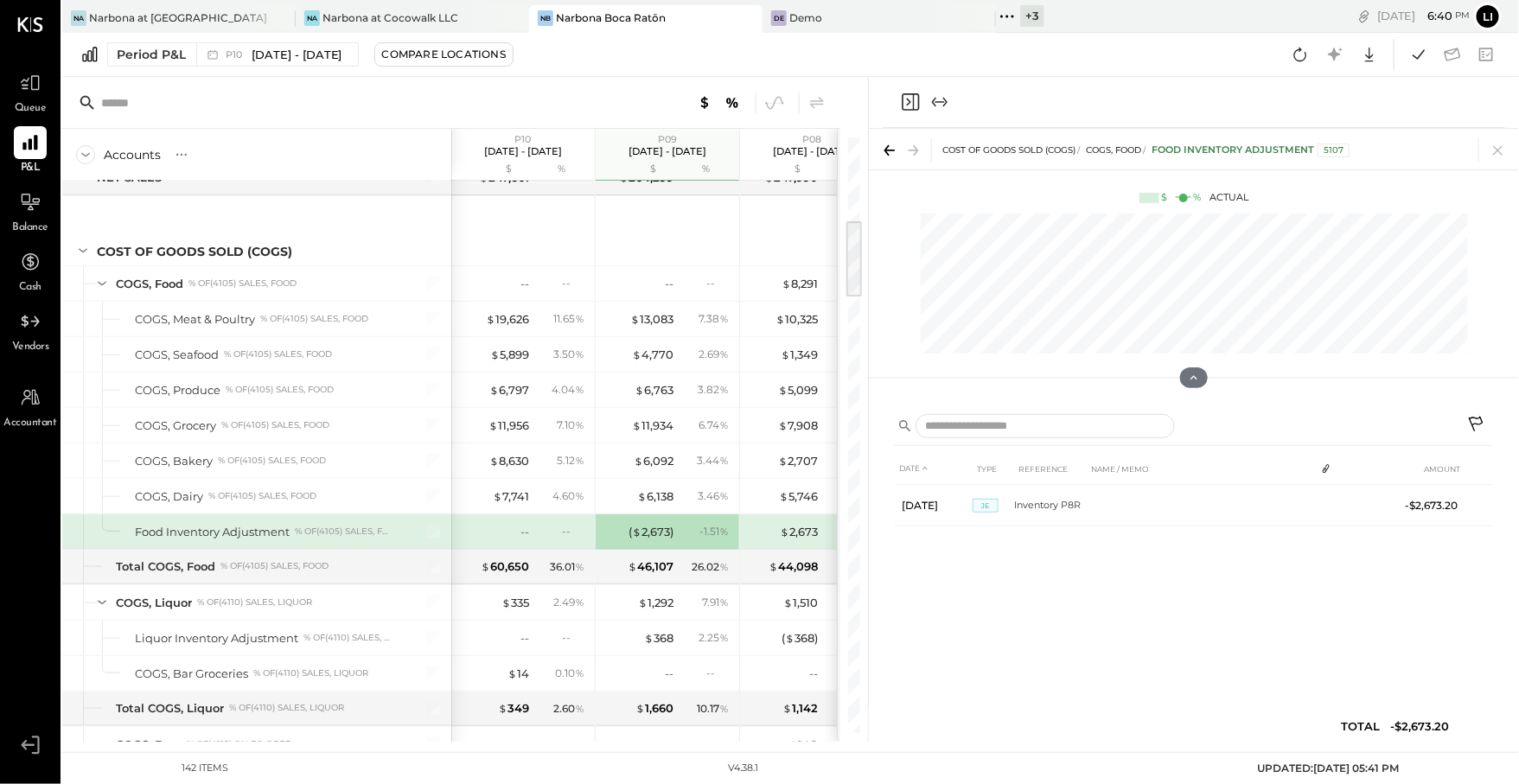
click at [510, 524] on div "--" at bounding box center [494, 531] width 69 height 17
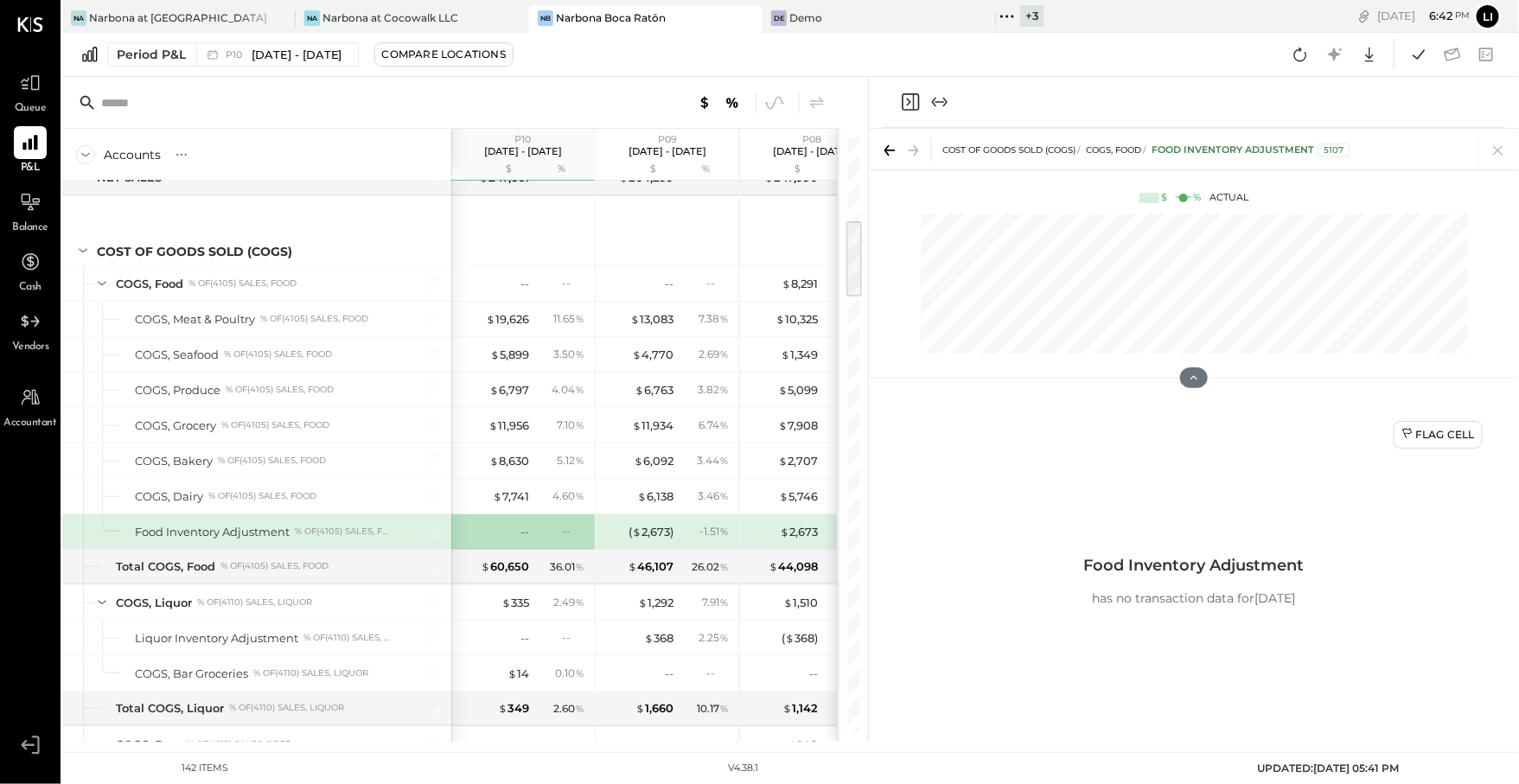
click at [902, 93] on icon "Close panel" at bounding box center [910, 102] width 21 height 21
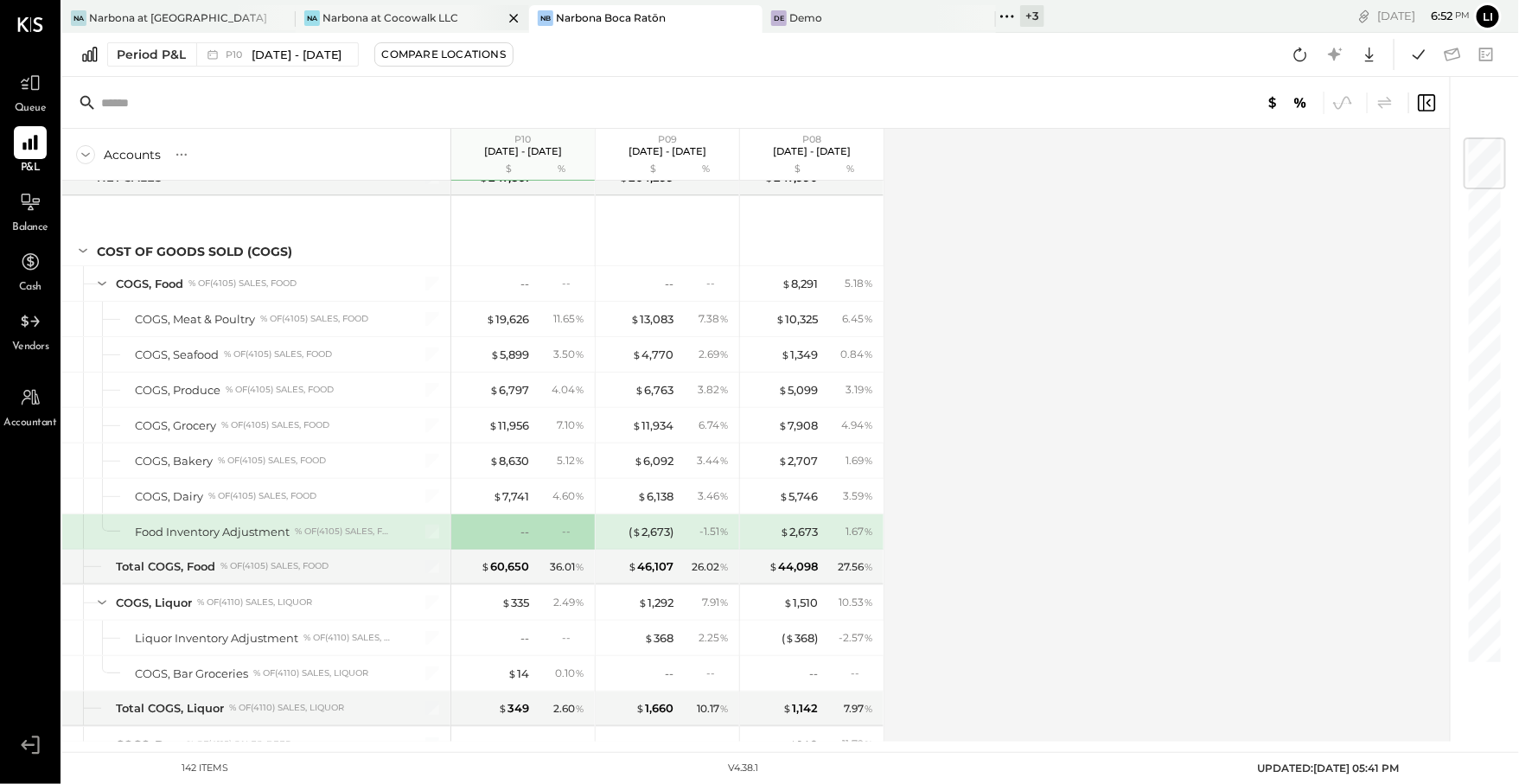
click at [428, 13] on div "Narbona at Cocowalk LLC" at bounding box center [390, 18] width 136 height 15
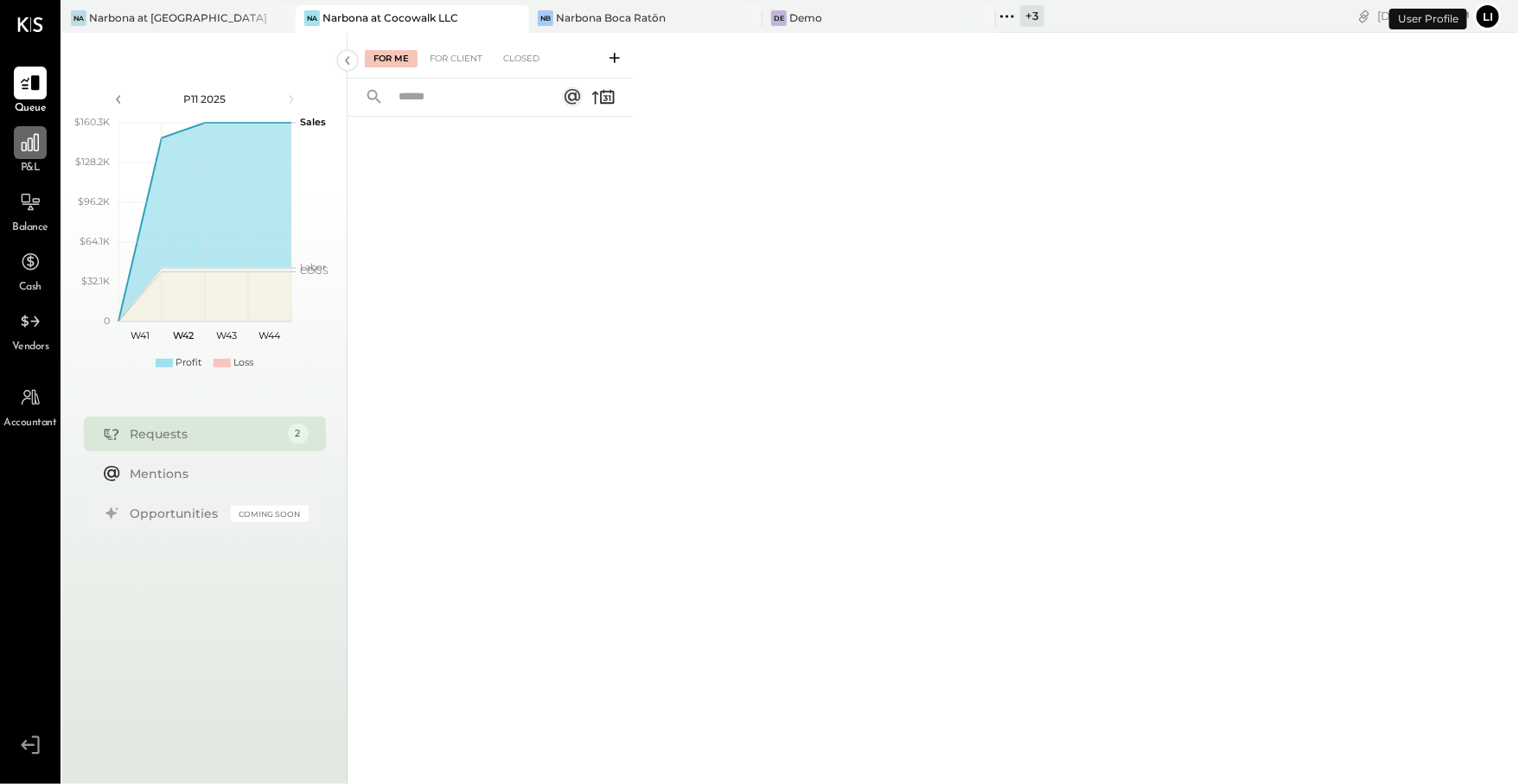
click at [35, 146] on icon at bounding box center [31, 143] width 23 height 23
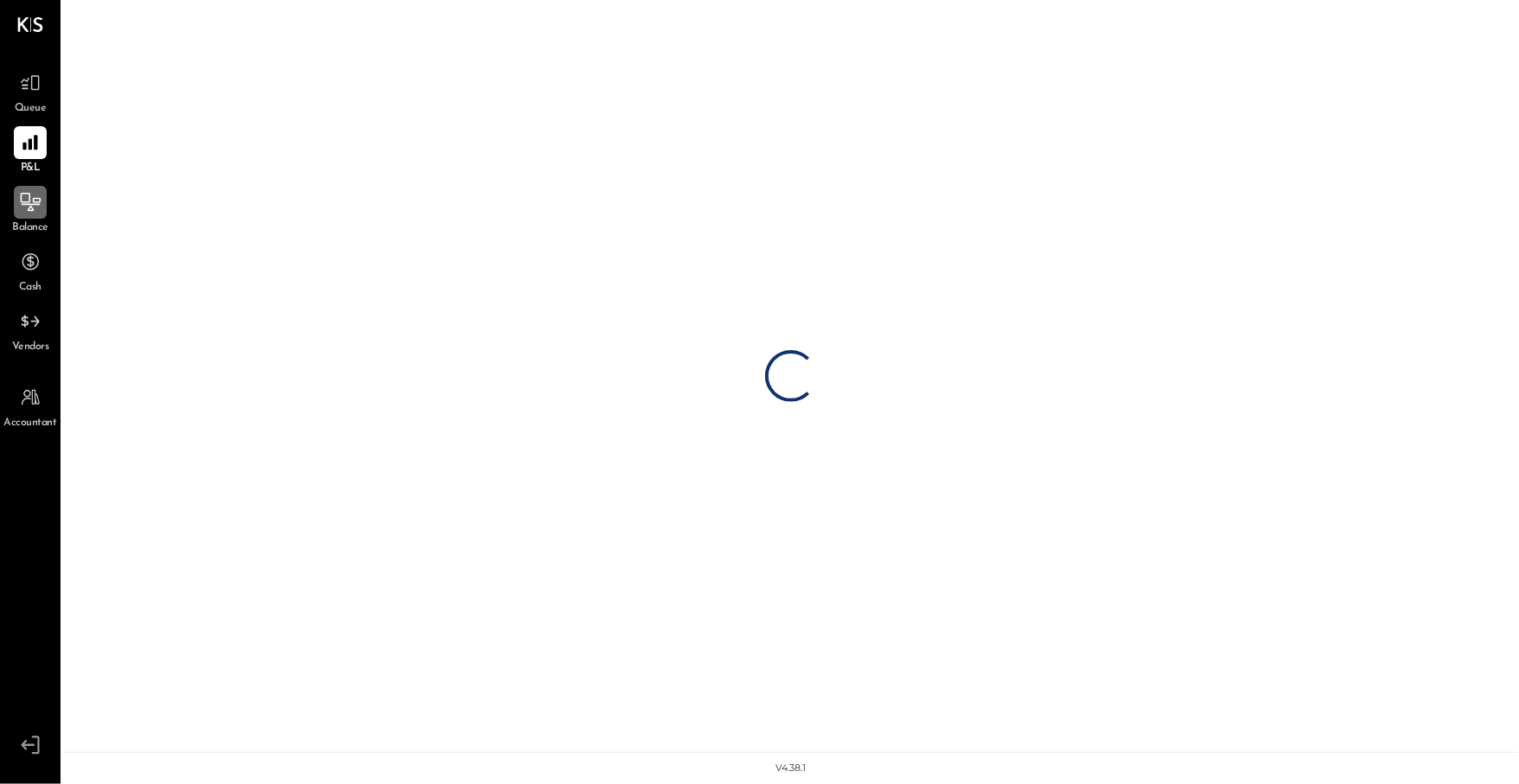
click at [28, 215] on div at bounding box center [30, 202] width 32 height 32
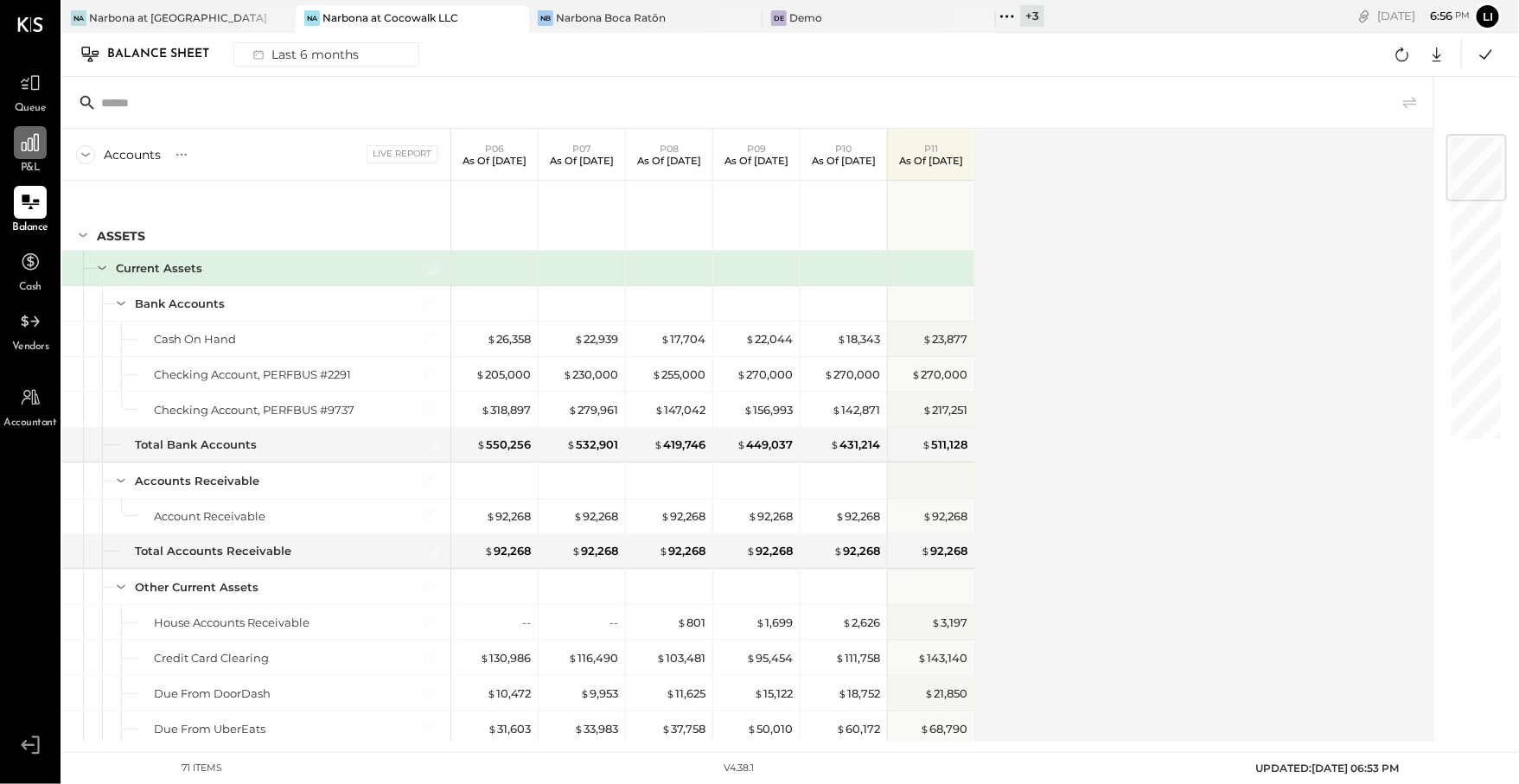
click at [32, 150] on icon at bounding box center [31, 143] width 18 height 18
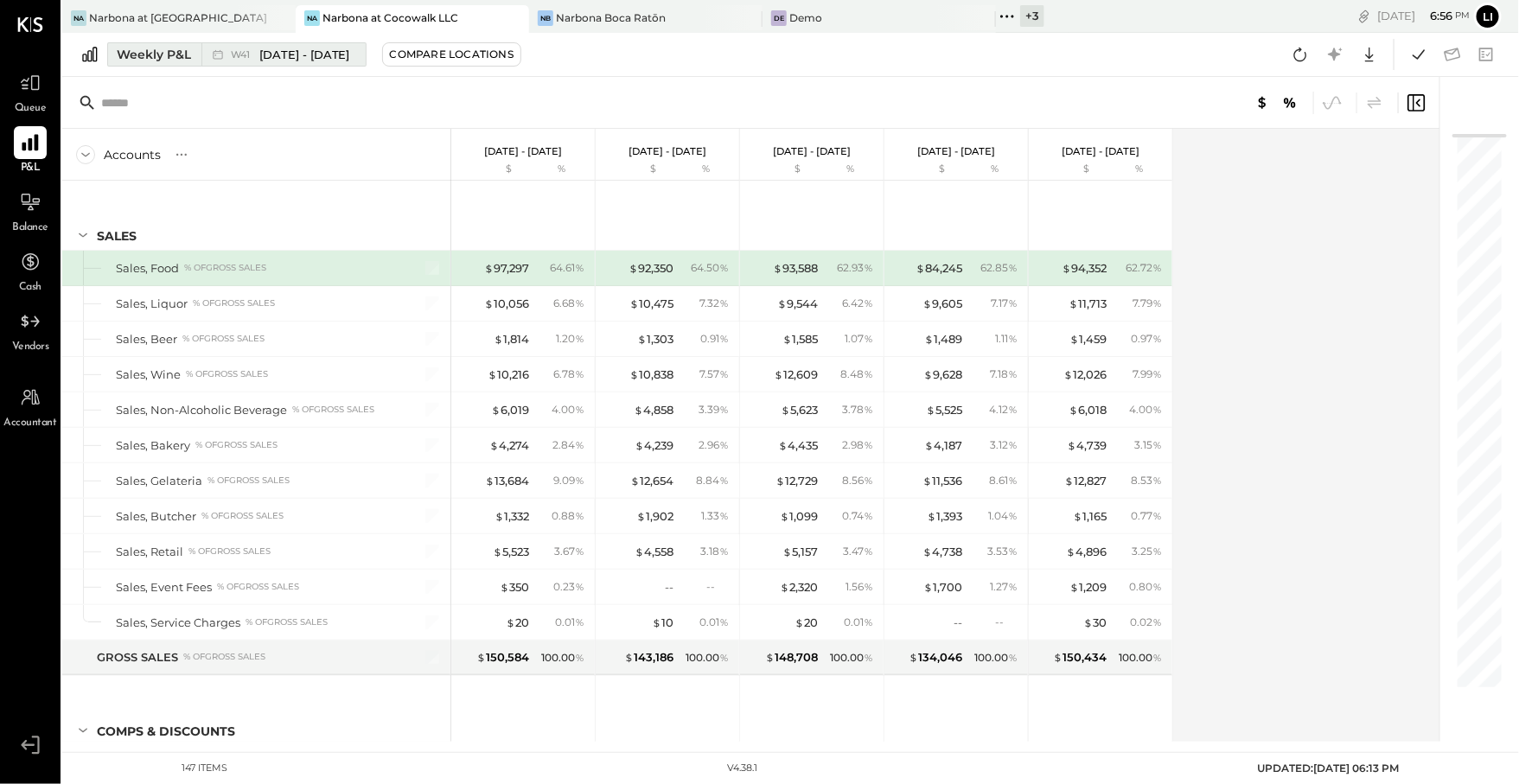
click at [307, 61] on span "[DATE] - [DATE]" at bounding box center [305, 54] width 91 height 17
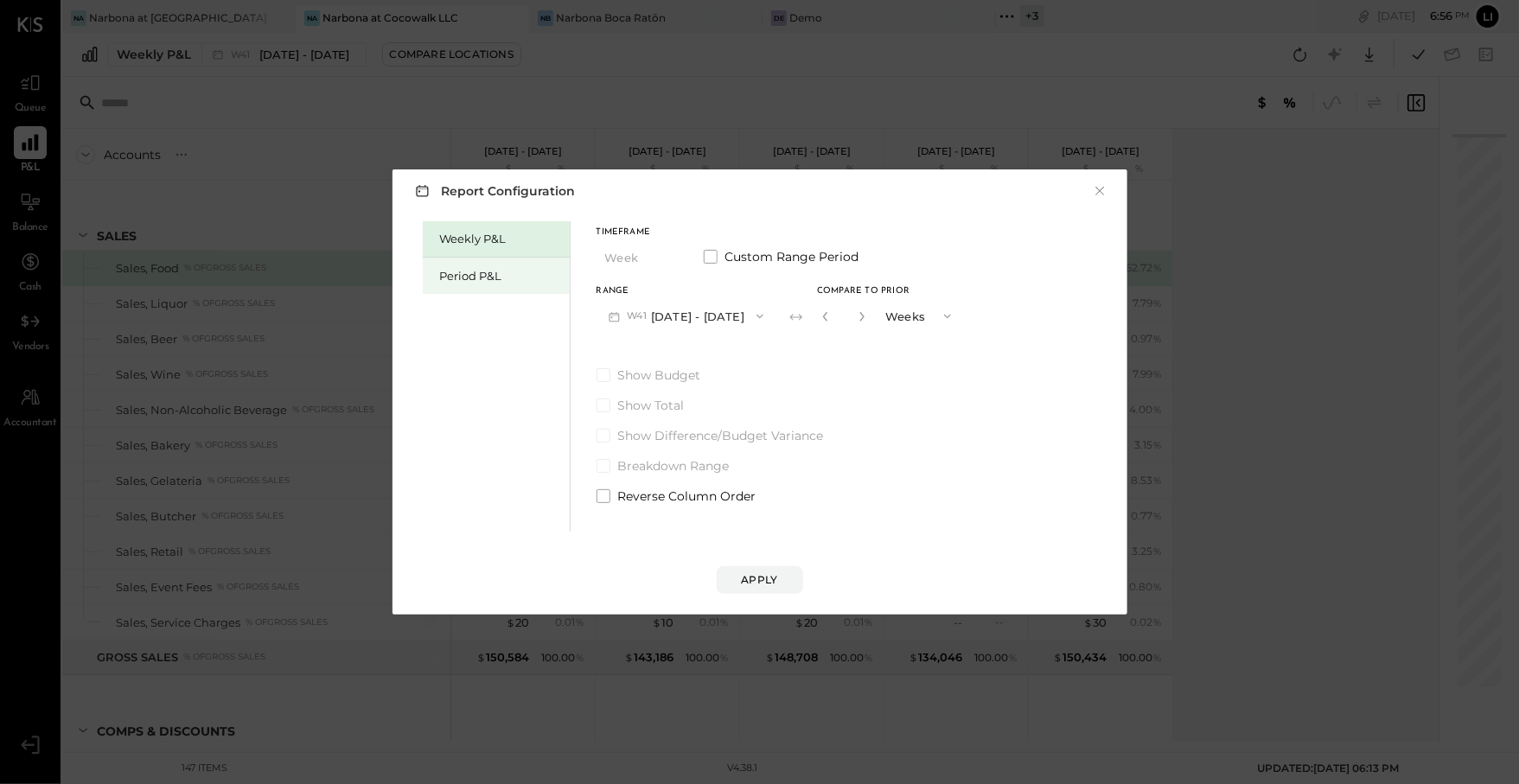
click at [473, 286] on div "Period P&L" at bounding box center [496, 275] width 147 height 36
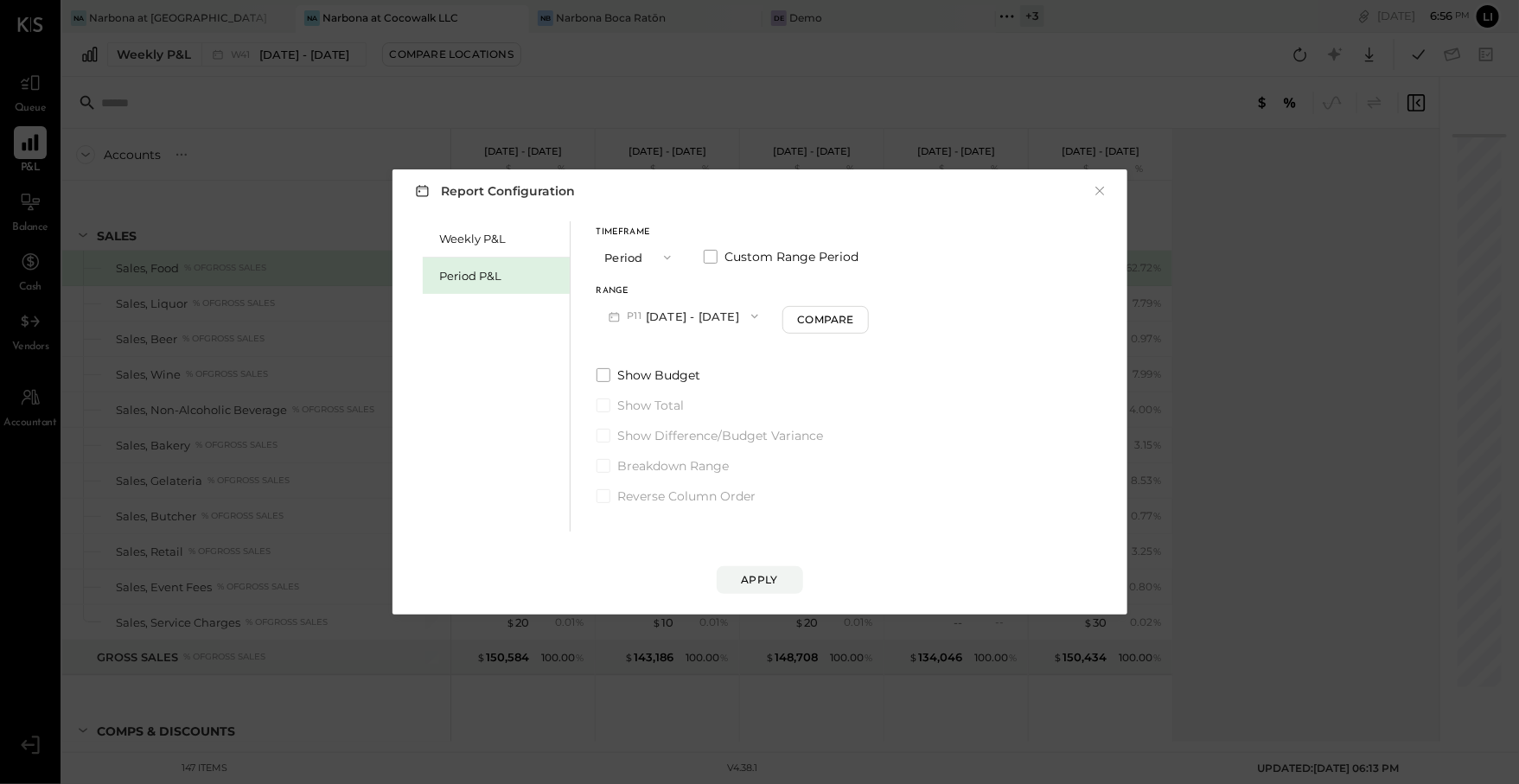
click at [552, 106] on div "Report Configuration × Weekly P&L Period P&L Timeframe Period Custom Range Peri…" at bounding box center [760, 392] width 1519 height 784
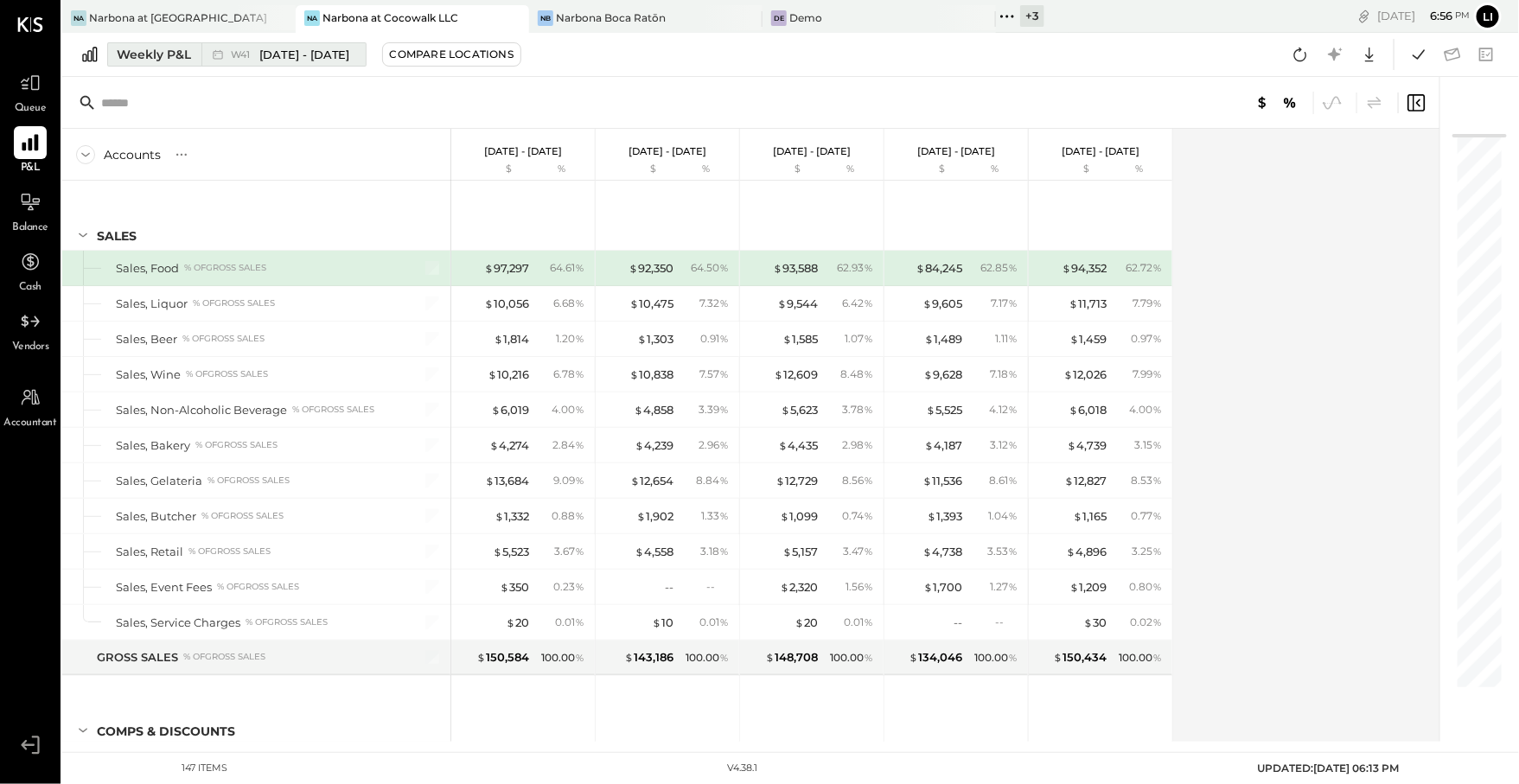
click at [262, 50] on span "[DATE] - [DATE]" at bounding box center [305, 54] width 91 height 17
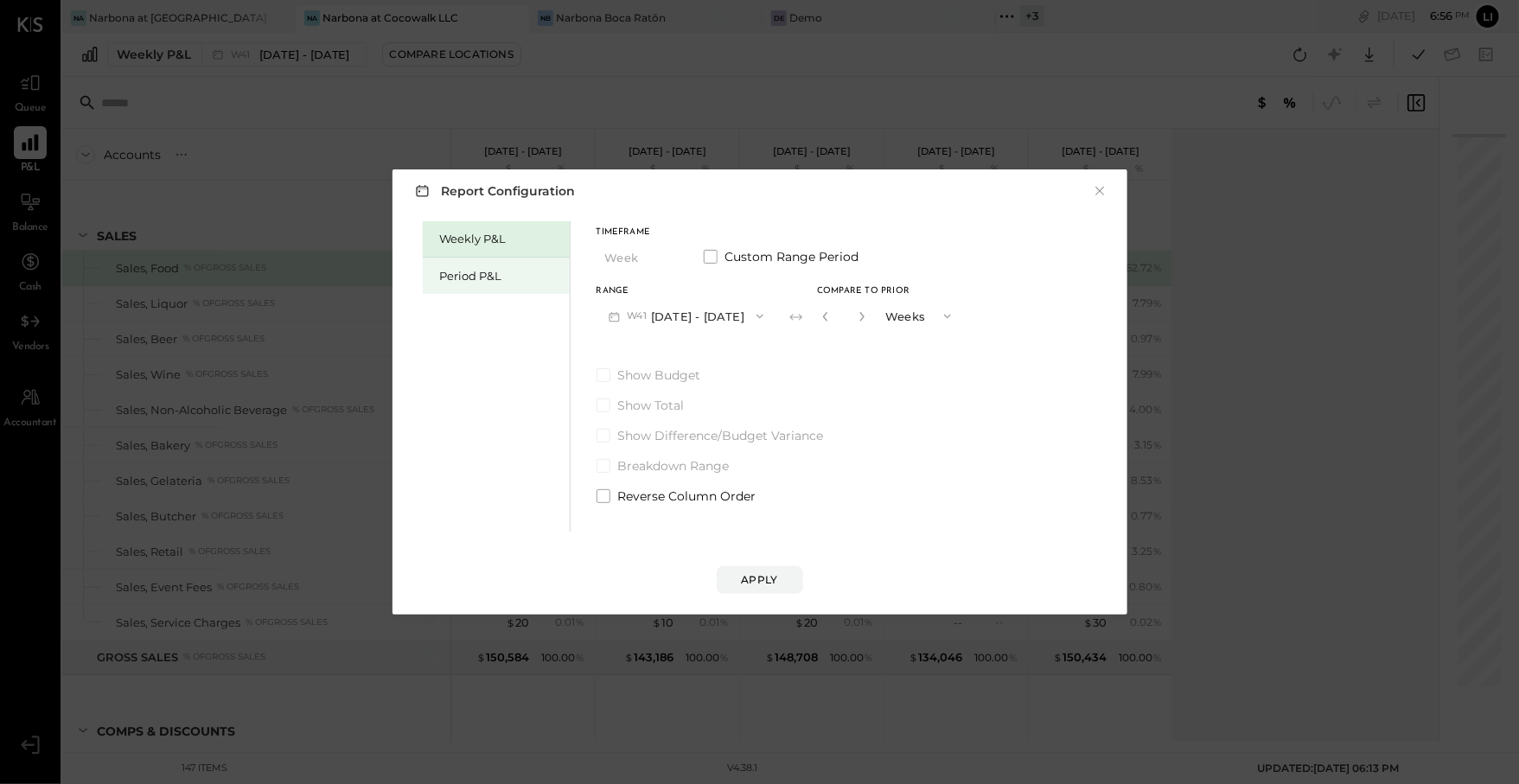
click at [464, 279] on div "Period P&L" at bounding box center [501, 276] width 121 height 17
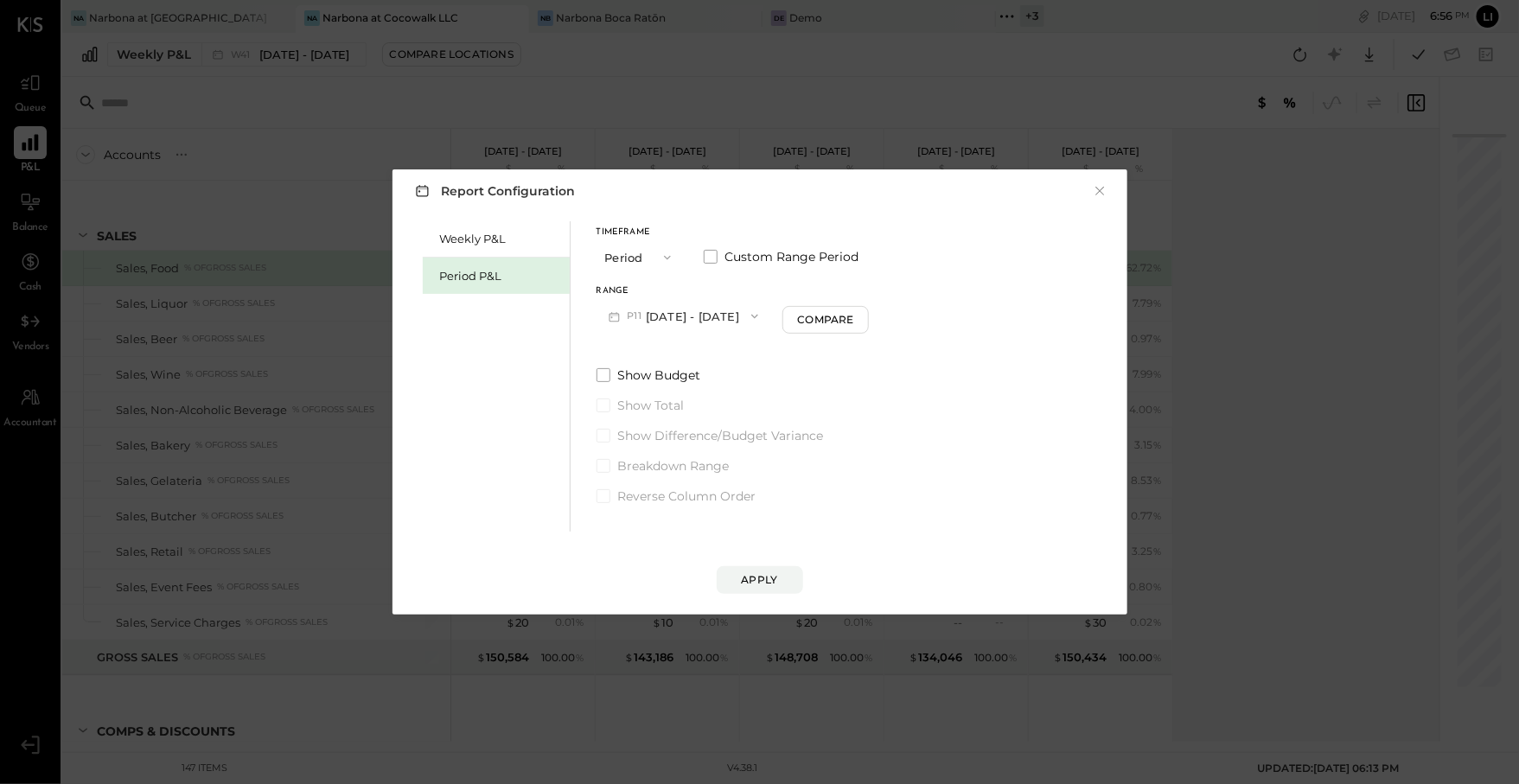
click at [719, 316] on button "P11 [DATE] - [DATE]" at bounding box center [683, 316] width 175 height 32
click at [696, 349] on span "[DATE] - [DATE]" at bounding box center [675, 354] width 82 height 15
click at [1023, 319] on div "Weekly P&L Period P&L Timeframe Period Custom Range Period Range P10 [DATE] - […" at bounding box center [760, 374] width 700 height 315
click at [855, 316] on div "Compare" at bounding box center [828, 319] width 56 height 15
click at [862, 318] on icon "button" at bounding box center [859, 317] width 4 height 10
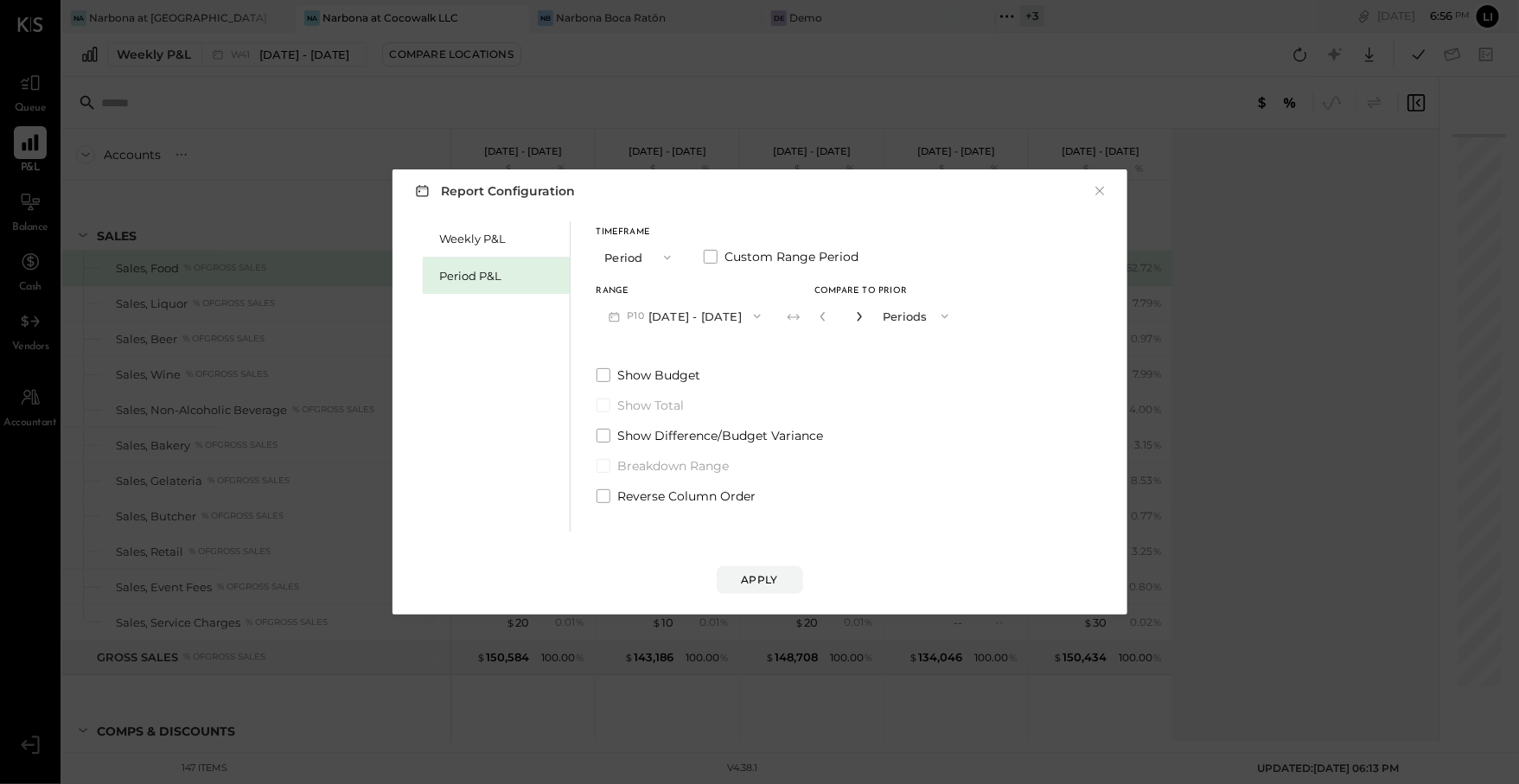
type input "*"
click at [788, 577] on button "Apply" at bounding box center [760, 581] width 87 height 28
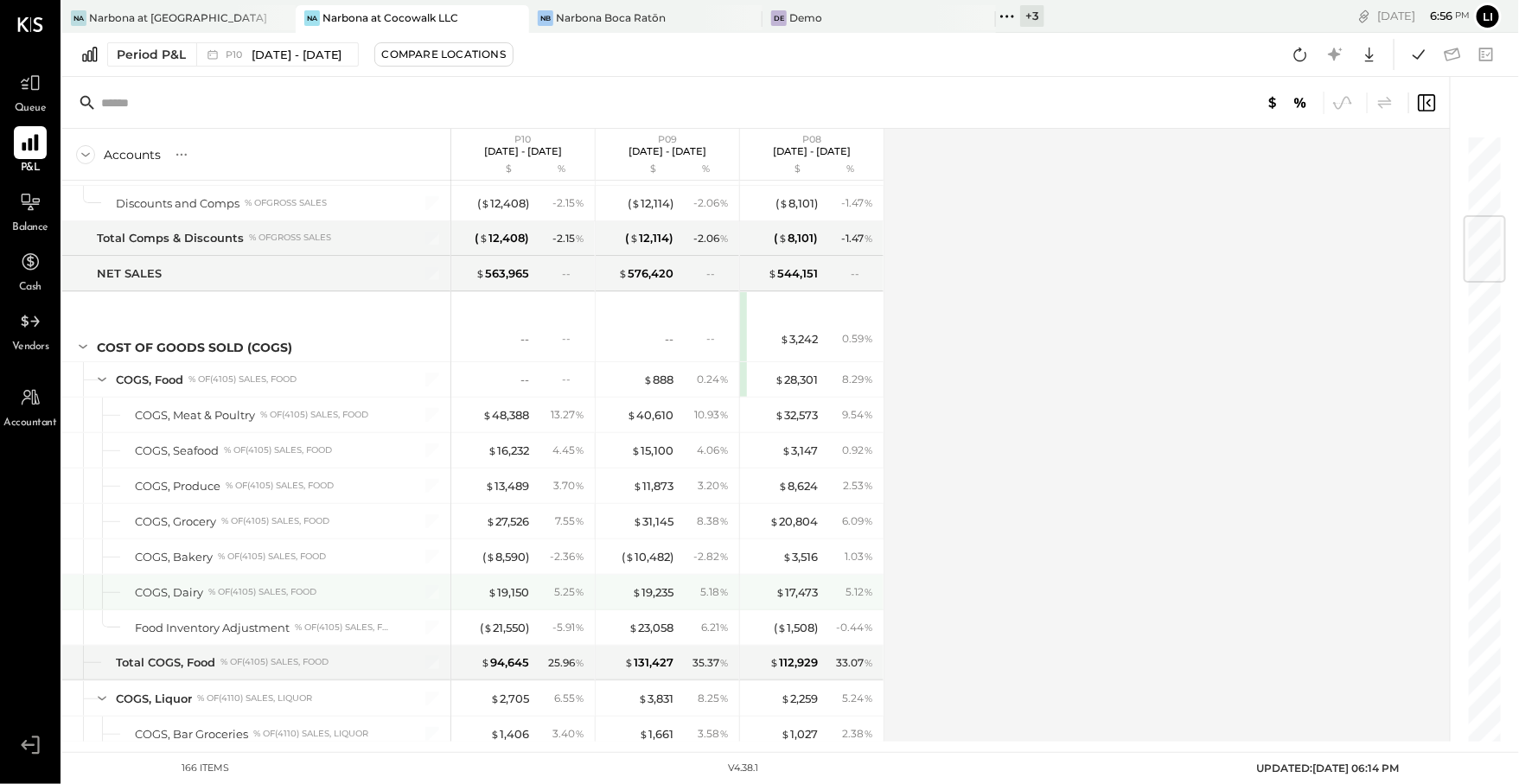
scroll to position [685, 0]
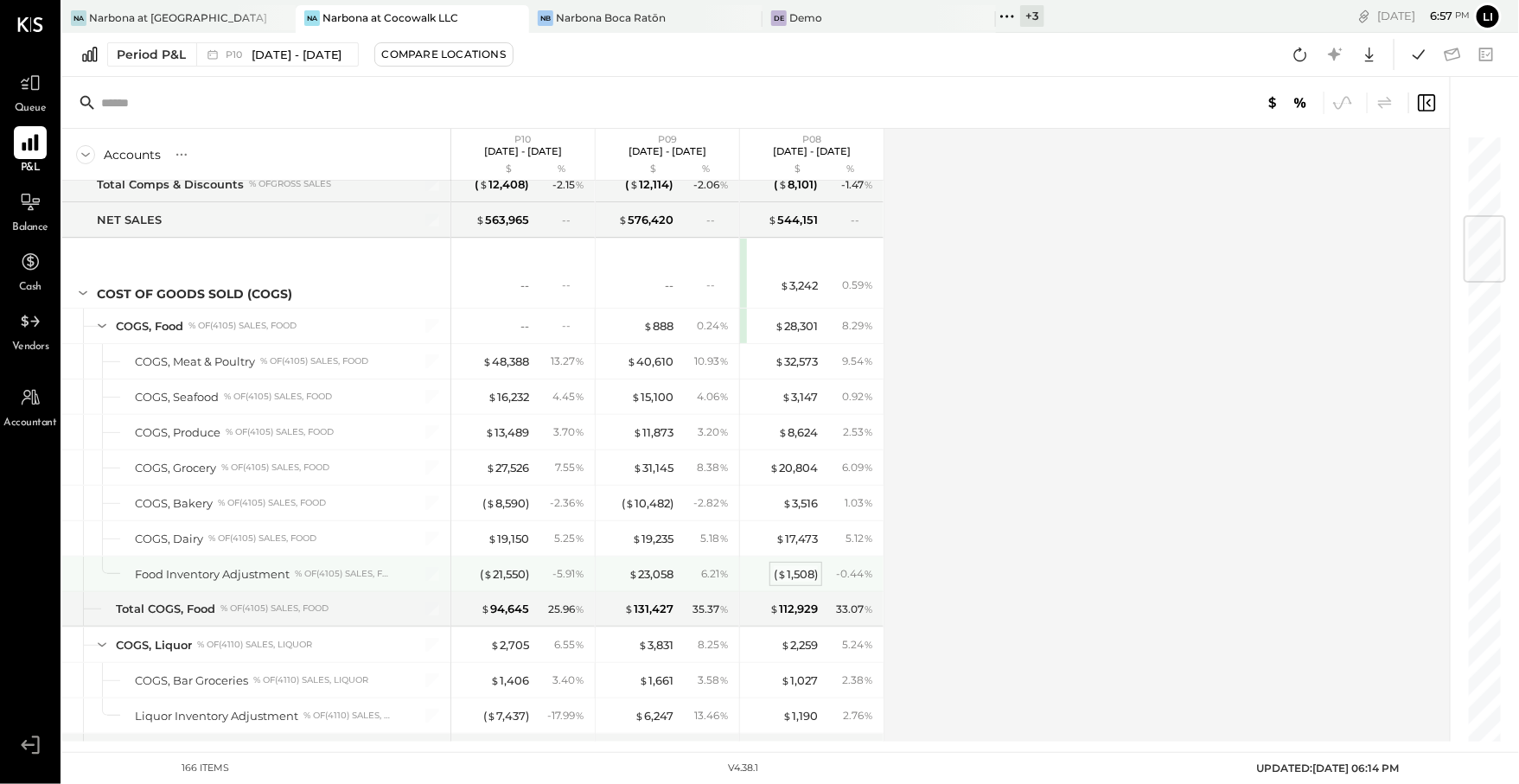
click at [800, 567] on div "( $ 1,508 )" at bounding box center [795, 574] width 44 height 17
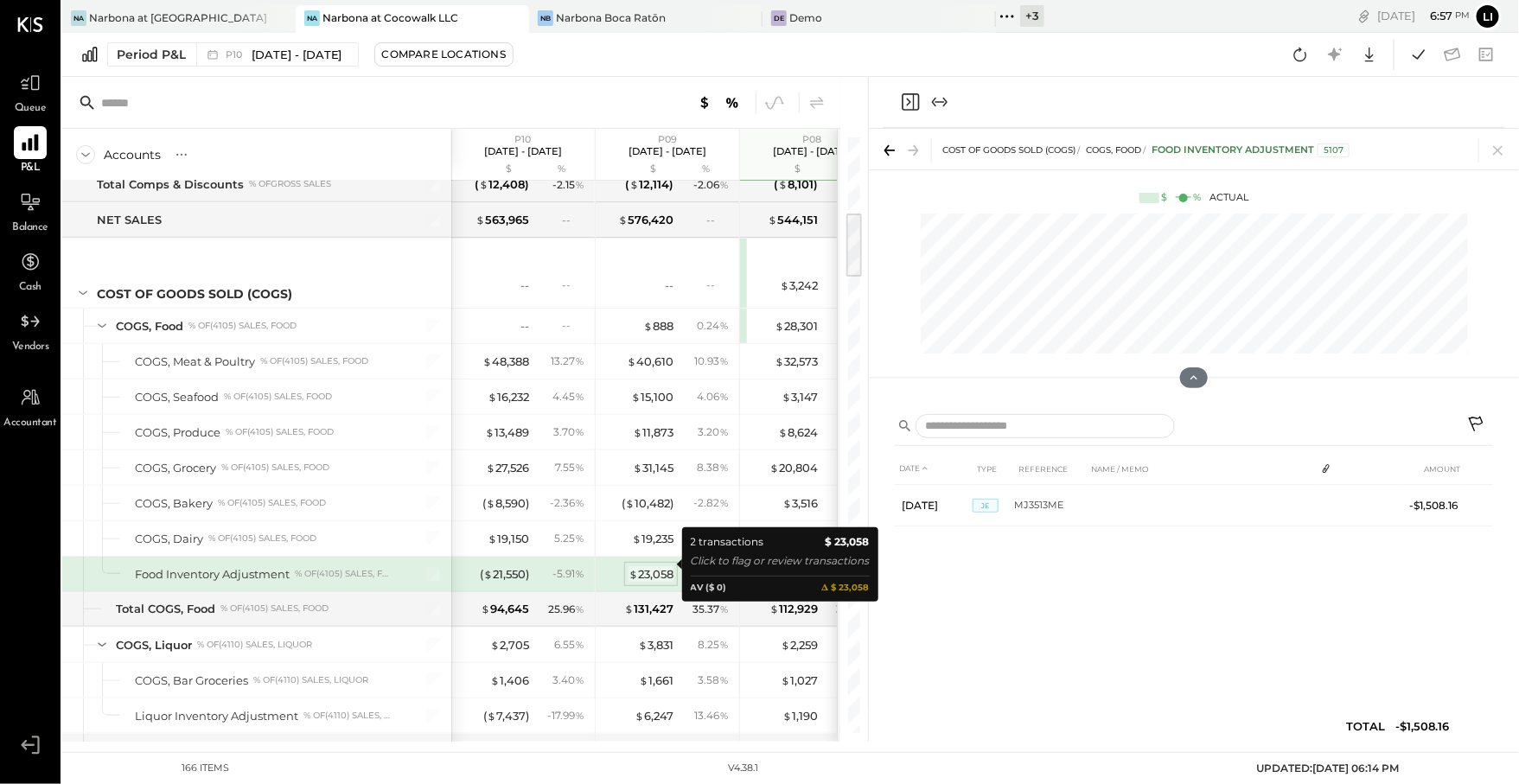
click at [646, 567] on div "$ 23,058" at bounding box center [651, 574] width 45 height 17
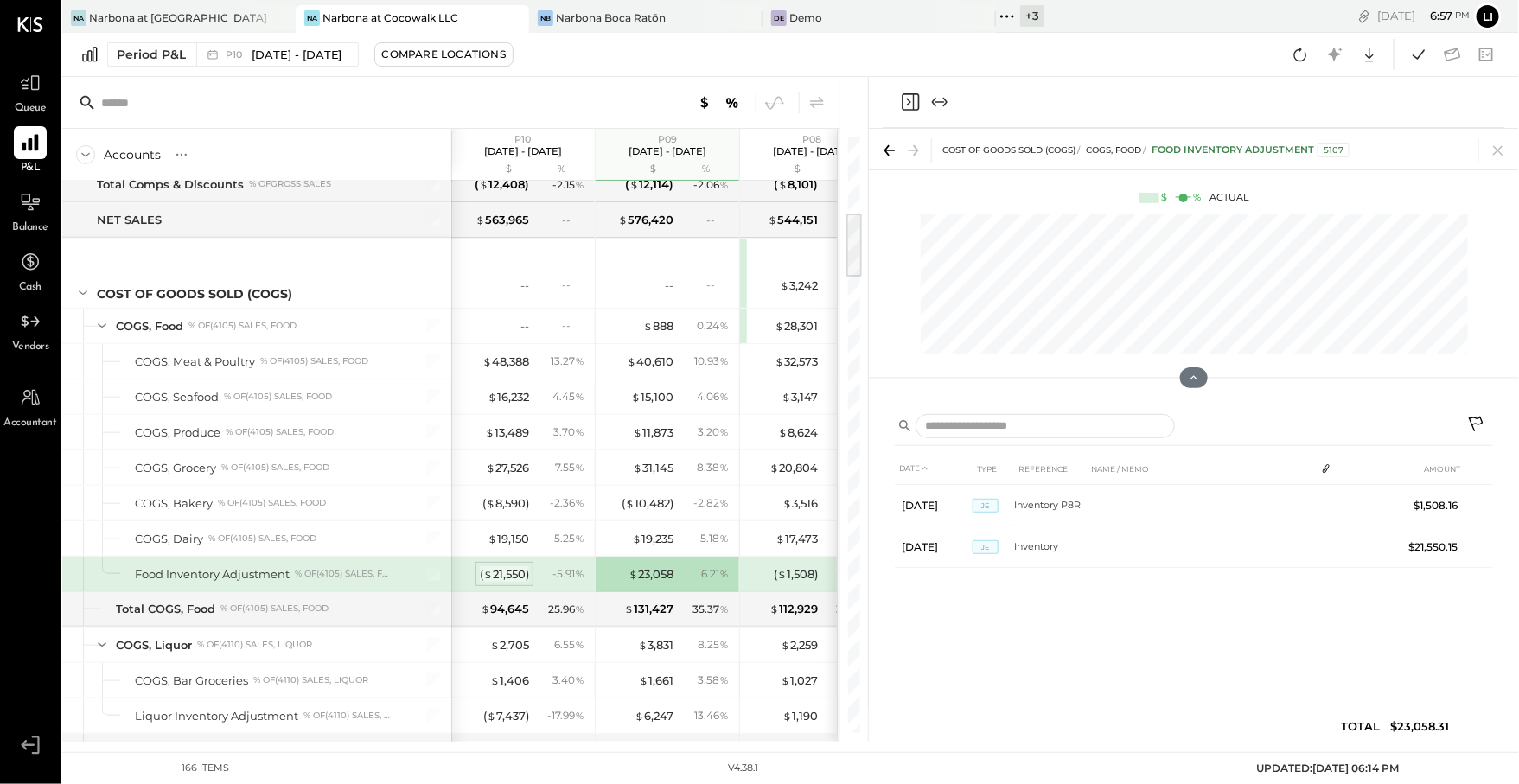
click at [504, 567] on div "( $ 21,550 )" at bounding box center [504, 574] width 49 height 17
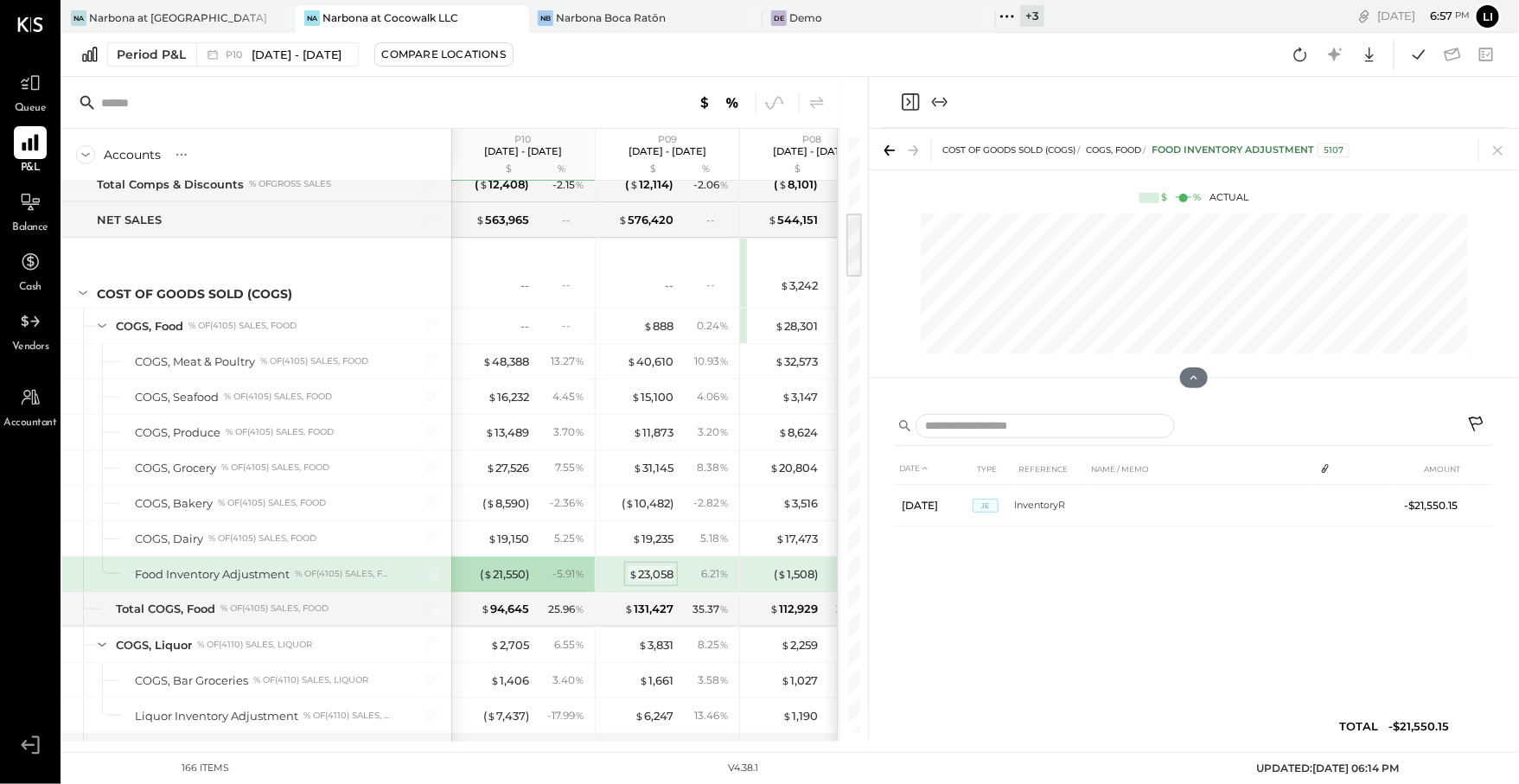
click at [645, 567] on div "$ 23,058" at bounding box center [651, 574] width 45 height 17
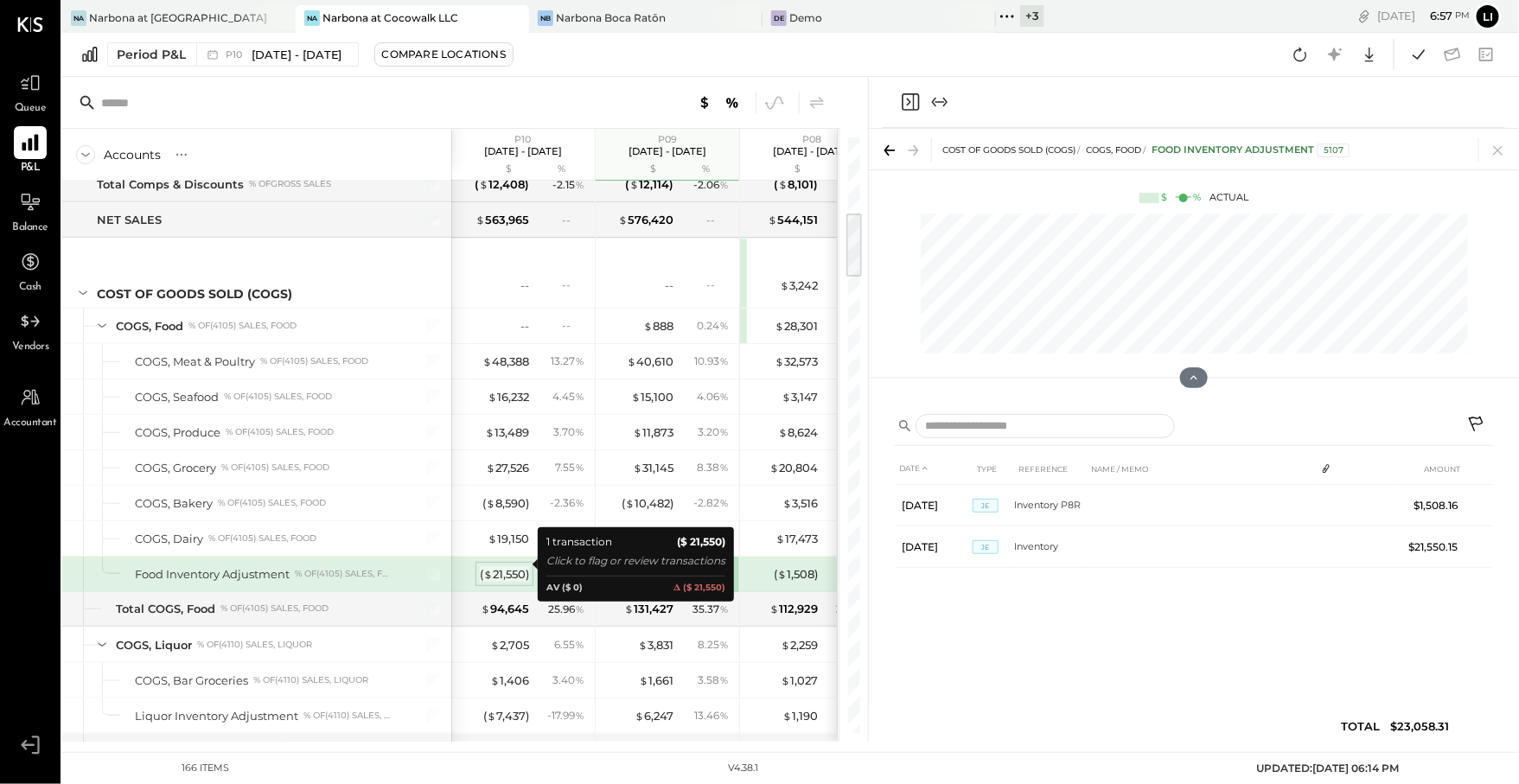
click at [494, 567] on div "( $ 21,550 )" at bounding box center [504, 574] width 49 height 17
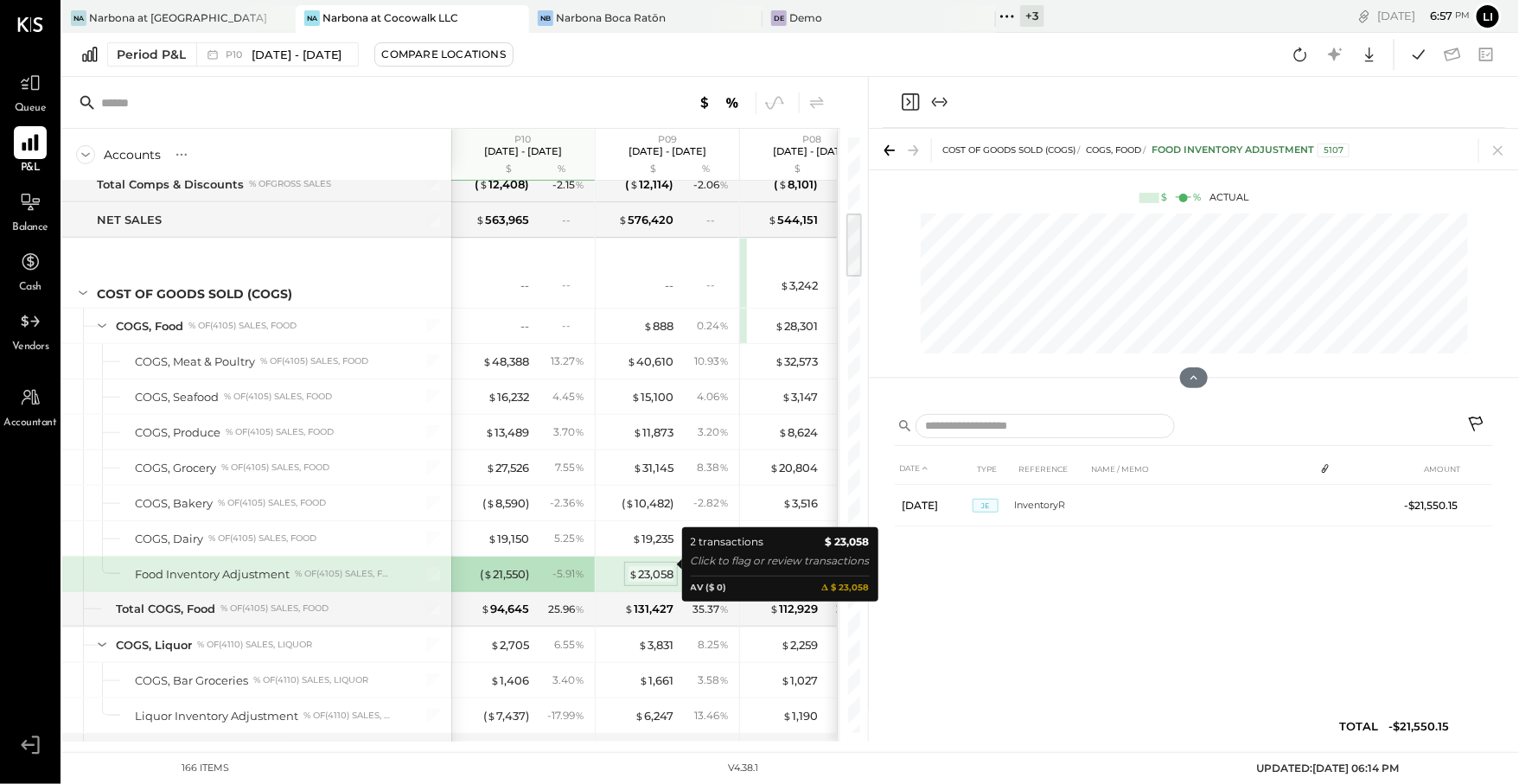
click at [650, 567] on div "$ 23,058" at bounding box center [651, 574] width 45 height 17
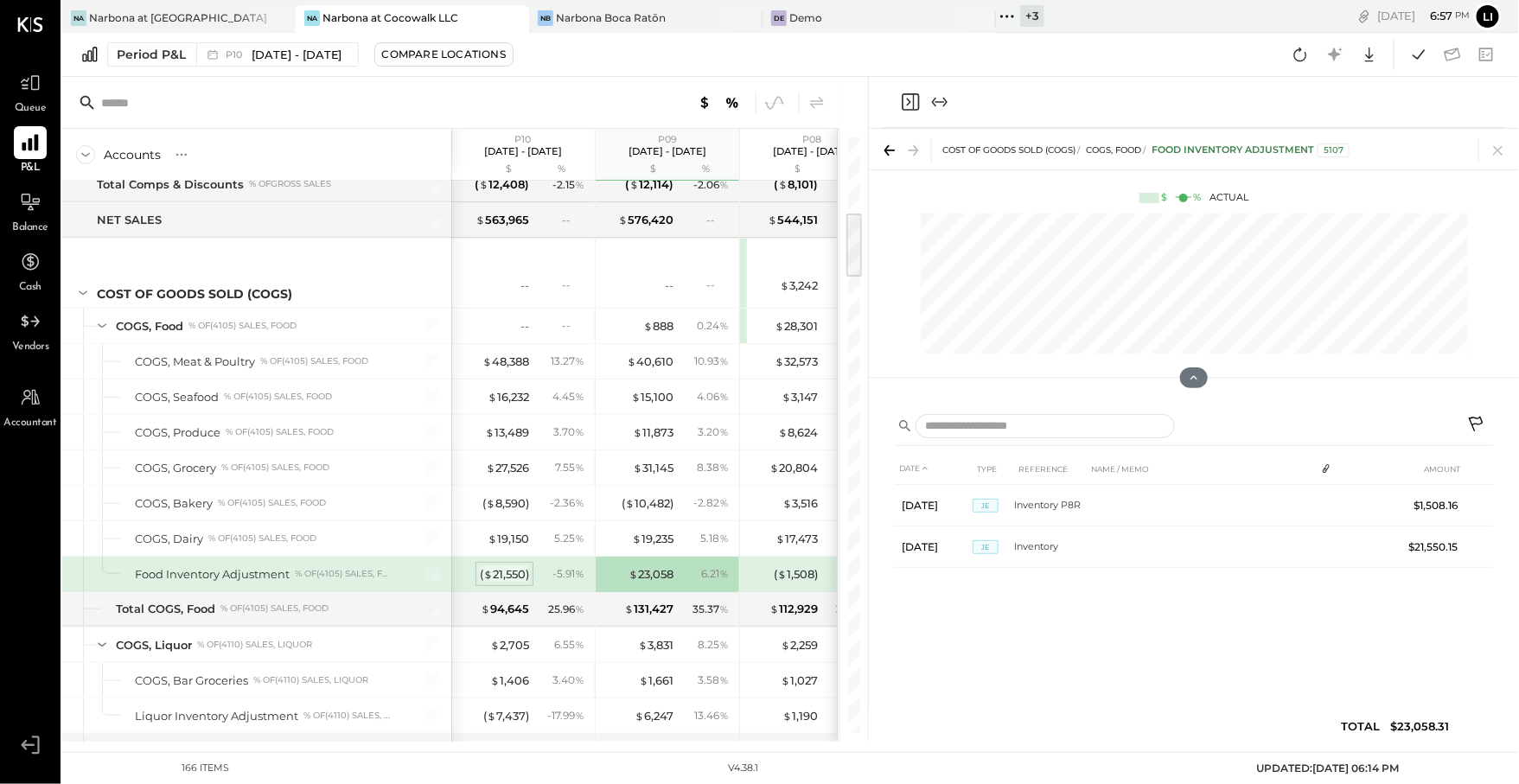
click at [516, 567] on div "( $ 21,550 )" at bounding box center [504, 574] width 49 height 17
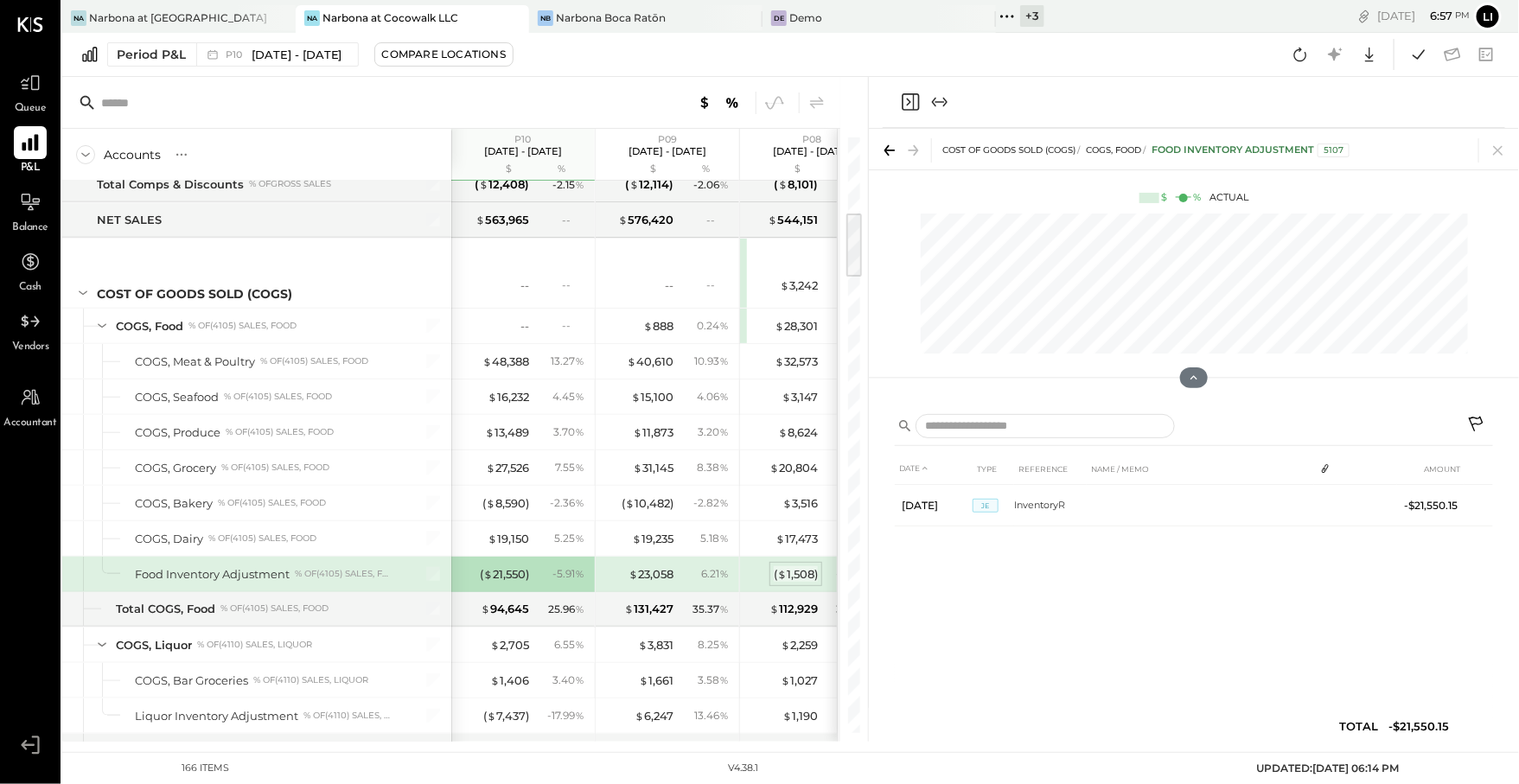
click at [795, 567] on div "( $ 1,508 )" at bounding box center [795, 574] width 44 height 17
click at [638, 567] on div "$ 23,058" at bounding box center [651, 574] width 45 height 17
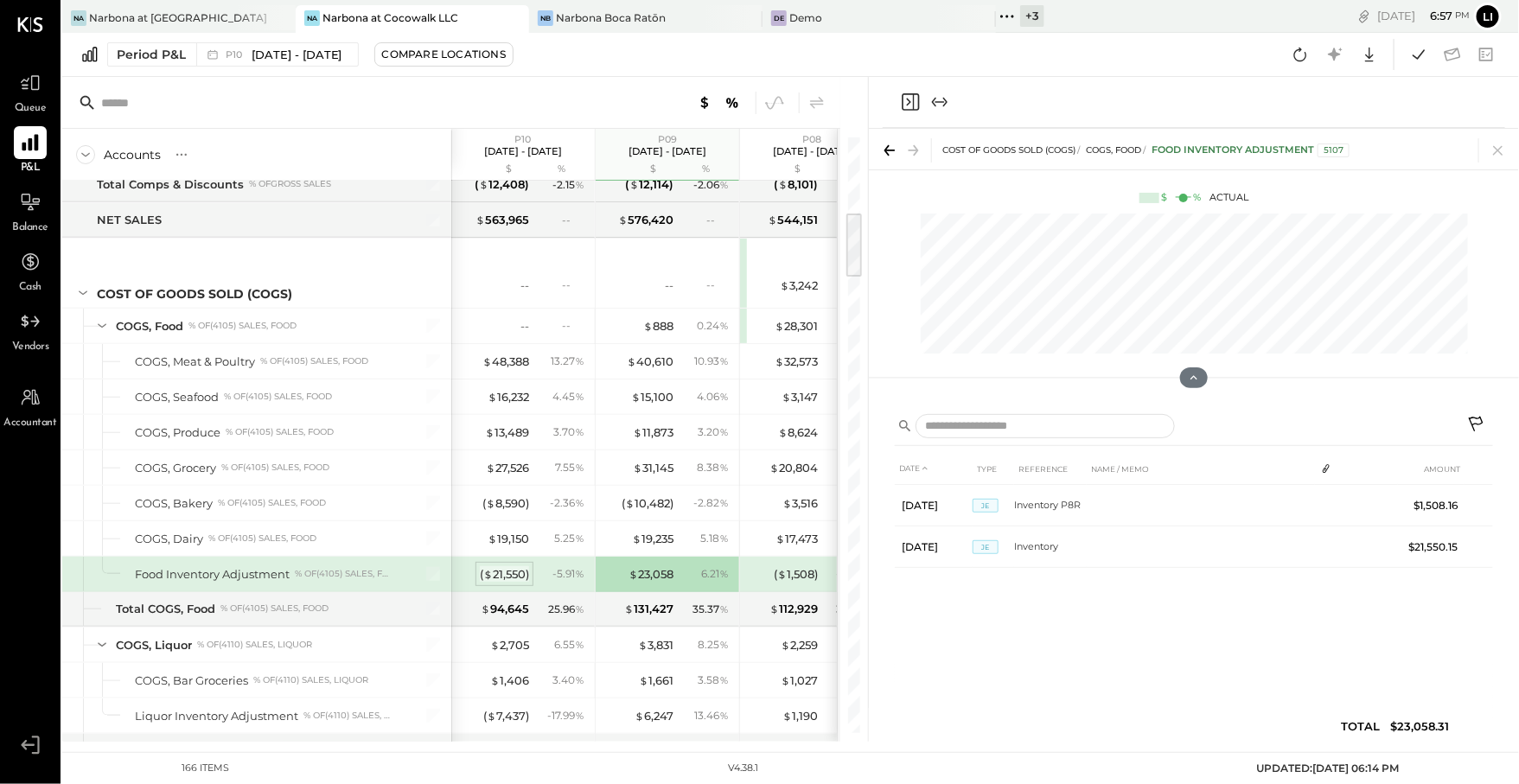
click at [508, 568] on div "( $ 21,550 )" at bounding box center [504, 574] width 49 height 17
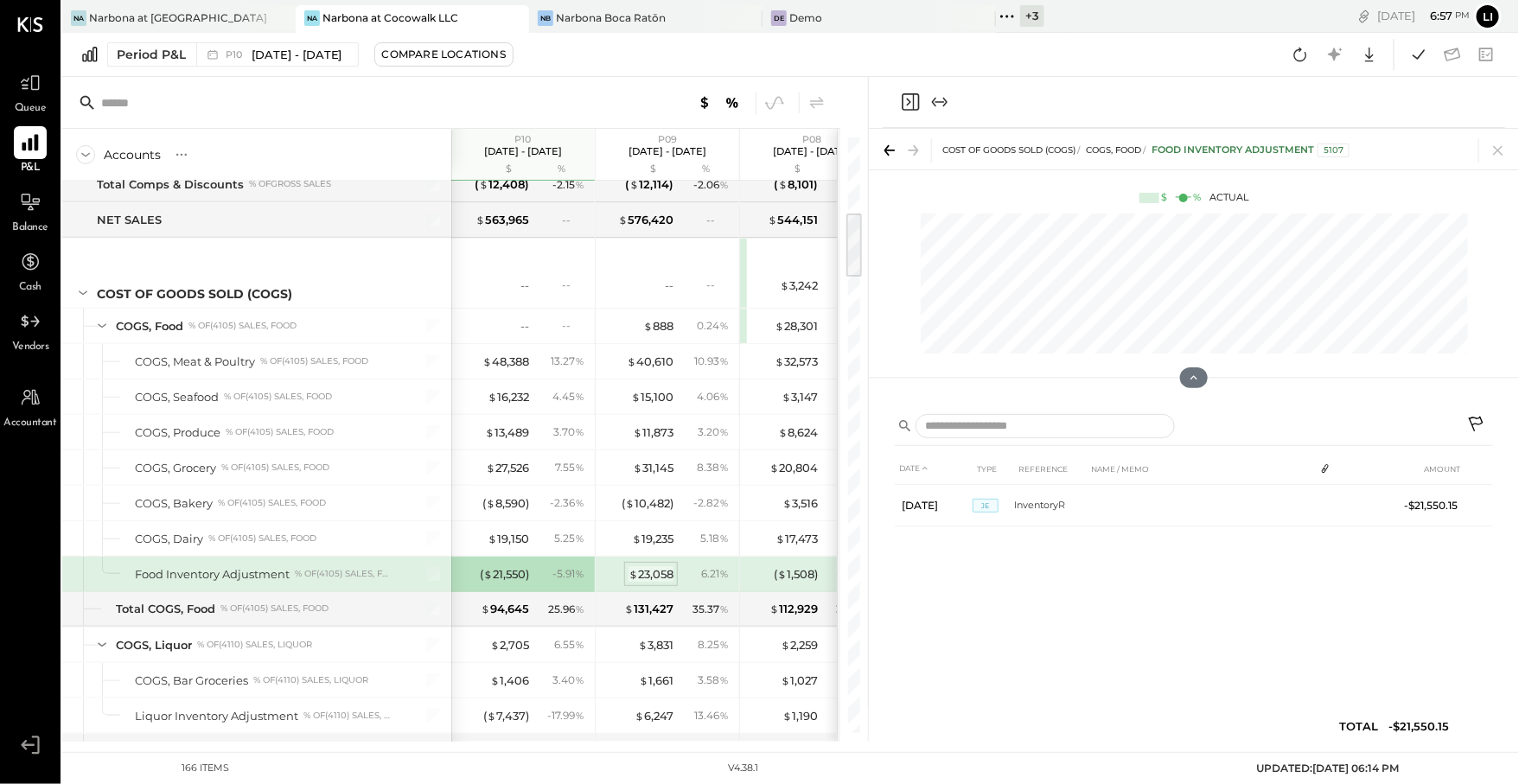
click at [638, 567] on div "$ 23,058" at bounding box center [651, 574] width 45 height 17
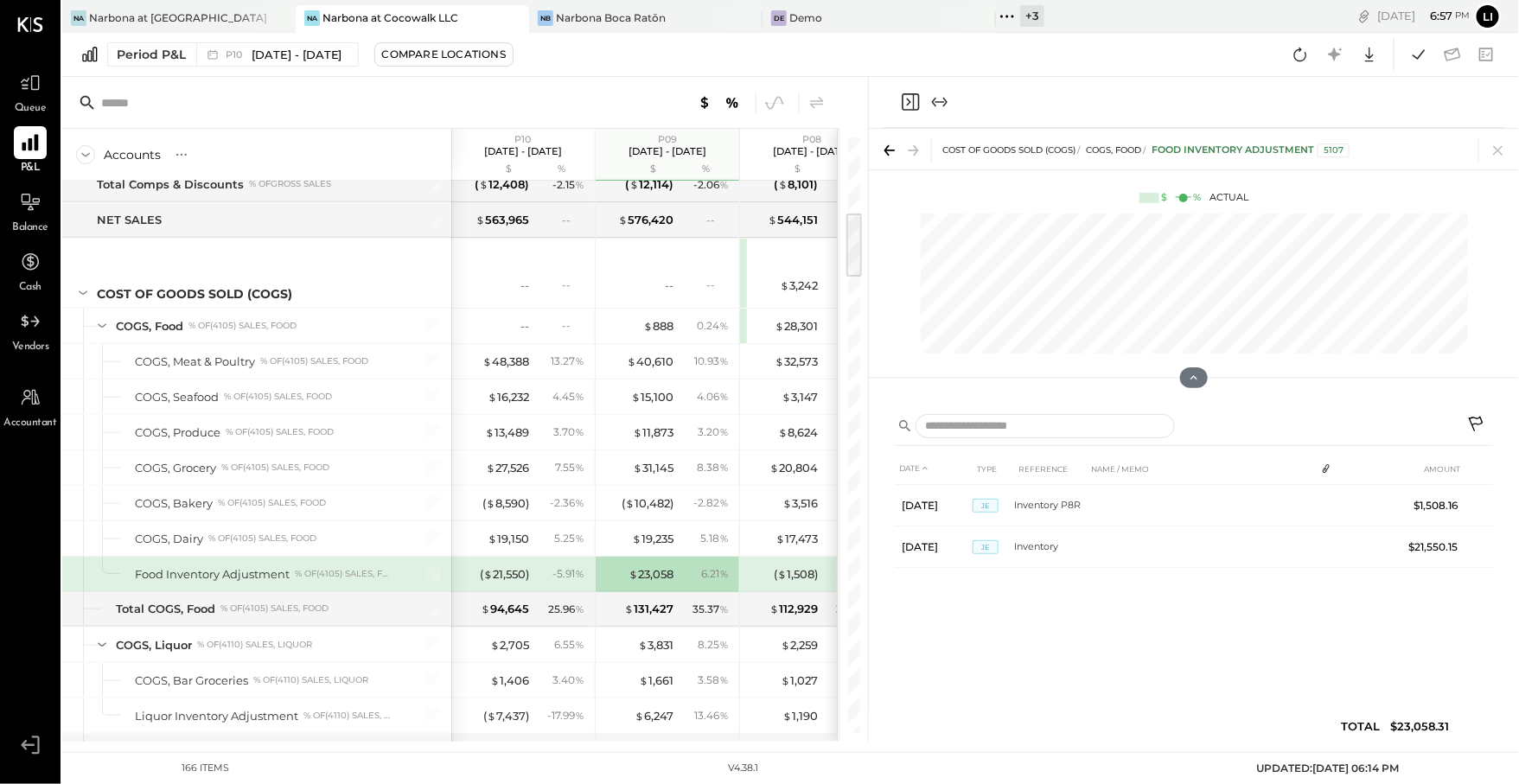
click at [798, 573] on div "( $ 1,508 ) - 0.44 %" at bounding box center [814, 574] width 130 height 34
click at [795, 567] on div "( $ 1,508 )" at bounding box center [795, 574] width 44 height 17
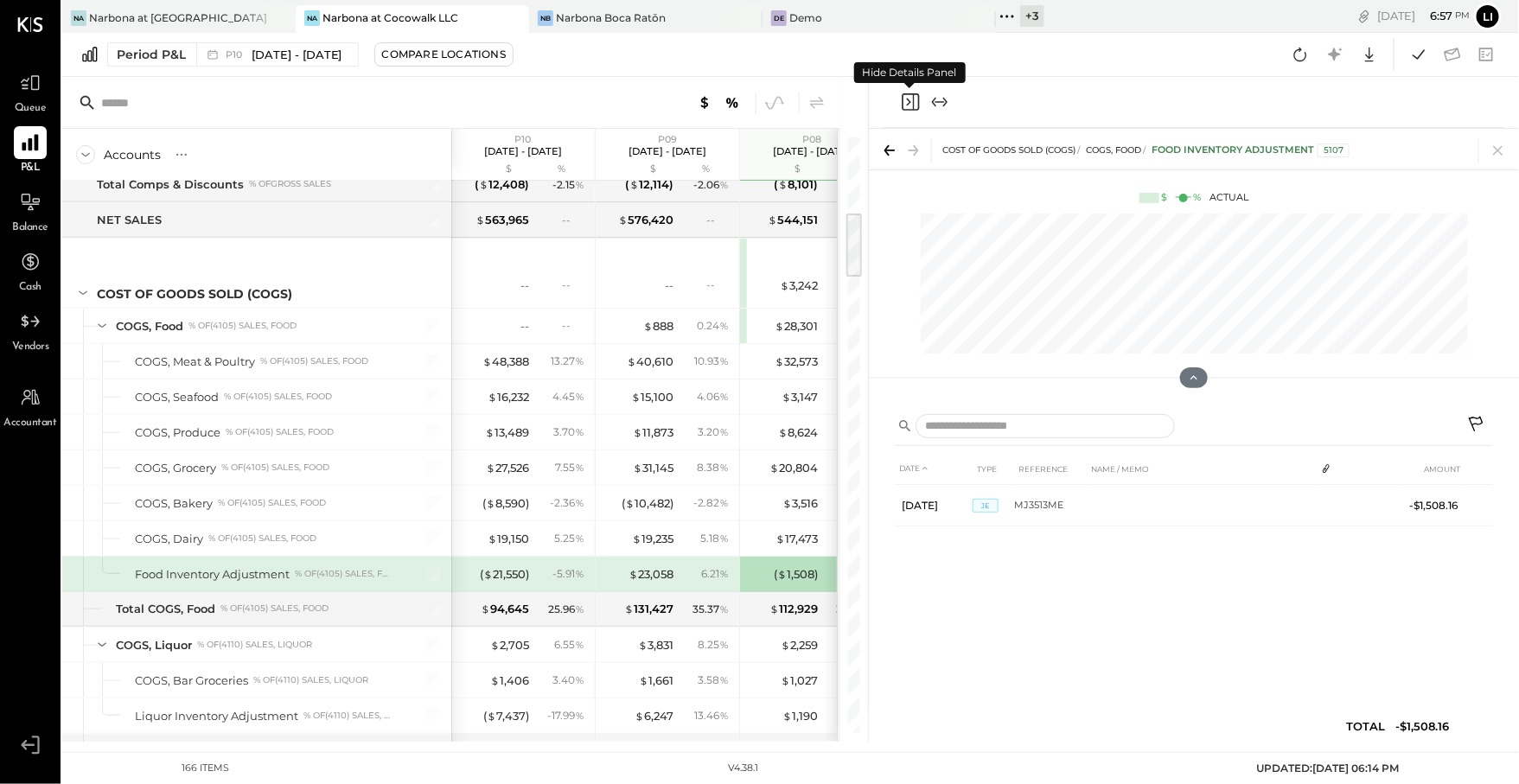
click at [909, 96] on icon "Close panel" at bounding box center [910, 102] width 21 height 21
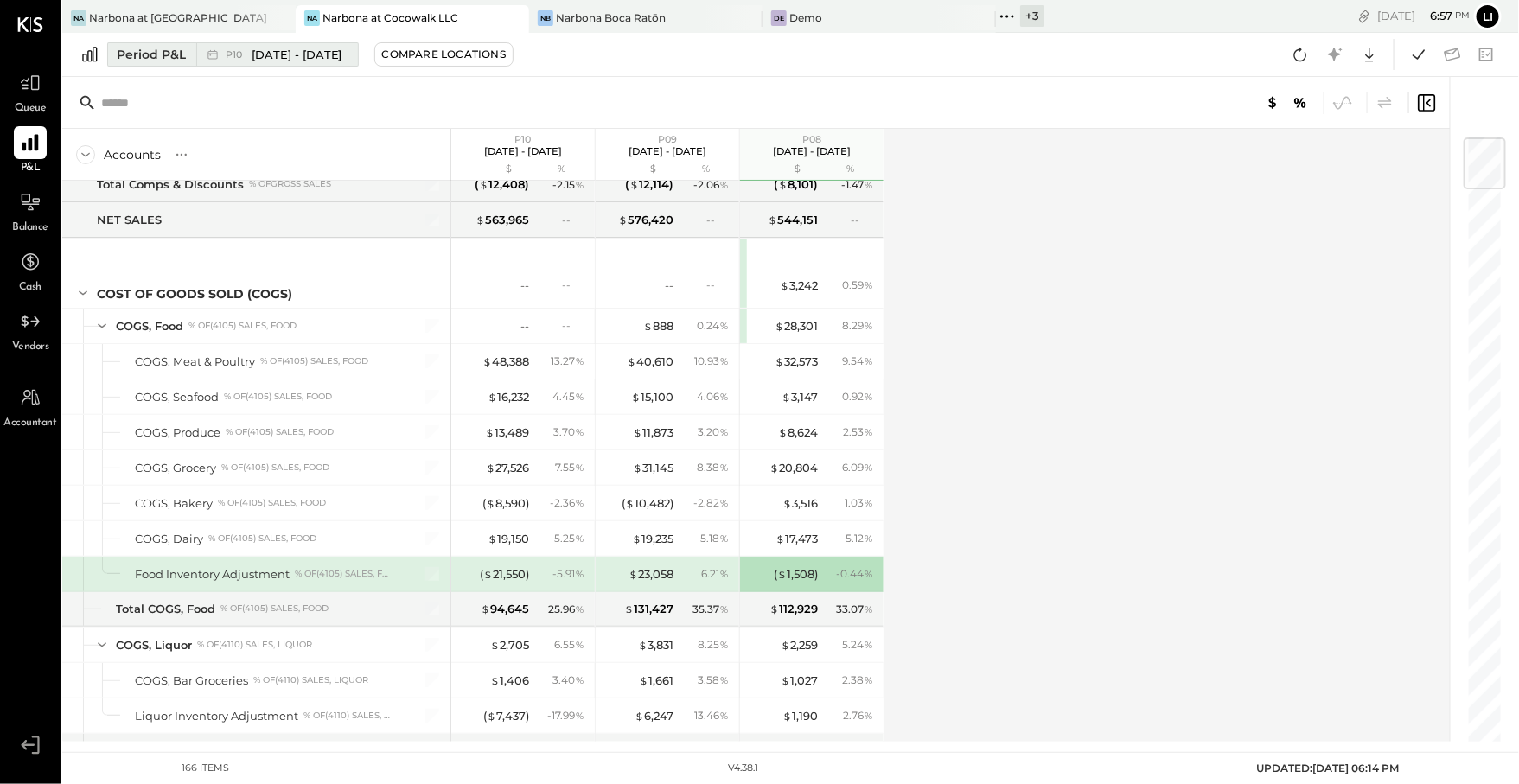
click at [289, 53] on span "[DATE] - [DATE]" at bounding box center [297, 54] width 91 height 17
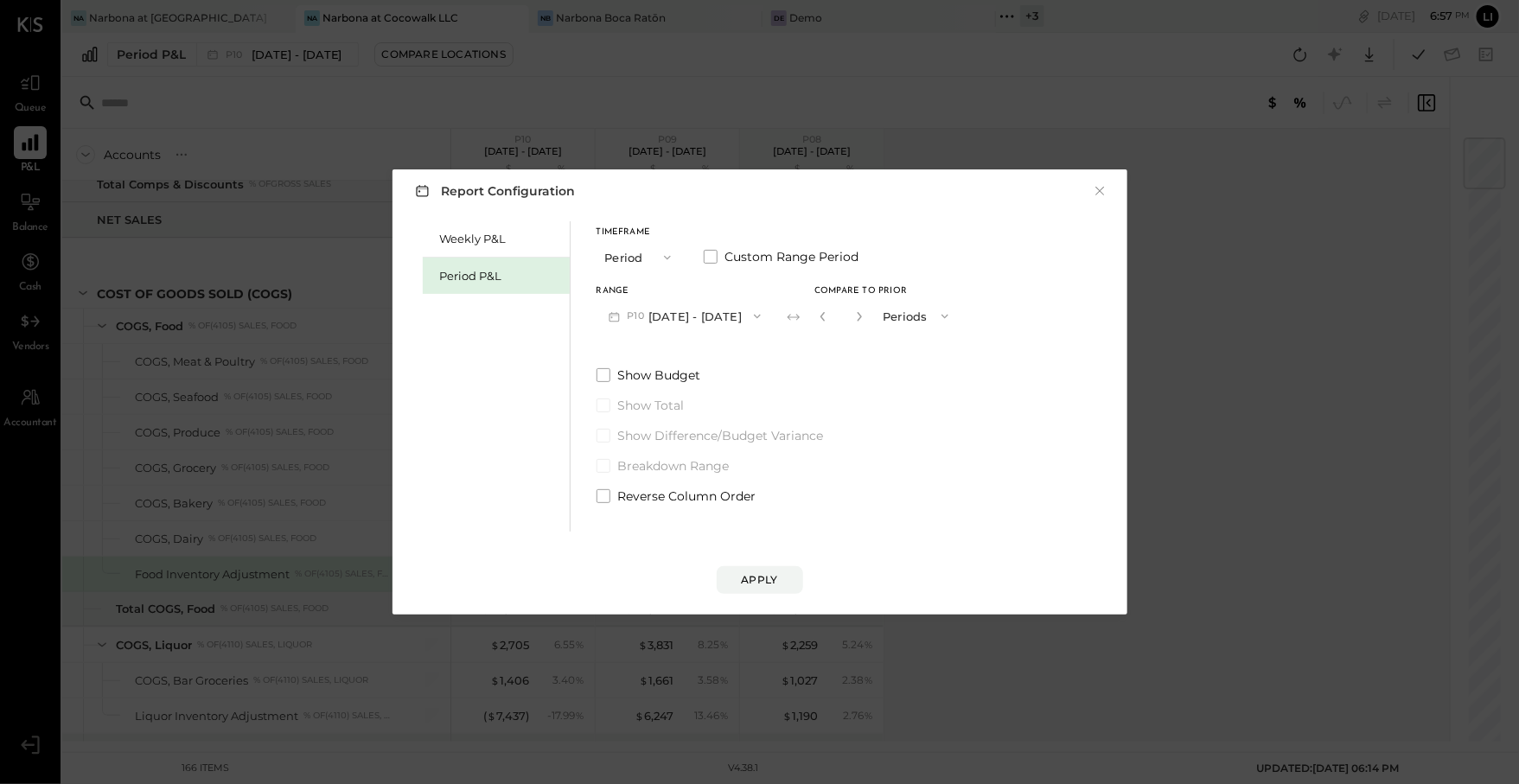
click at [830, 324] on button "button" at bounding box center [824, 317] width 14 height 19
type input "*"
click at [830, 324] on button "button" at bounding box center [824, 317] width 14 height 19
click at [909, 445] on div "Weekly P&L Period P&L Timeframe Period Custom Range Period Range P10 [DATE] - […" at bounding box center [760, 374] width 700 height 315
click at [769, 574] on div "Apply" at bounding box center [760, 580] width 36 height 15
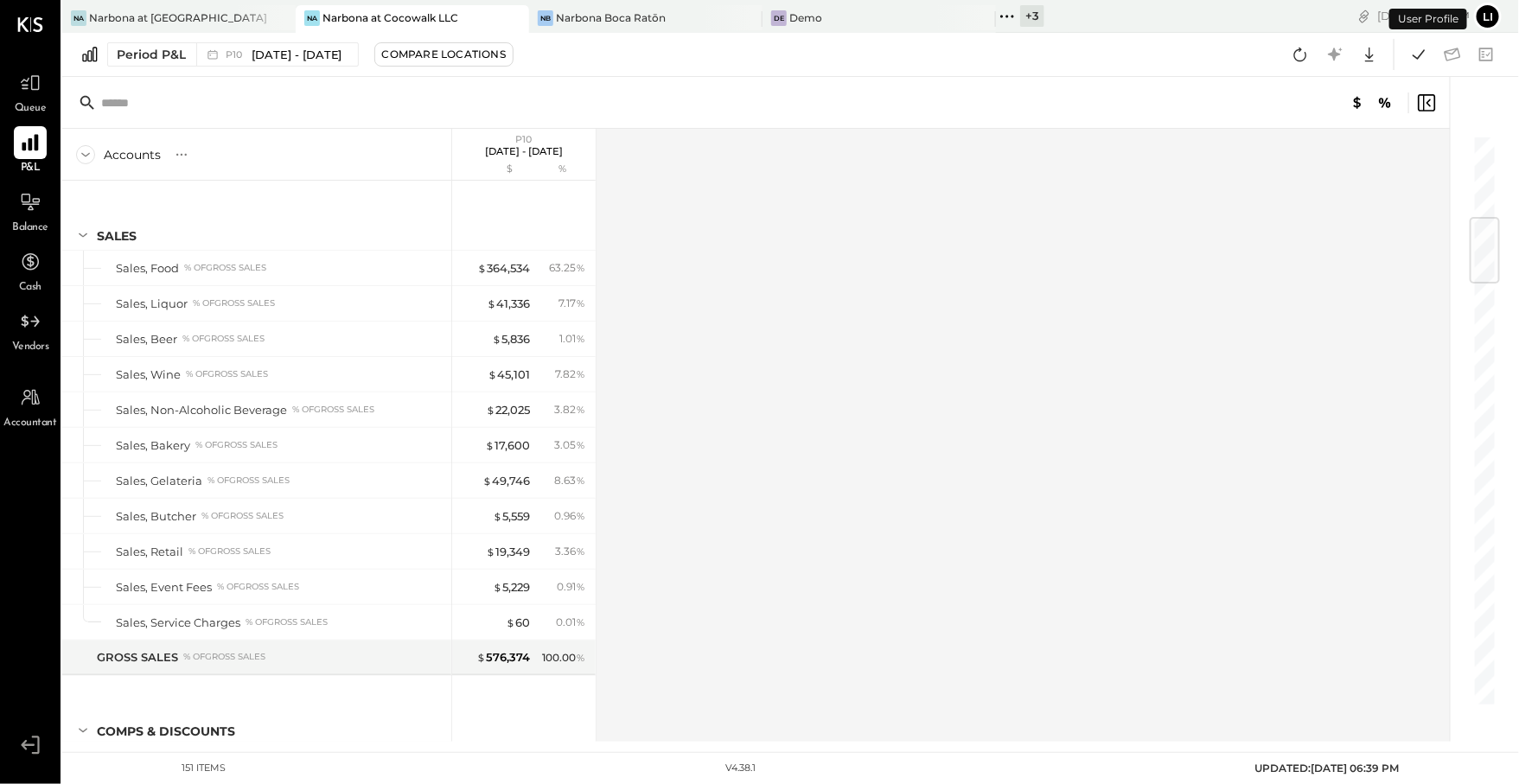
scroll to position [701, 0]
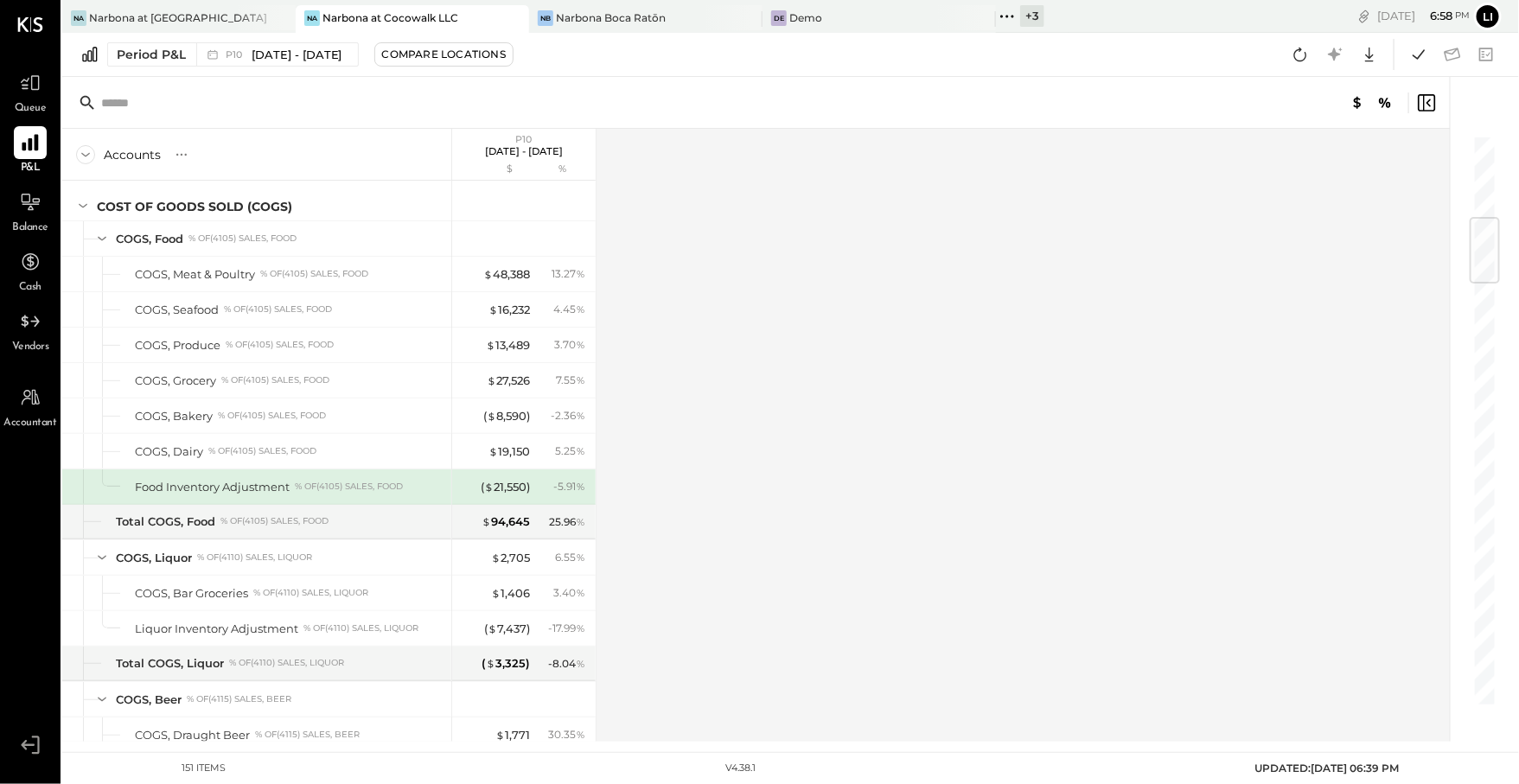
click at [391, 96] on div at bounding box center [756, 103] width 1387 height 52
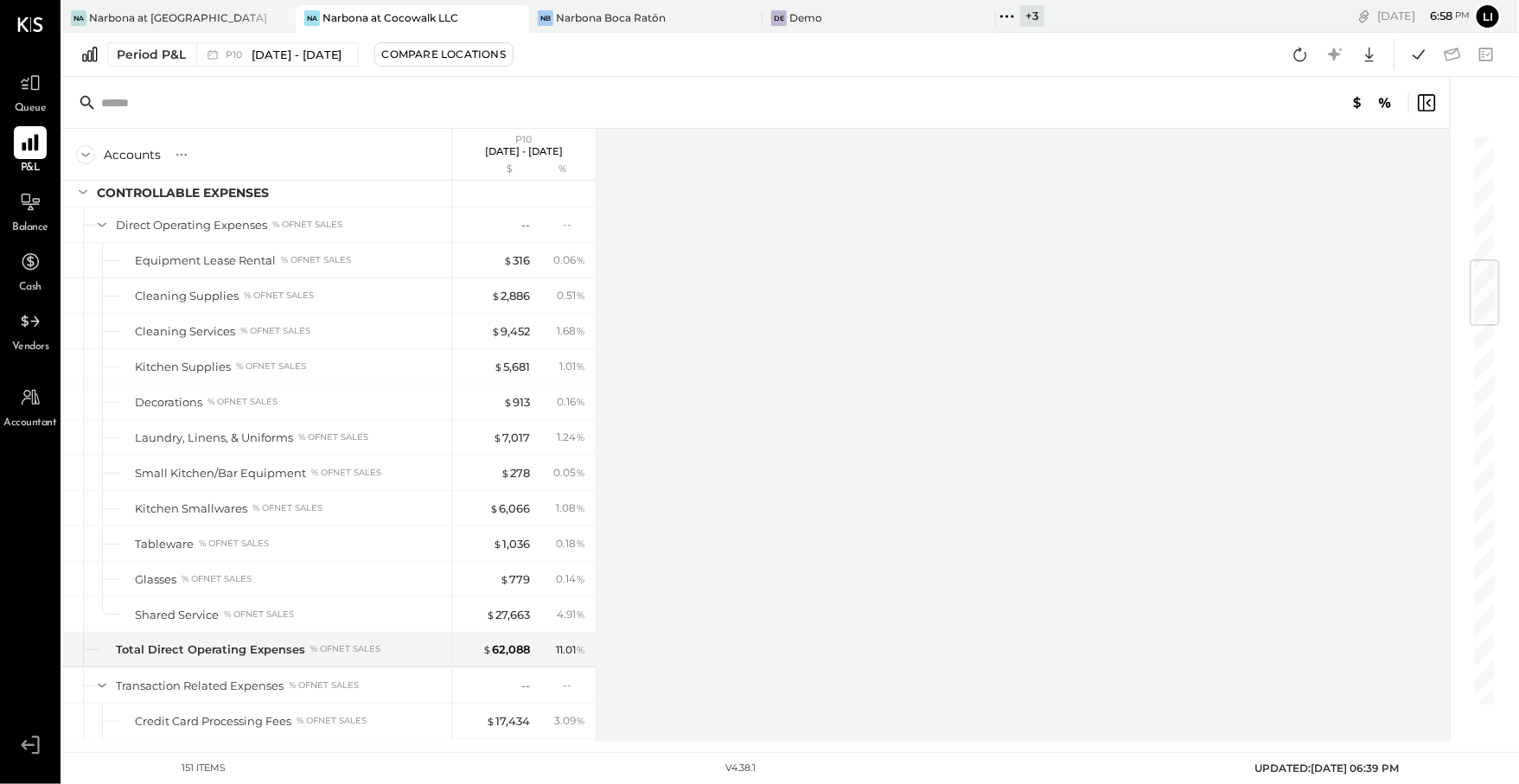
scroll to position [0, 0]
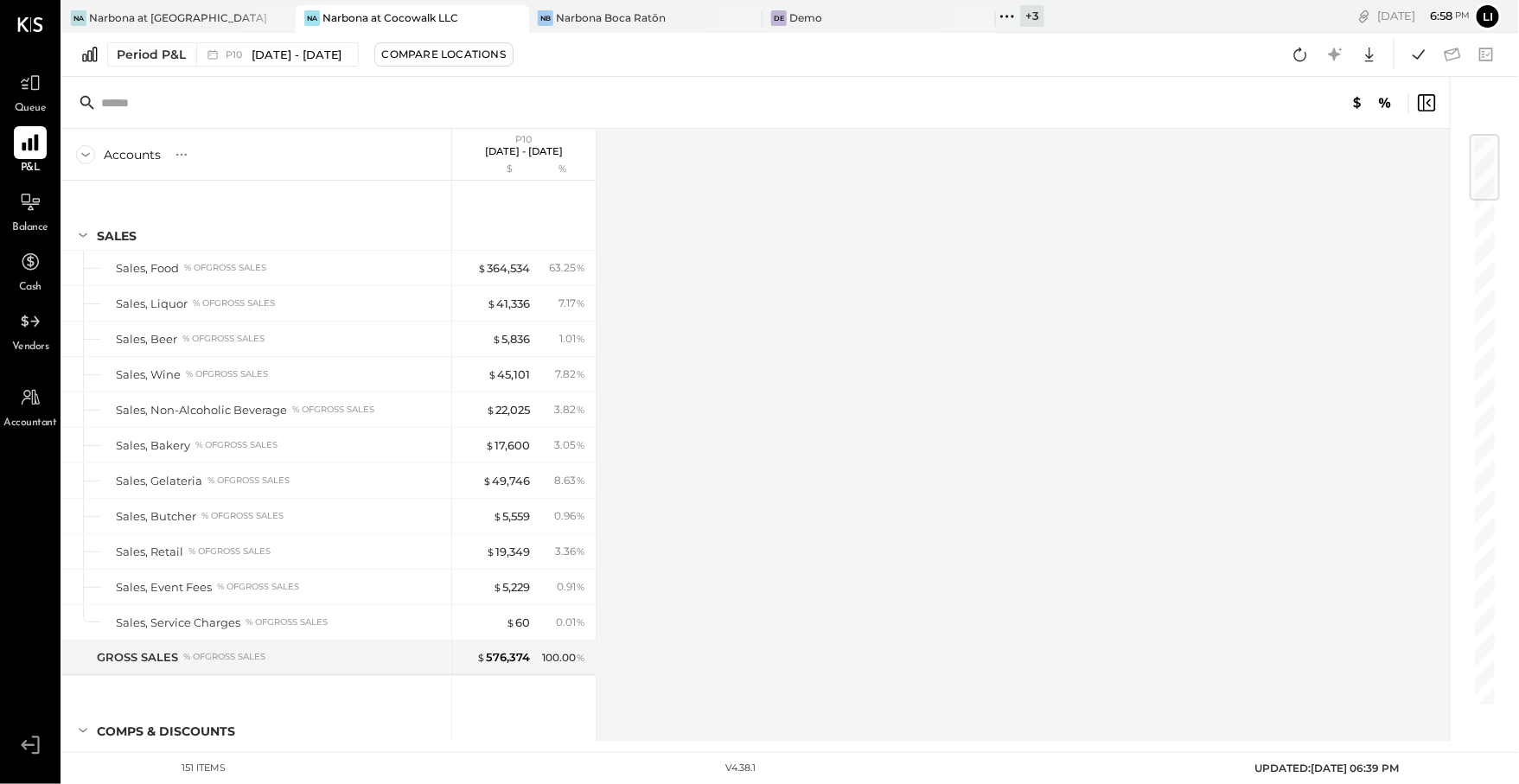
click at [728, 113] on div at bounding box center [756, 103] width 1387 height 52
click at [1297, 61] on icon at bounding box center [1301, 54] width 23 height 23
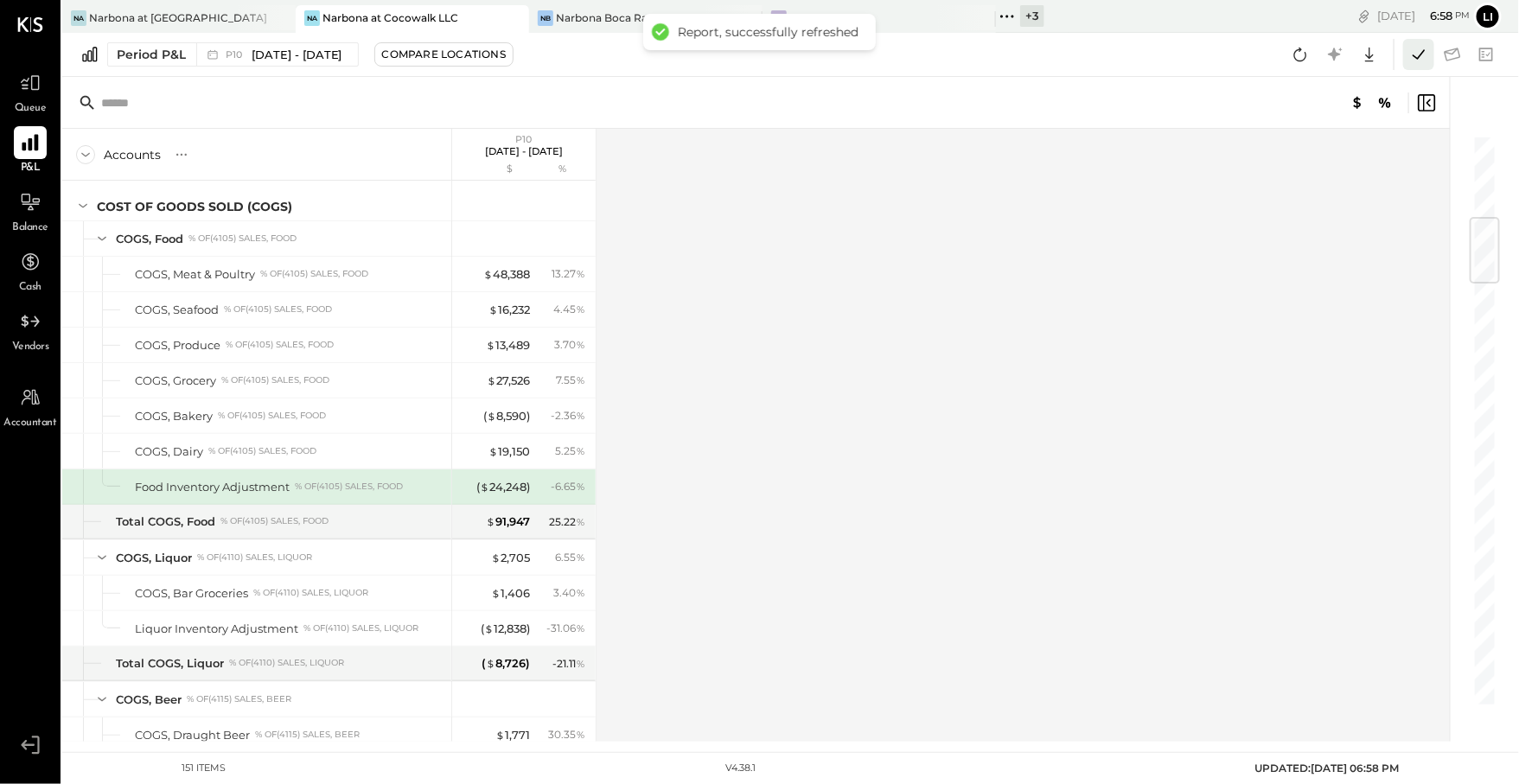
click at [1416, 61] on icon at bounding box center [1419, 54] width 23 height 23
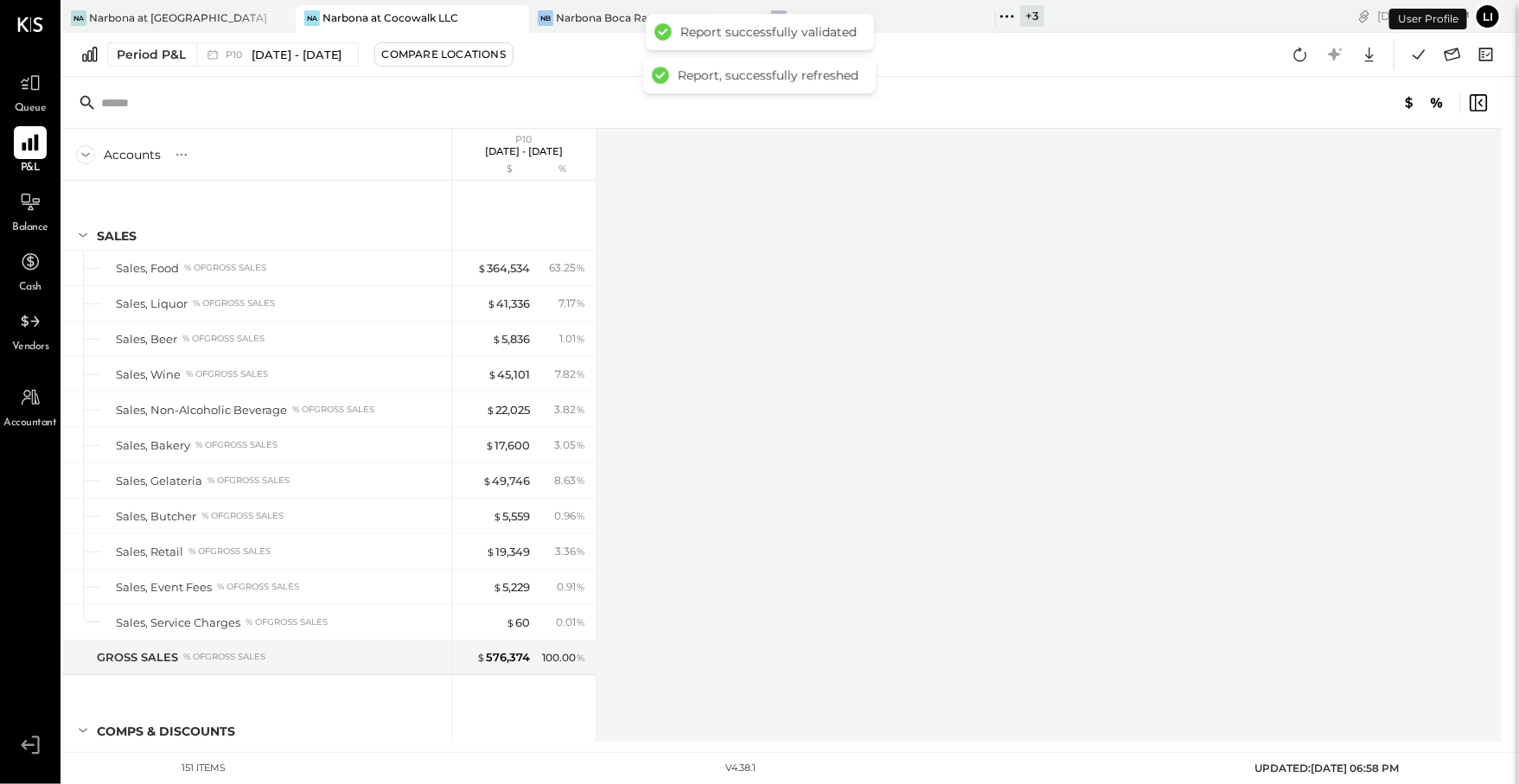
scroll to position [701, 0]
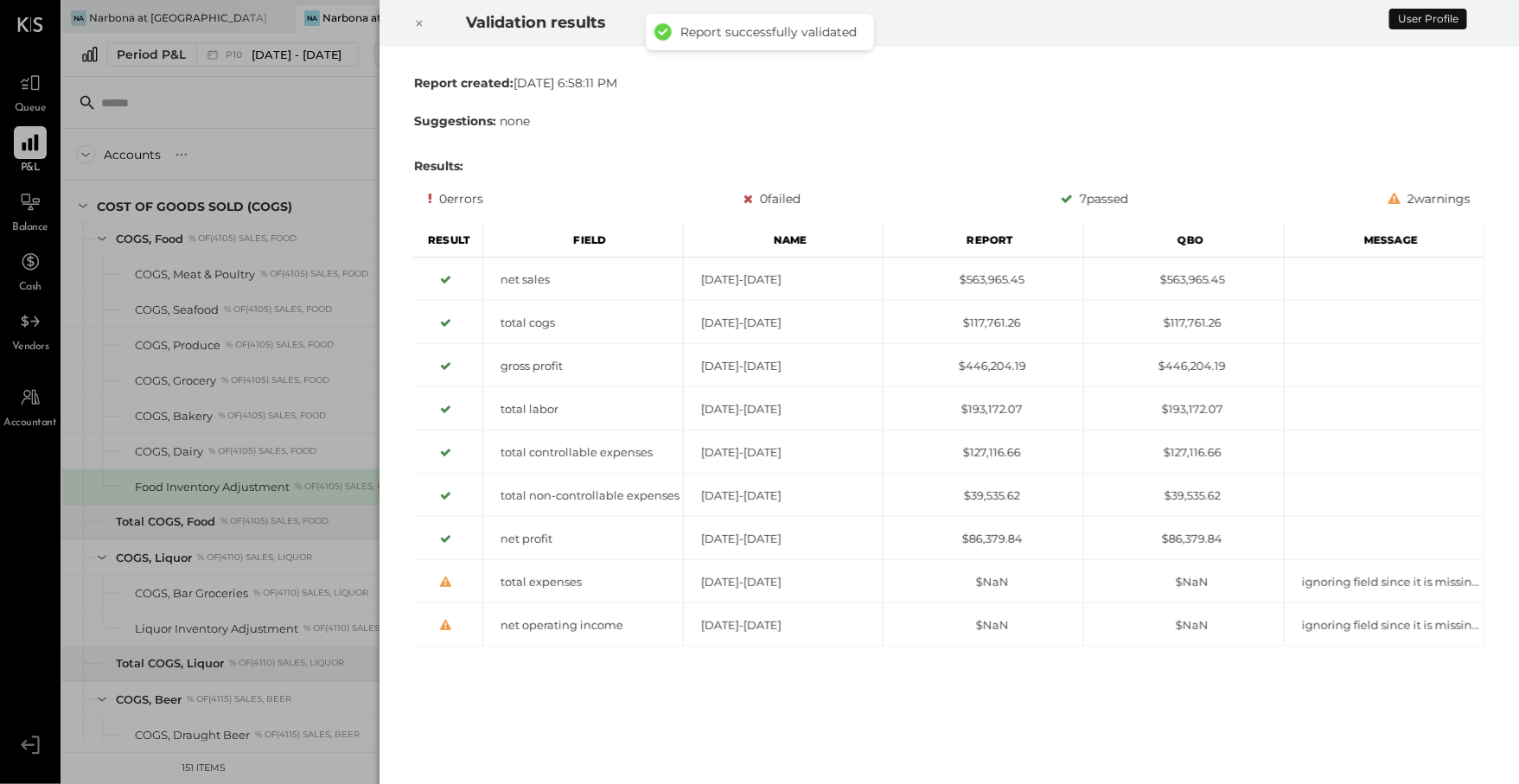
click at [418, 21] on icon at bounding box center [419, 24] width 11 height 21
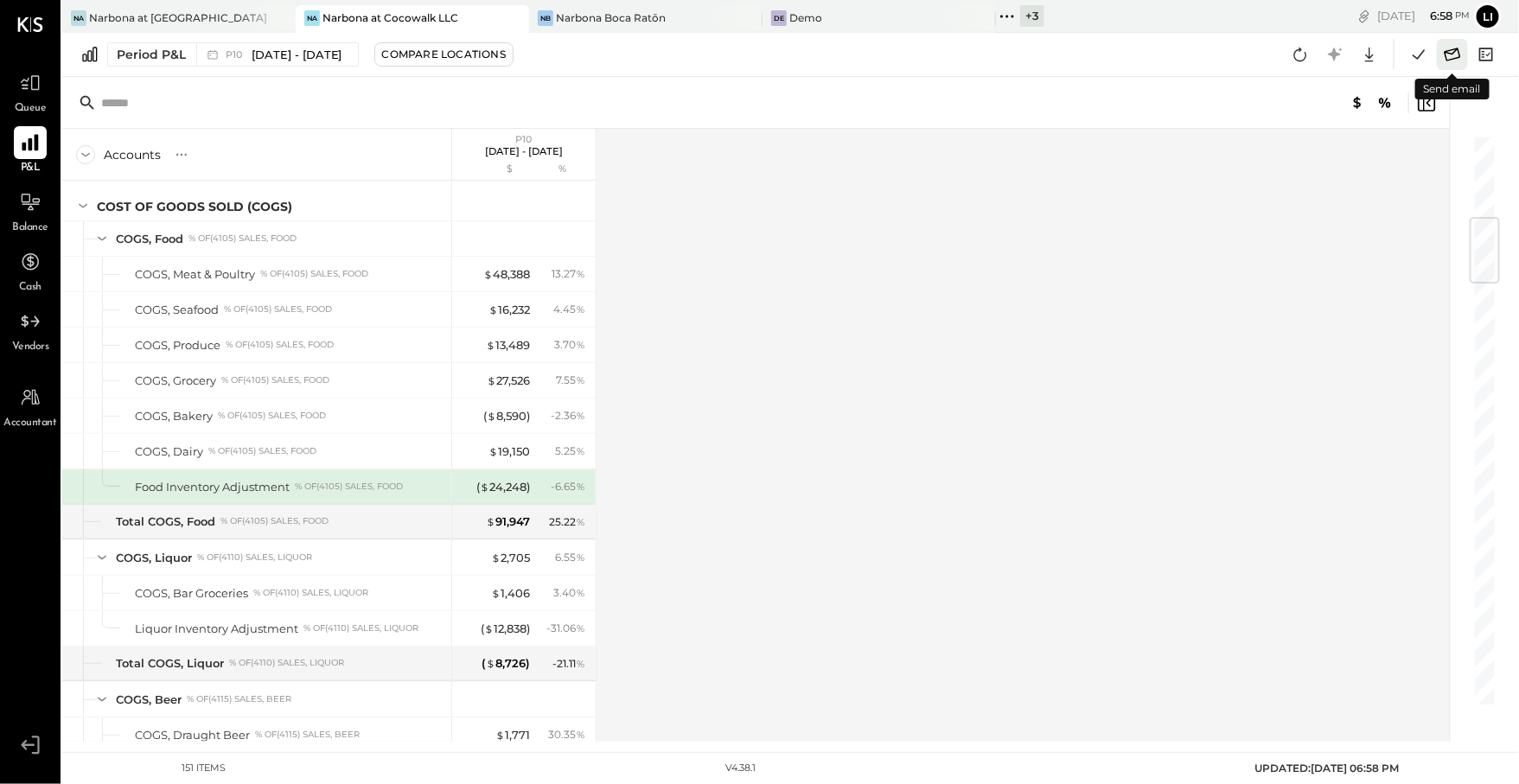
click at [1450, 61] on icon at bounding box center [1452, 54] width 23 height 23
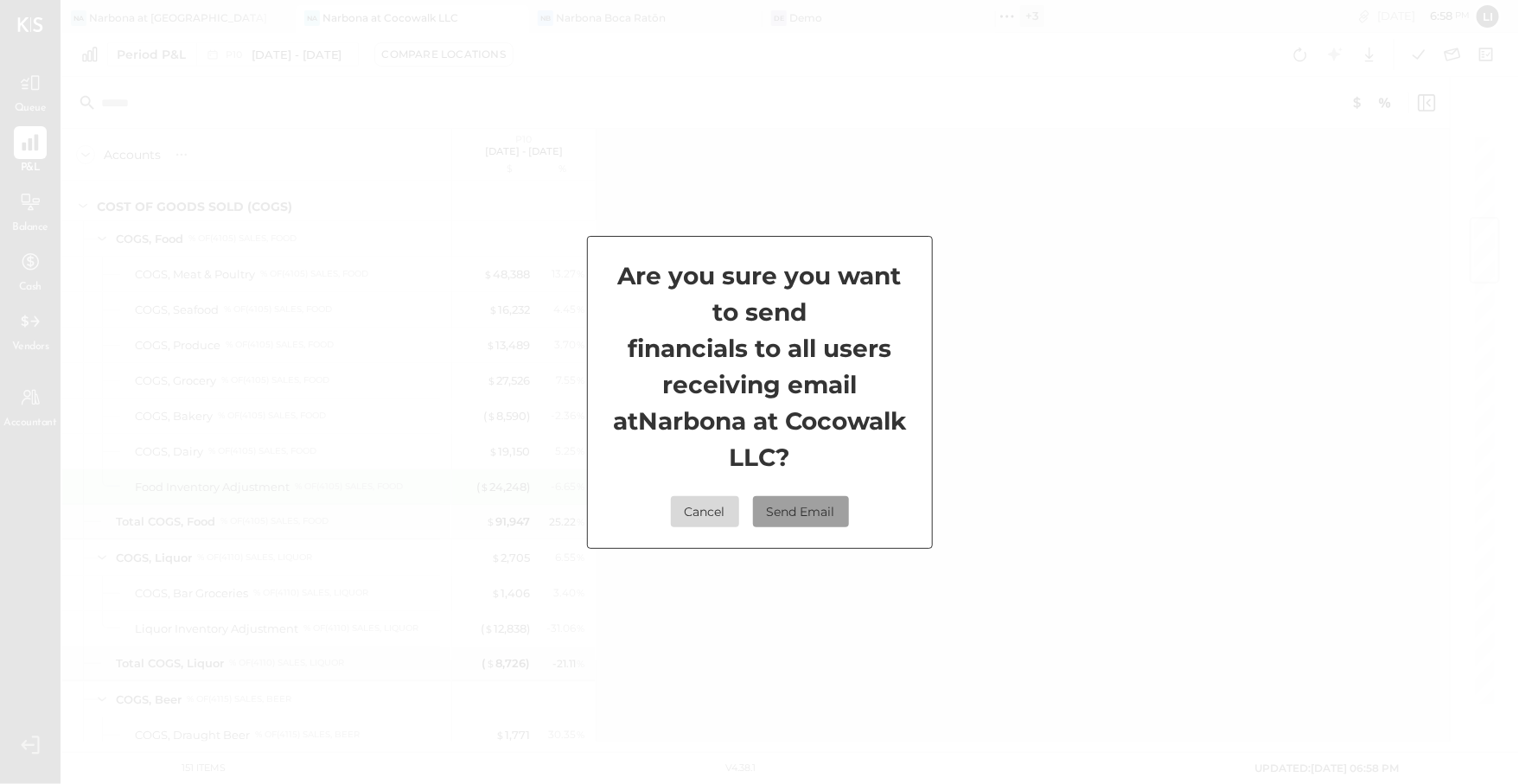
click at [810, 507] on button "Send Email" at bounding box center [801, 511] width 96 height 31
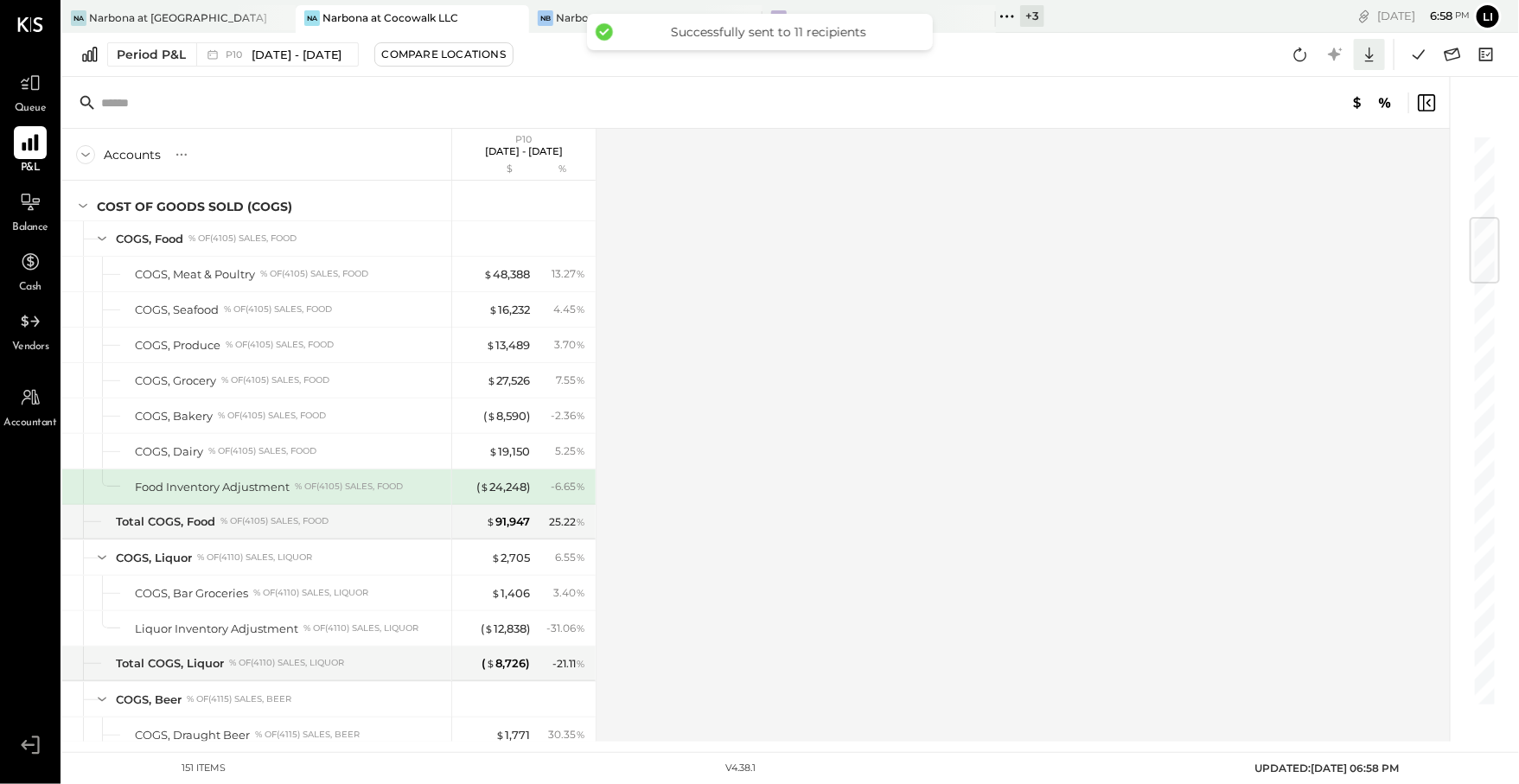
click at [1373, 60] on icon at bounding box center [1370, 54] width 23 height 23
click at [1301, 91] on link "CSV" at bounding box center [1316, 82] width 139 height 36
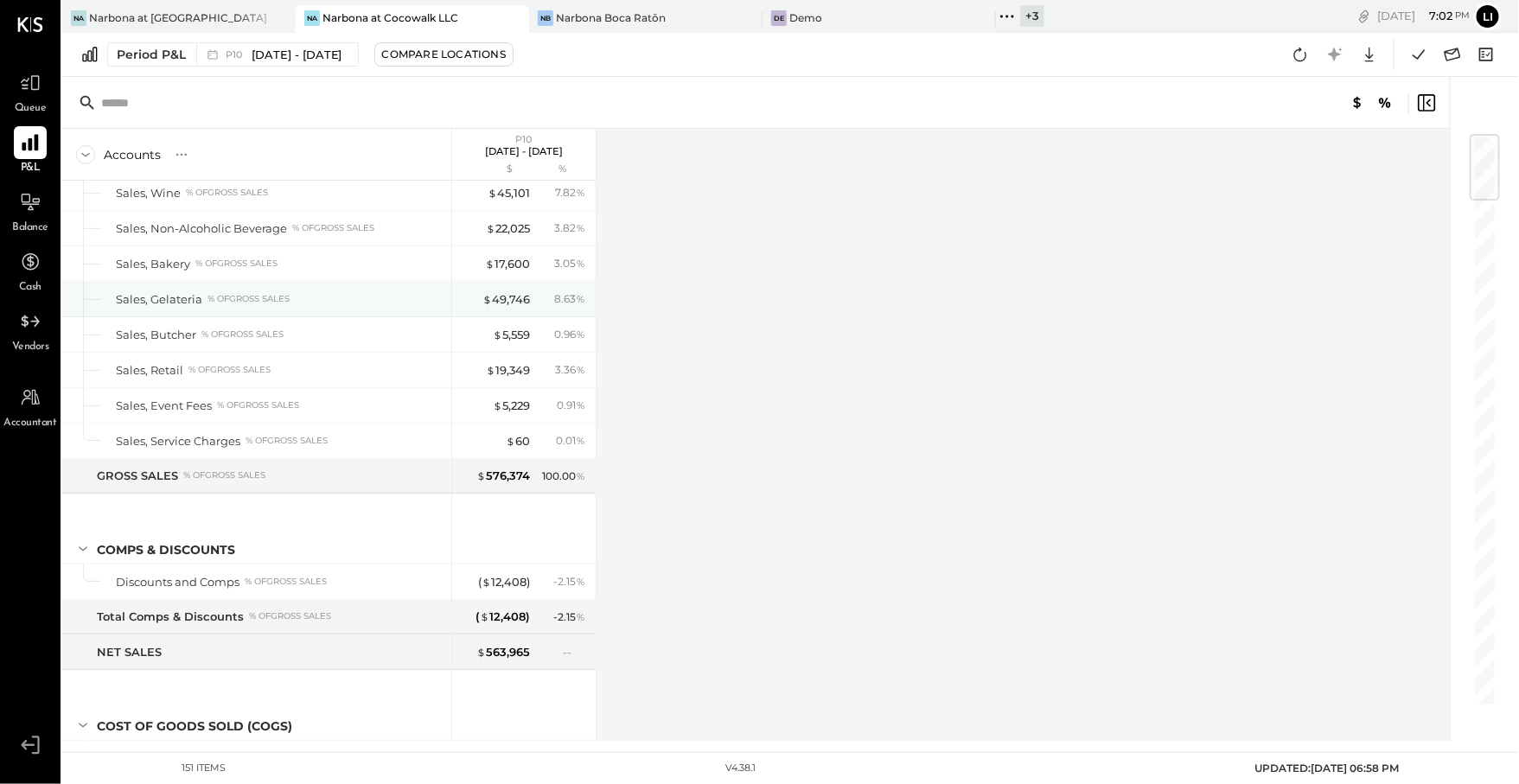
scroll to position [0, 0]
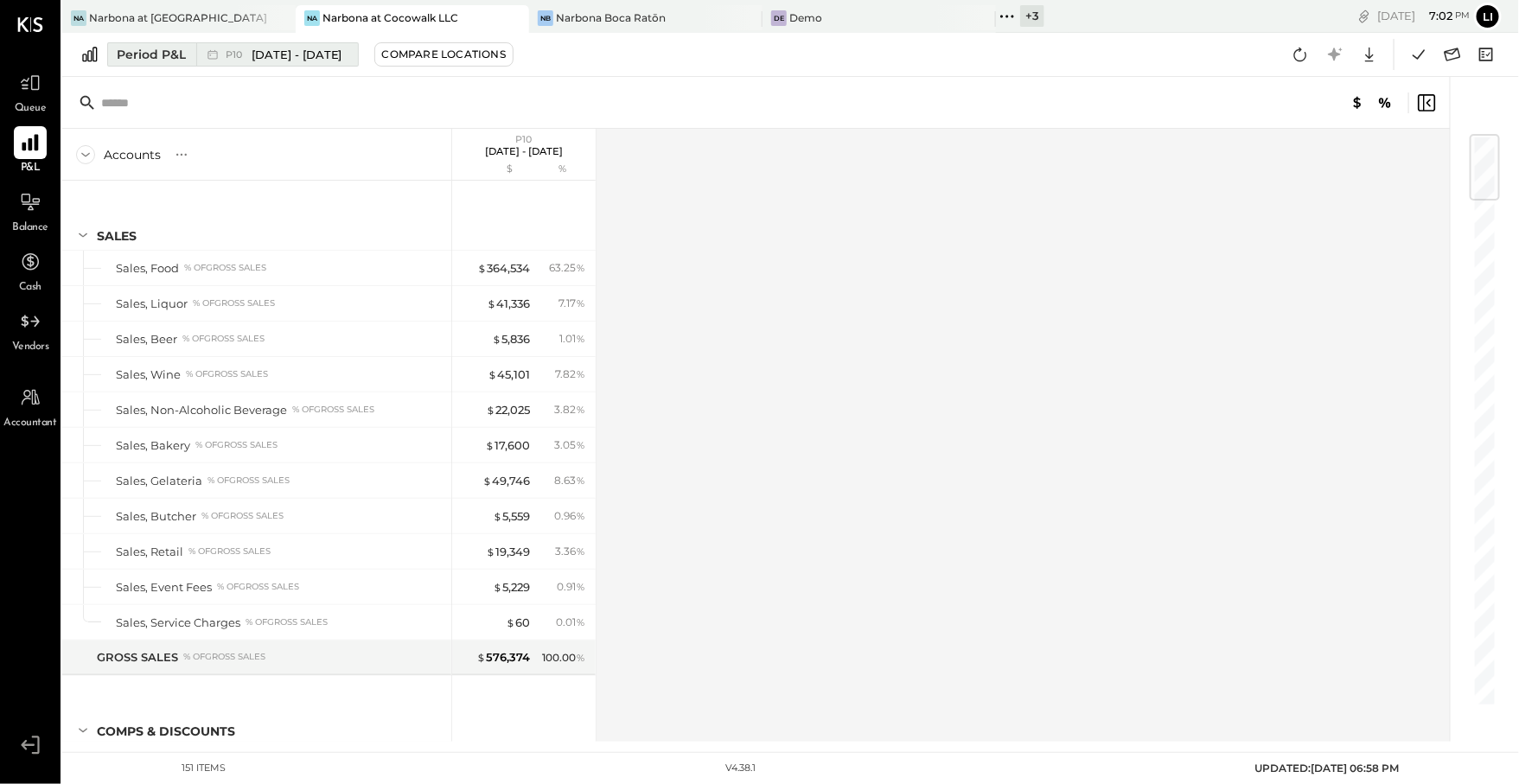
click at [339, 56] on span "[DATE] - [DATE]" at bounding box center [297, 54] width 91 height 17
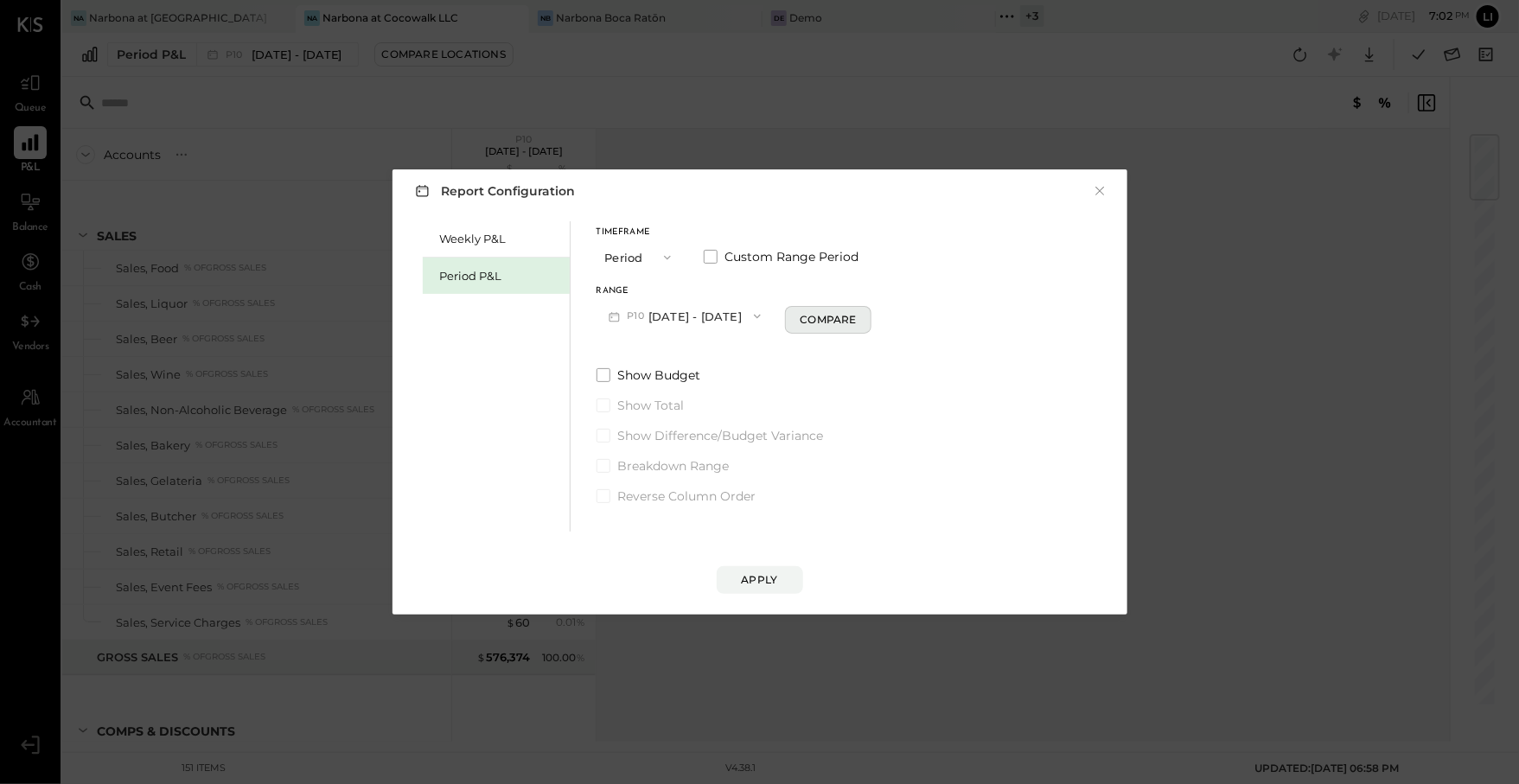
click at [817, 320] on div "Compare" at bounding box center [828, 319] width 56 height 15
click at [866, 325] on button "button" at bounding box center [859, 317] width 14 height 19
type input "*"
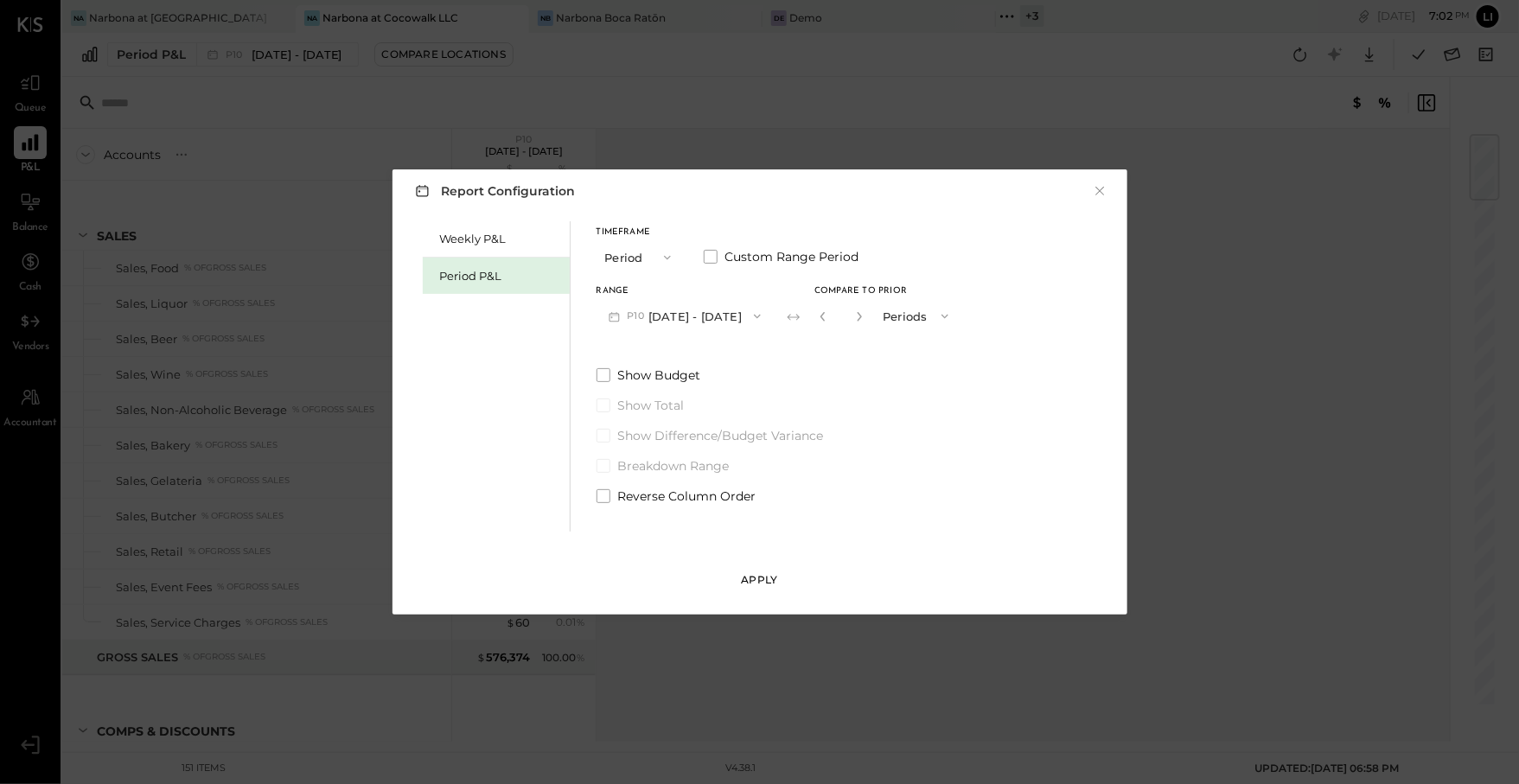
click at [778, 568] on button "Apply" at bounding box center [760, 581] width 87 height 28
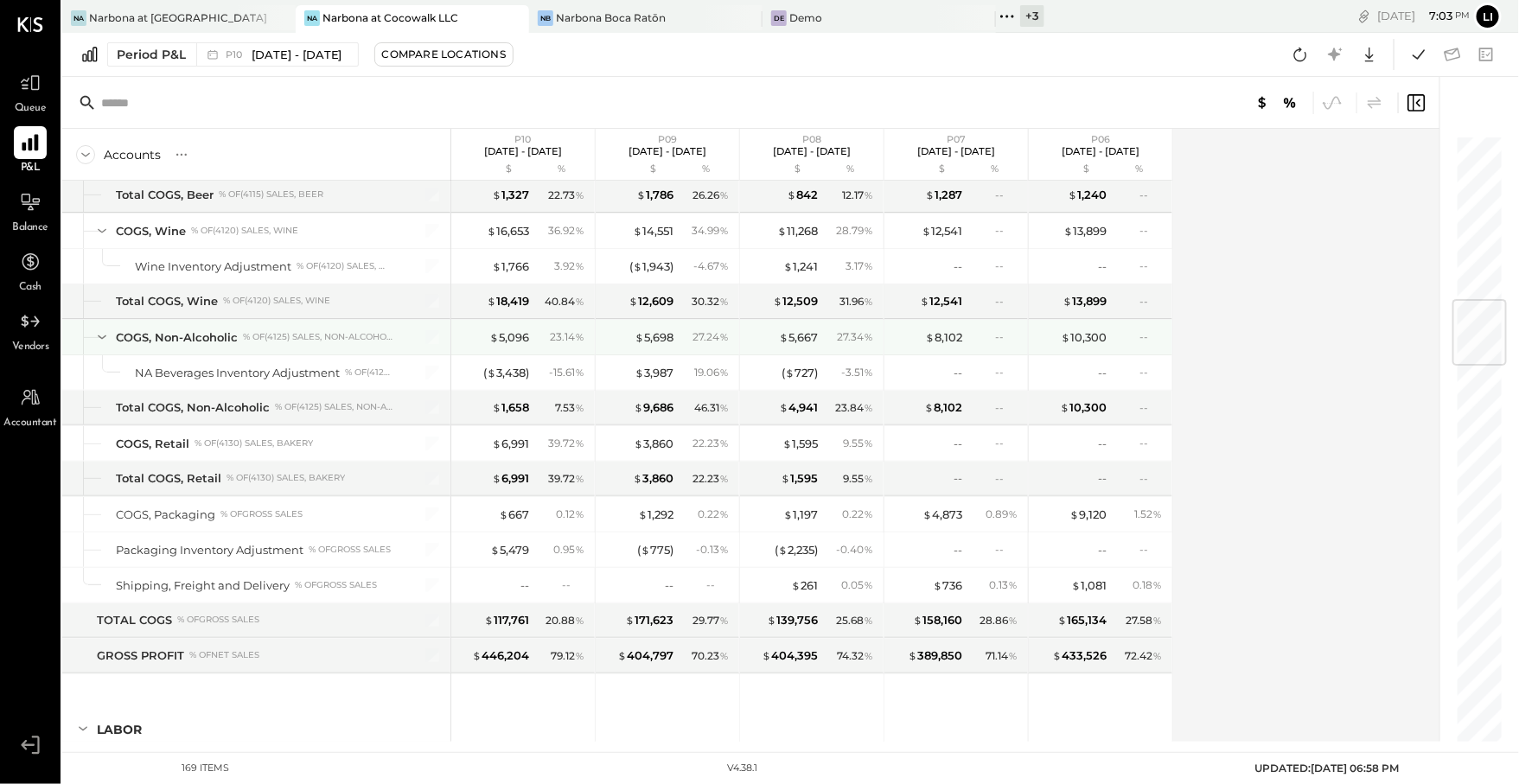
scroll to position [1381, 0]
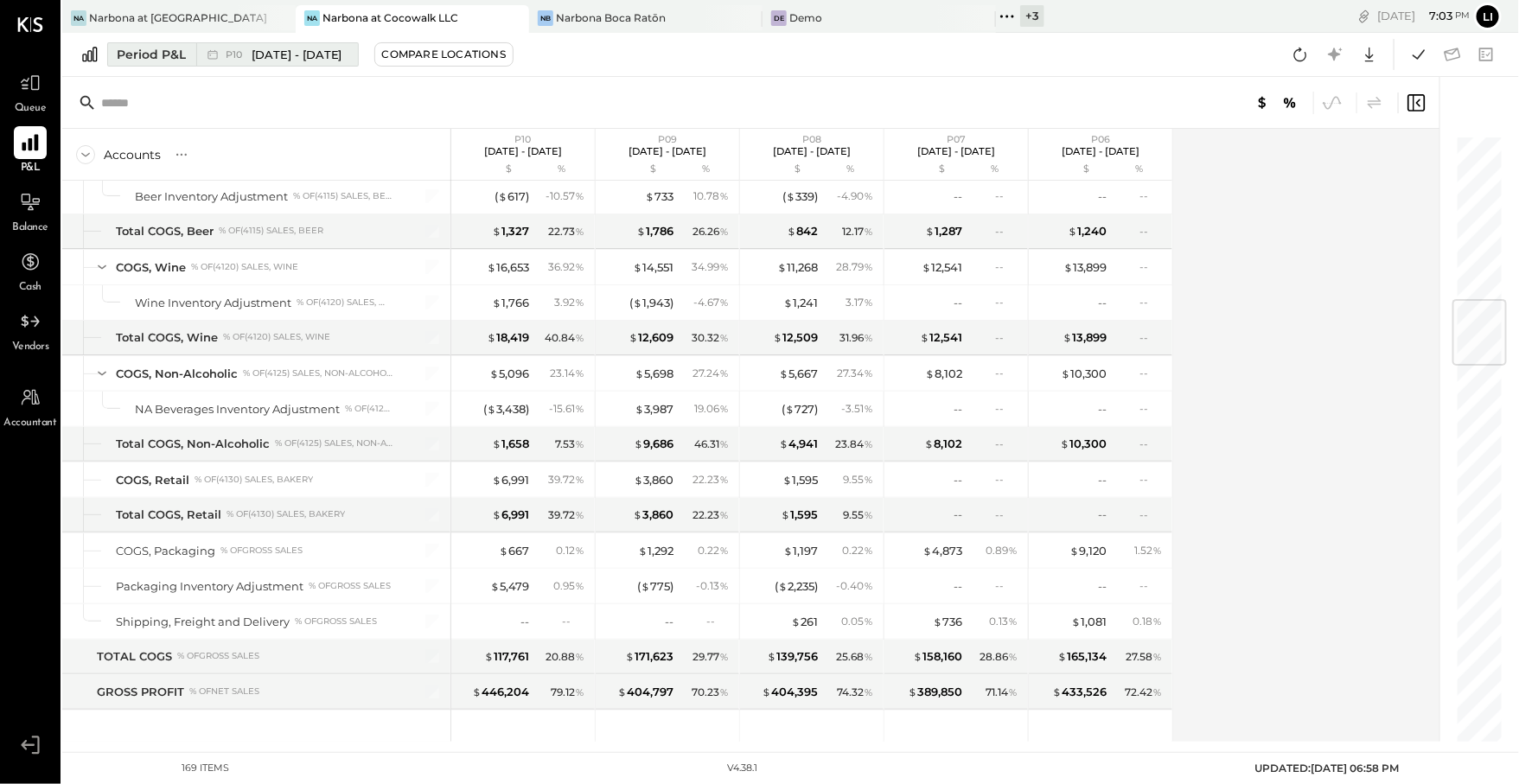
click at [274, 52] on span "[DATE] - [DATE]" at bounding box center [297, 54] width 91 height 17
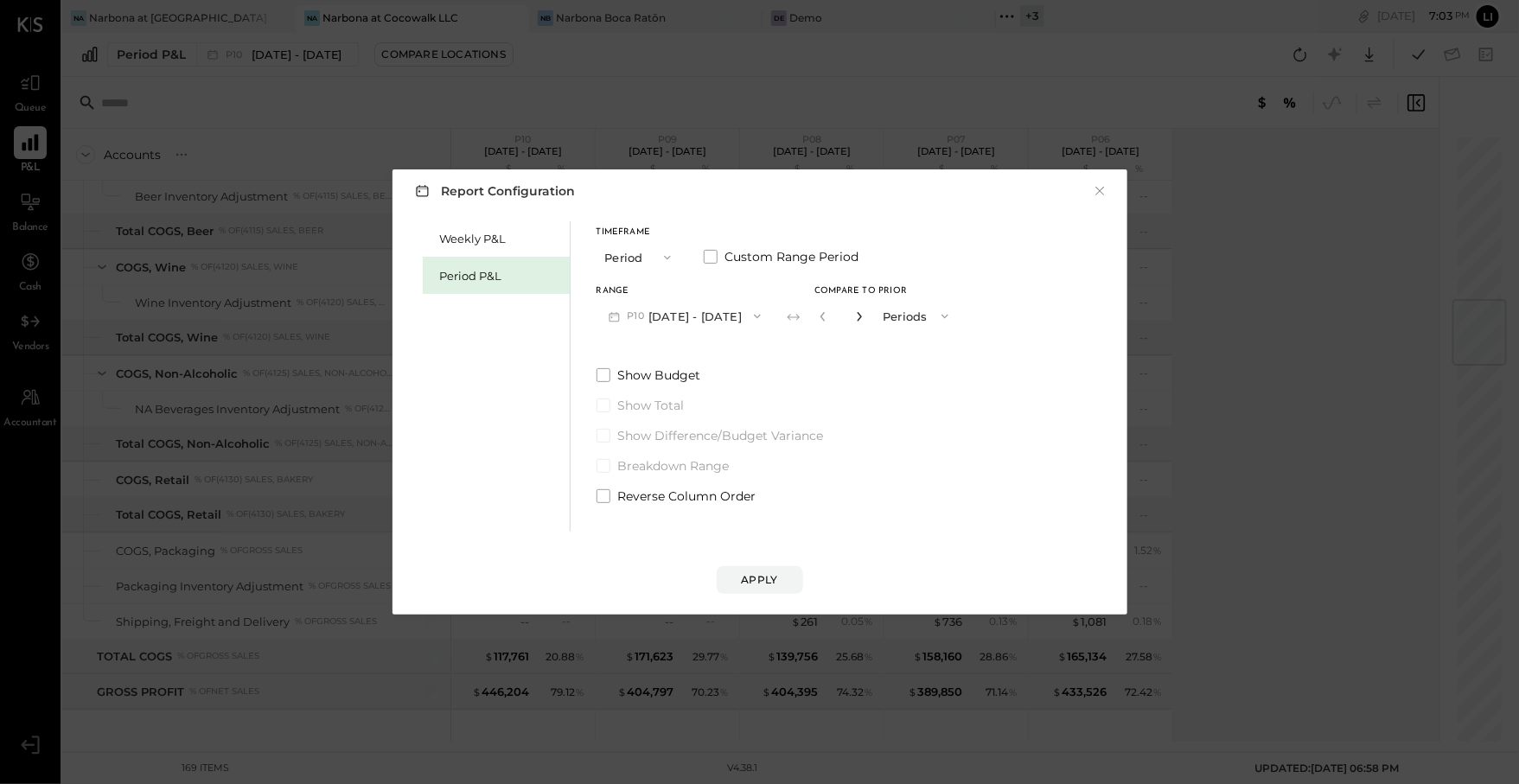
click at [865, 315] on icon "button" at bounding box center [859, 317] width 11 height 11
type input "*"
click at [774, 575] on div "Apply" at bounding box center [760, 580] width 36 height 15
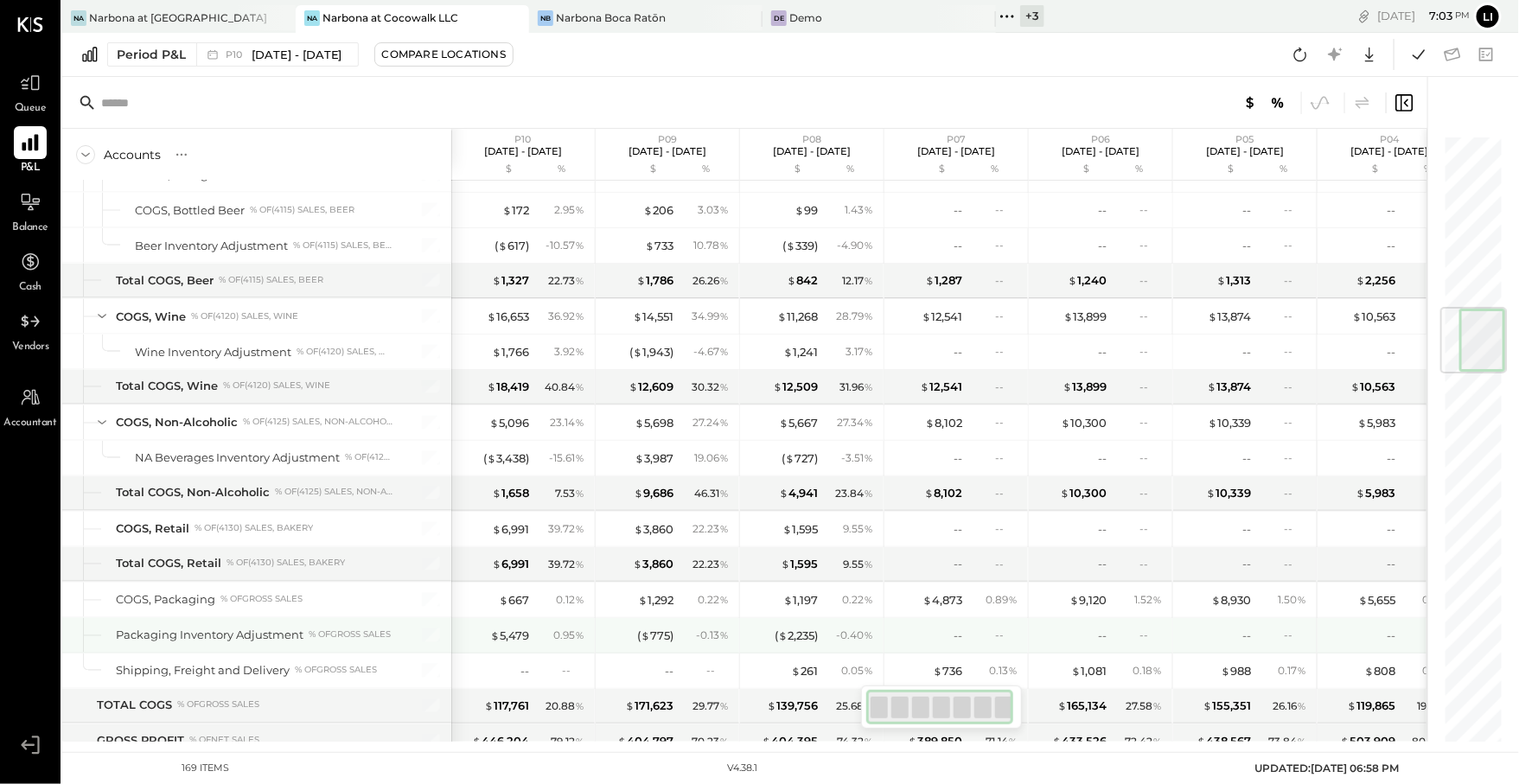
scroll to position [1453, 0]
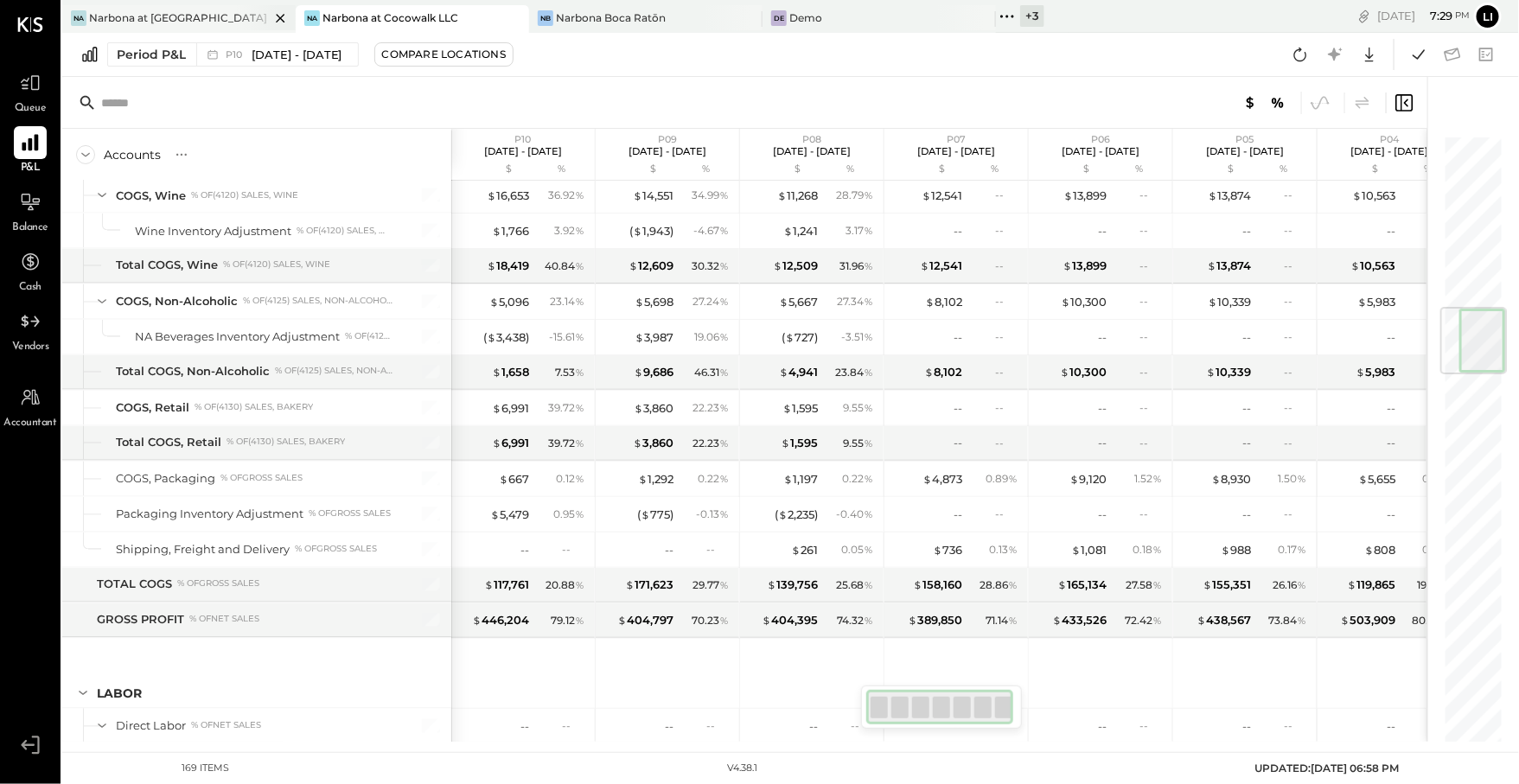
click at [162, 18] on div "Narbona at [GEOGRAPHIC_DATA] LLC" at bounding box center [180, 18] width 181 height 15
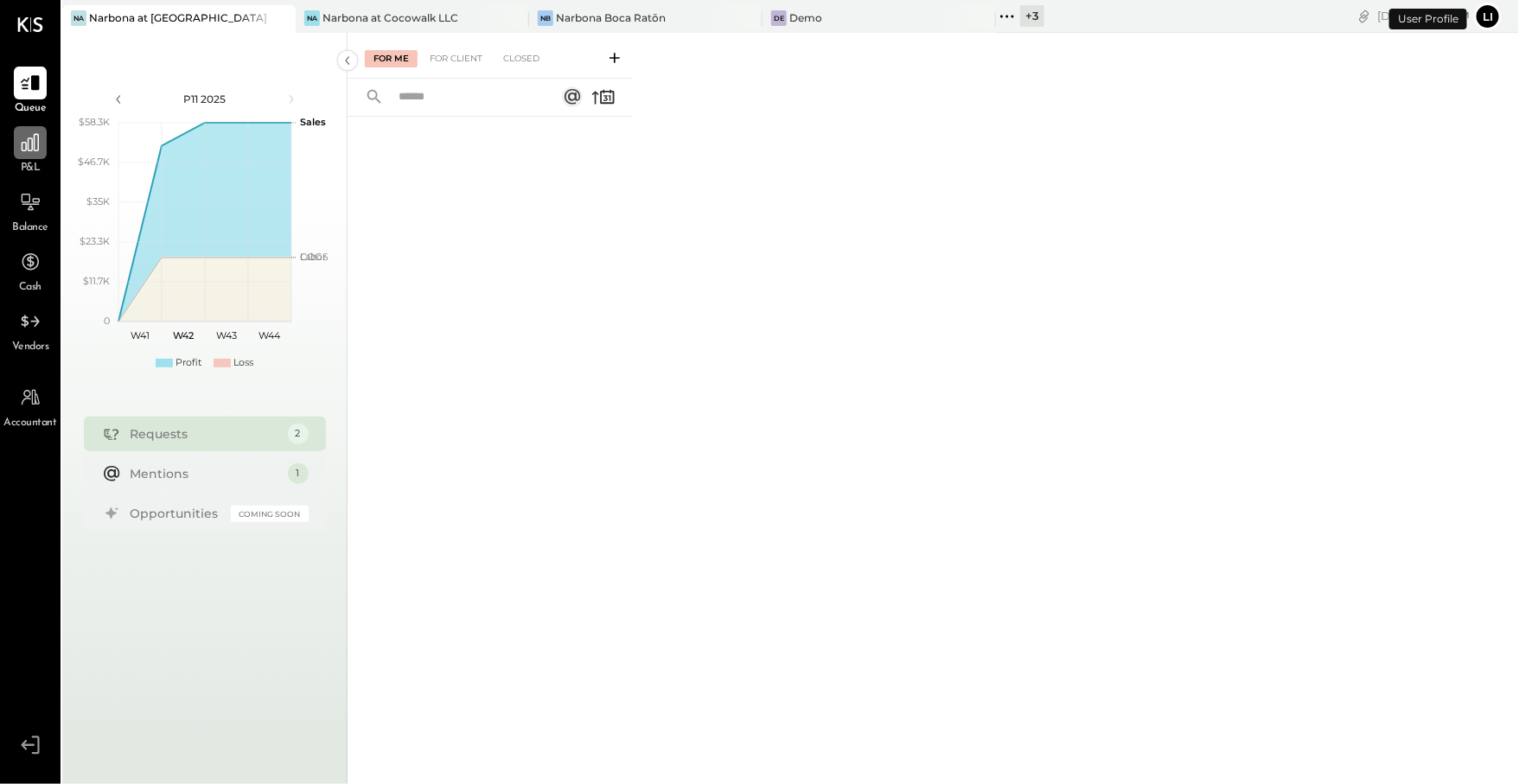
click at [37, 139] on icon at bounding box center [31, 143] width 18 height 18
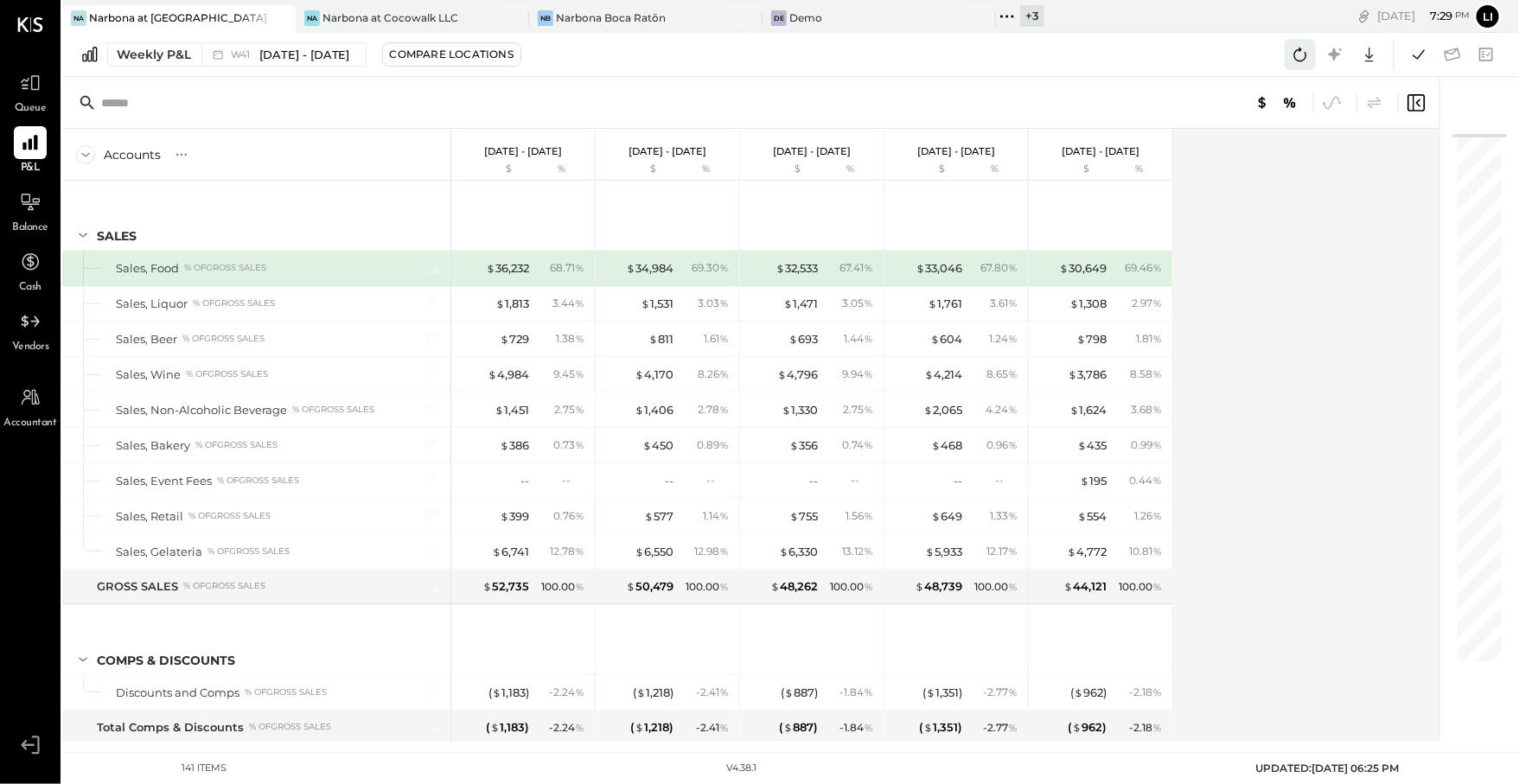
click at [1302, 50] on icon at bounding box center [1301, 54] width 23 height 23
click at [1417, 59] on icon at bounding box center [1419, 53] width 12 height 10
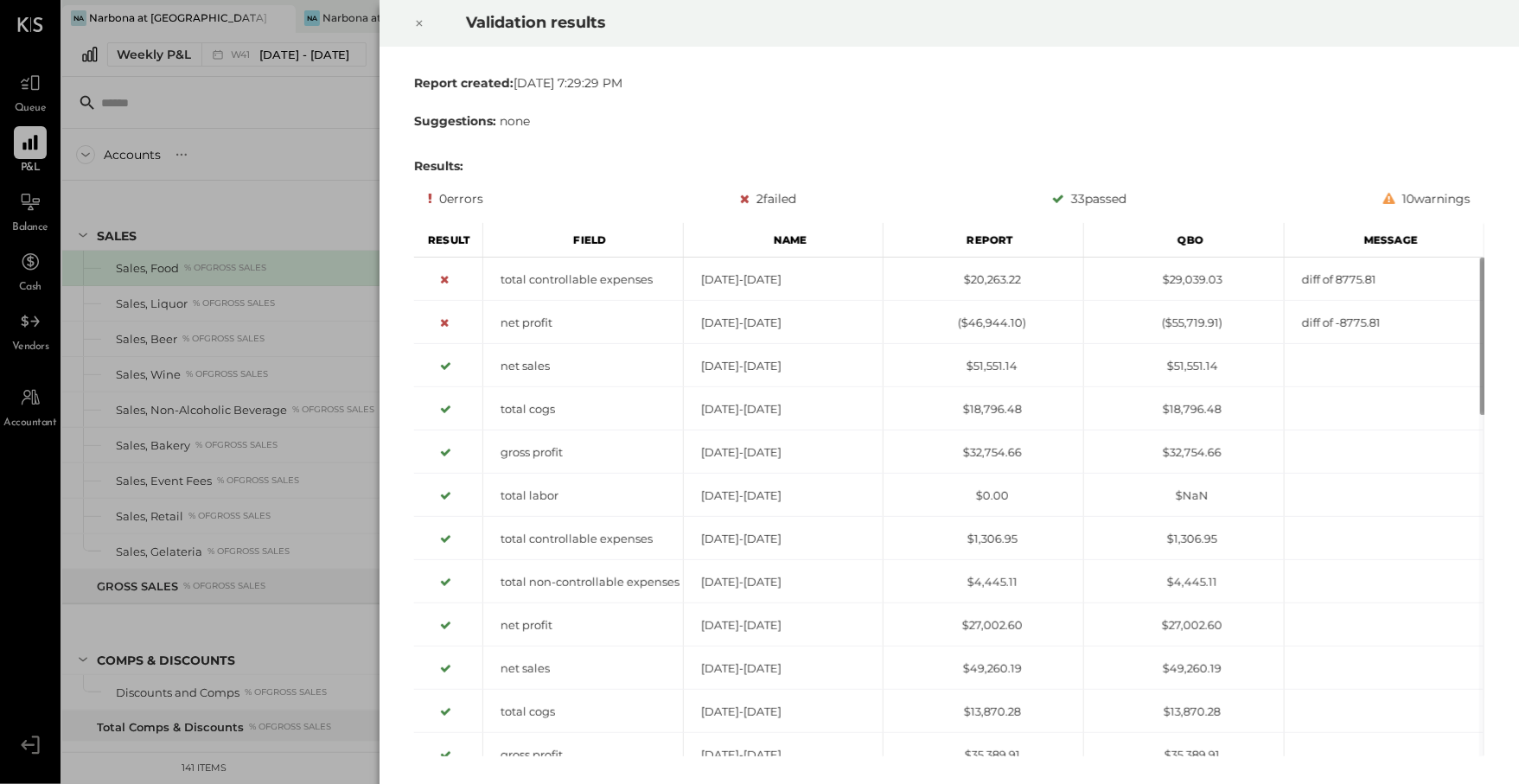
click at [428, 27] on div at bounding box center [418, 23] width 38 height 48
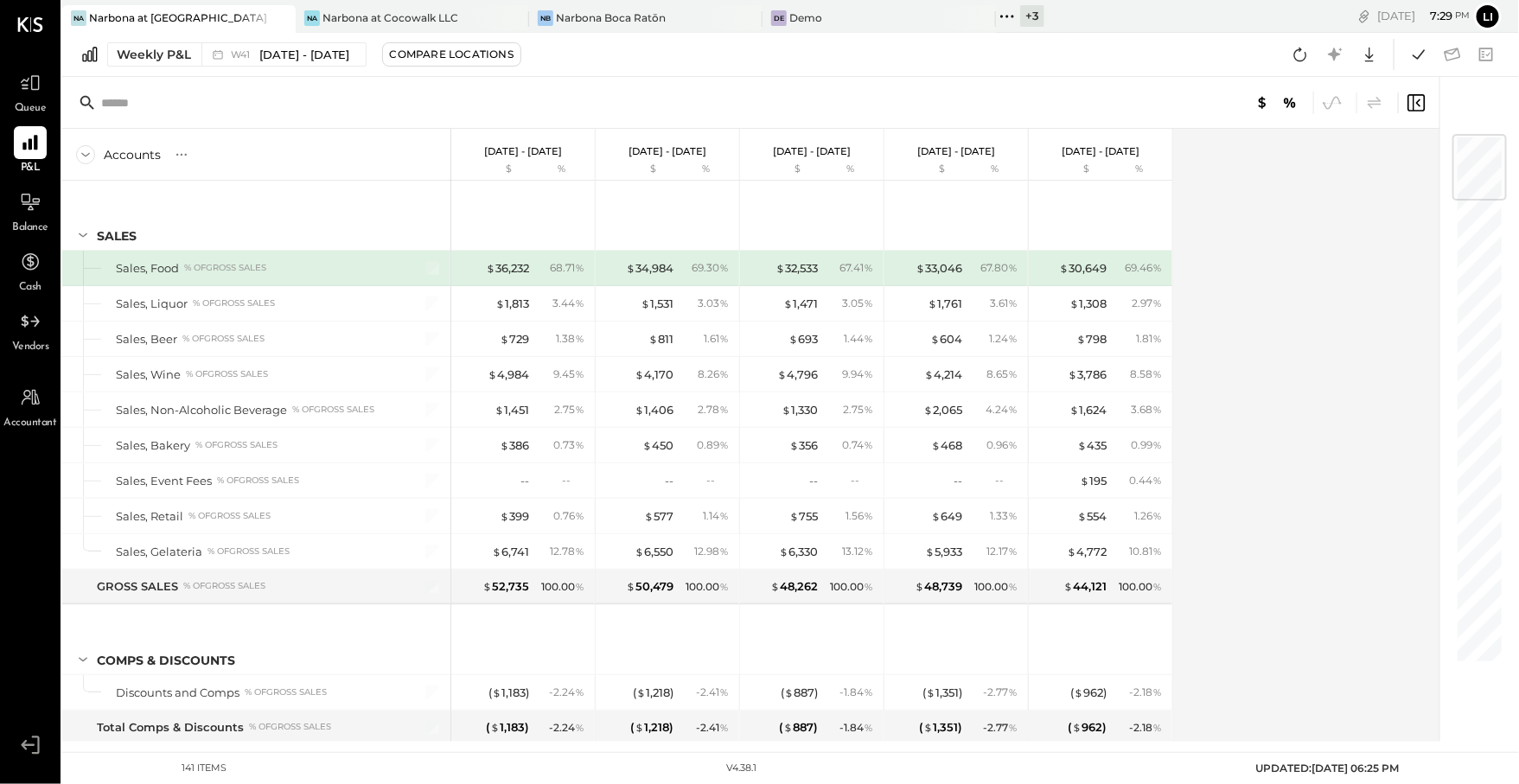
click at [1294, 71] on div "Weekly P&L W41 [DATE] - [DATE] Compare Locations Google Sheets Excel" at bounding box center [790, 54] width 1457 height 44
click at [1293, 60] on icon at bounding box center [1301, 54] width 23 height 23
click at [1420, 61] on icon at bounding box center [1419, 54] width 23 height 23
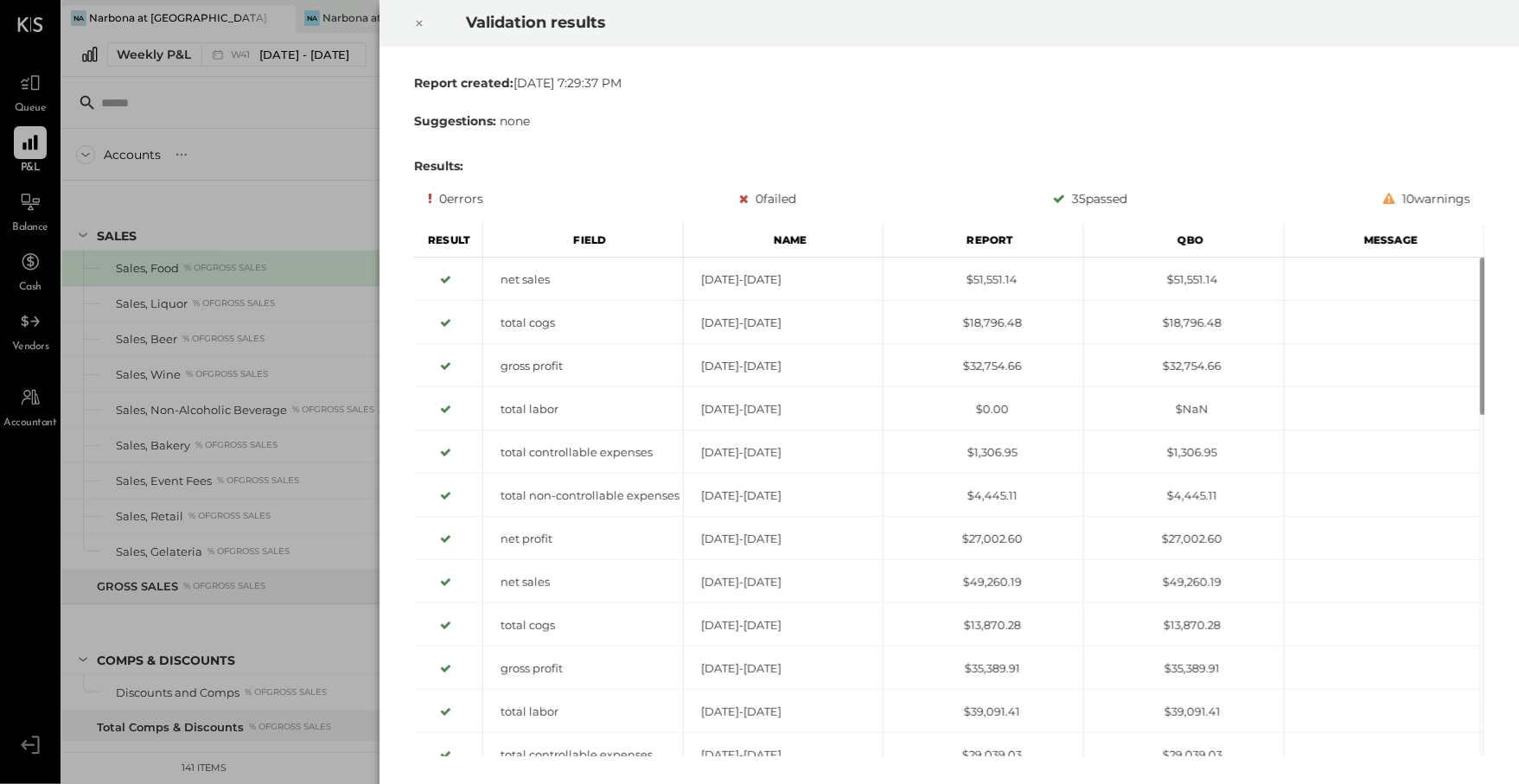
click at [424, 18] on icon at bounding box center [419, 24] width 11 height 21
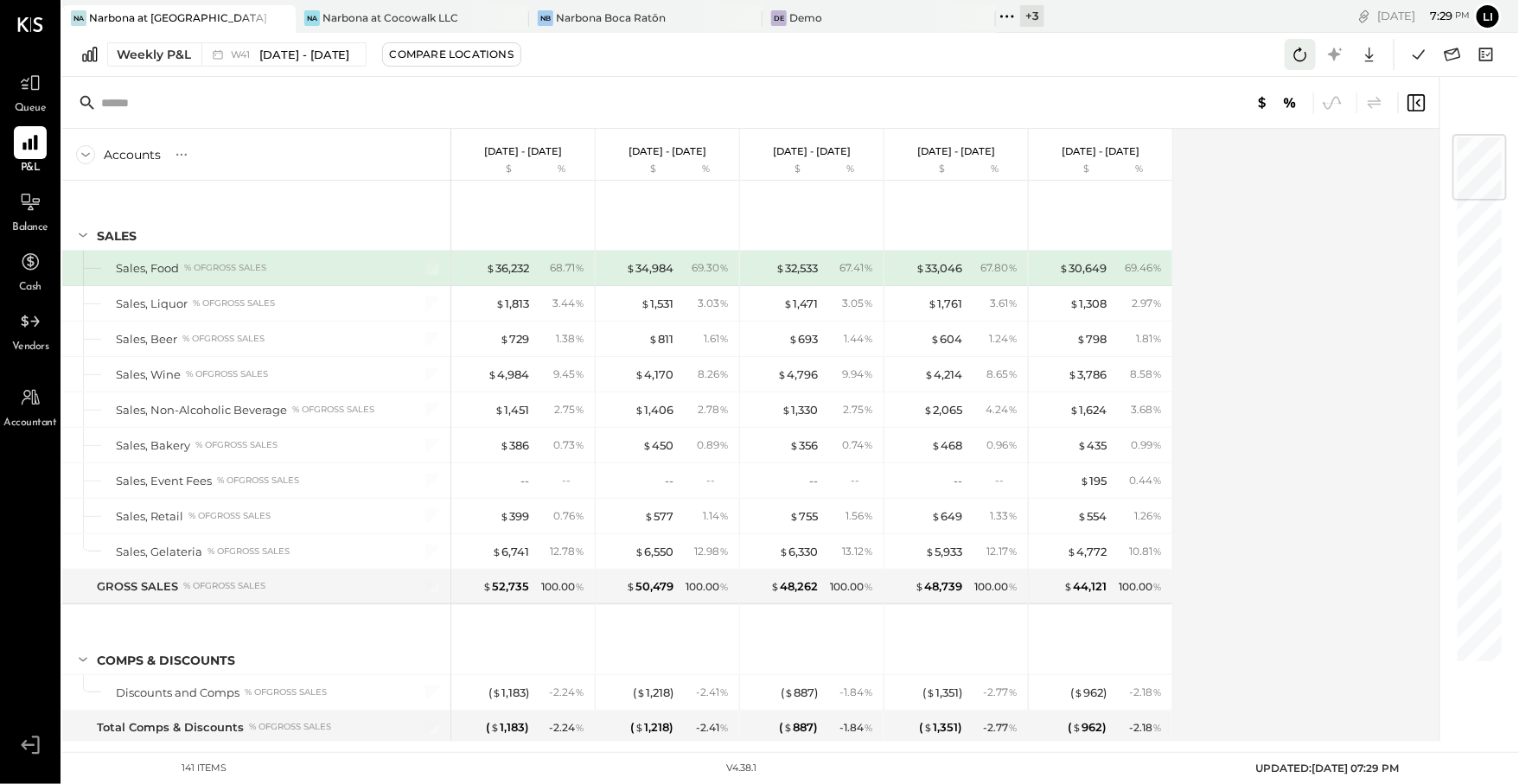
click at [1293, 57] on icon at bounding box center [1301, 54] width 23 height 23
click at [1428, 53] on icon at bounding box center [1419, 54] width 23 height 23
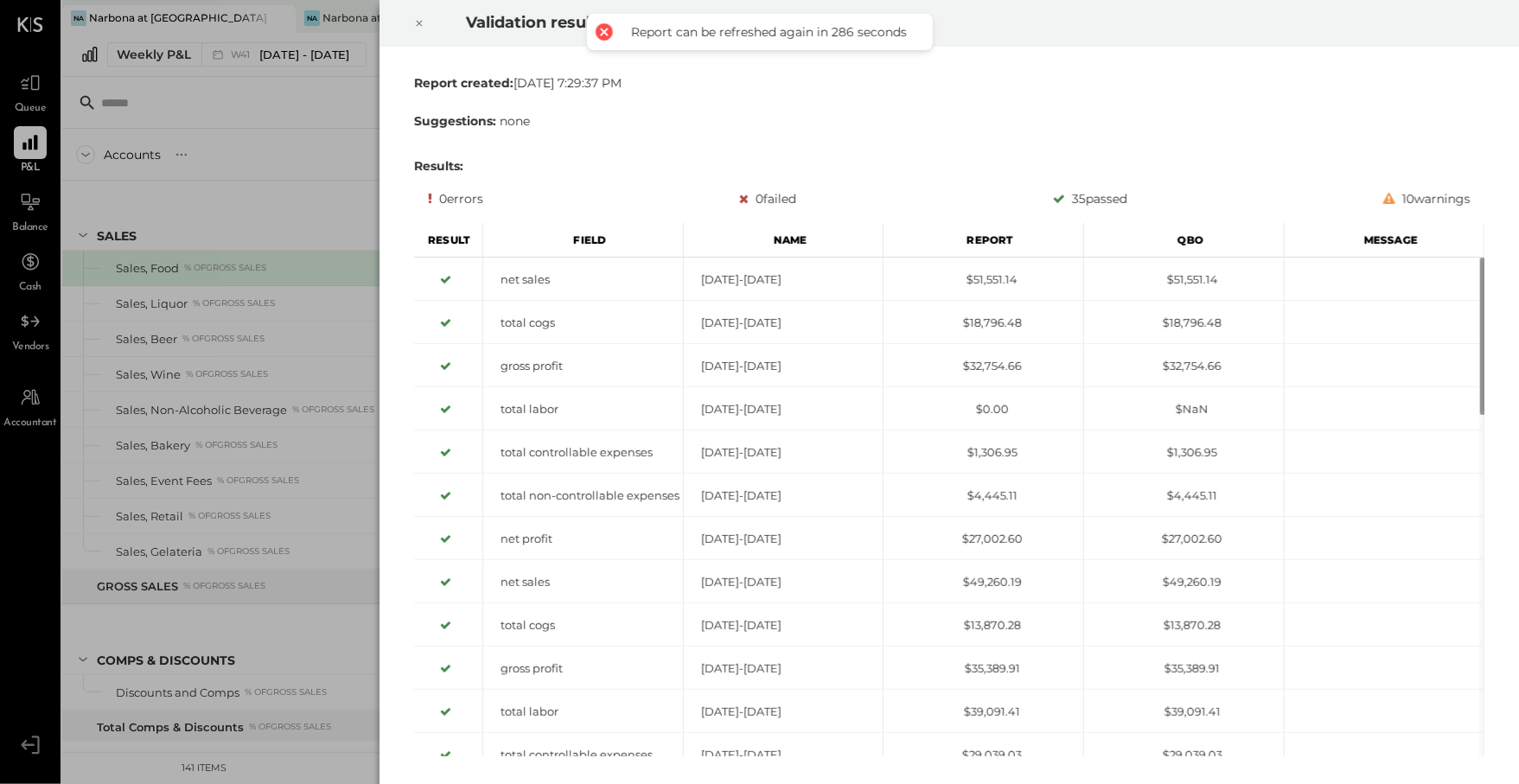
click at [426, 18] on div at bounding box center [418, 23] width 38 height 48
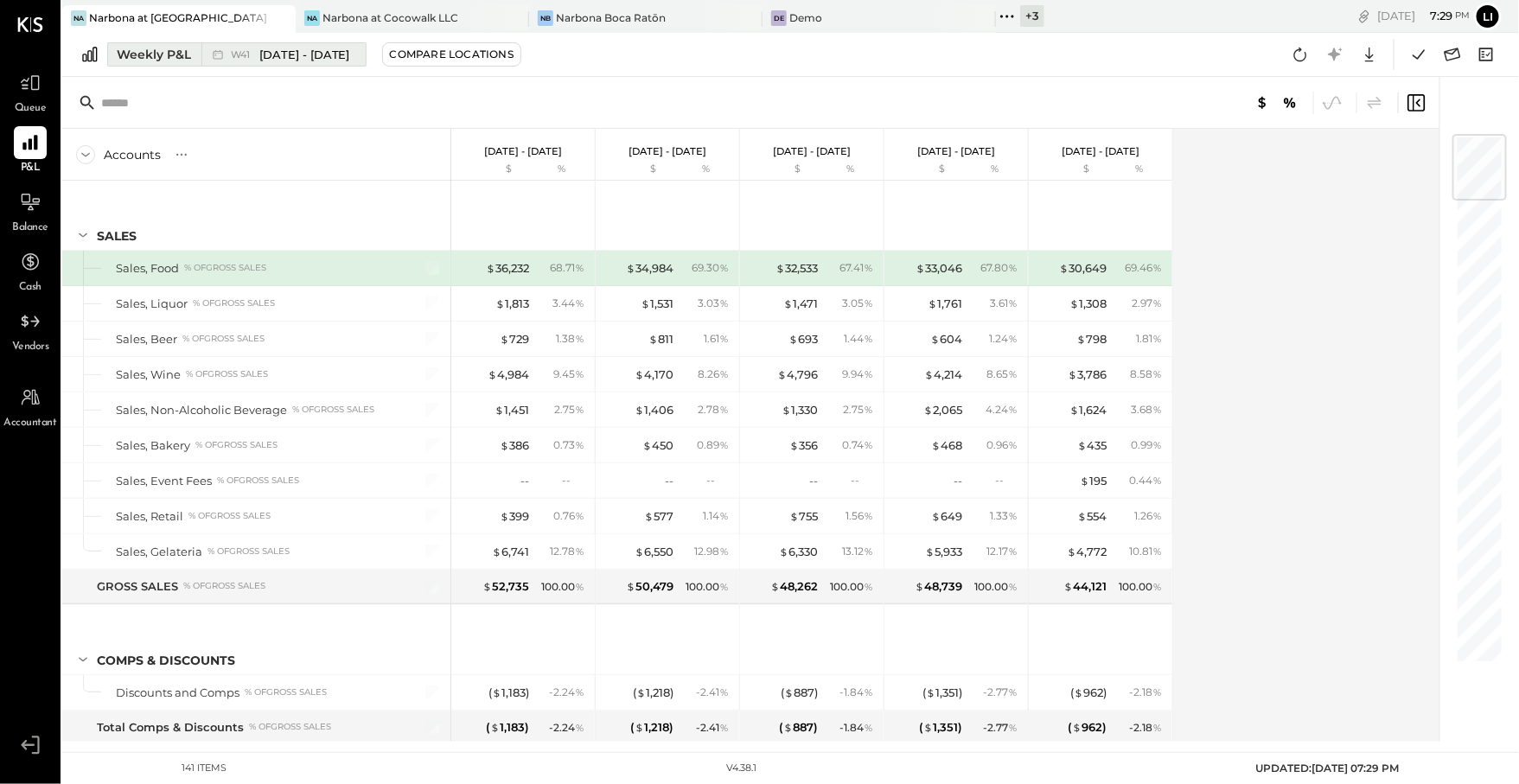
click at [206, 51] on div "W41 [DATE] - [DATE]" at bounding box center [279, 54] width 155 height 23
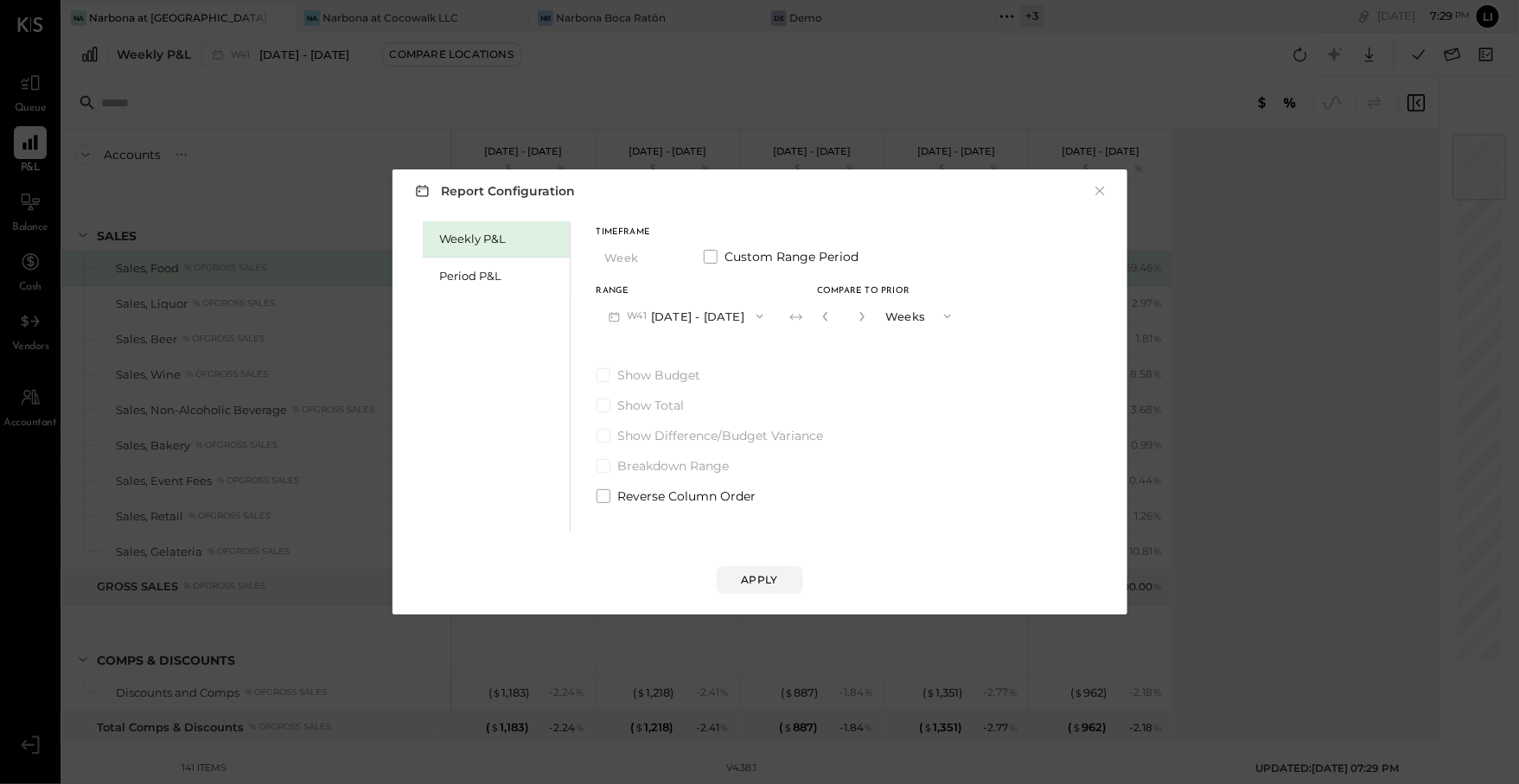
click at [467, 297] on div "Weekly P&L Period P&L" at bounding box center [496, 376] width 148 height 310
click at [466, 290] on div "Period P&L" at bounding box center [496, 275] width 147 height 36
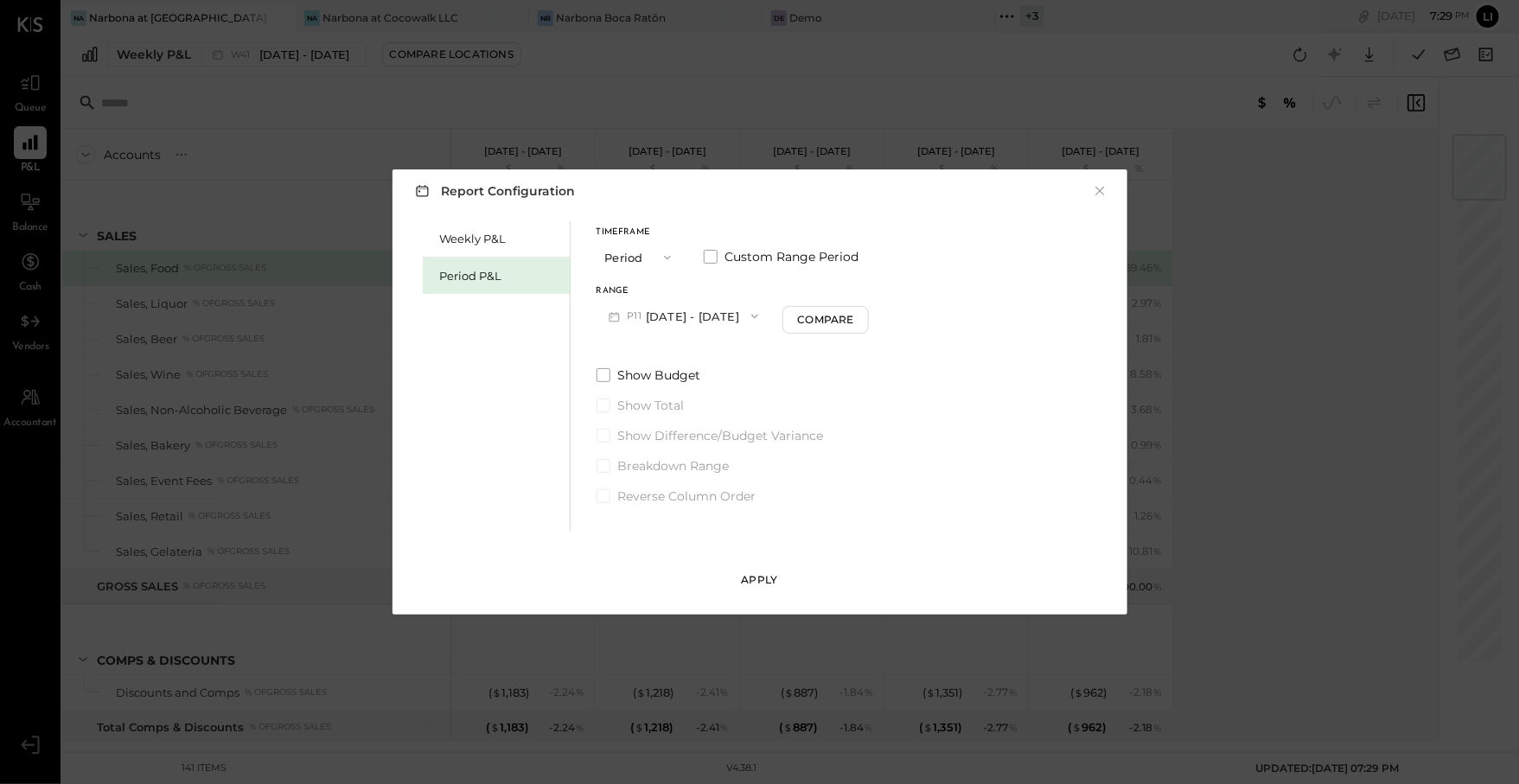
click at [774, 578] on div "Apply" at bounding box center [760, 580] width 36 height 15
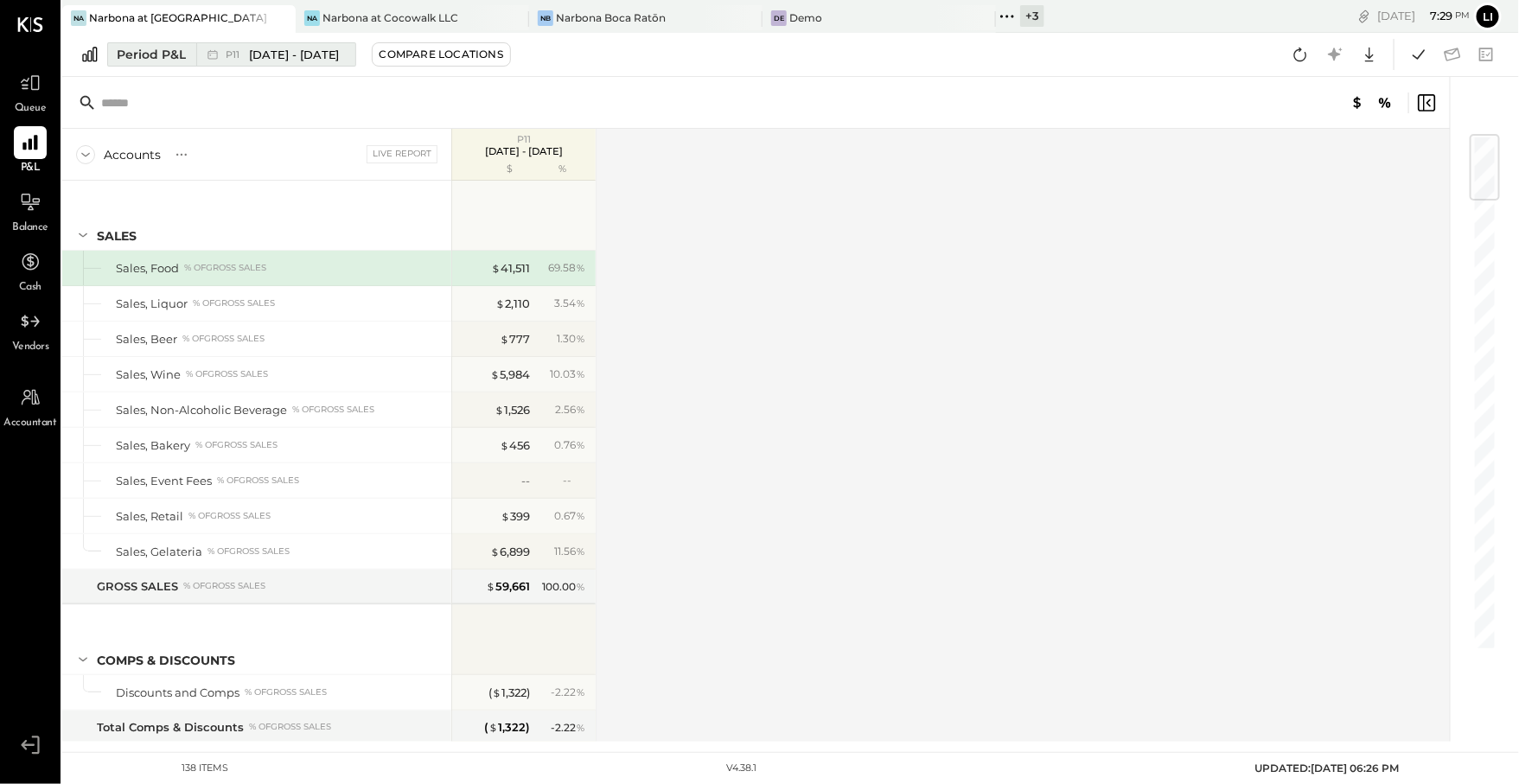
click at [258, 48] on span "[DATE] - [DATE]" at bounding box center [295, 54] width 91 height 17
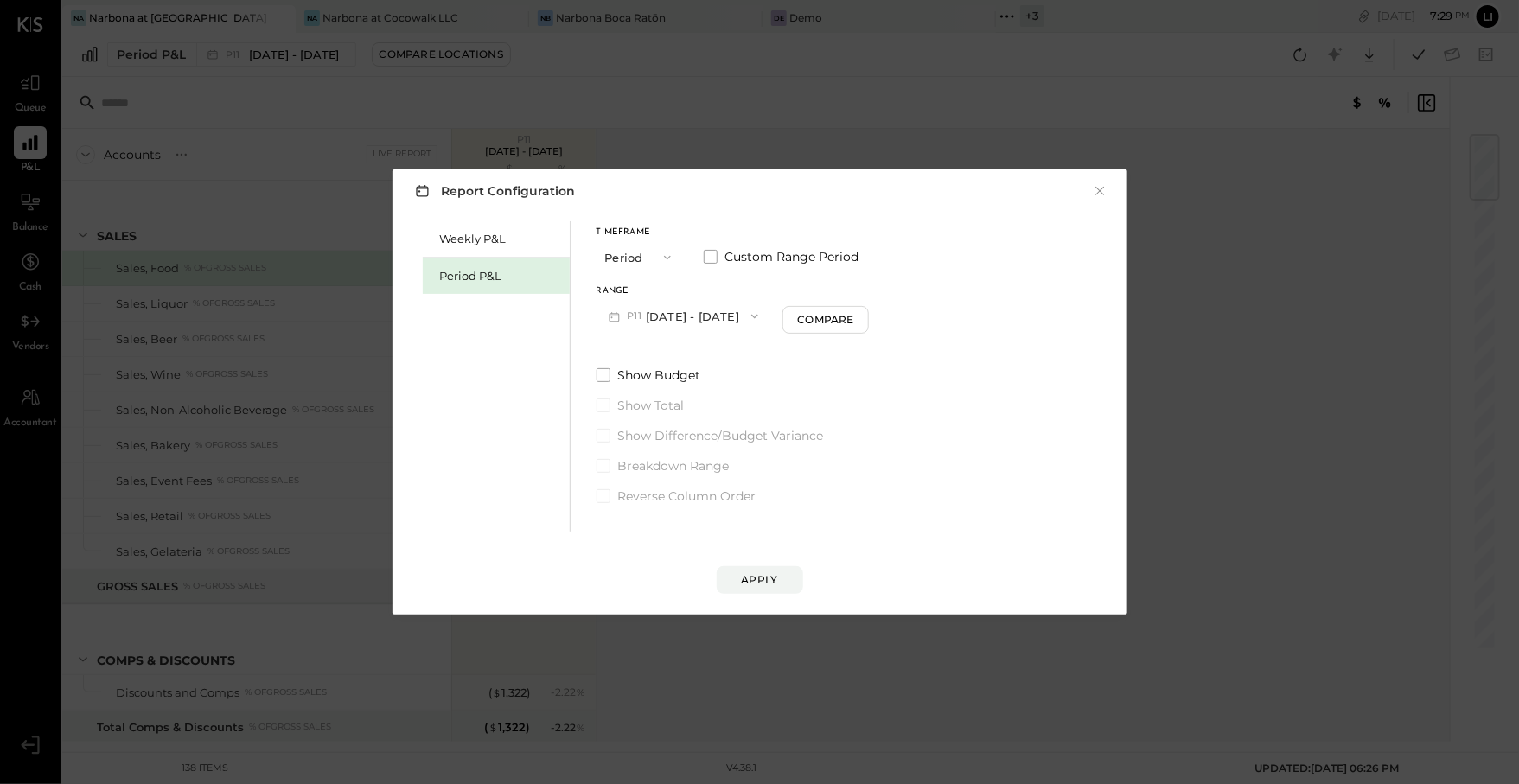
click at [657, 308] on button "P11 [DATE] - [DATE]" at bounding box center [683, 316] width 175 height 32
click at [722, 364] on div "P10 [DATE] - [DATE]" at bounding box center [695, 354] width 197 height 36
click at [967, 418] on div "Weekly P&L Period P&L Timeframe Period Custom Range Period Range P10 [DATE] - […" at bounding box center [760, 374] width 700 height 315
click at [760, 591] on button "Apply" at bounding box center [760, 581] width 87 height 28
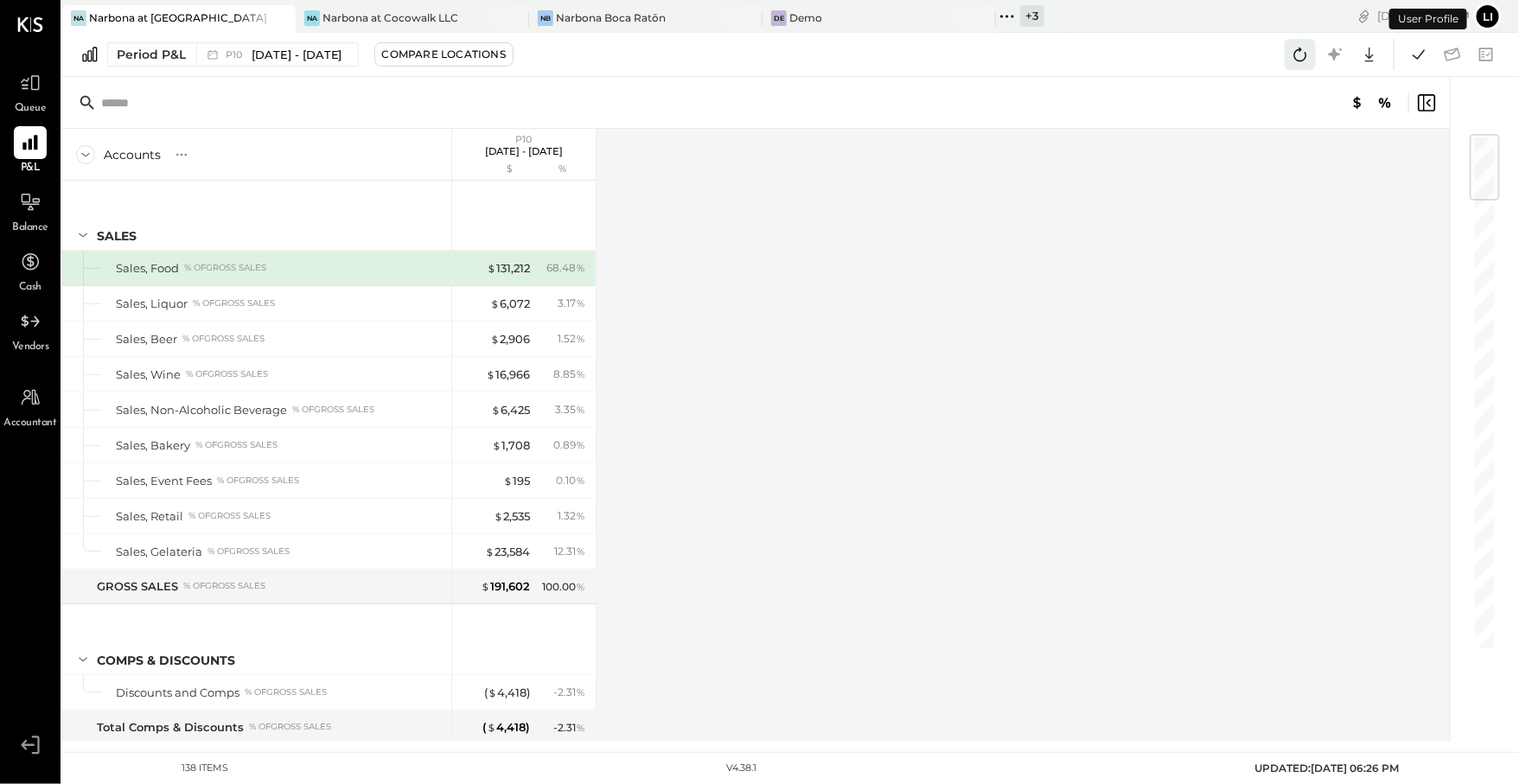
click at [1303, 53] on icon at bounding box center [1301, 54] width 23 height 23
click at [1416, 57] on icon at bounding box center [1419, 53] width 12 height 10
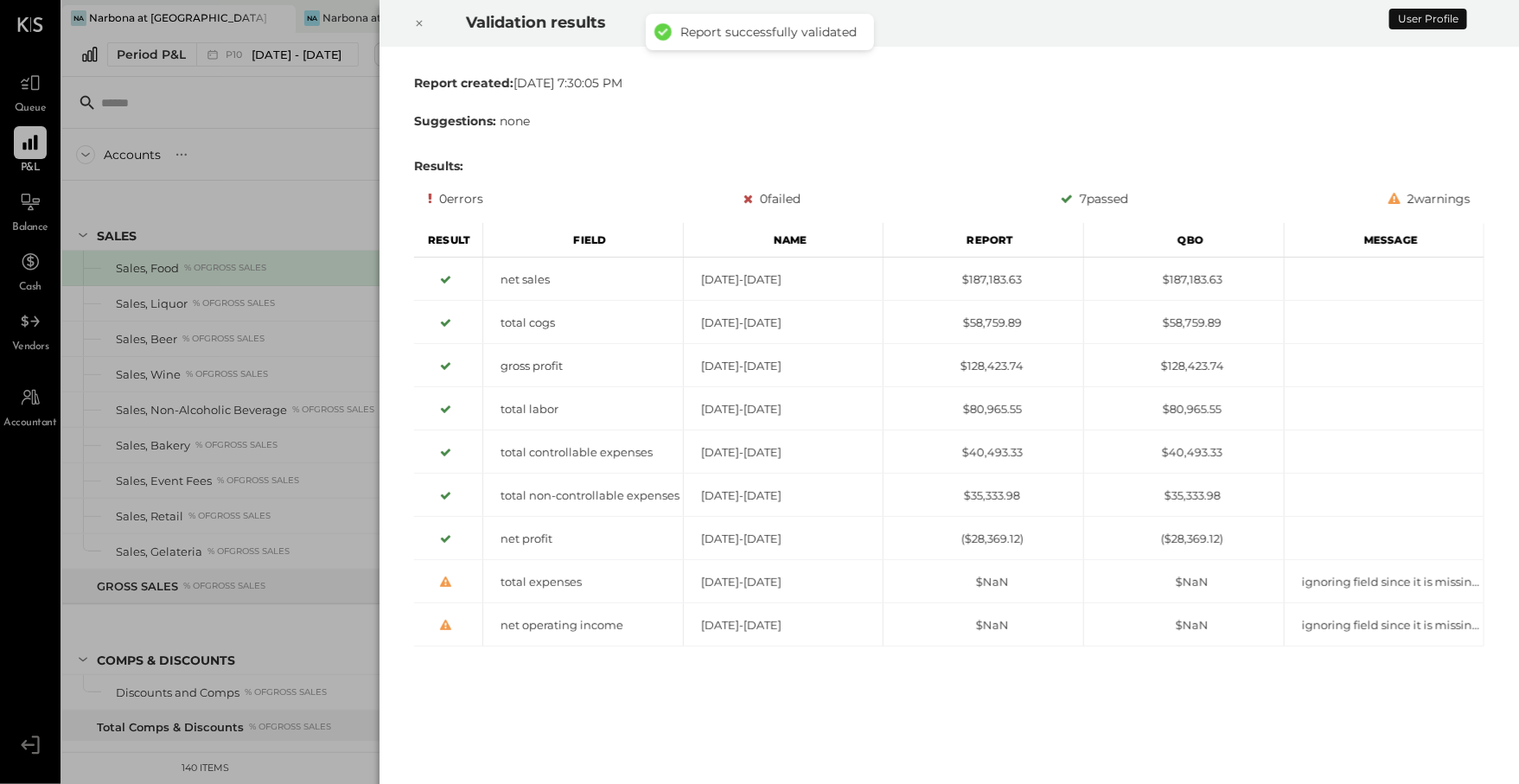
click at [412, 29] on div at bounding box center [418, 23] width 38 height 48
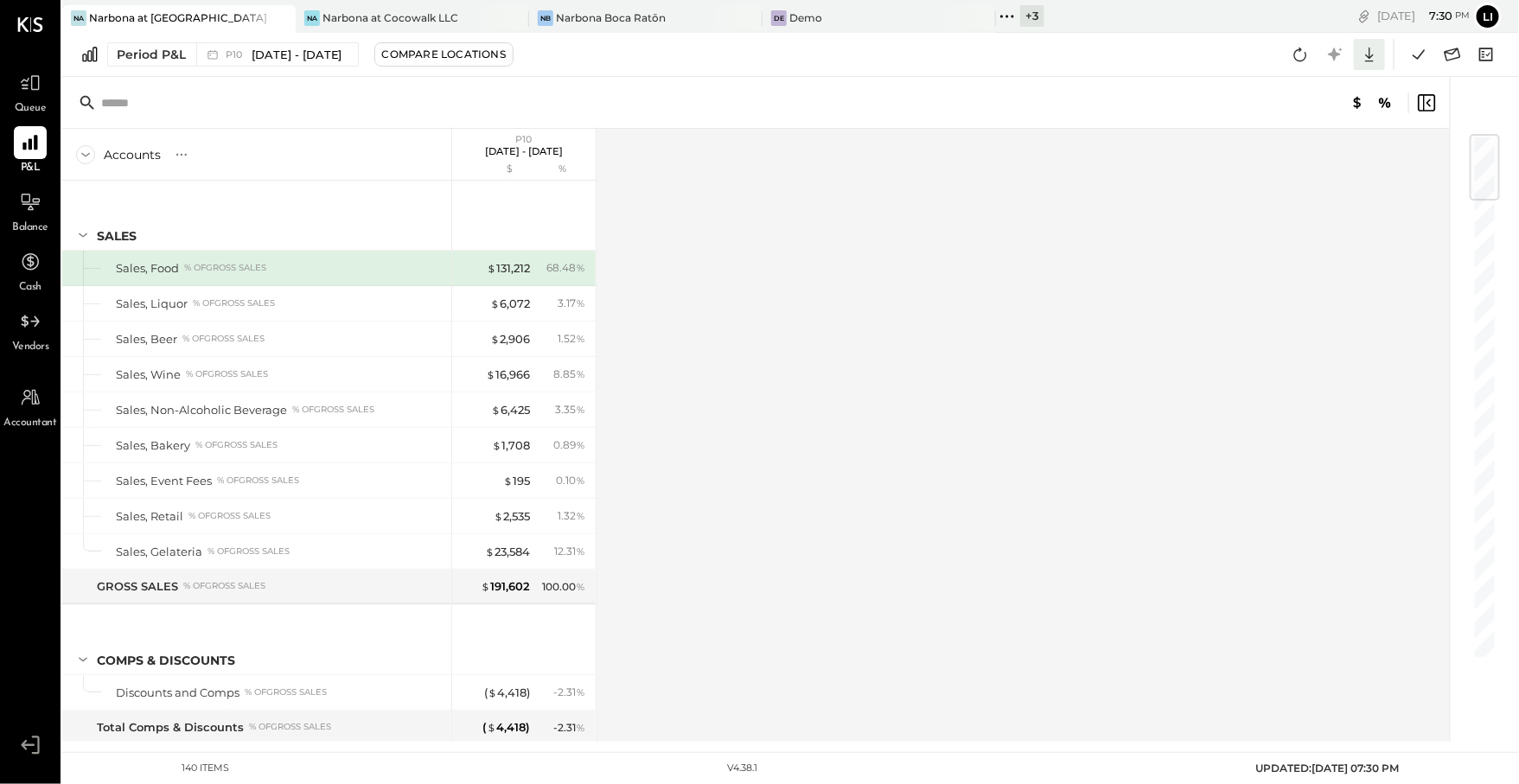
click at [1373, 62] on icon at bounding box center [1370, 54] width 23 height 23
click at [1342, 89] on link "CSV" at bounding box center [1316, 82] width 139 height 36
click at [999, 68] on div "Period P&L P10 [DATE] - [DATE] Compare Locations CSV Google Sheets Excel" at bounding box center [790, 54] width 1457 height 44
click at [1456, 61] on icon at bounding box center [1452, 54] width 23 height 23
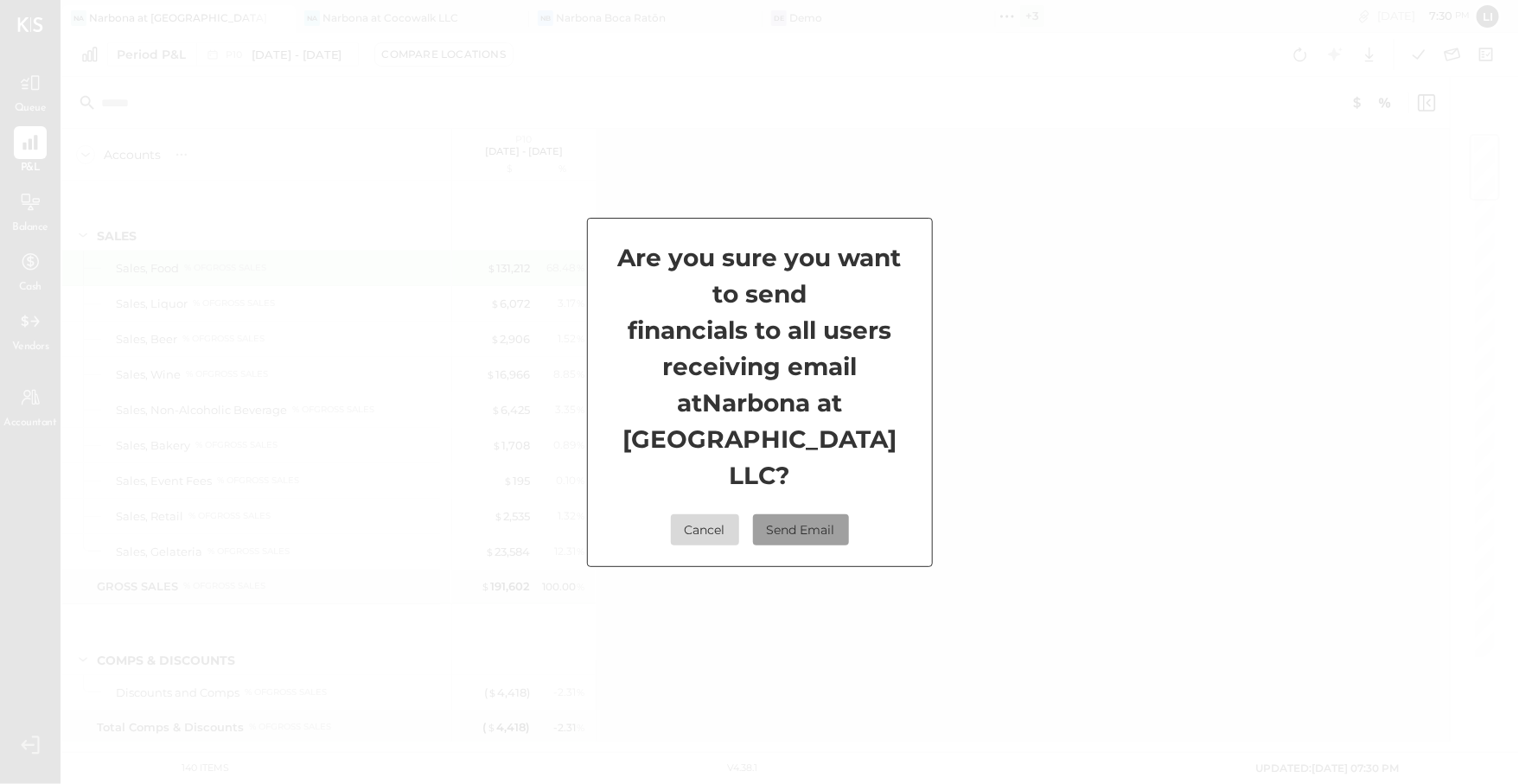
click at [810, 517] on button "Send Email" at bounding box center [801, 530] width 96 height 31
